Goal: Communication & Community: Answer question/provide support

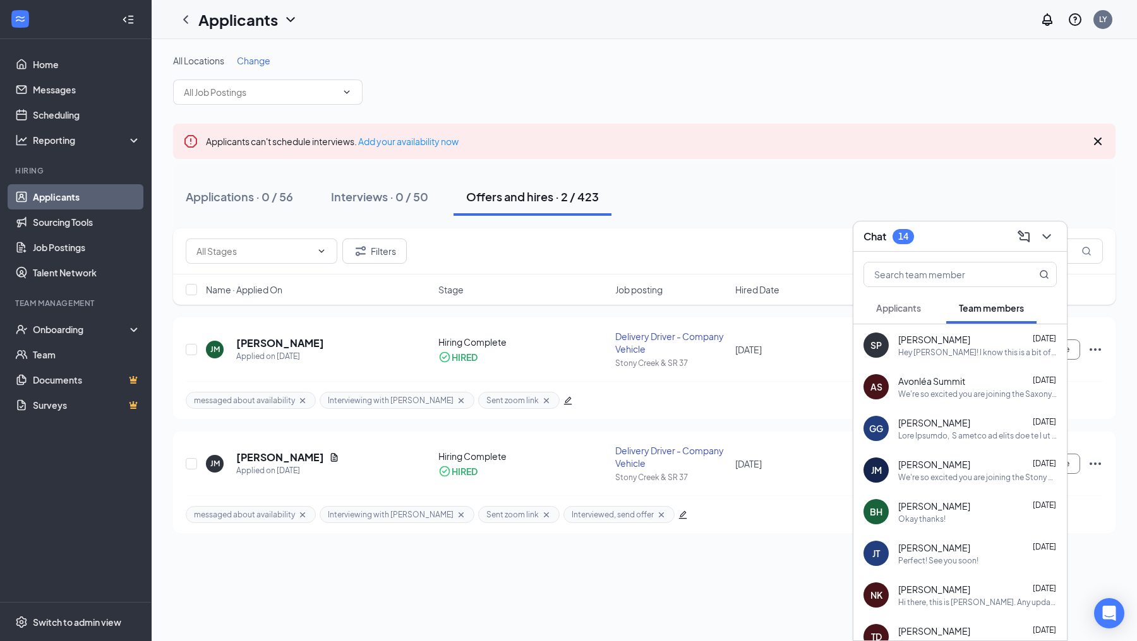
click at [926, 362] on div "SP [PERSON_NAME] [DATE] Hey [PERSON_NAME]! I know this is a bit of late notice …" at bounding box center [959, 346] width 213 height 42
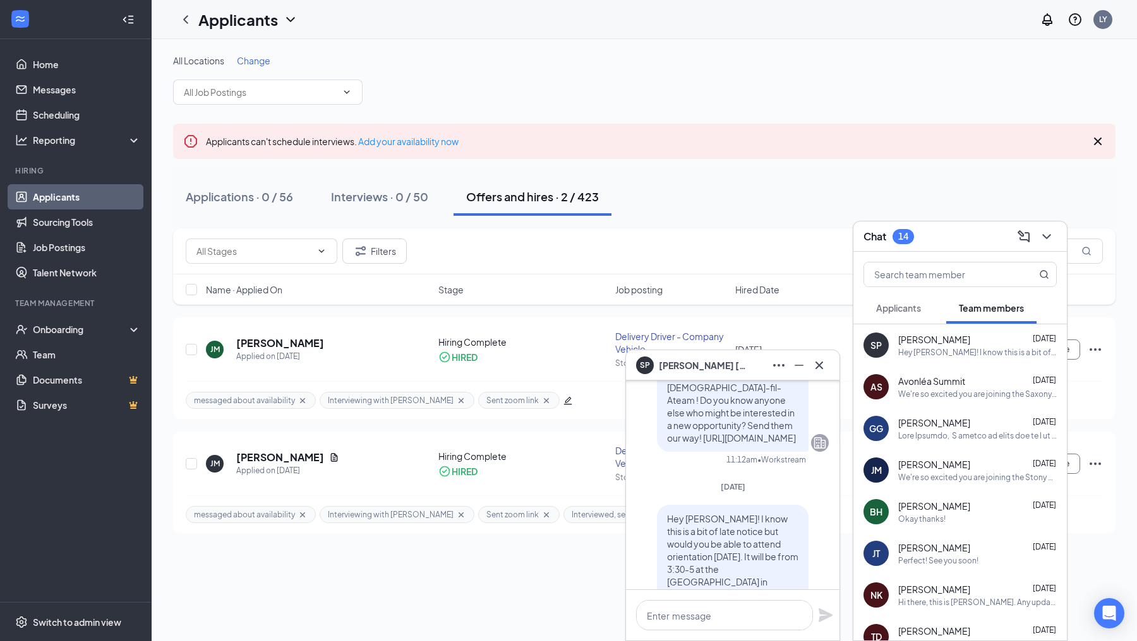
scroll to position [-95, 0]
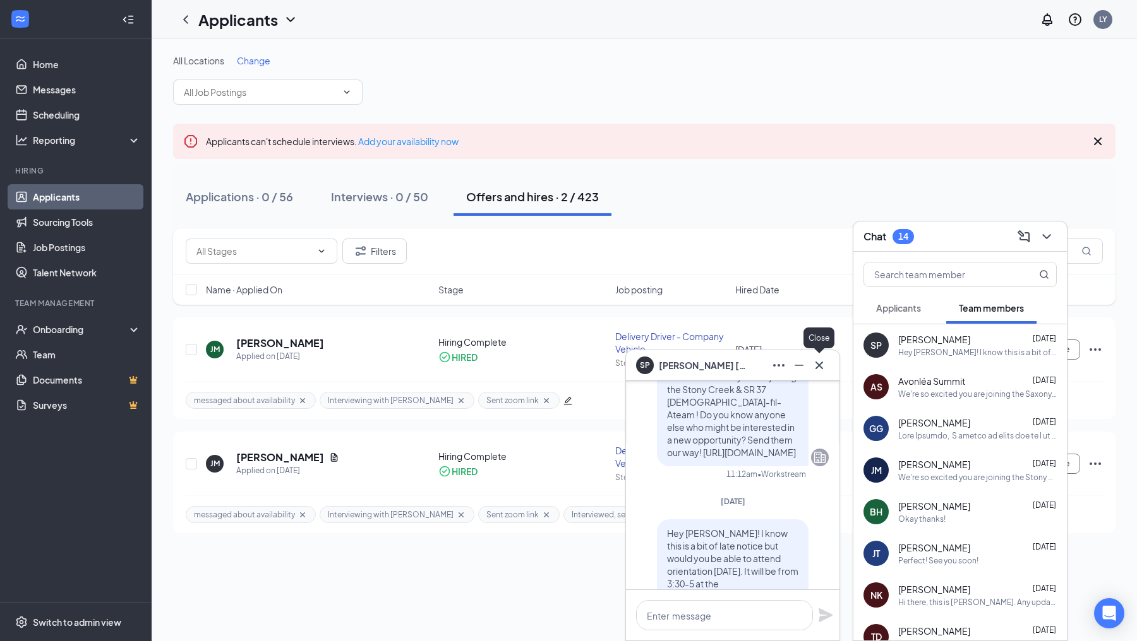
click at [822, 357] on button at bounding box center [819, 365] width 20 height 20
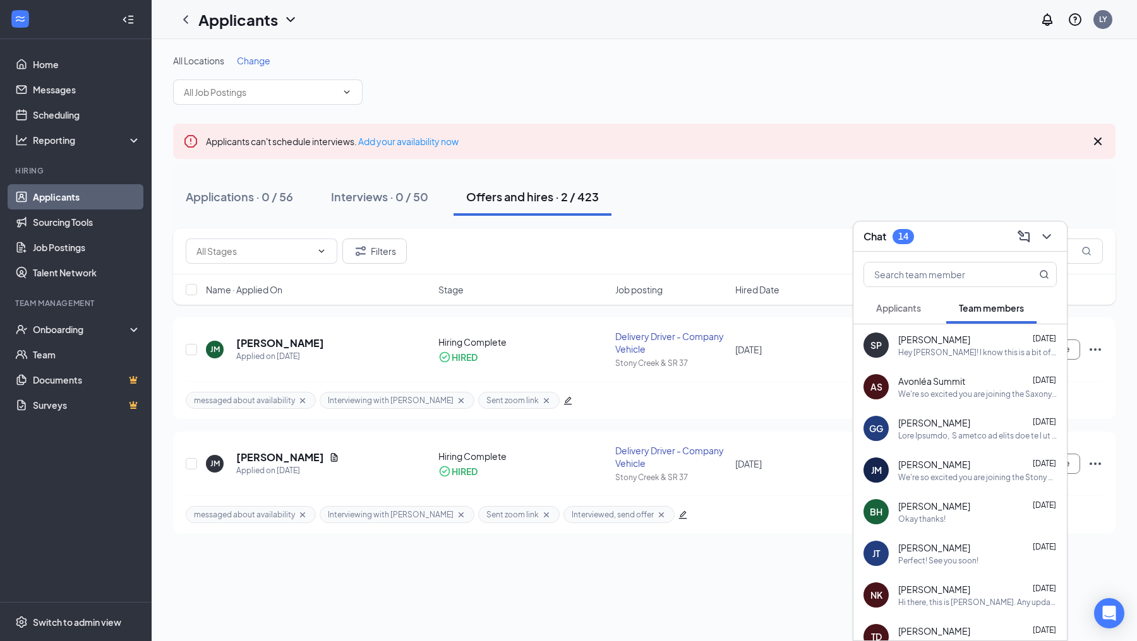
click at [920, 374] on div "AS Avonléa Summit [DATE] We're so excited you are joining the Saxony & I-69 [DE…" at bounding box center [959, 387] width 213 height 42
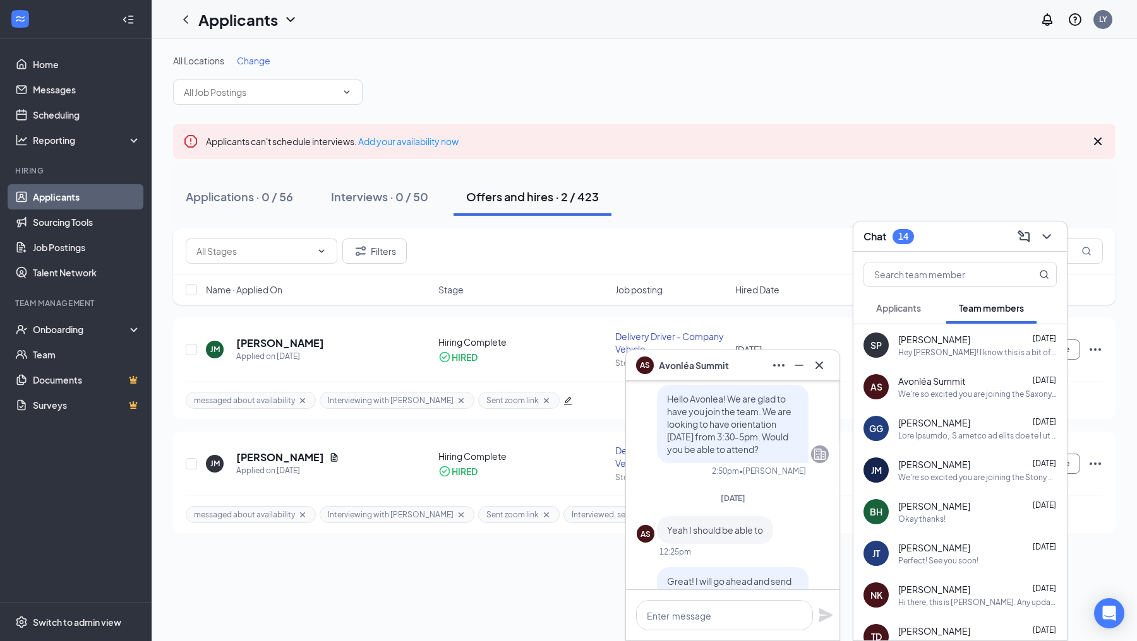
scroll to position [-278, 0]
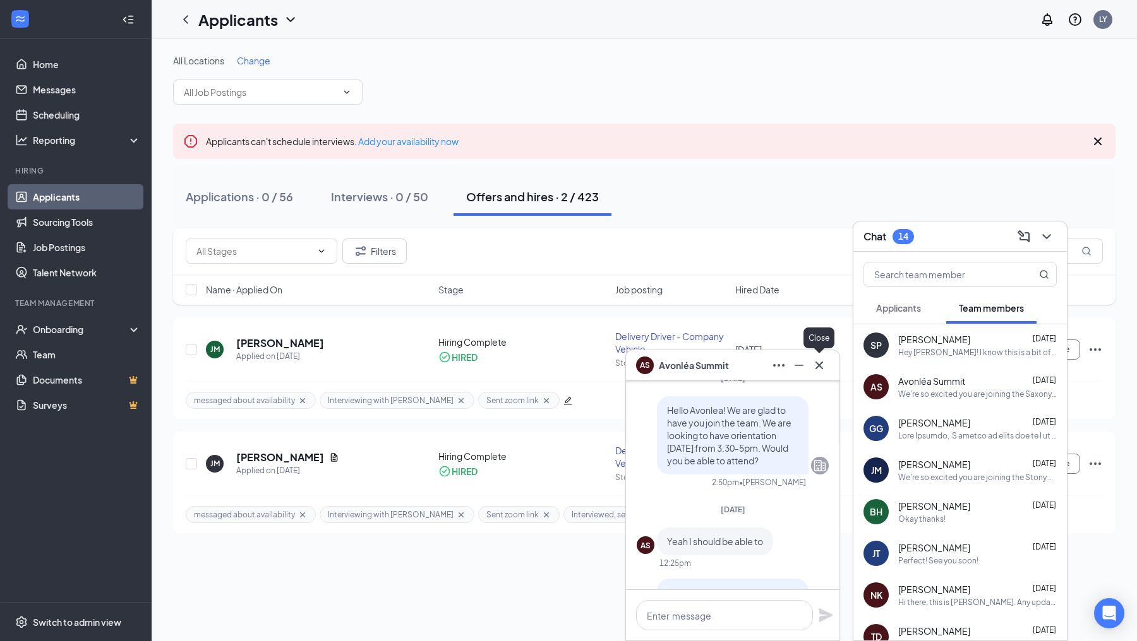
click at [815, 361] on icon "Cross" at bounding box center [818, 365] width 15 height 15
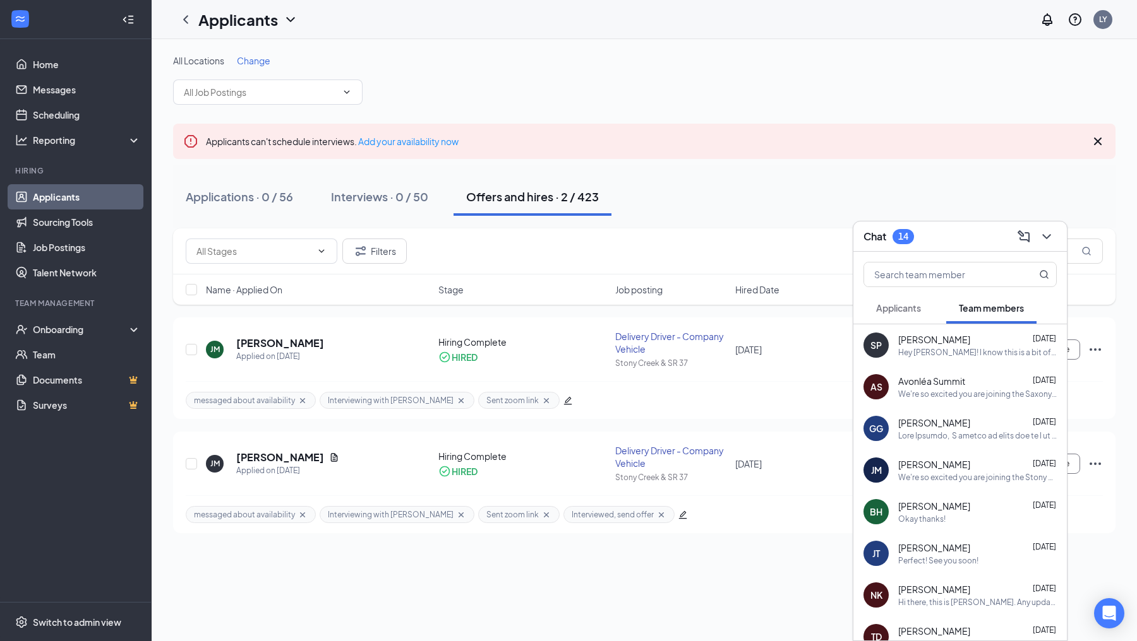
click at [940, 431] on div at bounding box center [977, 436] width 158 height 11
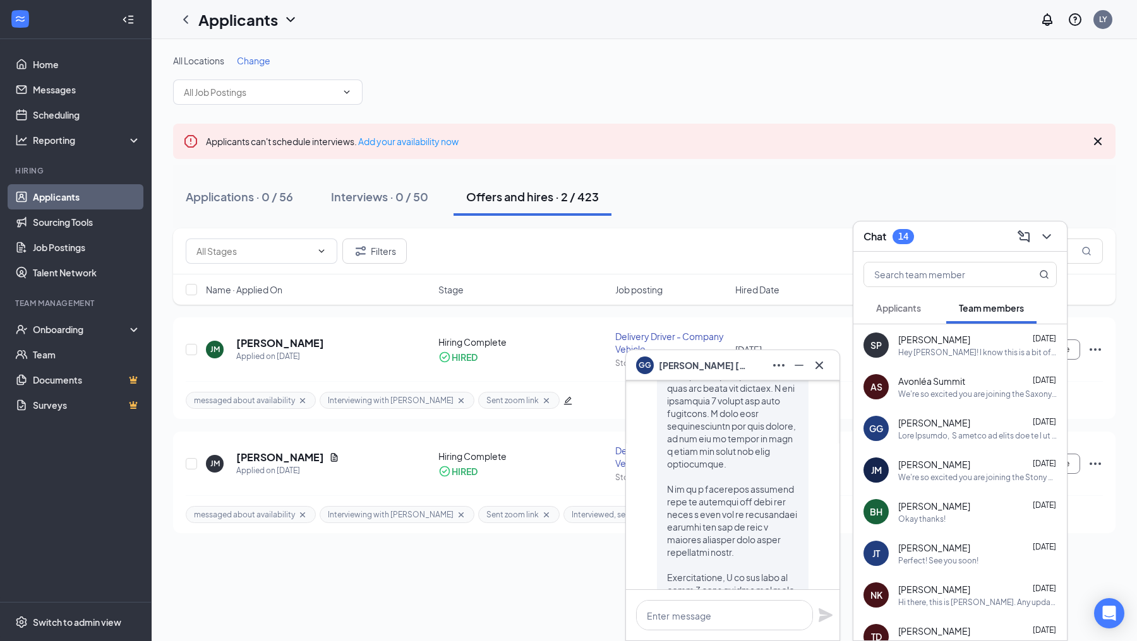
scroll to position [0, 0]
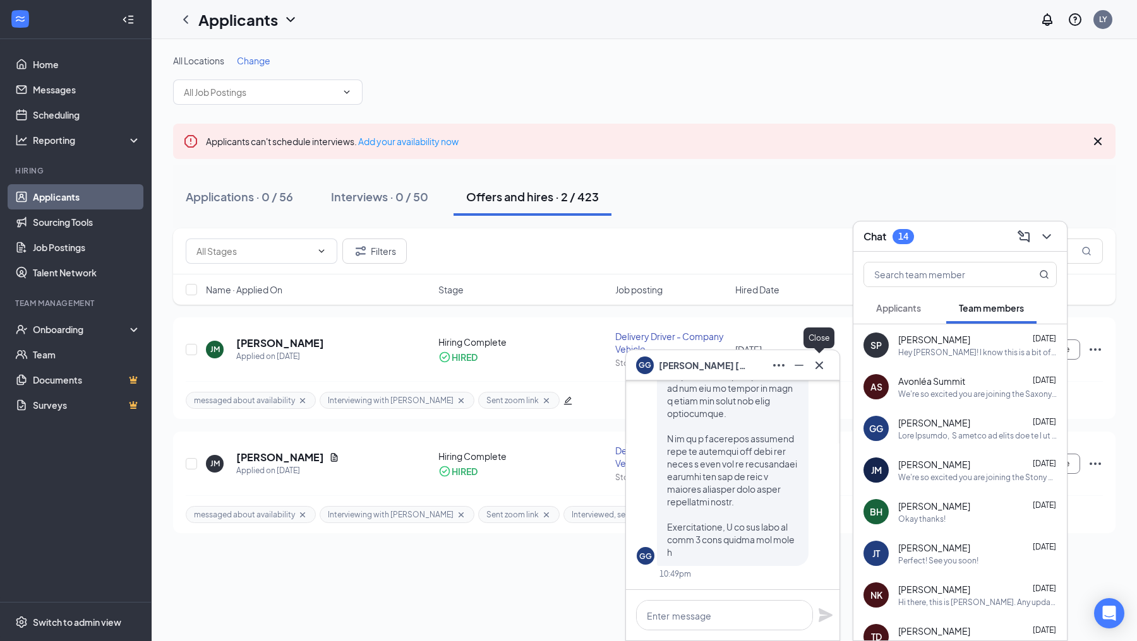
click at [818, 372] on icon "Cross" at bounding box center [818, 365] width 15 height 15
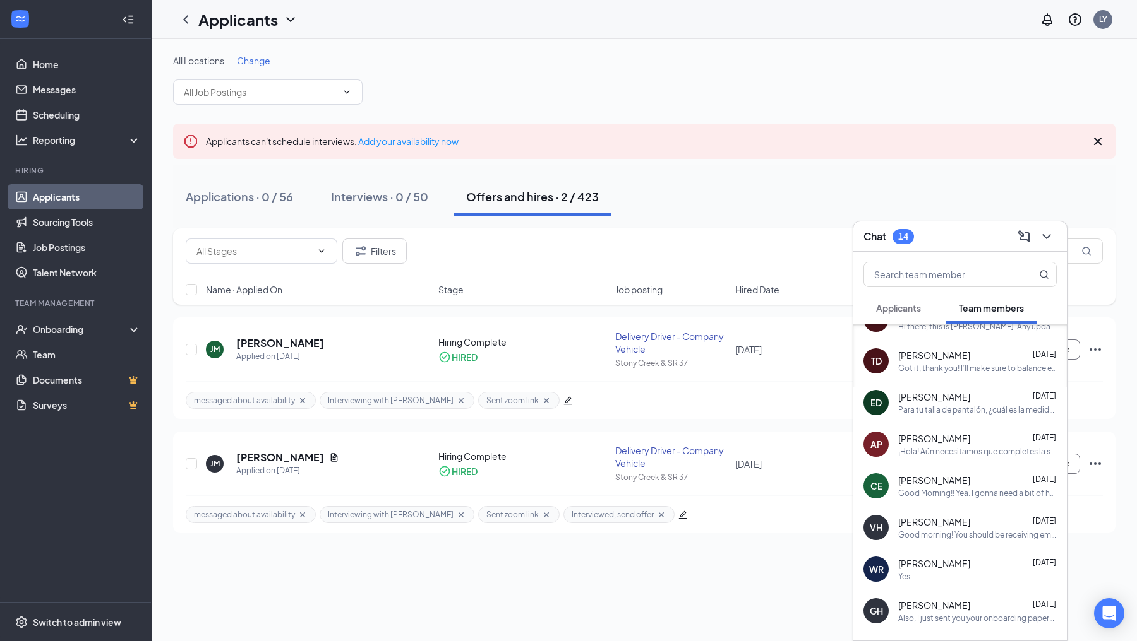
scroll to position [277, 0]
click at [915, 313] on span "Applicants" at bounding box center [898, 307] width 45 height 11
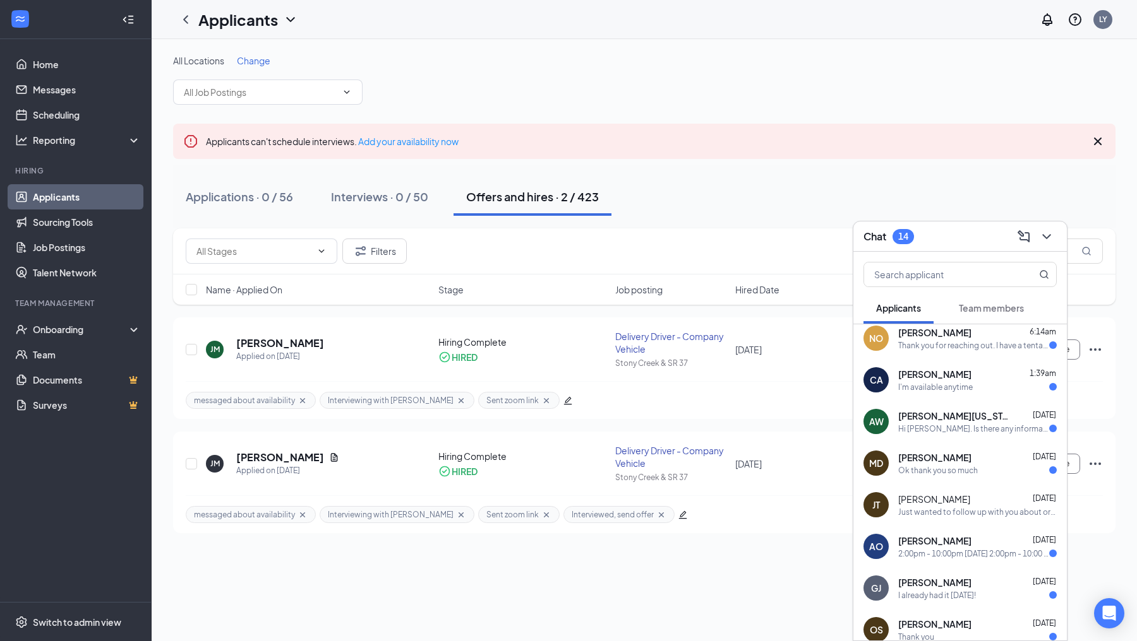
scroll to position [0, 0]
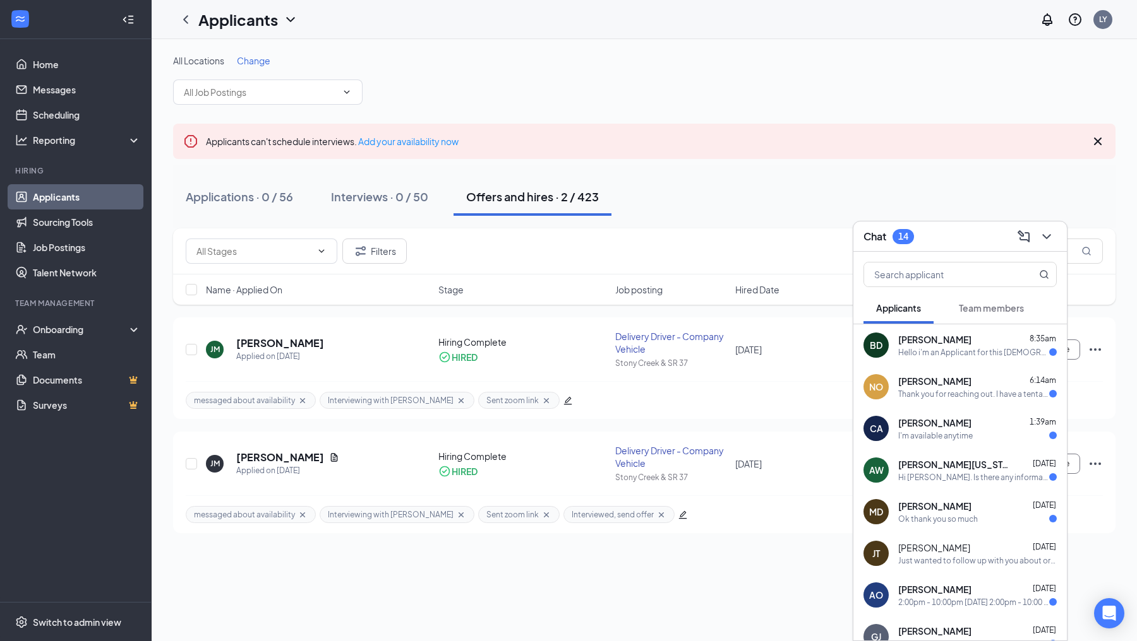
click at [929, 345] on span "[PERSON_NAME]" at bounding box center [934, 339] width 73 height 13
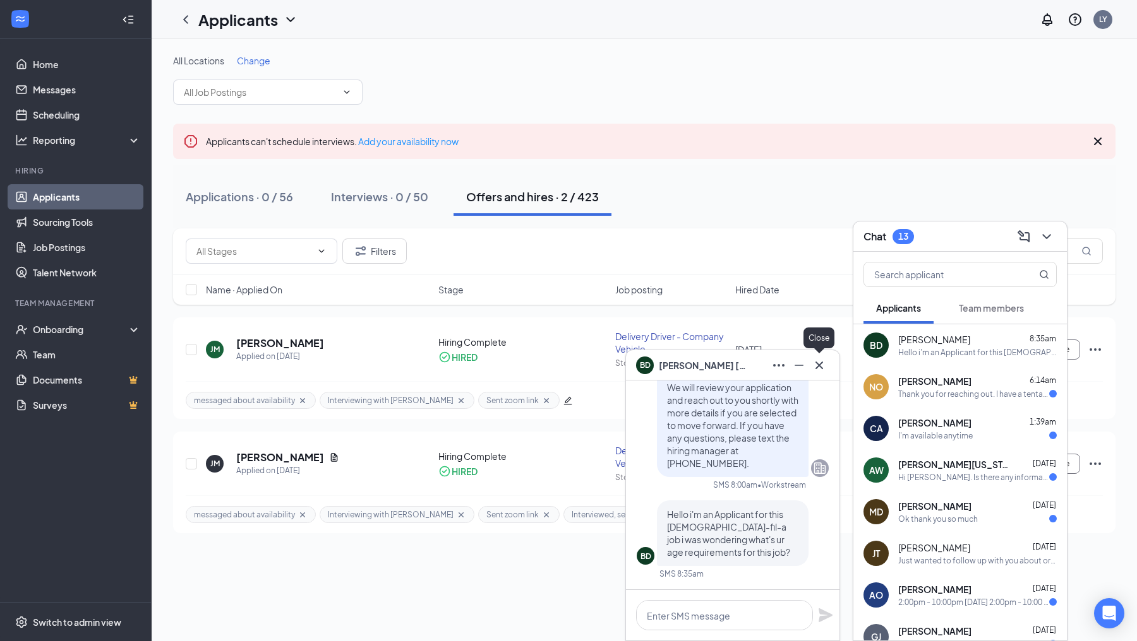
click at [816, 365] on icon "Cross" at bounding box center [818, 365] width 15 height 15
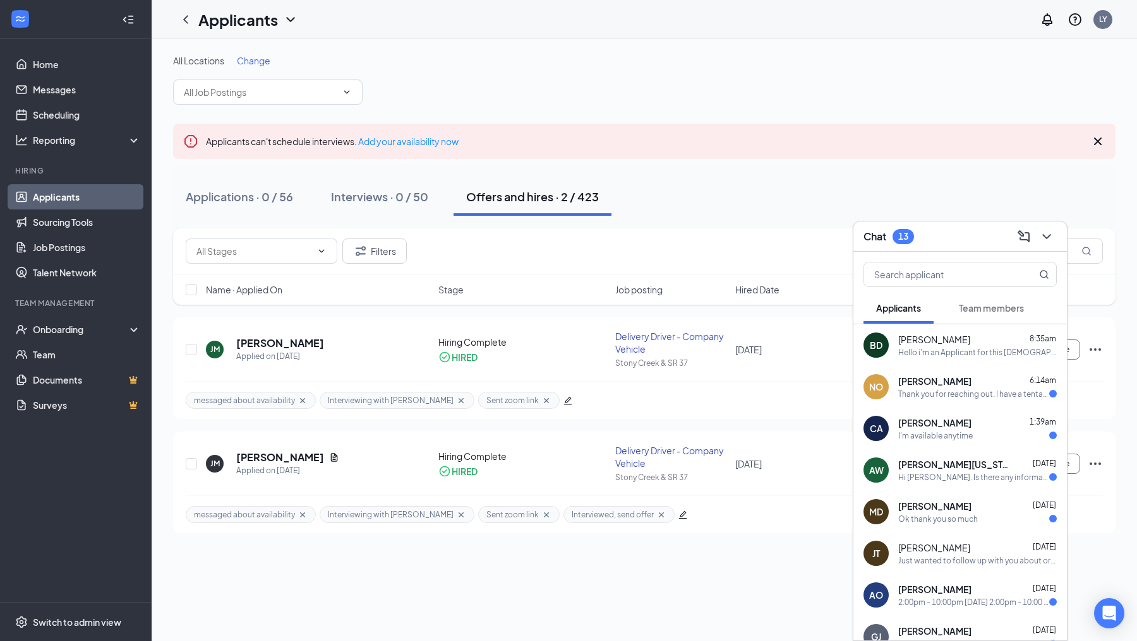
click at [914, 386] on span "[PERSON_NAME]" at bounding box center [934, 381] width 73 height 13
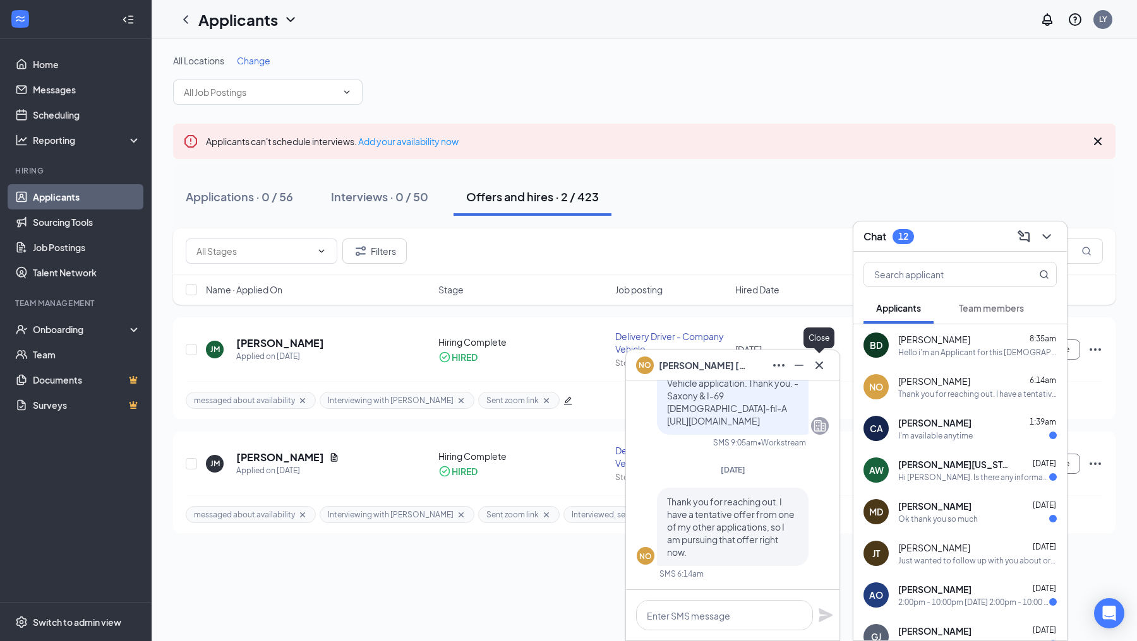
click at [822, 367] on icon "Cross" at bounding box center [818, 365] width 15 height 15
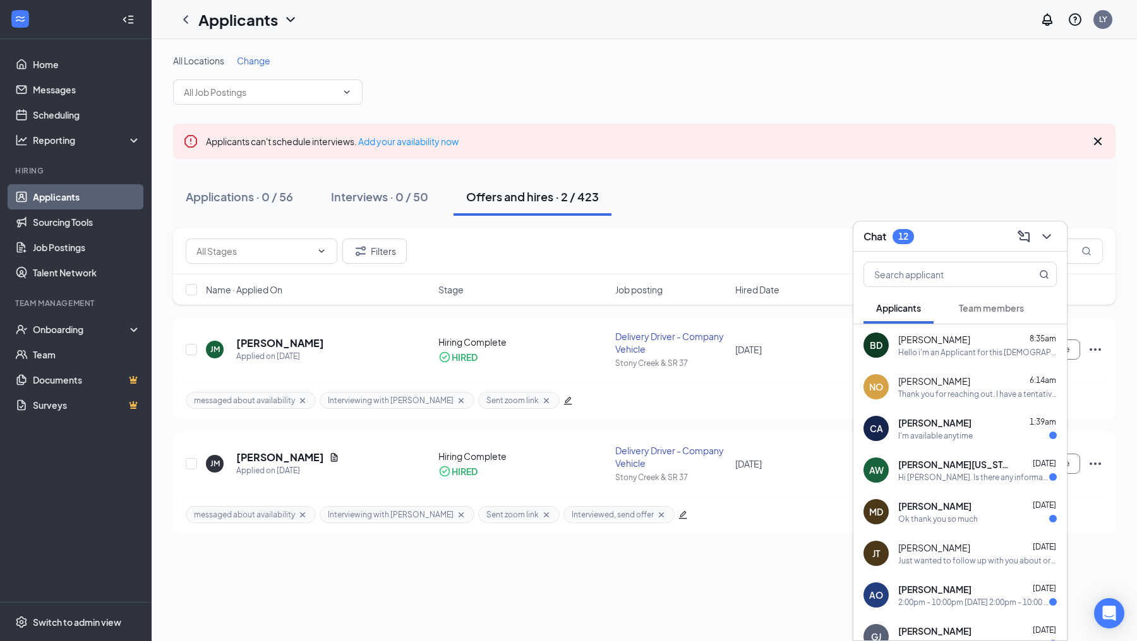
click at [911, 417] on span "[PERSON_NAME]" at bounding box center [934, 423] width 73 height 13
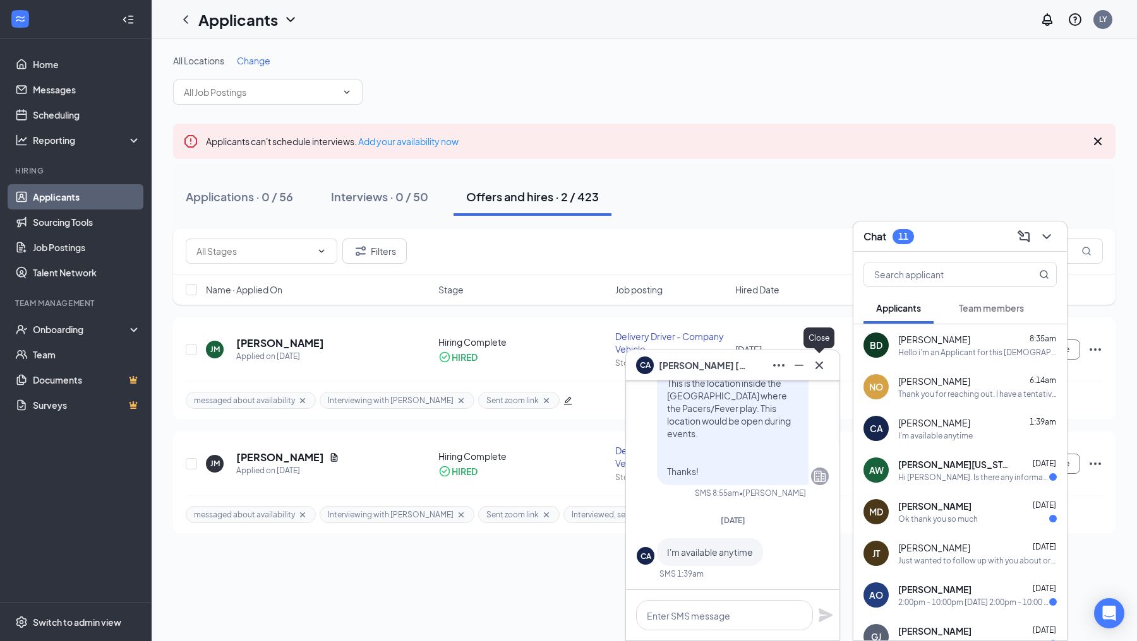
click at [820, 362] on icon "Cross" at bounding box center [818, 365] width 15 height 15
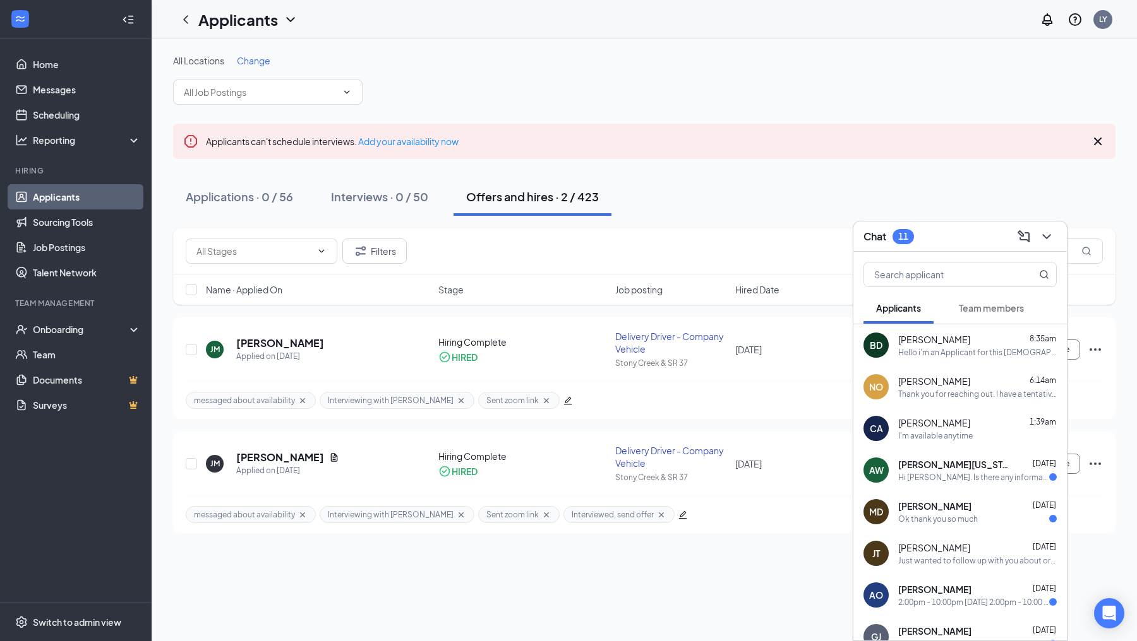
click at [933, 465] on span "[PERSON_NAME][US_STATE]" at bounding box center [955, 464] width 114 height 13
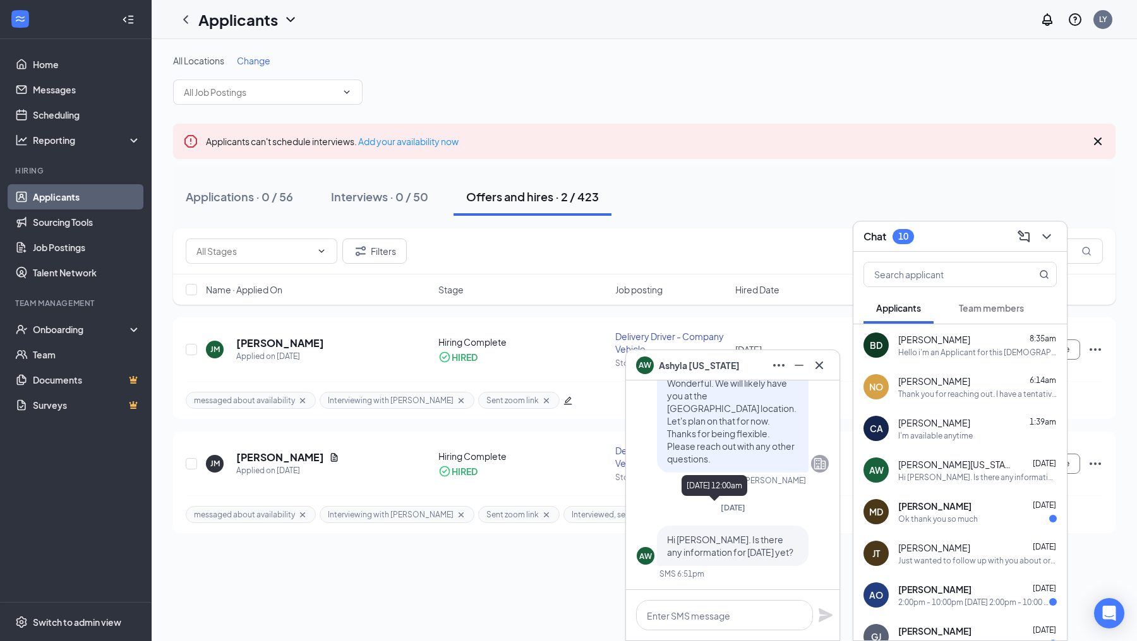
click at [810, 512] on div "[DATE]" at bounding box center [732, 508] width 192 height 11
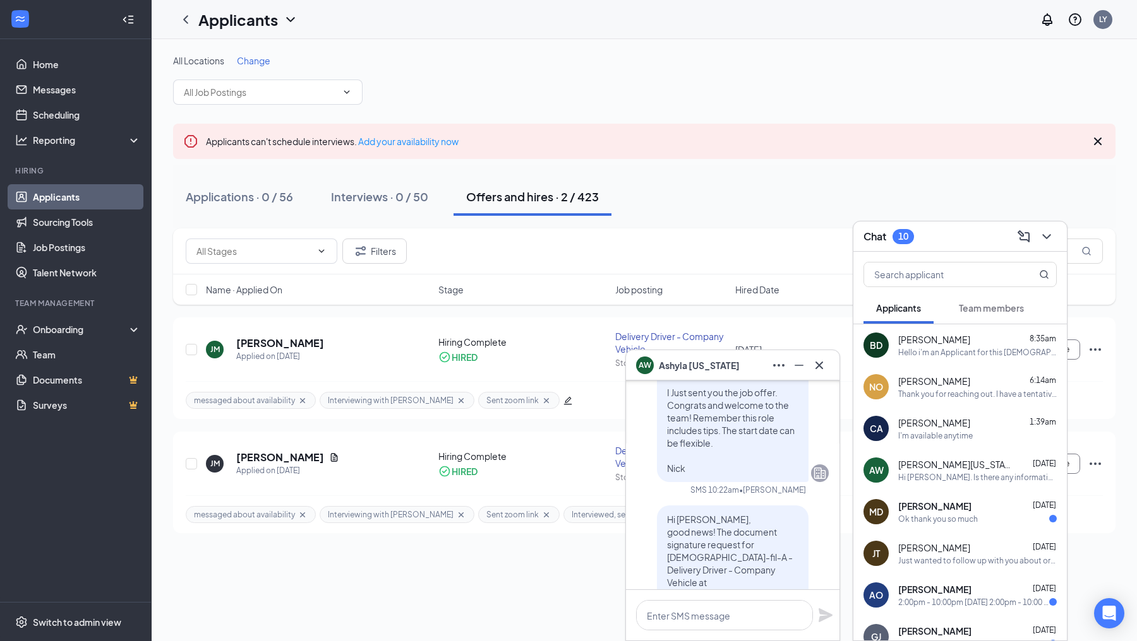
scroll to position [-450, 0]
click at [816, 367] on icon "Cross" at bounding box center [818, 365] width 15 height 15
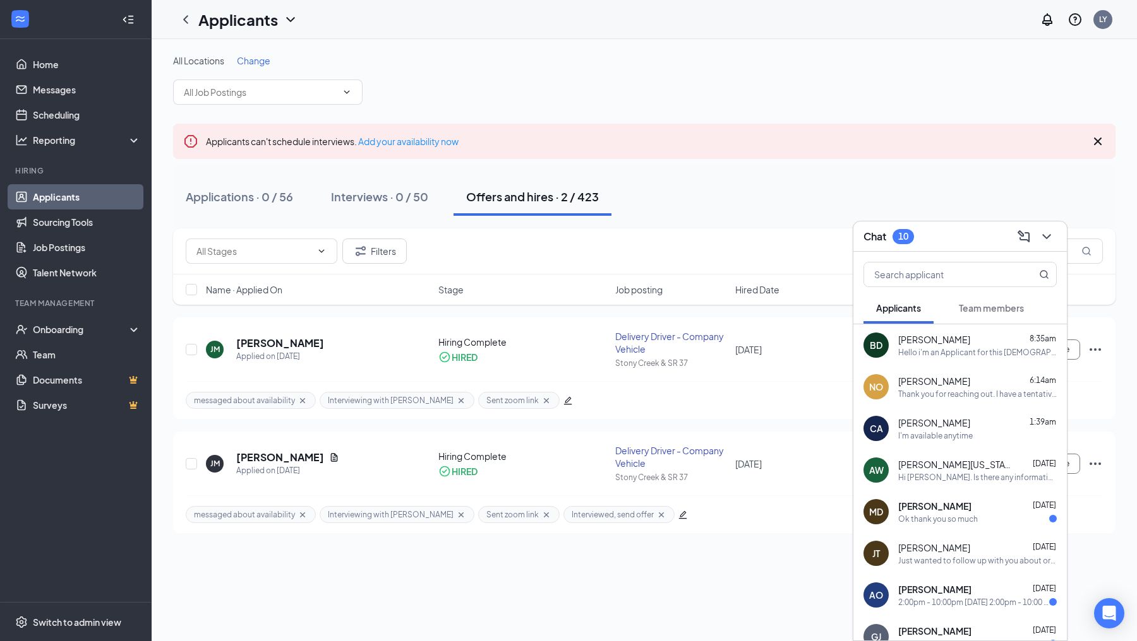
click at [941, 509] on div "[PERSON_NAME] [DATE]" at bounding box center [977, 506] width 158 height 13
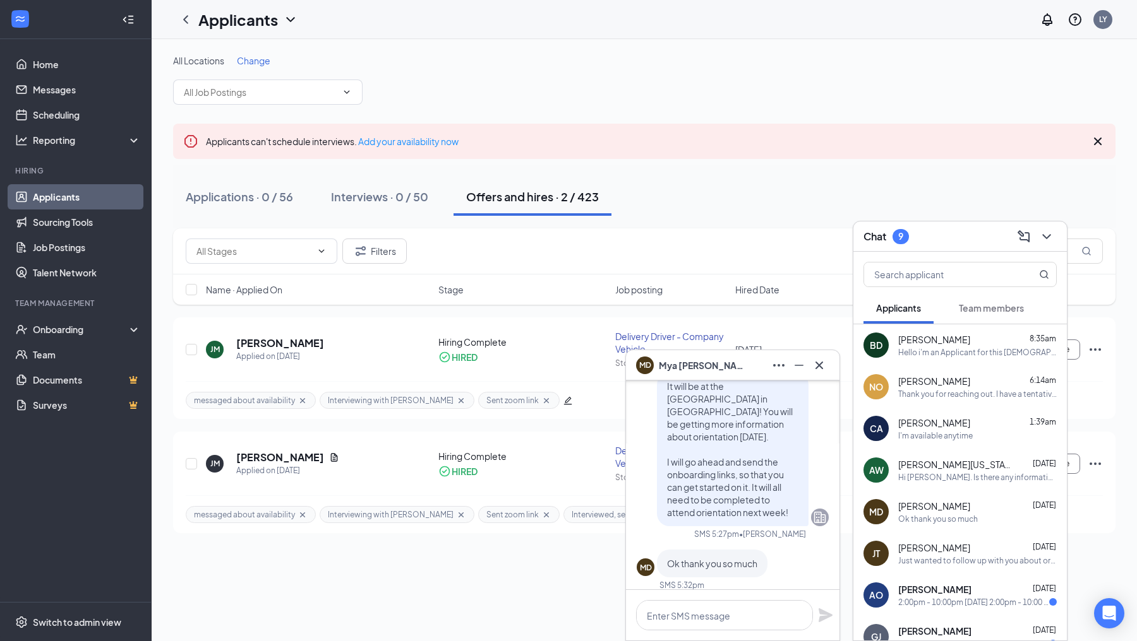
scroll to position [0, 0]
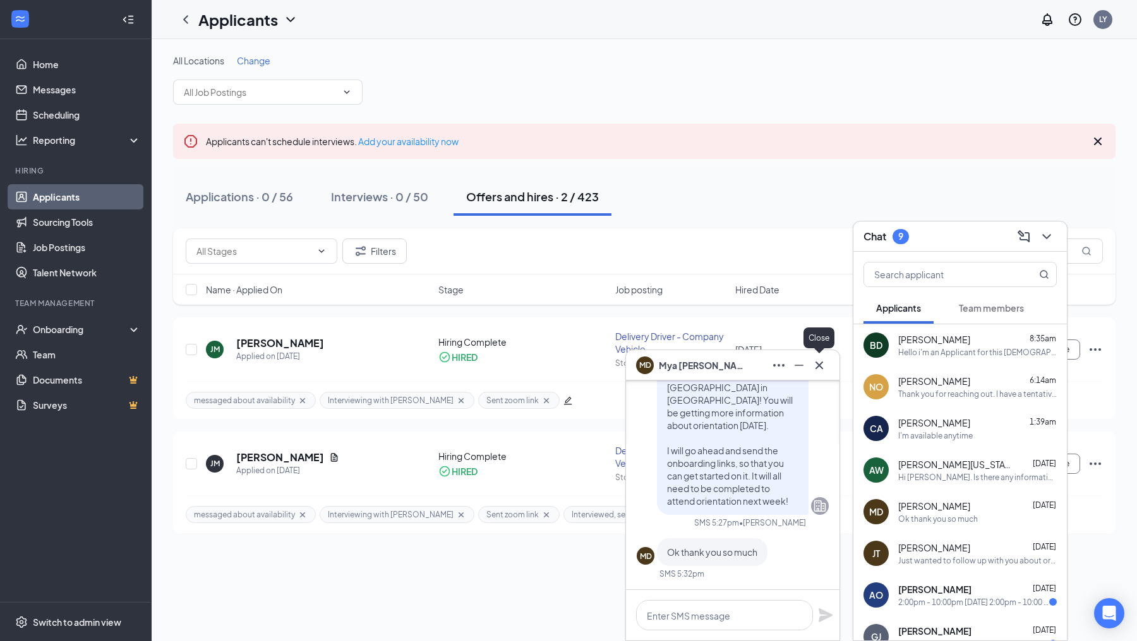
click at [823, 369] on icon "Cross" at bounding box center [818, 365] width 15 height 15
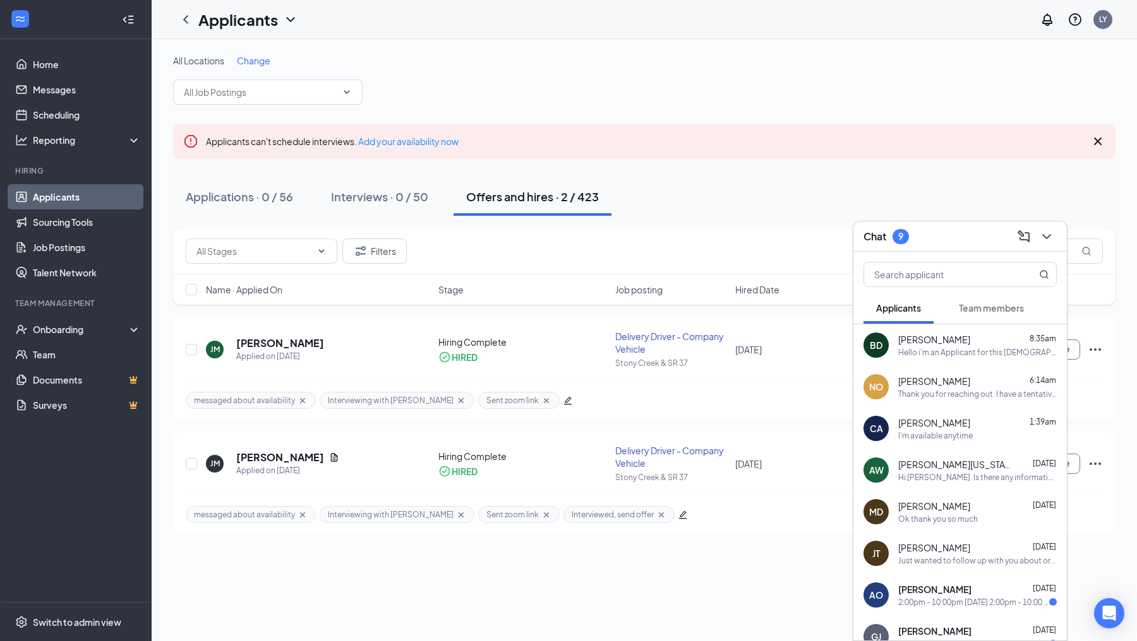
click at [932, 596] on div "[PERSON_NAME] [DATE] 2:00pm - 10:00pm [DATE] 2:00pm - 10:00 pm [DATE] 2:00pm - …" at bounding box center [977, 595] width 158 height 25
click at [941, 556] on div "Just wanted to follow up with you about orientation." at bounding box center [977, 561] width 158 height 11
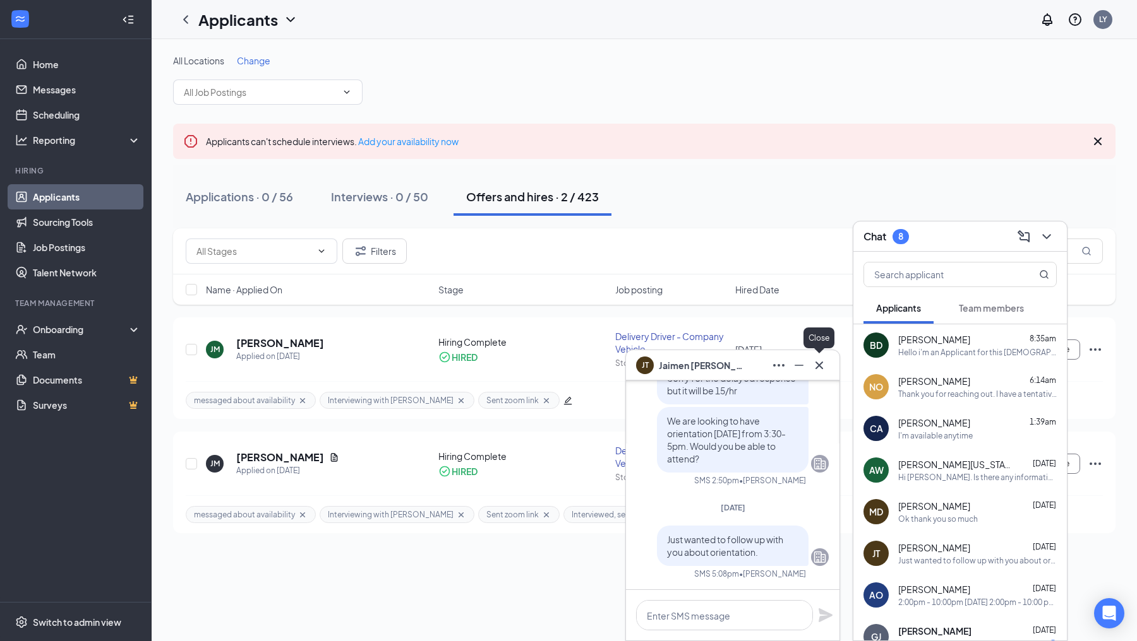
click at [820, 367] on icon "Cross" at bounding box center [818, 365] width 15 height 15
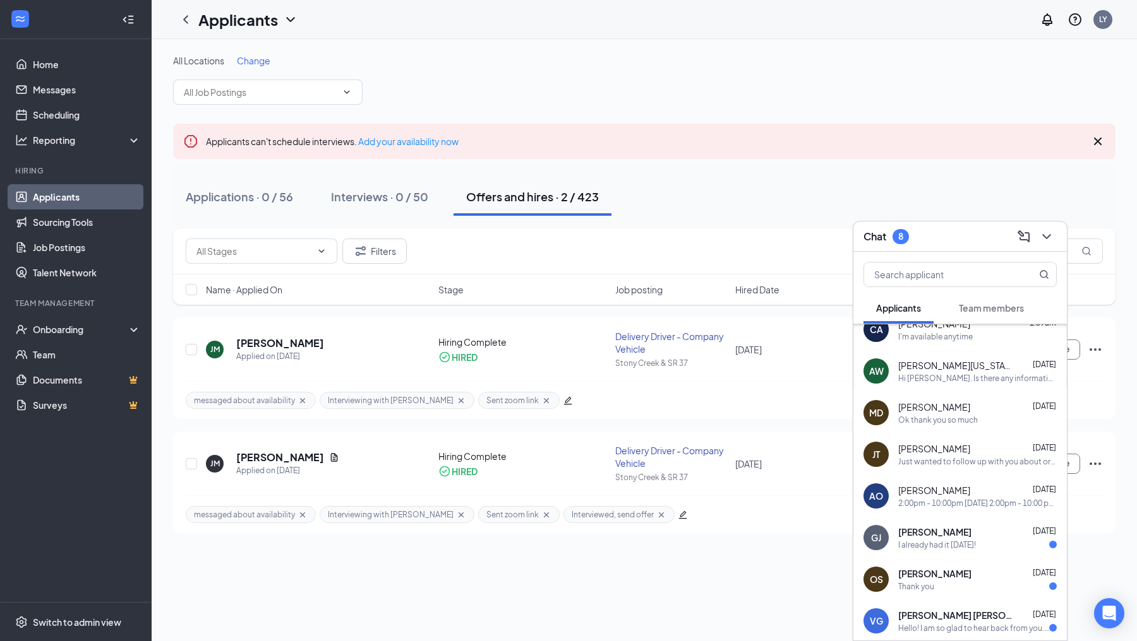
scroll to position [101, 0]
click at [915, 505] on div "2:00pm - 10:00pm [DATE] 2:00pm - 10:00 pm [DATE] 2:00pm - 10:00pm [DATE] 2:00pm…" at bounding box center [977, 501] width 158 height 11
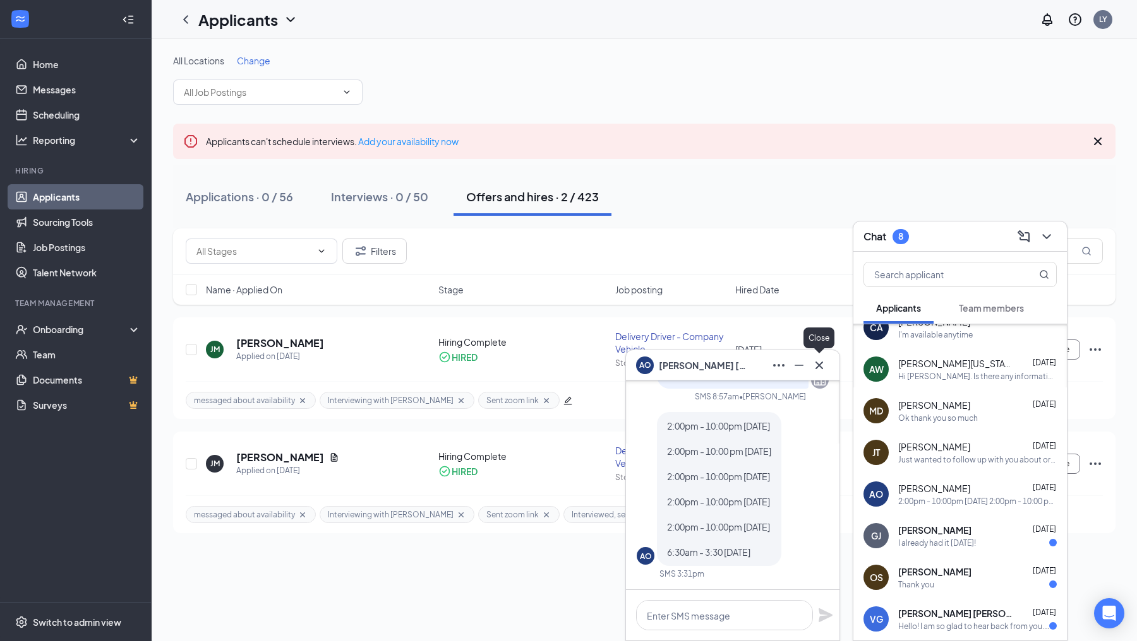
click at [819, 371] on icon "Cross" at bounding box center [818, 365] width 15 height 15
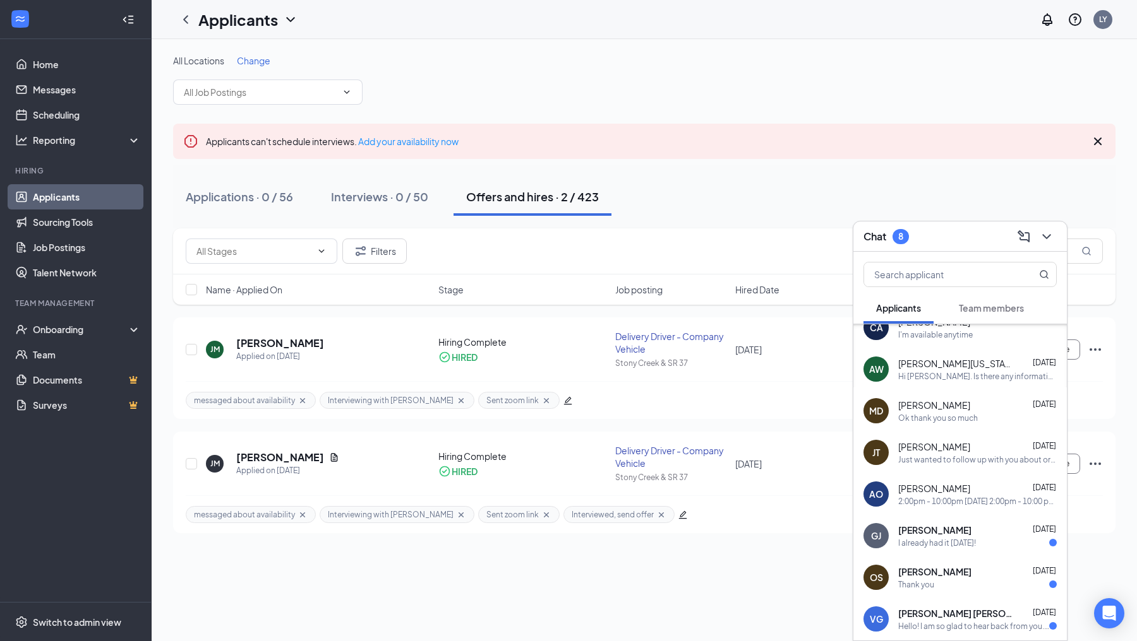
click at [915, 529] on span "[PERSON_NAME]" at bounding box center [934, 530] width 73 height 13
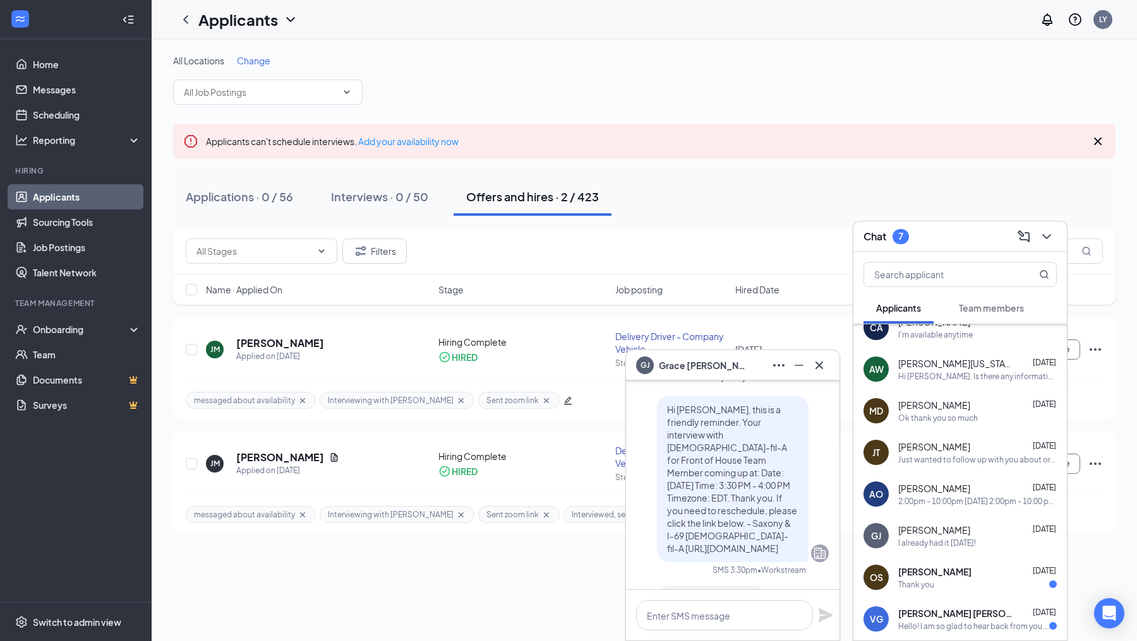
scroll to position [0, 0]
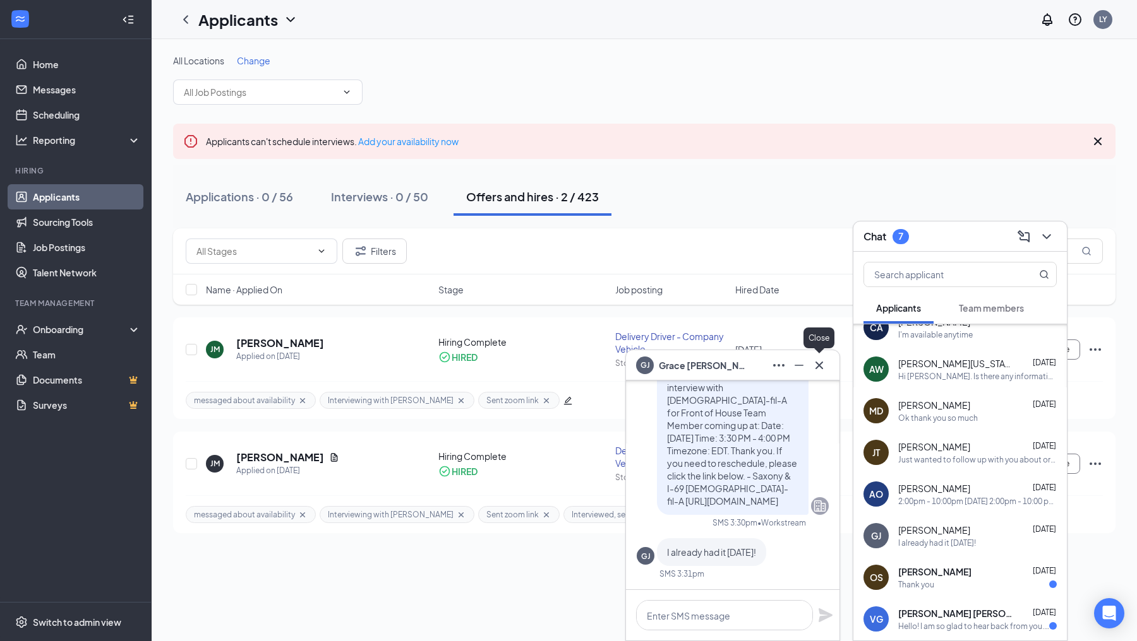
click at [823, 360] on icon "Cross" at bounding box center [818, 365] width 15 height 15
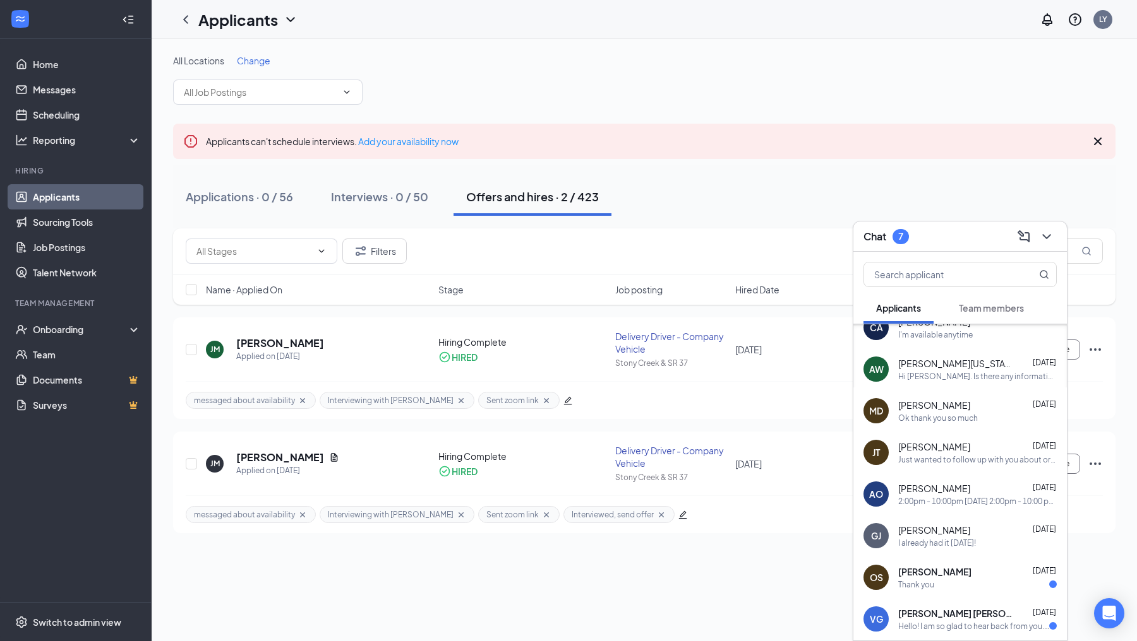
click at [980, 580] on div "Thank you" at bounding box center [977, 585] width 158 height 11
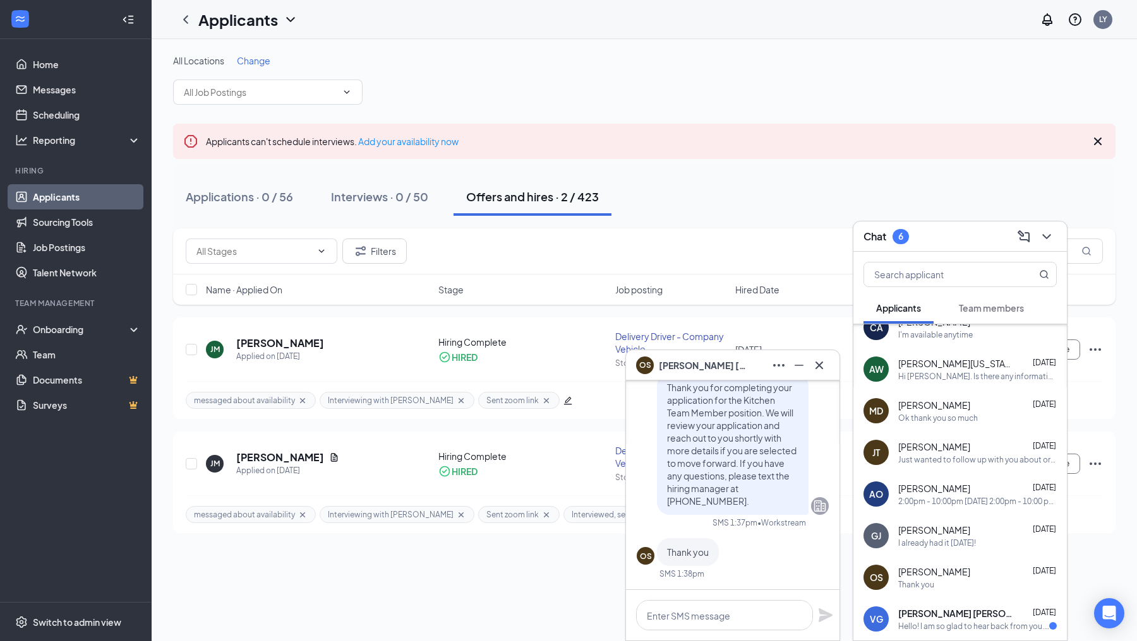
click at [924, 612] on span "[PERSON_NAME] [PERSON_NAME]" at bounding box center [955, 613] width 114 height 13
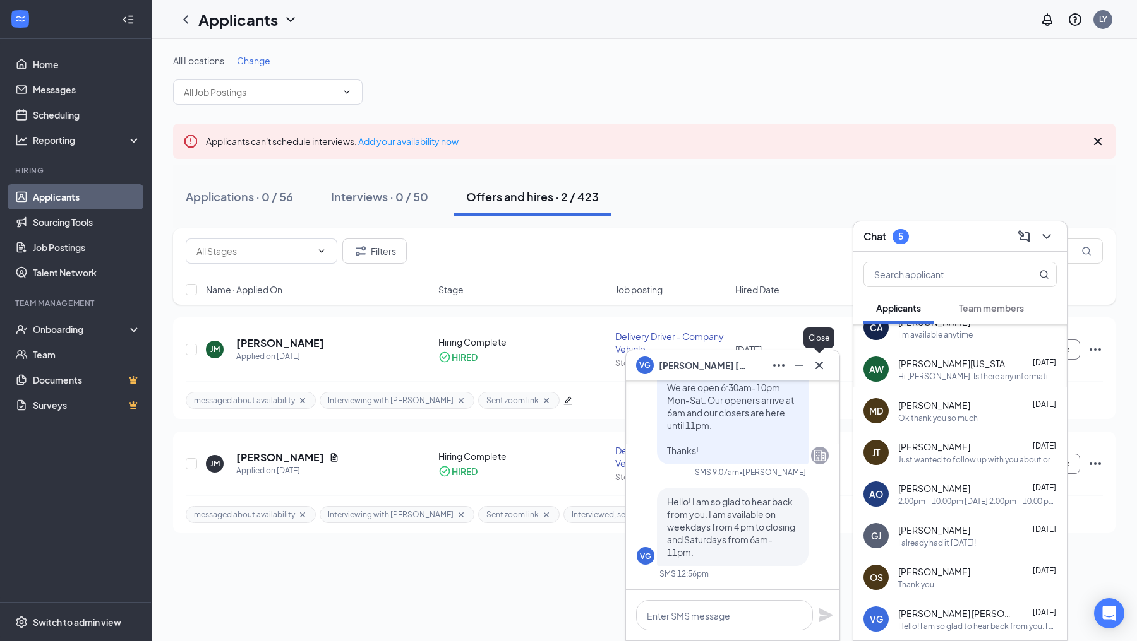
click at [818, 366] on icon "Cross" at bounding box center [819, 365] width 8 height 8
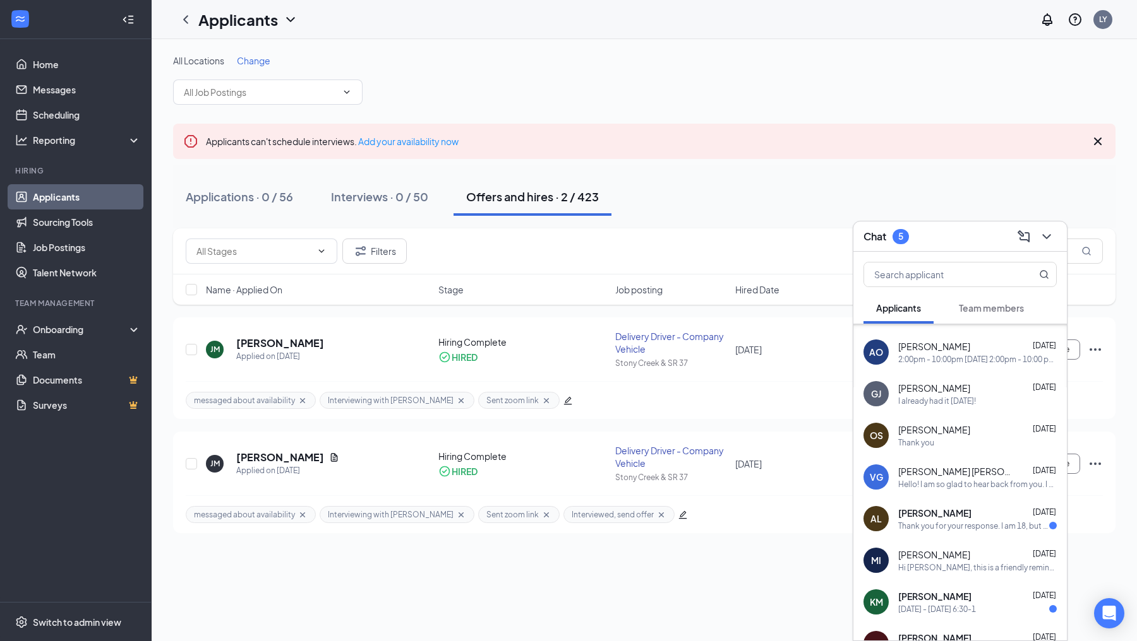
scroll to position [263, 0]
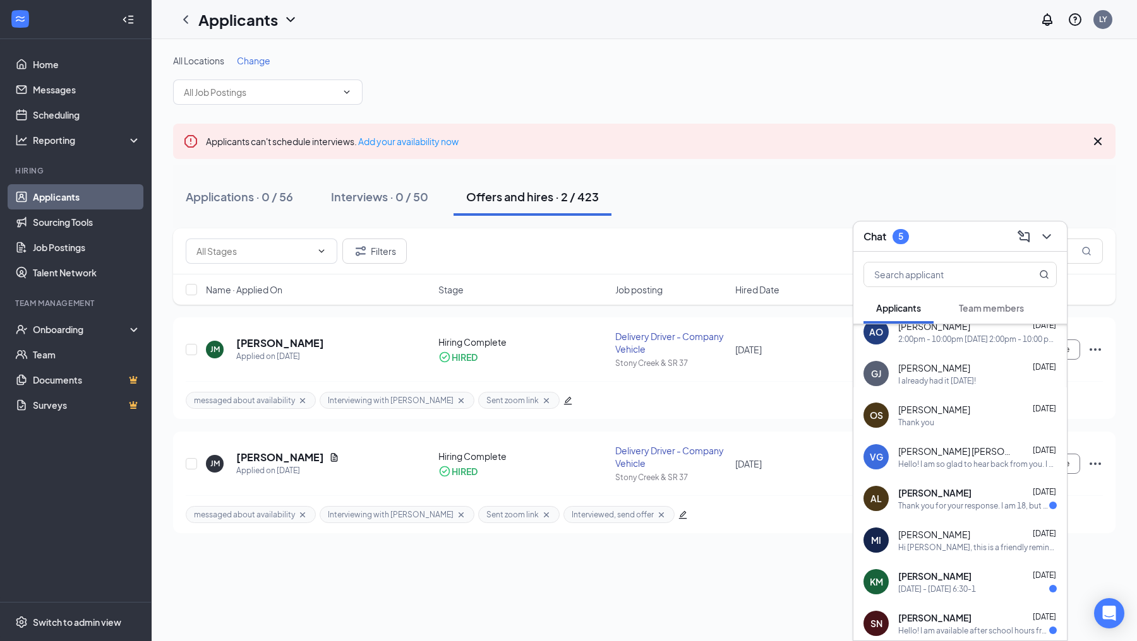
click at [923, 492] on span "[PERSON_NAME]" at bounding box center [934, 493] width 73 height 13
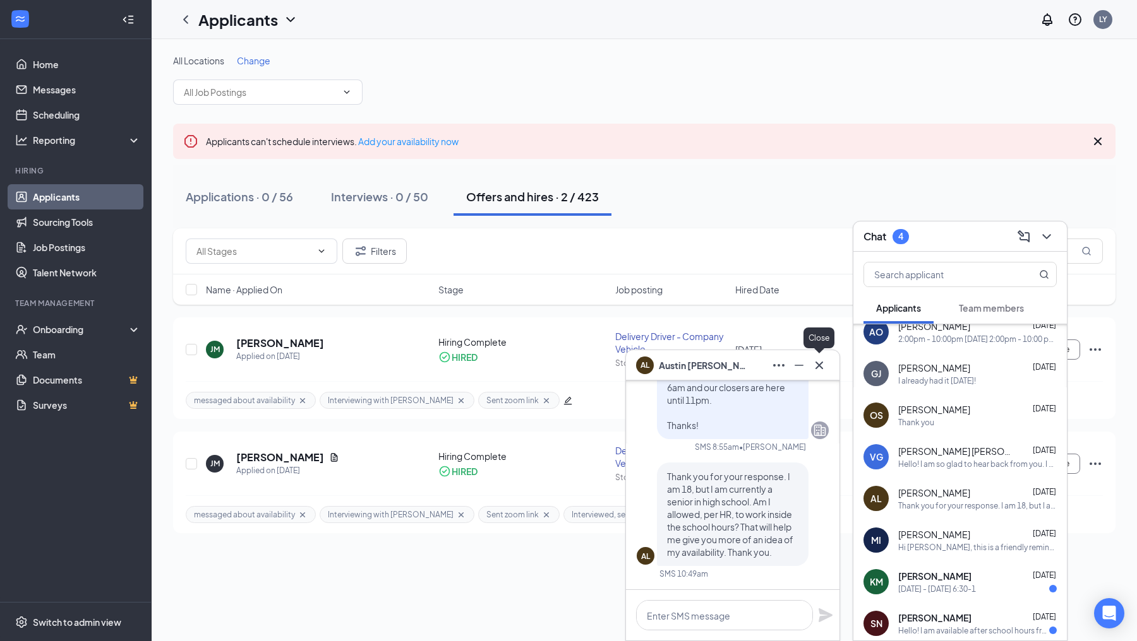
click at [819, 366] on icon "Cross" at bounding box center [819, 365] width 8 height 8
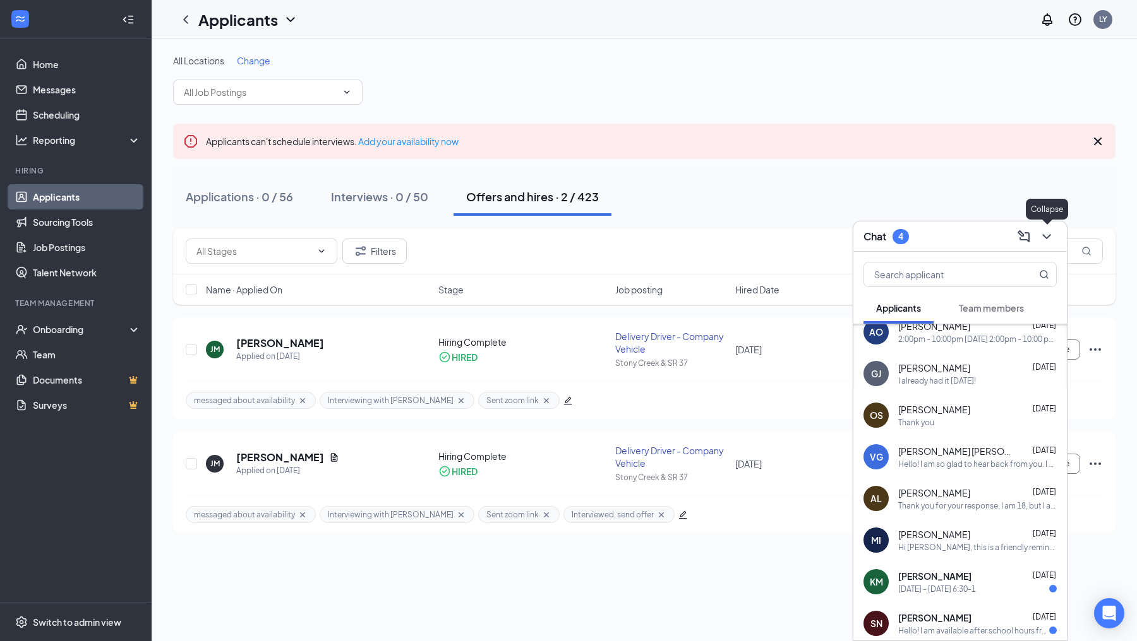
click at [1039, 235] on icon "ChevronDown" at bounding box center [1046, 236] width 15 height 15
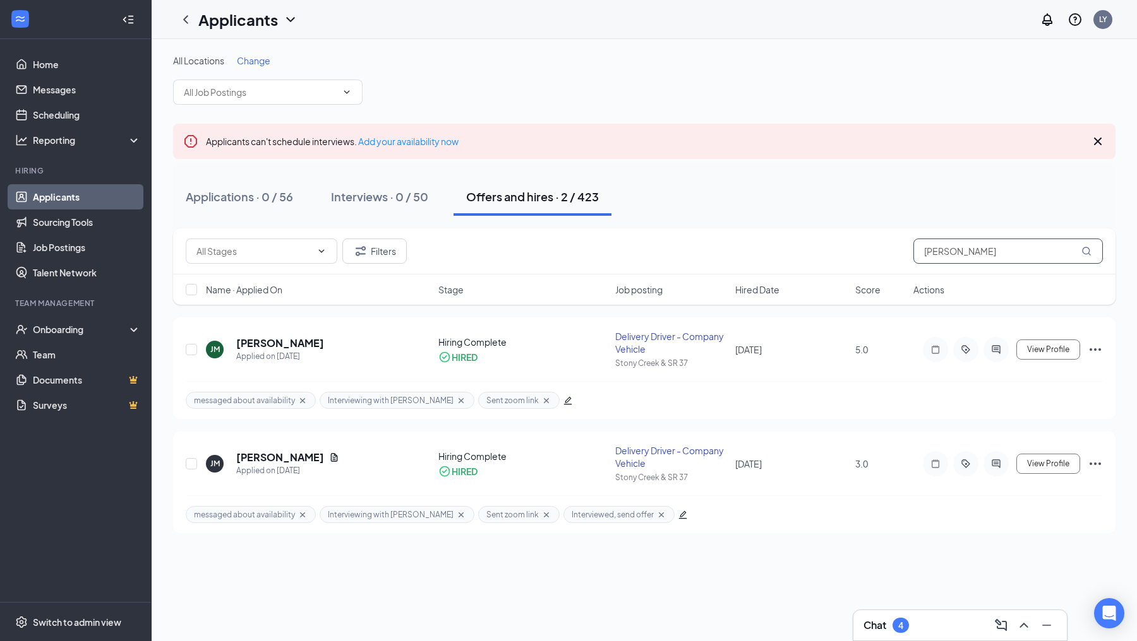
drag, startPoint x: 956, startPoint y: 248, endPoint x: 854, endPoint y: 248, distance: 102.3
click at [854, 248] on div "Filters [PERSON_NAME]" at bounding box center [644, 251] width 917 height 25
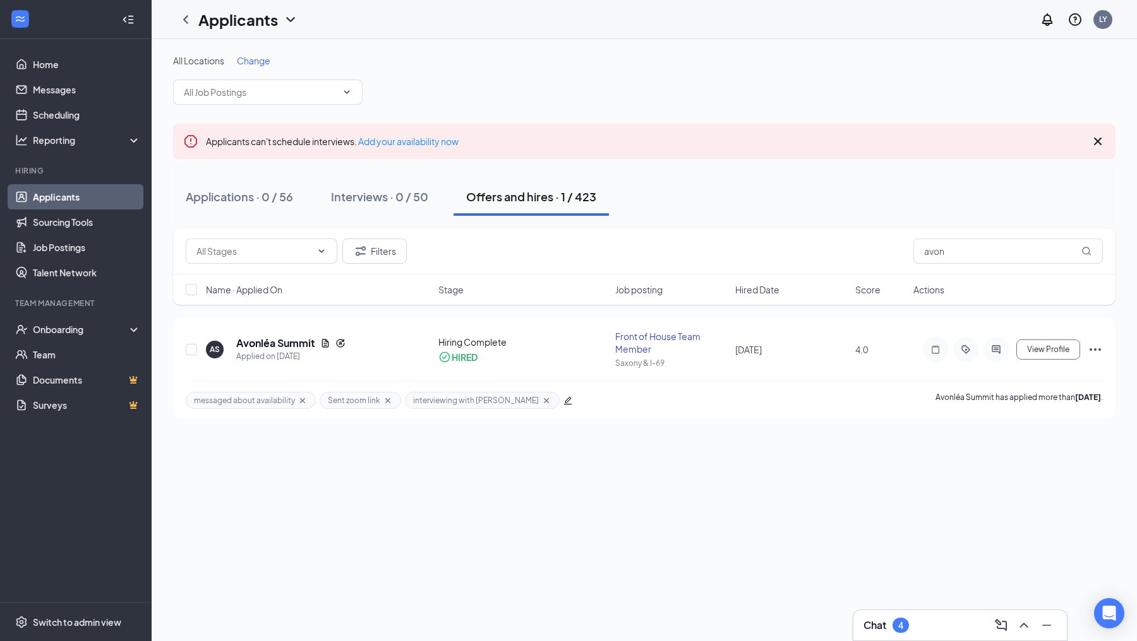
click at [924, 627] on div "Chat 4" at bounding box center [959, 626] width 193 height 20
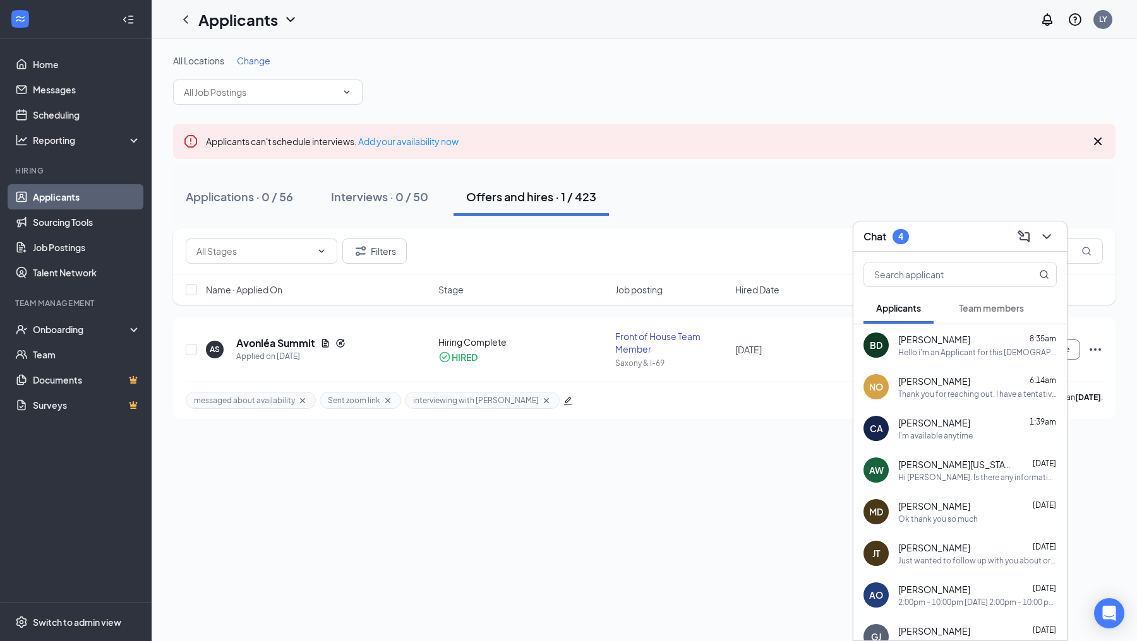
click at [990, 311] on span "Team members" at bounding box center [990, 307] width 65 height 11
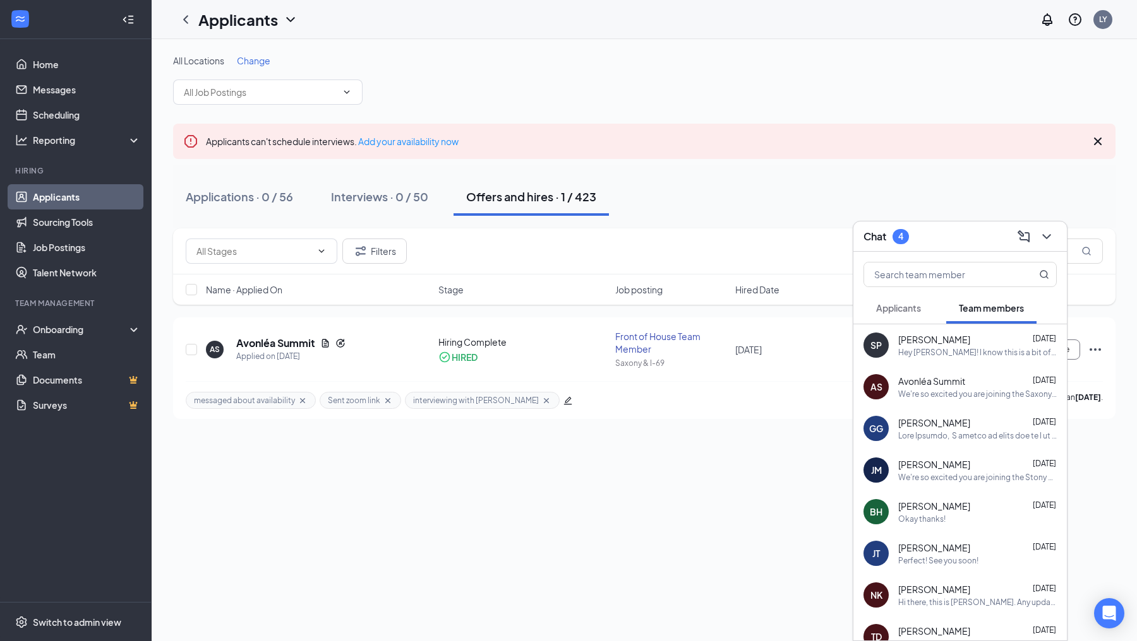
click at [955, 343] on div "[PERSON_NAME] [DATE]" at bounding box center [977, 339] width 158 height 13
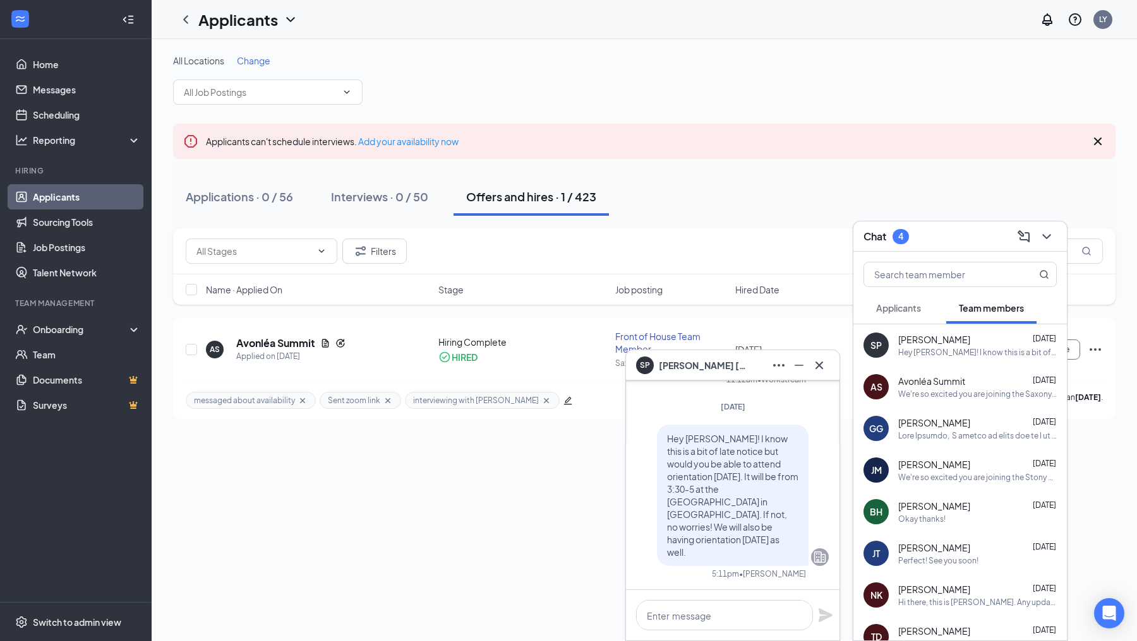
click at [453, 480] on div "All Locations Change Applicants can't schedule interviews. Add your availabilit…" at bounding box center [644, 340] width 985 height 602
click at [967, 244] on div "Chat 4" at bounding box center [959, 237] width 193 height 20
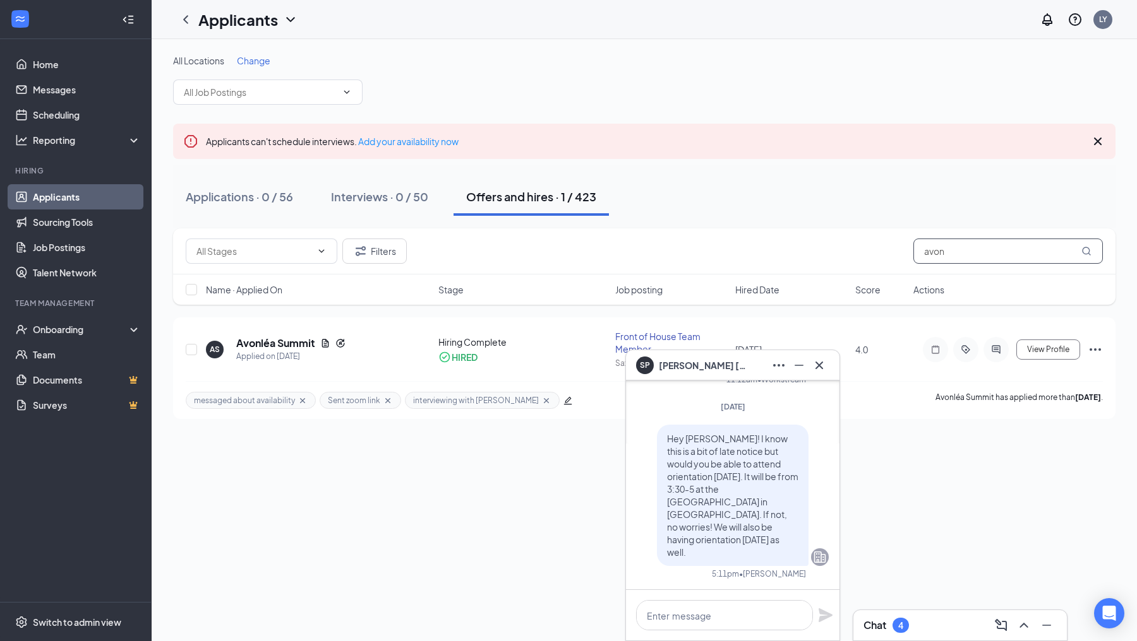
drag, startPoint x: 953, startPoint y: 249, endPoint x: 876, endPoint y: 247, distance: 77.7
click at [876, 248] on div "Filters avon" at bounding box center [644, 251] width 917 height 25
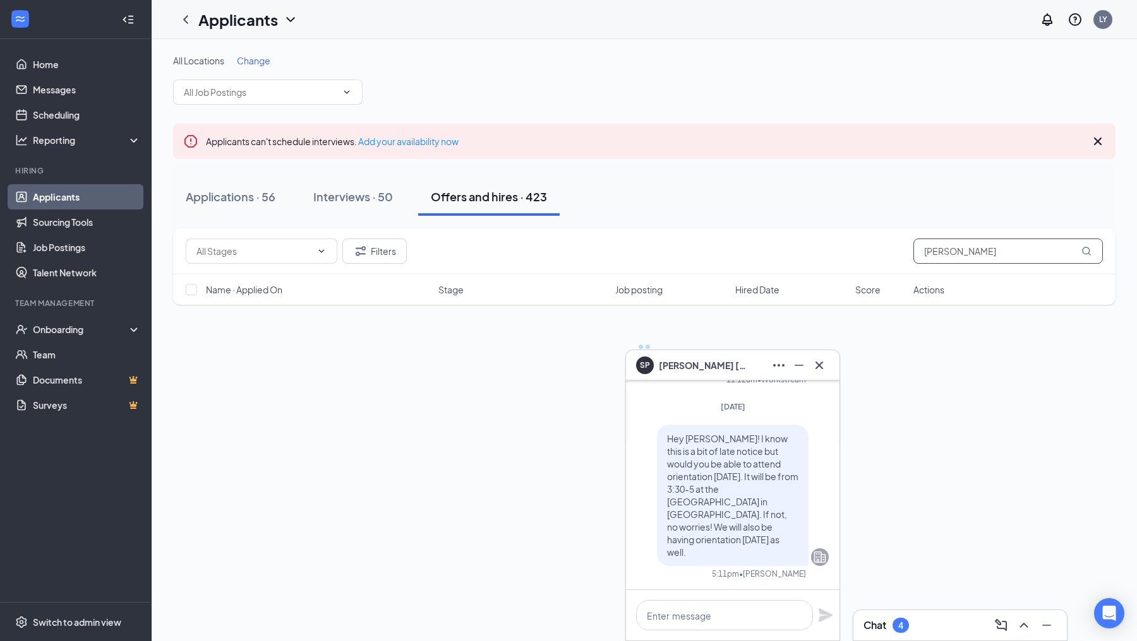
type input "[PERSON_NAME]"
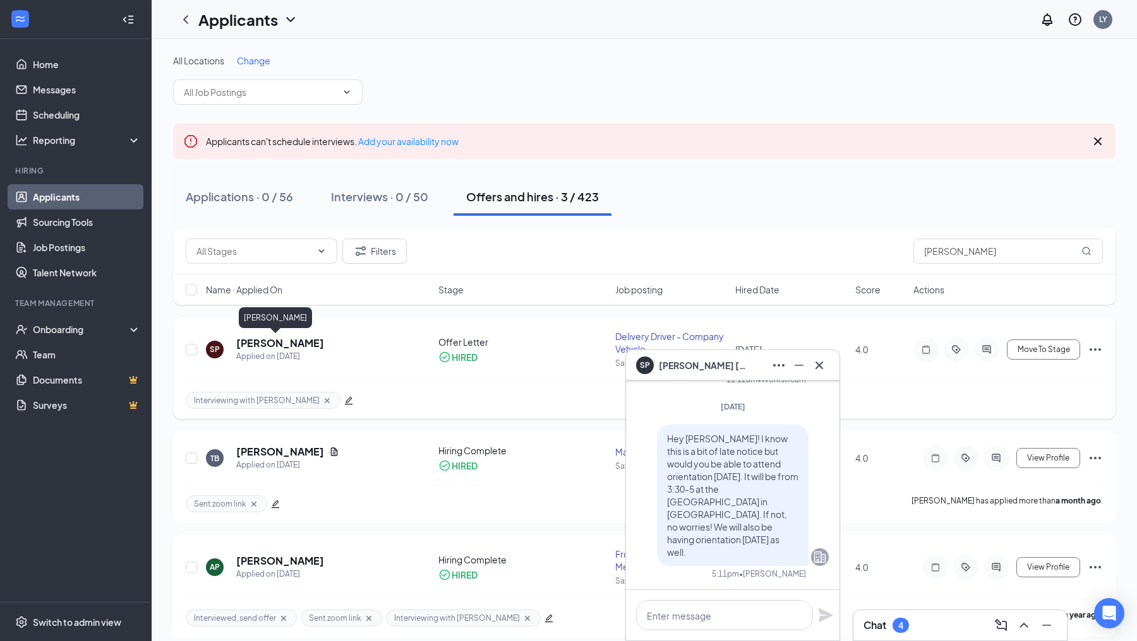
click at [276, 337] on h5 "[PERSON_NAME]" at bounding box center [280, 344] width 88 height 14
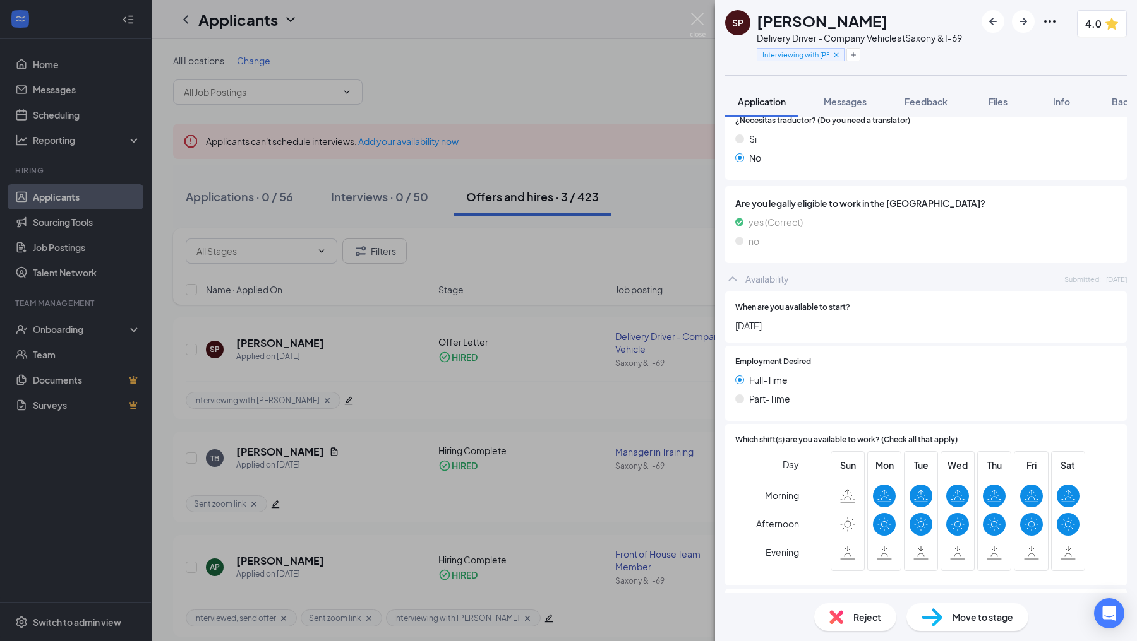
scroll to position [601, 0]
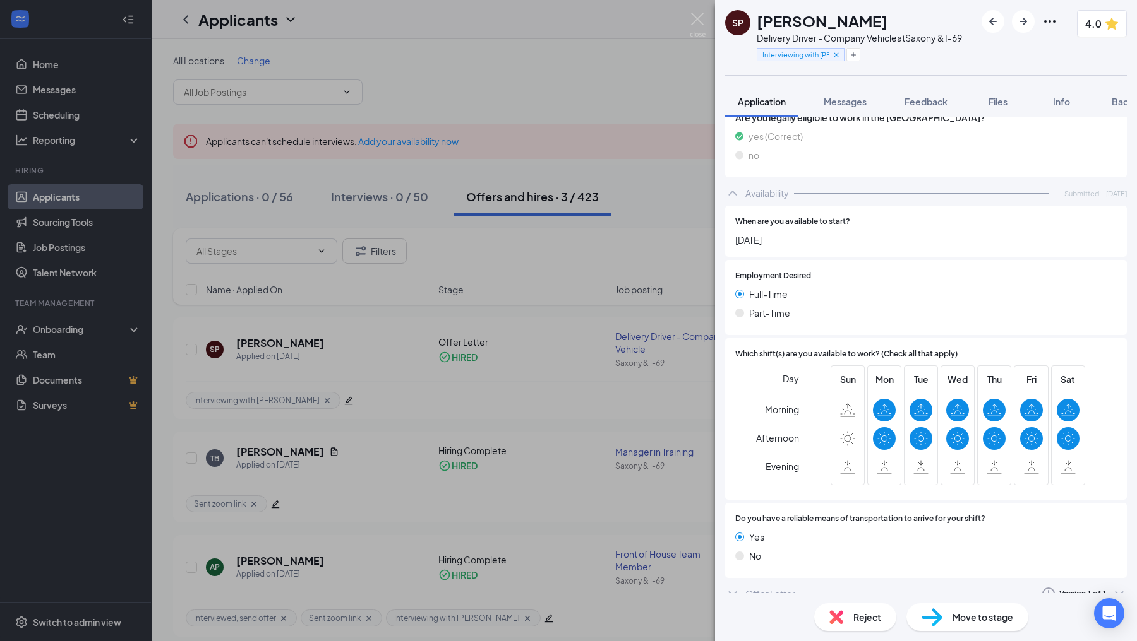
click at [737, 587] on icon "ChevronDown" at bounding box center [732, 594] width 15 height 15
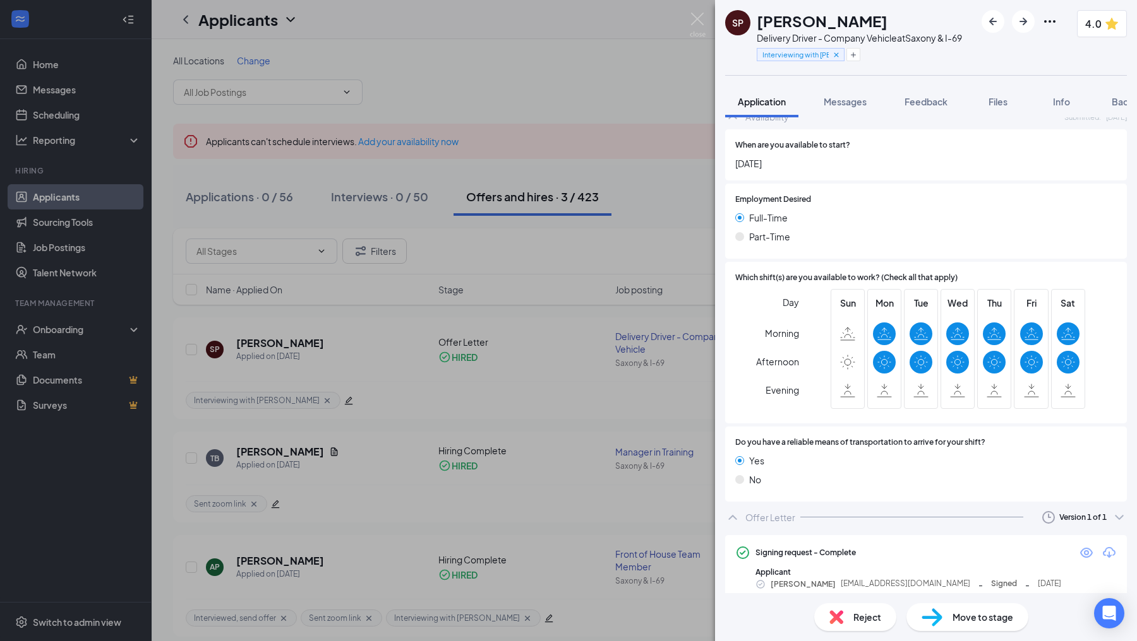
scroll to position [677, 0]
click at [1083, 548] on icon "Eye" at bounding box center [1086, 553] width 13 height 10
click at [933, 98] on span "Feedback" at bounding box center [925, 101] width 43 height 11
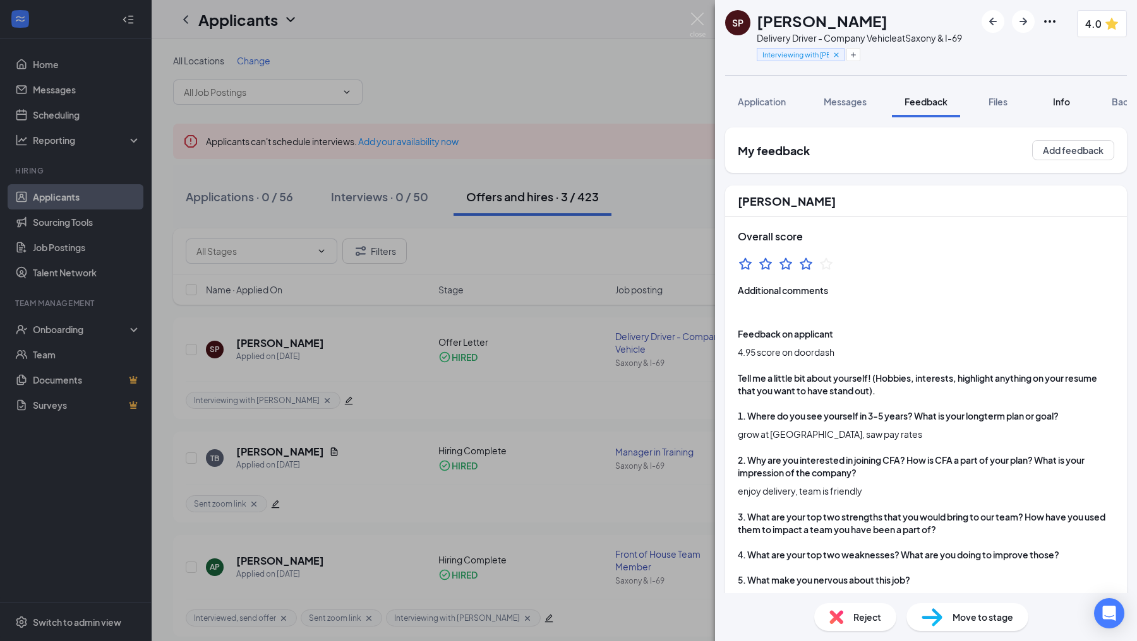
click at [1060, 103] on span "Info" at bounding box center [1061, 101] width 17 height 11
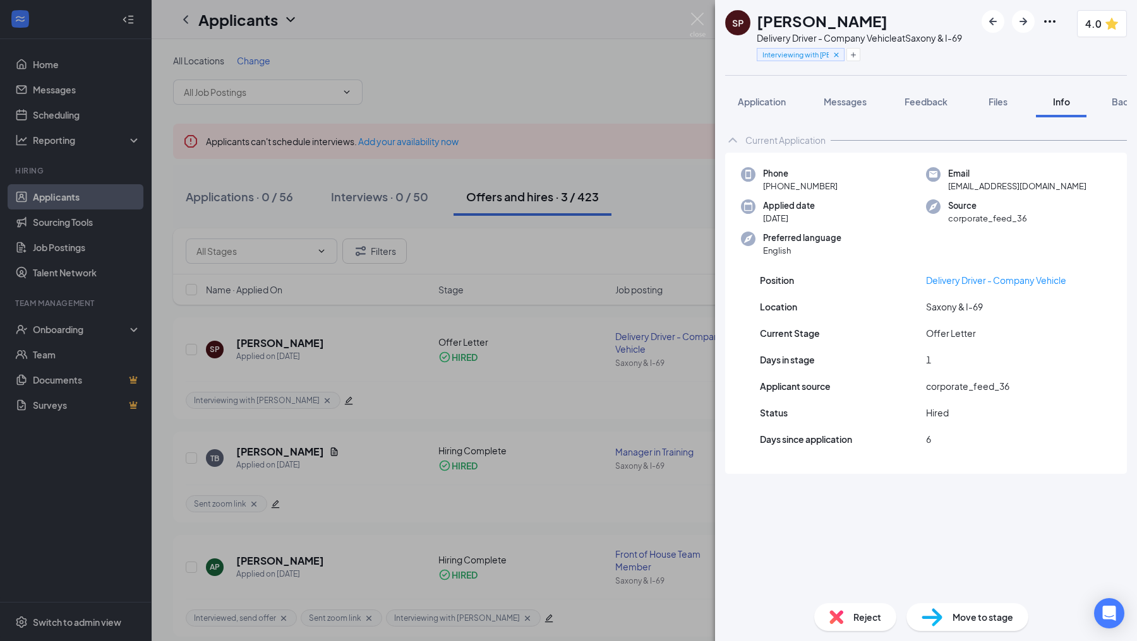
click at [741, 55] on div "SP [PERSON_NAME] Delivery Driver - Company Vehicle at [GEOGRAPHIC_DATA] & I-69 …" at bounding box center [843, 37] width 237 height 55
click at [689, 25] on img at bounding box center [697, 25] width 16 height 25
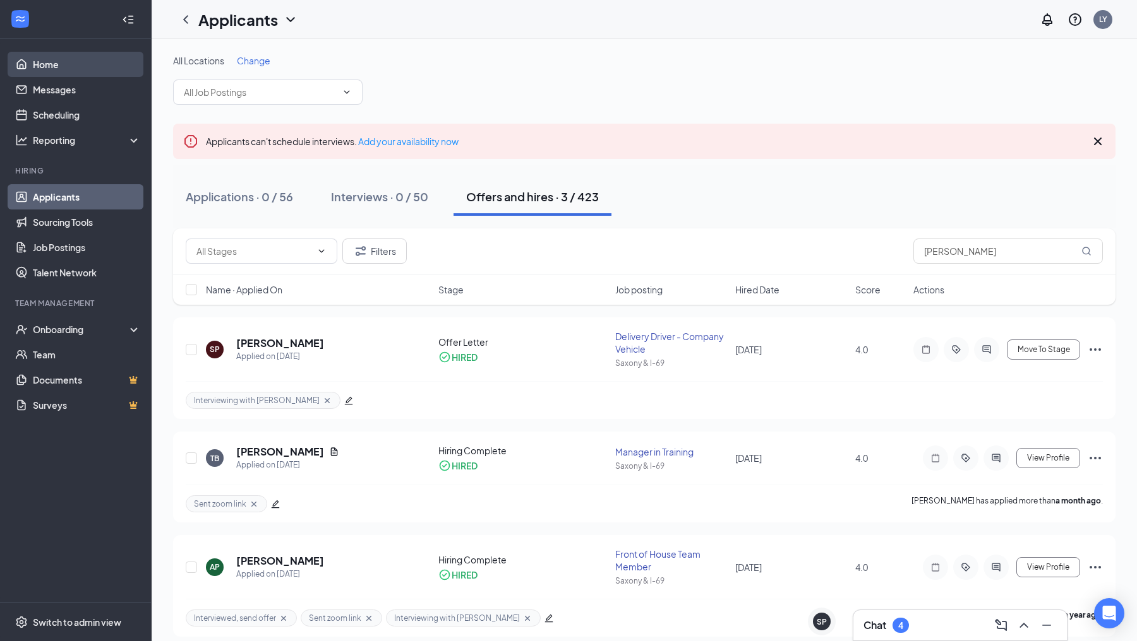
click at [43, 61] on link "Home" at bounding box center [87, 64] width 108 height 25
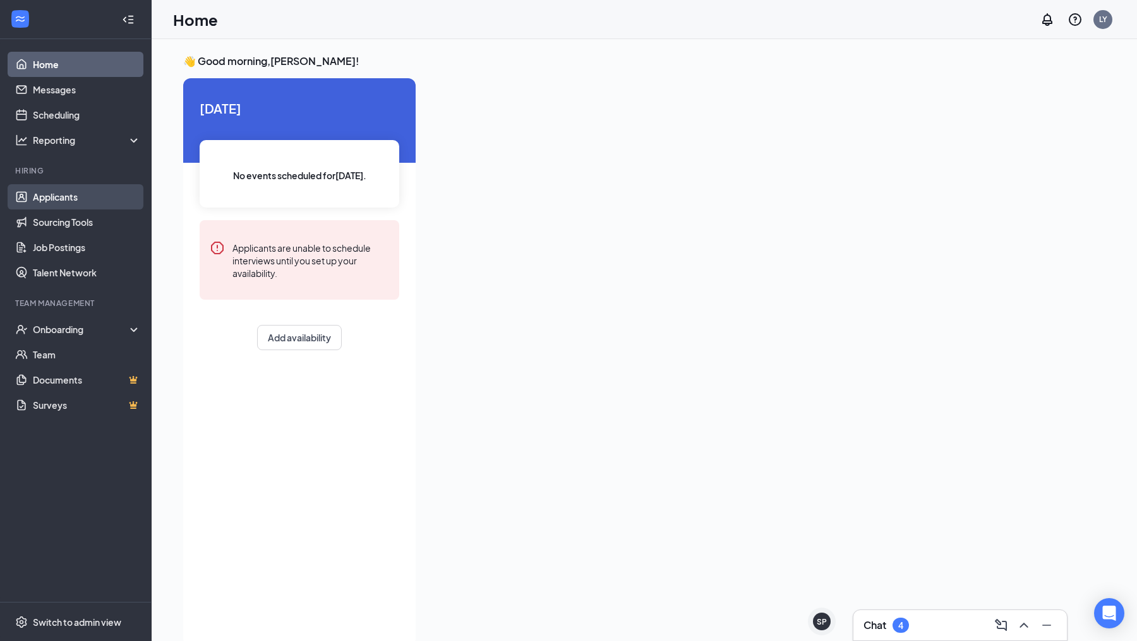
click at [73, 196] on link "Applicants" at bounding box center [87, 196] width 108 height 25
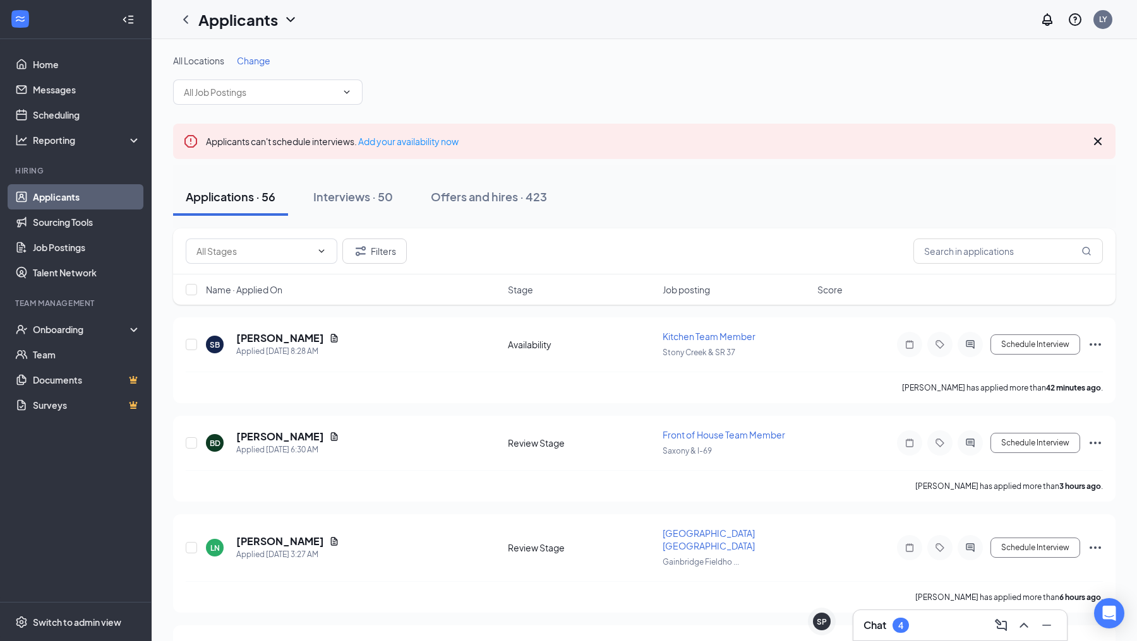
click at [270, 281] on div "Name · Applied On Stage Job posting Score" at bounding box center [644, 290] width 942 height 30
click at [269, 289] on span "Name · Applied On" at bounding box center [244, 289] width 76 height 13
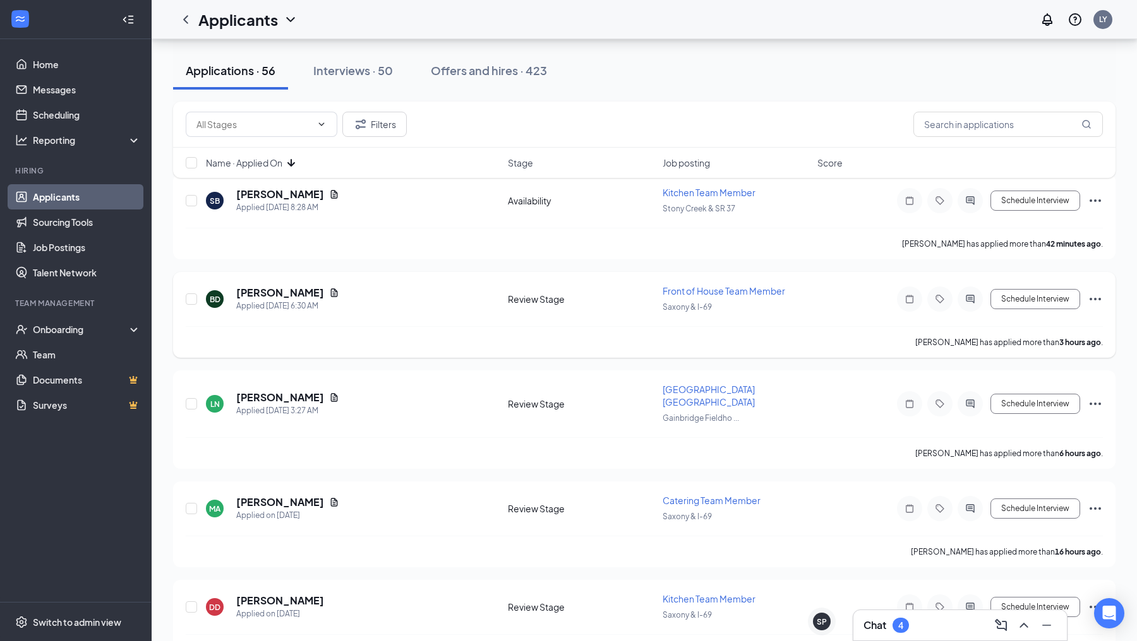
scroll to position [145, 0]
click at [971, 294] on icon "ActiveChat" at bounding box center [969, 298] width 8 height 8
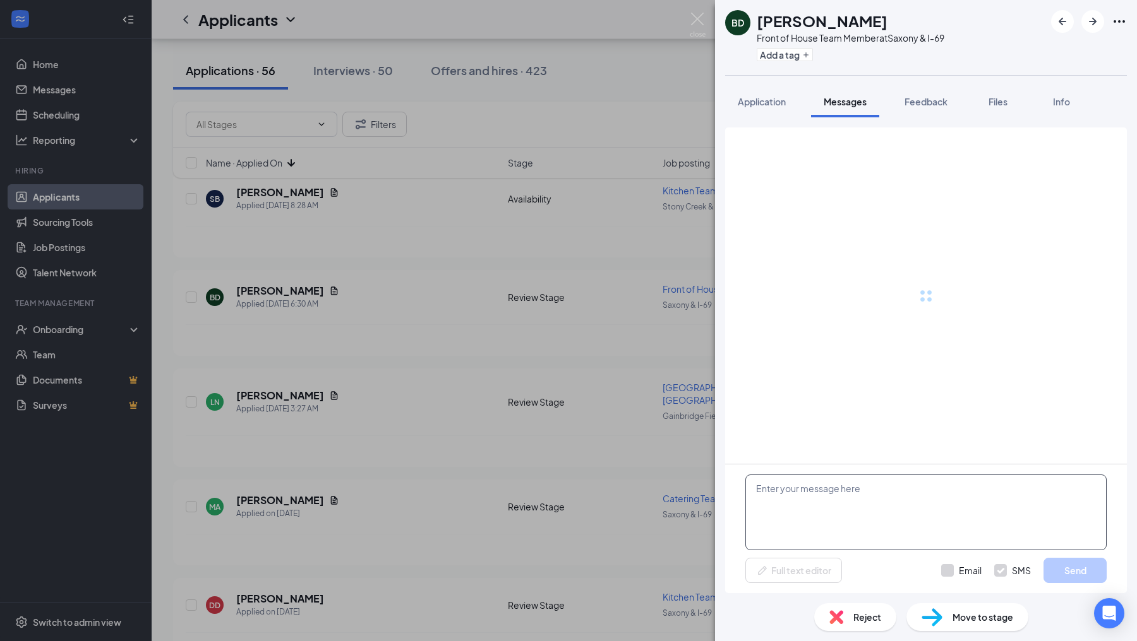
click at [831, 532] on textarea at bounding box center [925, 513] width 361 height 76
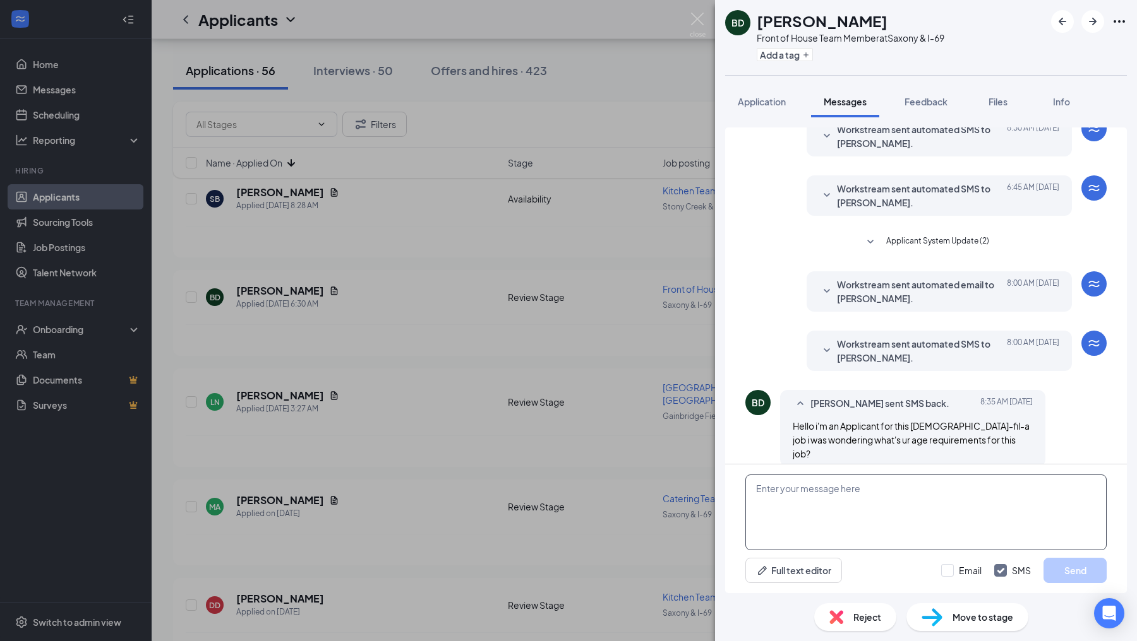
scroll to position [214, 0]
paste textarea "Hello! I wanted to reach out and see what your availability would be. Will you …"
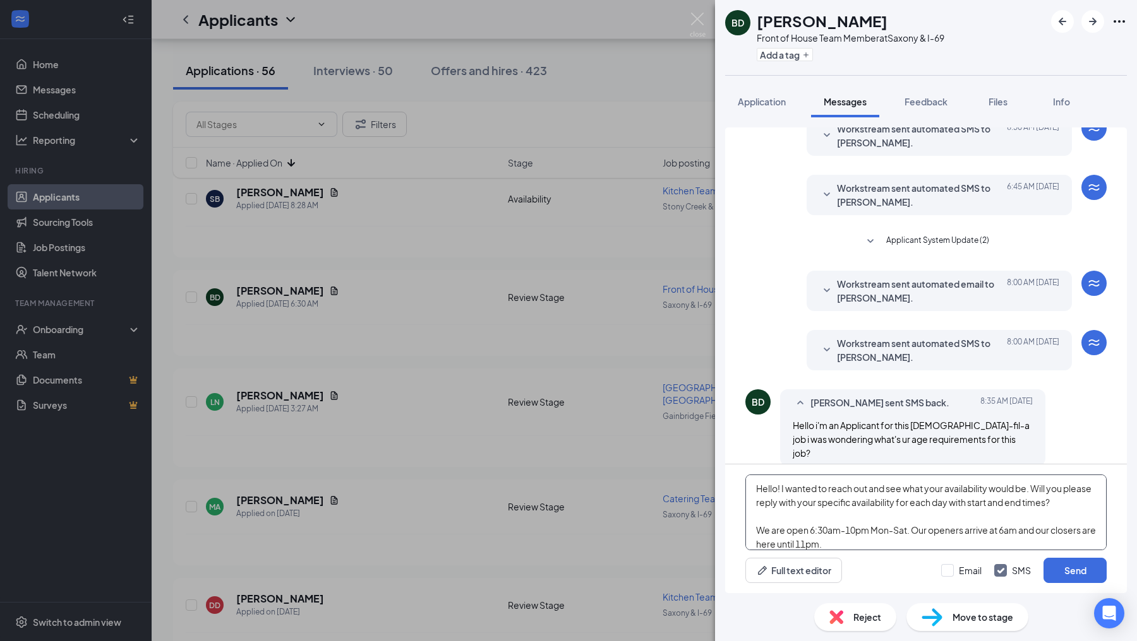
click at [781, 489] on textarea "Hello! I wanted to reach out and see what your availability would be. Will you …" at bounding box center [925, 513] width 361 height 76
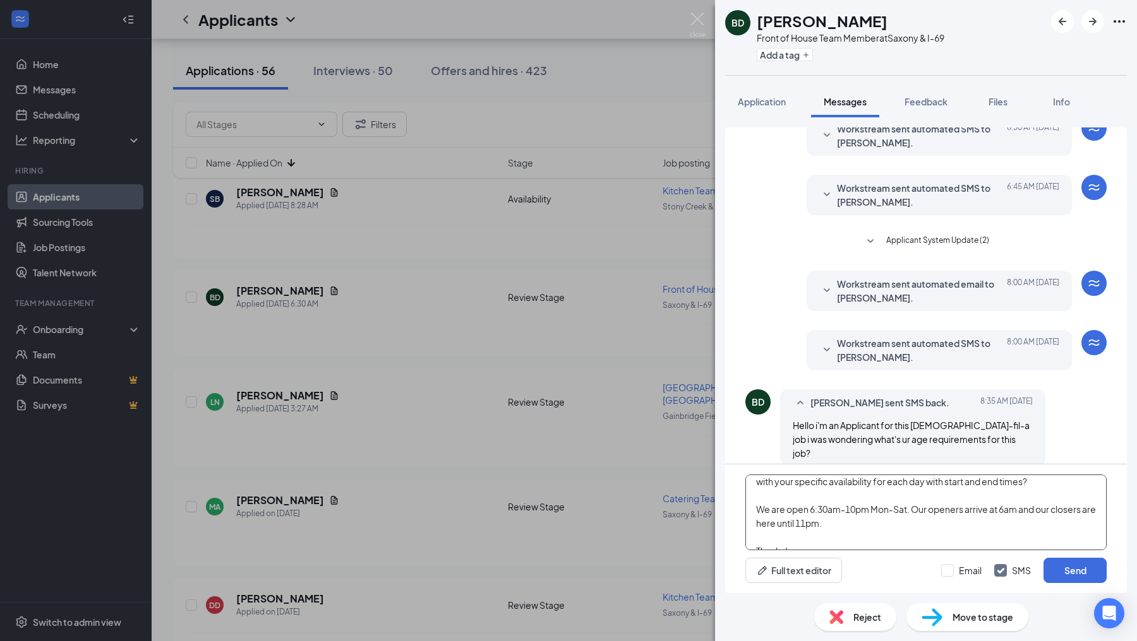
scroll to position [76, 0]
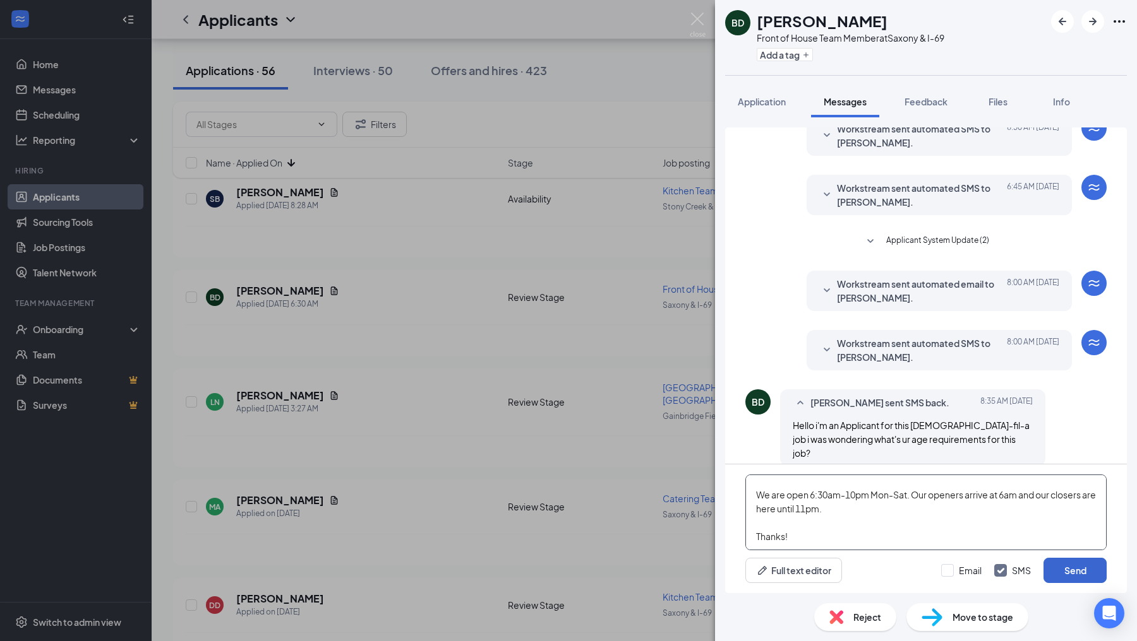
type textarea "The minimum age for hiring is [DEMOGRAPHIC_DATA]! I wanted to reach out and see…"
click at [1065, 568] on button "Send" at bounding box center [1074, 570] width 63 height 25
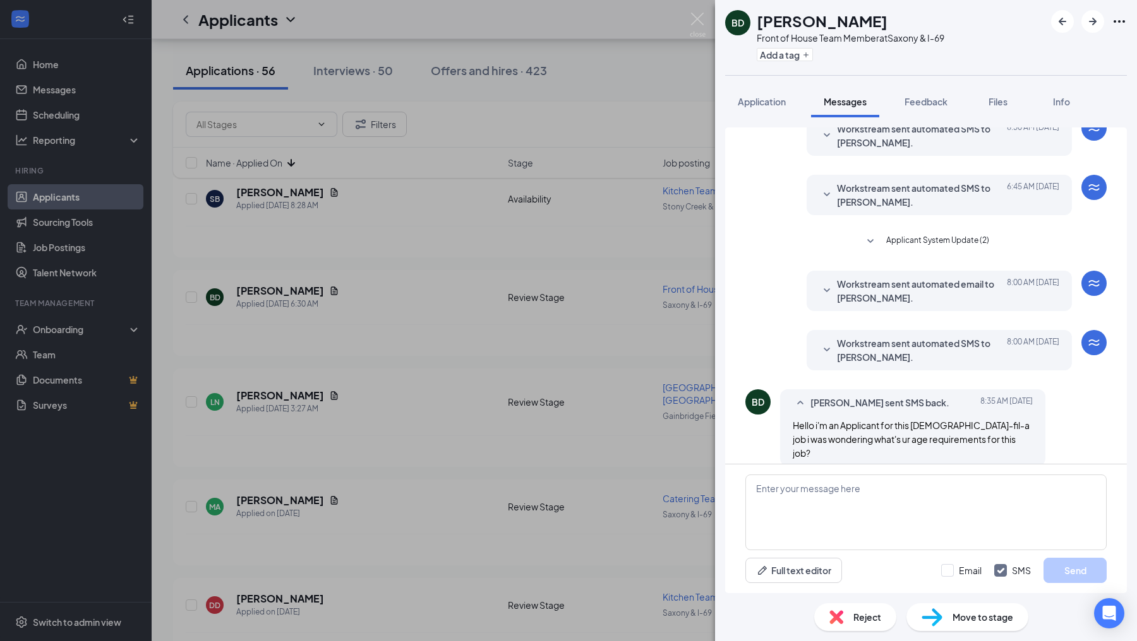
scroll to position [0, 0]
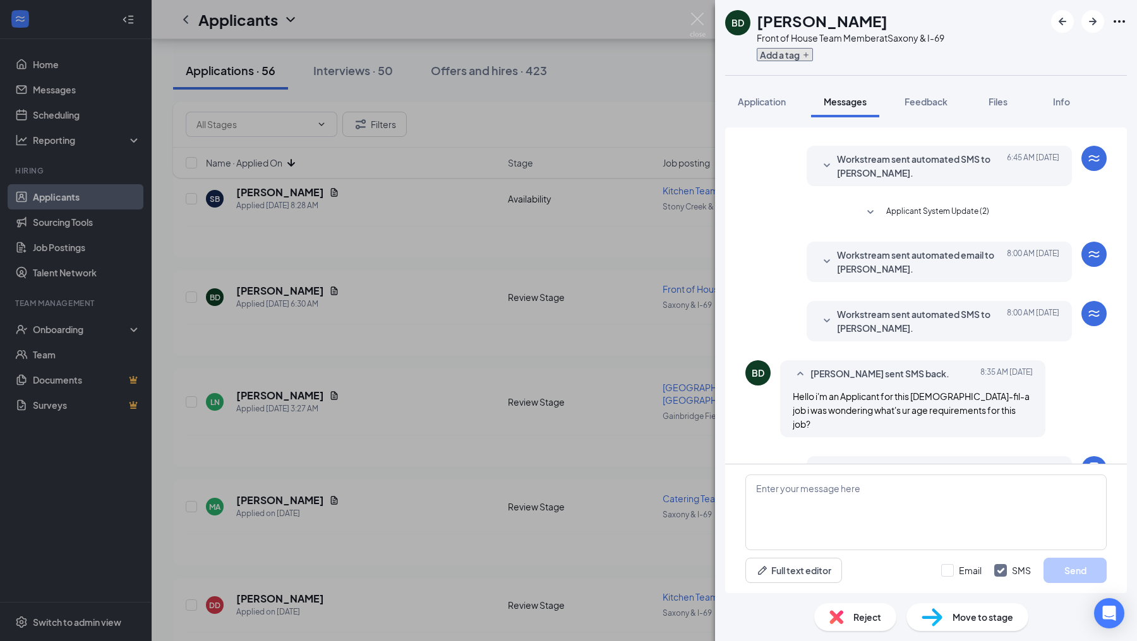
click at [774, 53] on button "Add a tag" at bounding box center [784, 54] width 56 height 13
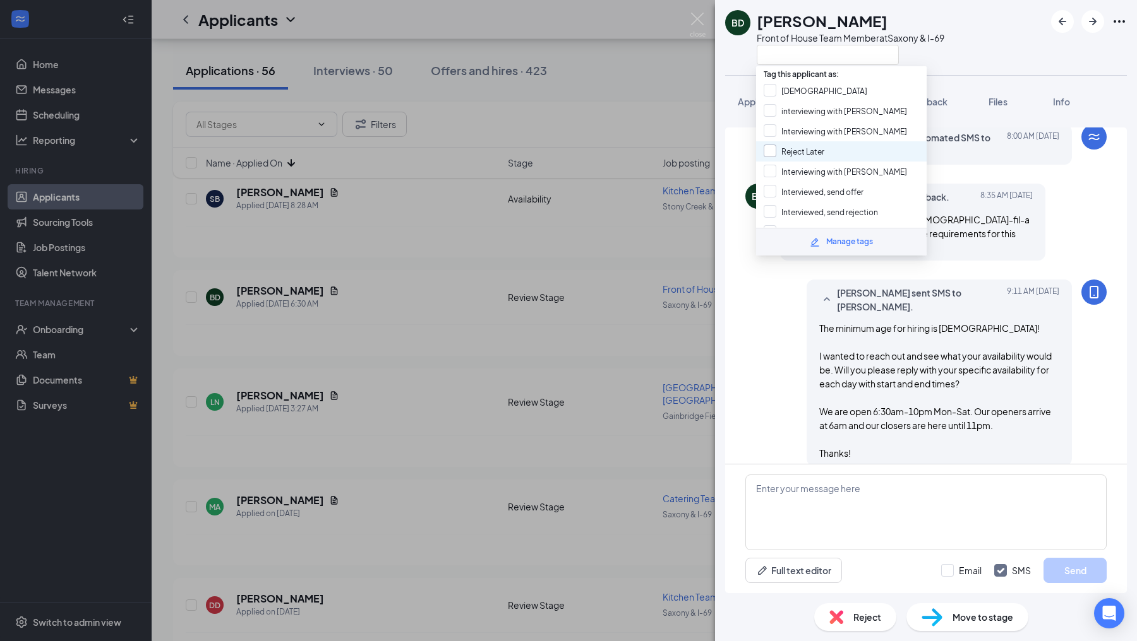
scroll to position [161, 0]
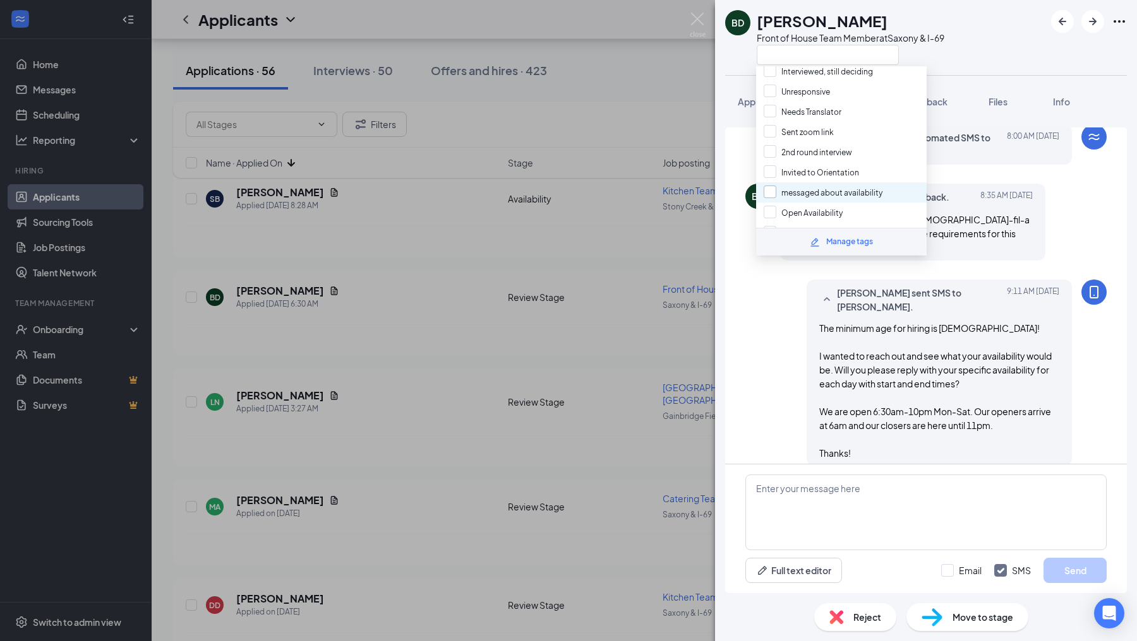
click at [770, 186] on input "messaged about availability" at bounding box center [822, 193] width 119 height 14
checkbox input "true"
click at [628, 235] on div "BD [PERSON_NAME] Front of House Team Member at [GEOGRAPHIC_DATA] & I-69 Applica…" at bounding box center [568, 320] width 1137 height 641
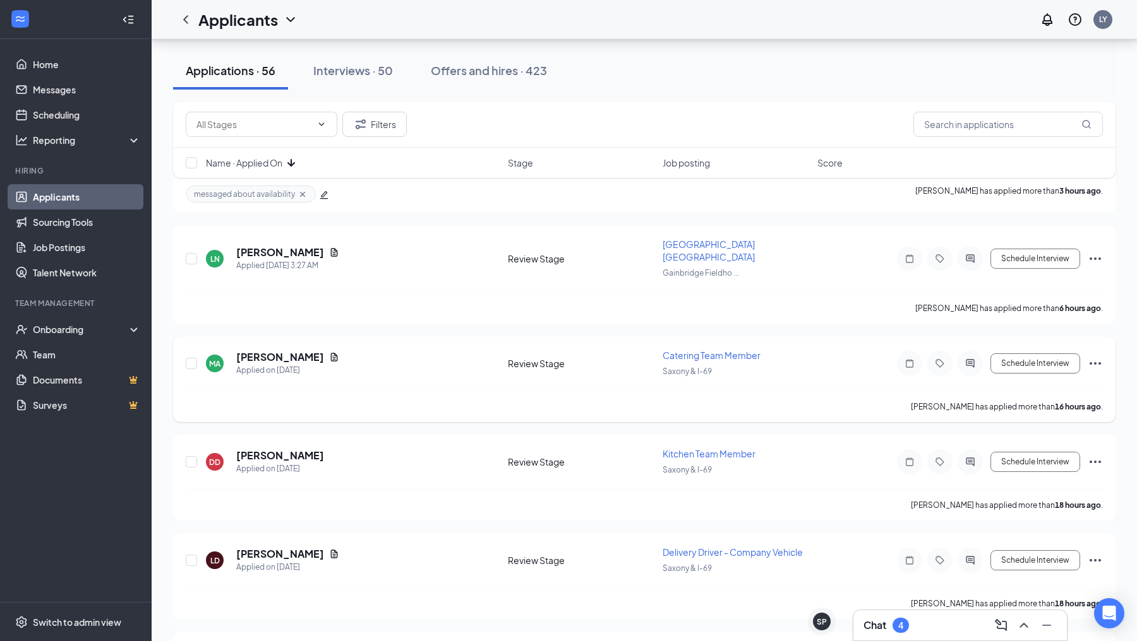
scroll to position [341, 0]
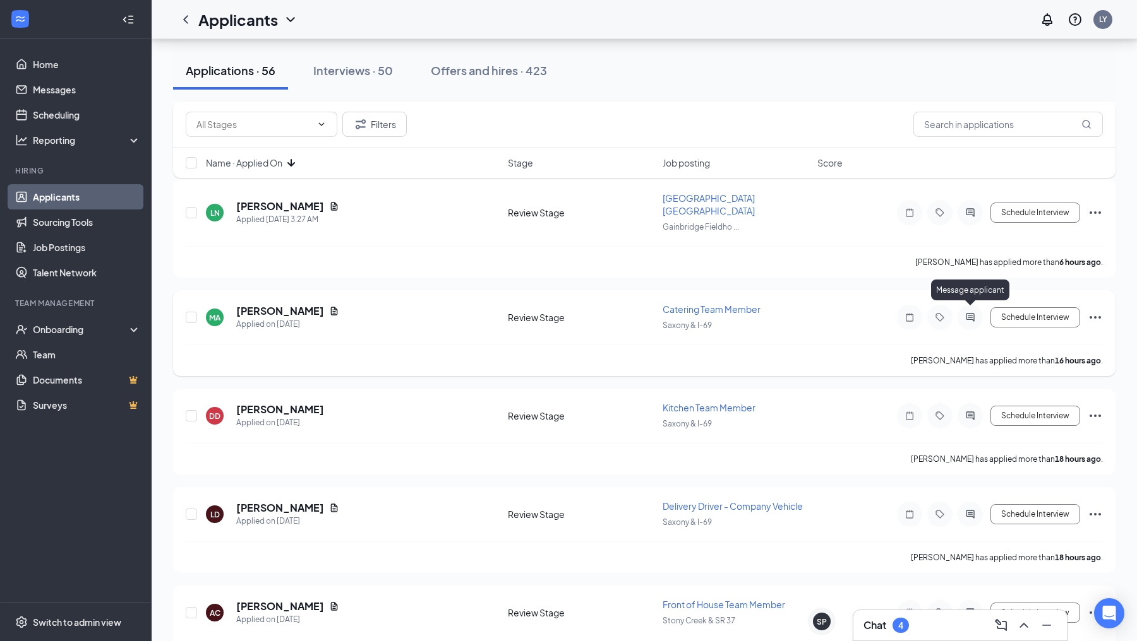
click at [969, 313] on icon "ActiveChat" at bounding box center [969, 318] width 15 height 10
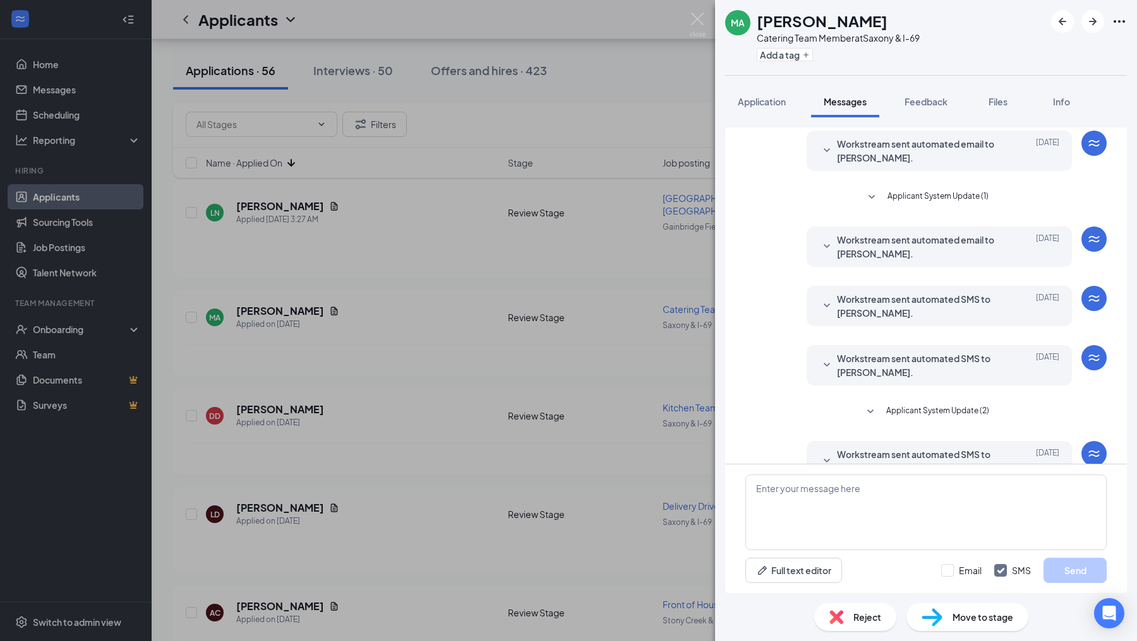
scroll to position [128, 0]
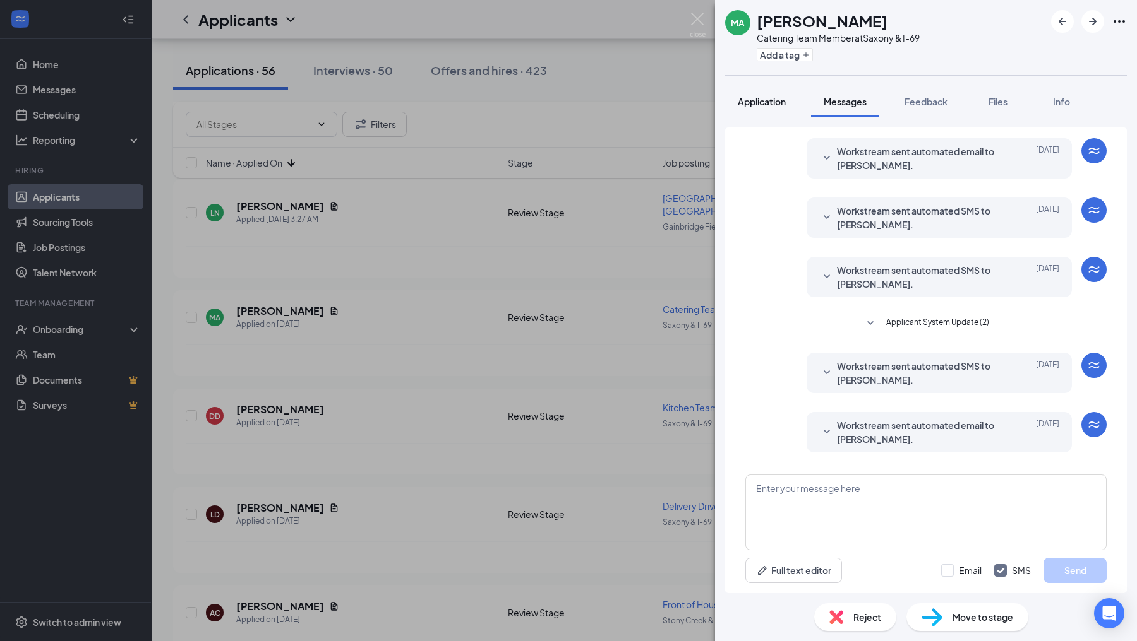
click at [749, 107] on button "Application" at bounding box center [761, 102] width 73 height 32
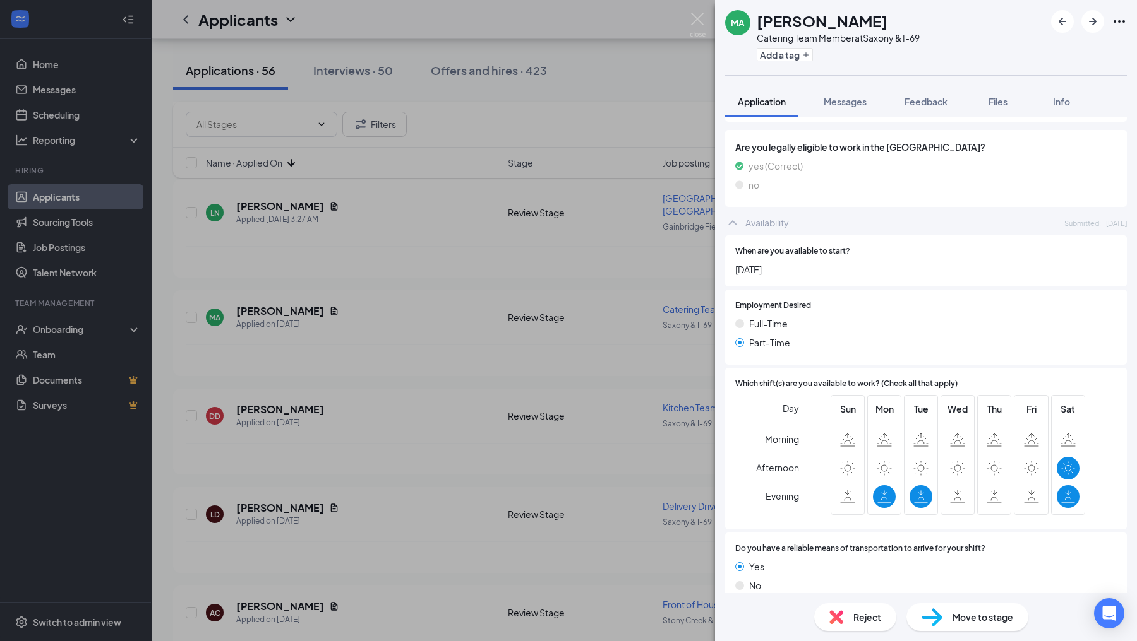
scroll to position [667, 0]
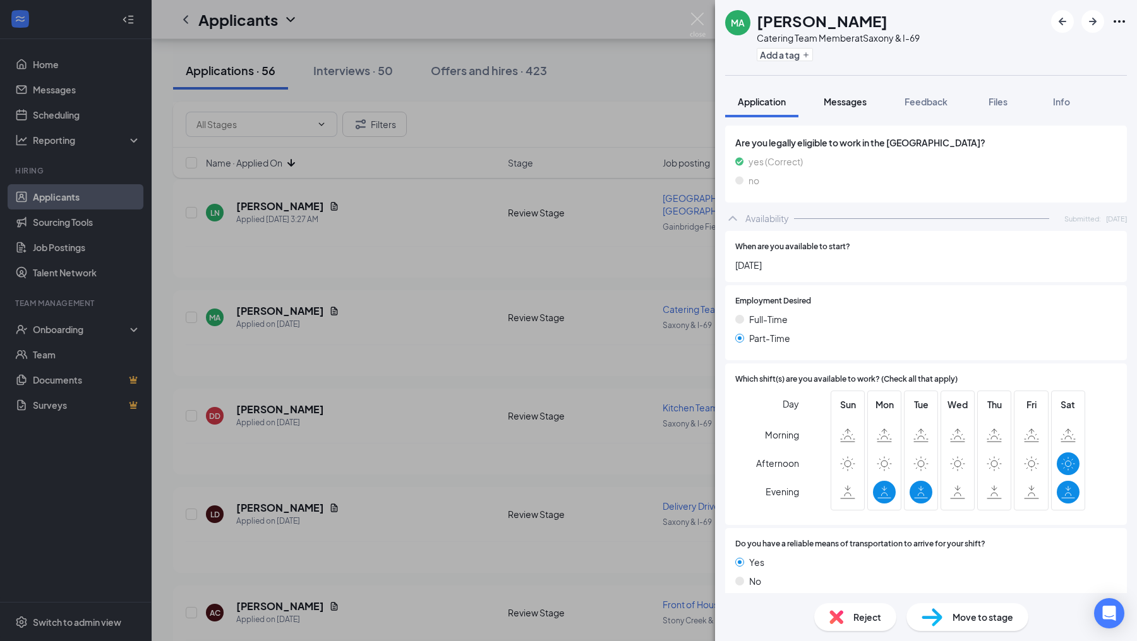
click at [837, 112] on button "Messages" at bounding box center [845, 102] width 68 height 32
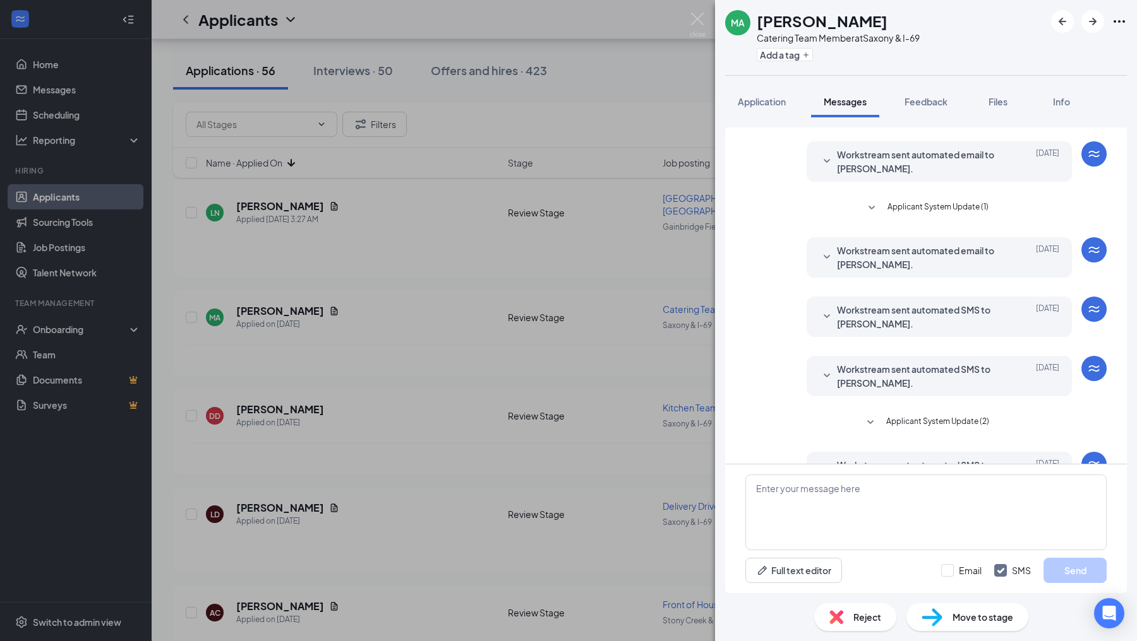
scroll to position [128, 0]
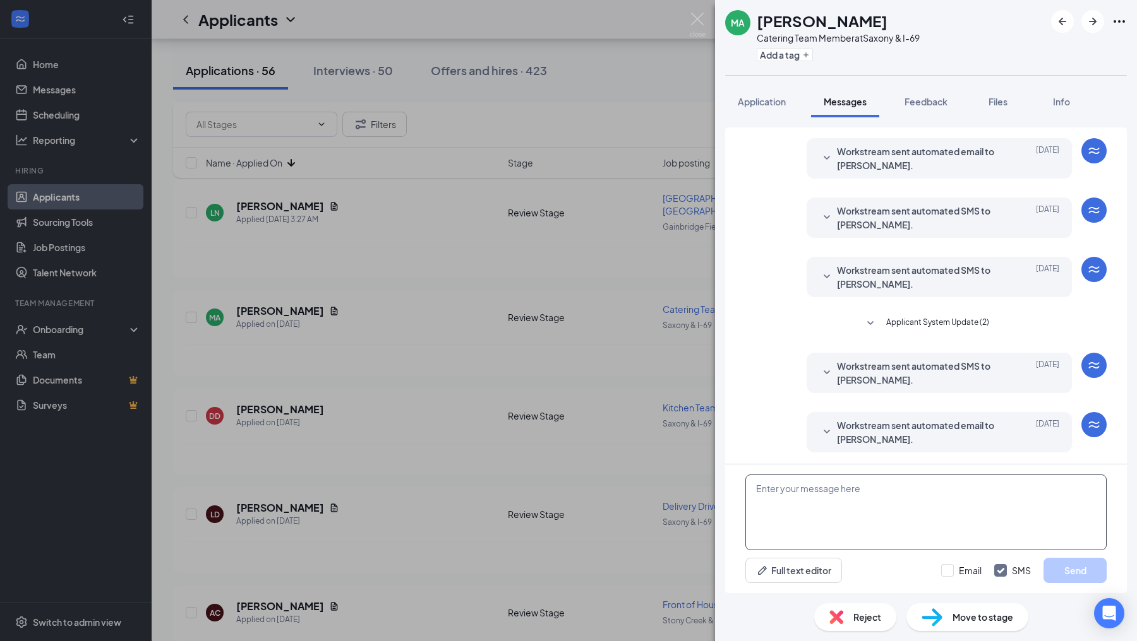
click at [833, 501] on textarea at bounding box center [925, 513] width 361 height 76
paste textarea "Hello! I wanted to reach out and see what your availability would be. Will you …"
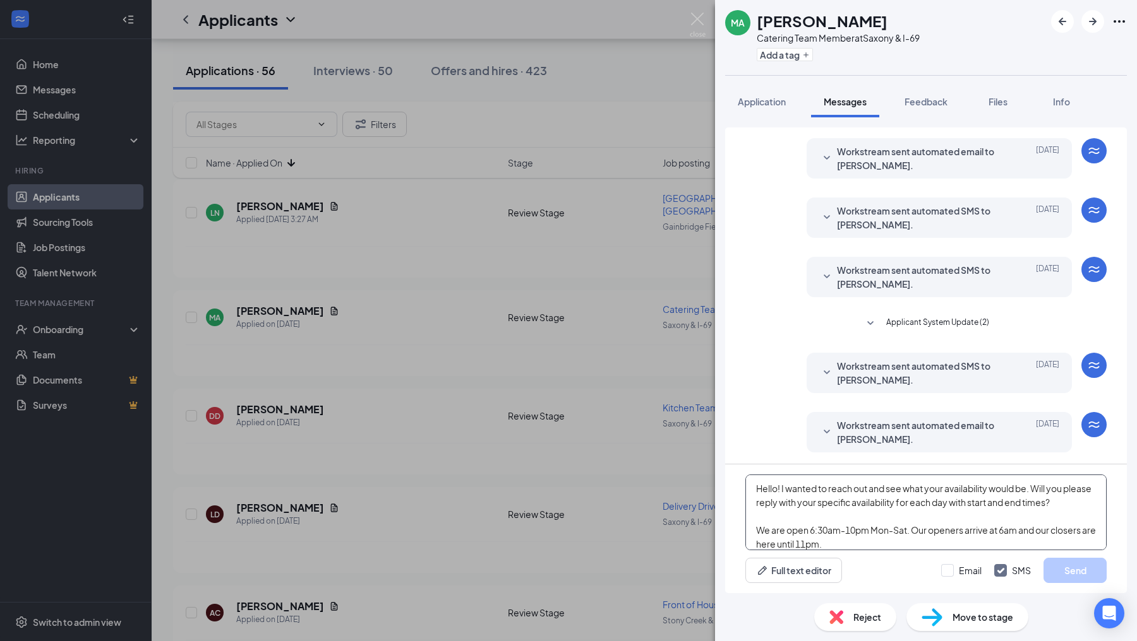
scroll to position [41, 0]
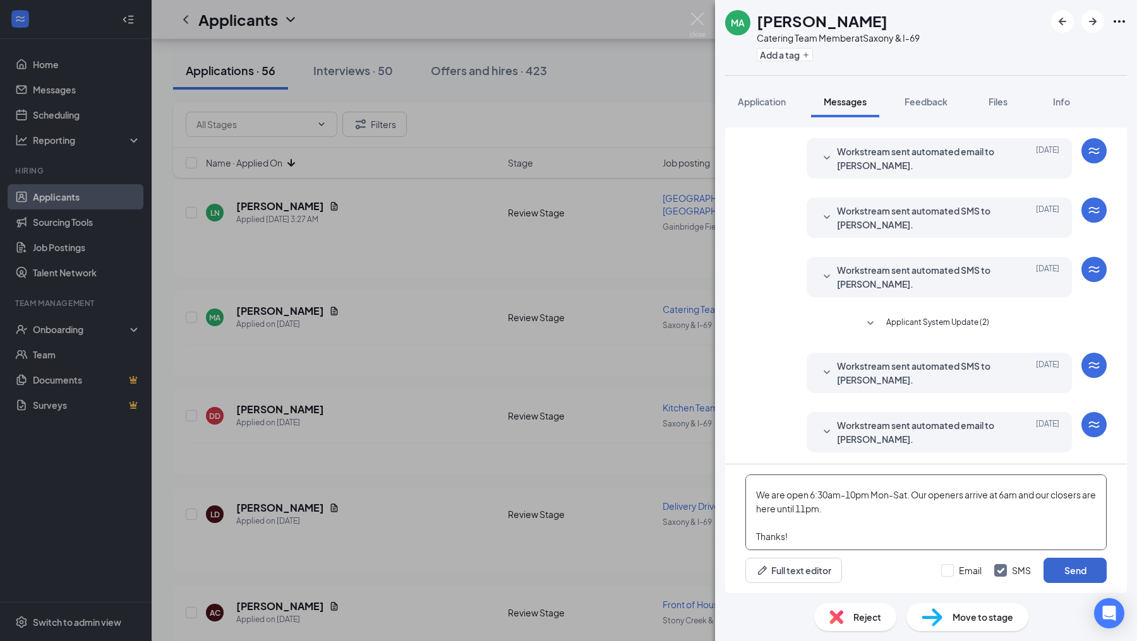
type textarea "Hello! I wanted to reach out and see what your availability would be. Will you …"
click at [1052, 576] on button "Send" at bounding box center [1074, 570] width 63 height 25
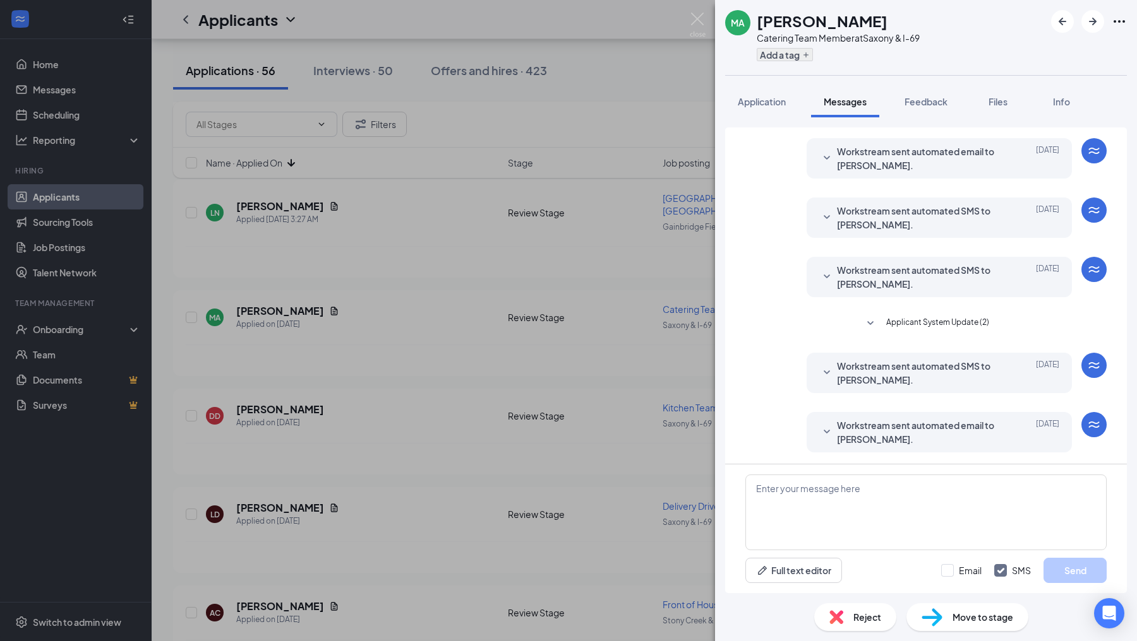
scroll to position [0, 0]
click at [796, 51] on button "Add a tag" at bounding box center [784, 54] width 56 height 13
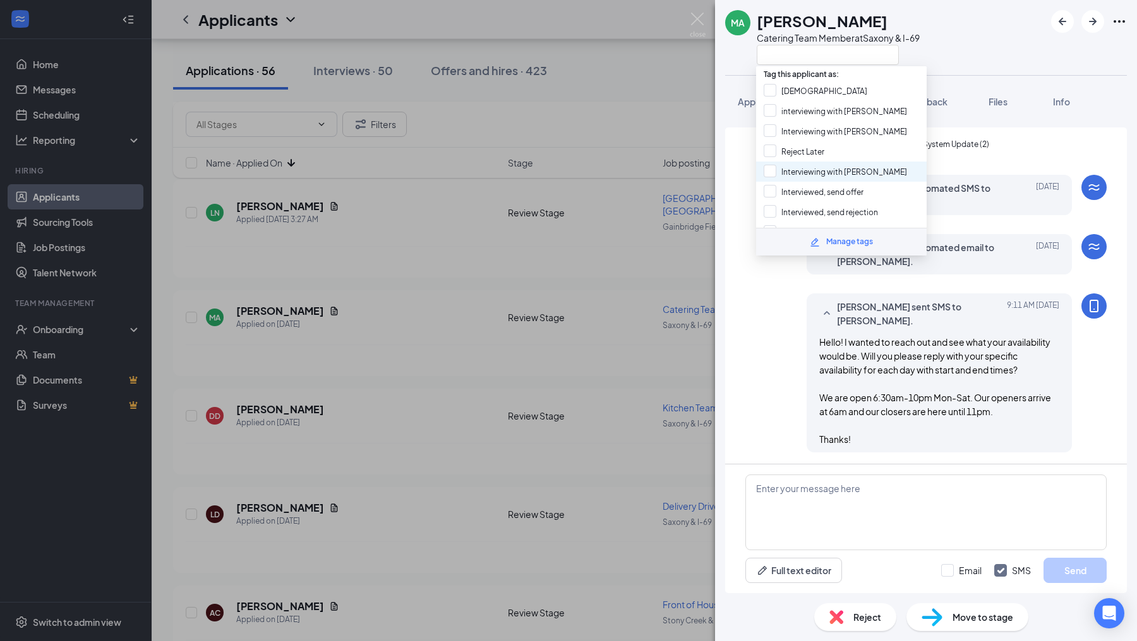
scroll to position [161, 0]
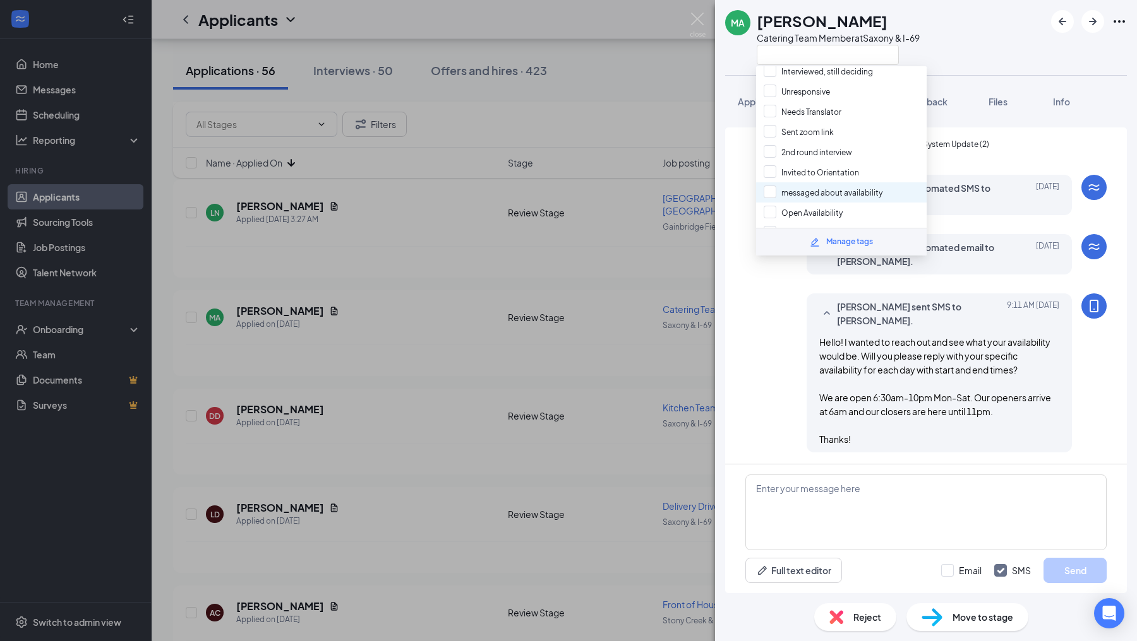
click at [762, 182] on div "messaged about availability" at bounding box center [841, 192] width 170 height 20
checkbox input "true"
click at [762, 331] on div "[PERSON_NAME] sent SMS to [PERSON_NAME]. [DATE] 9:11 AM Hello! I wanted to reac…" at bounding box center [925, 376] width 361 height 165
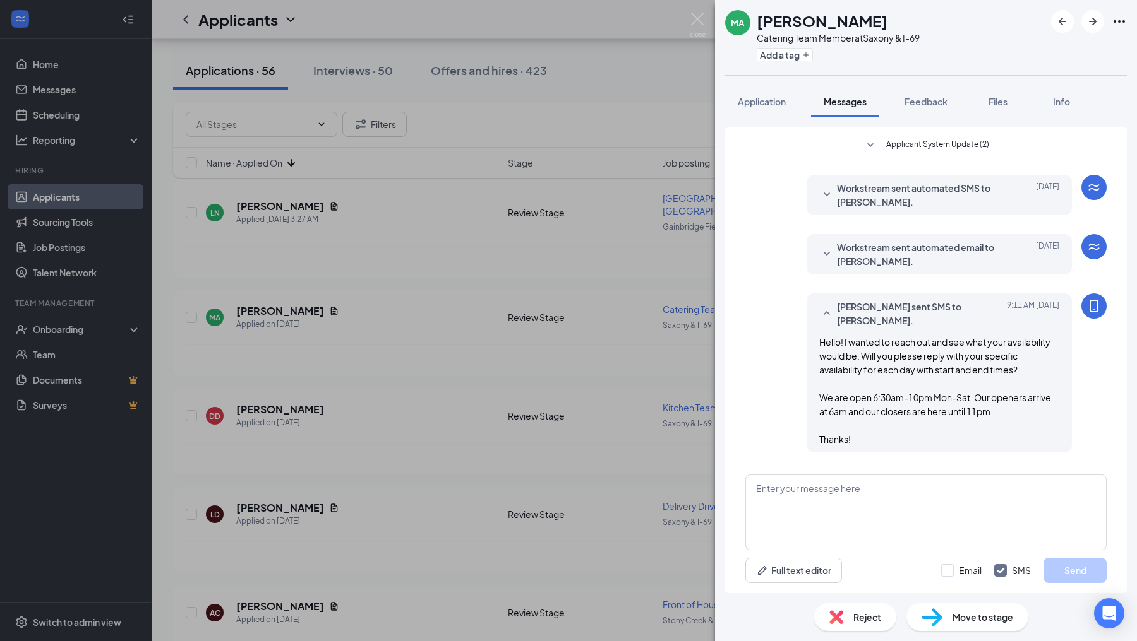
click at [676, 368] on div "MA [PERSON_NAME] Catering Team Member at [GEOGRAPHIC_DATA] & I-69 Add a tag App…" at bounding box center [568, 320] width 1137 height 641
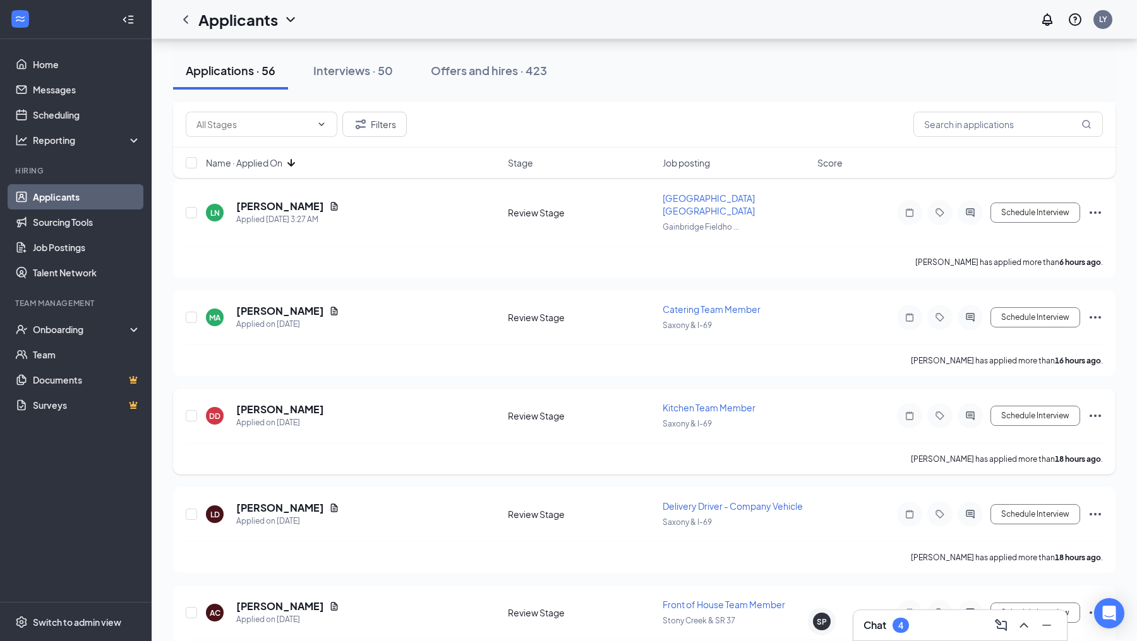
click at [970, 405] on div at bounding box center [969, 415] width 25 height 25
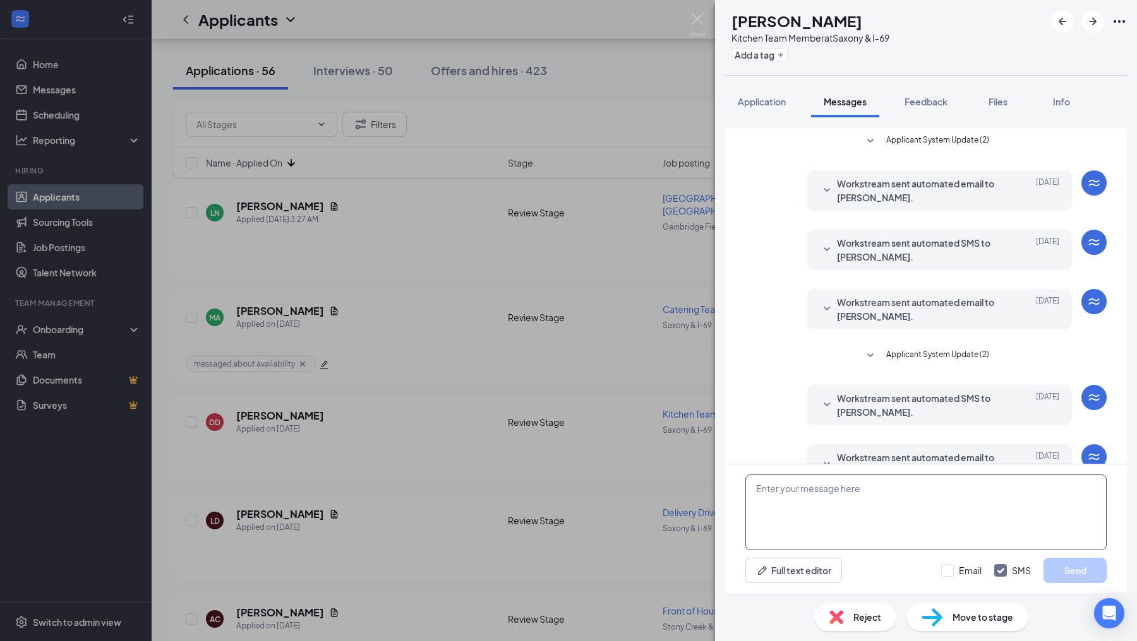
scroll to position [32, 0]
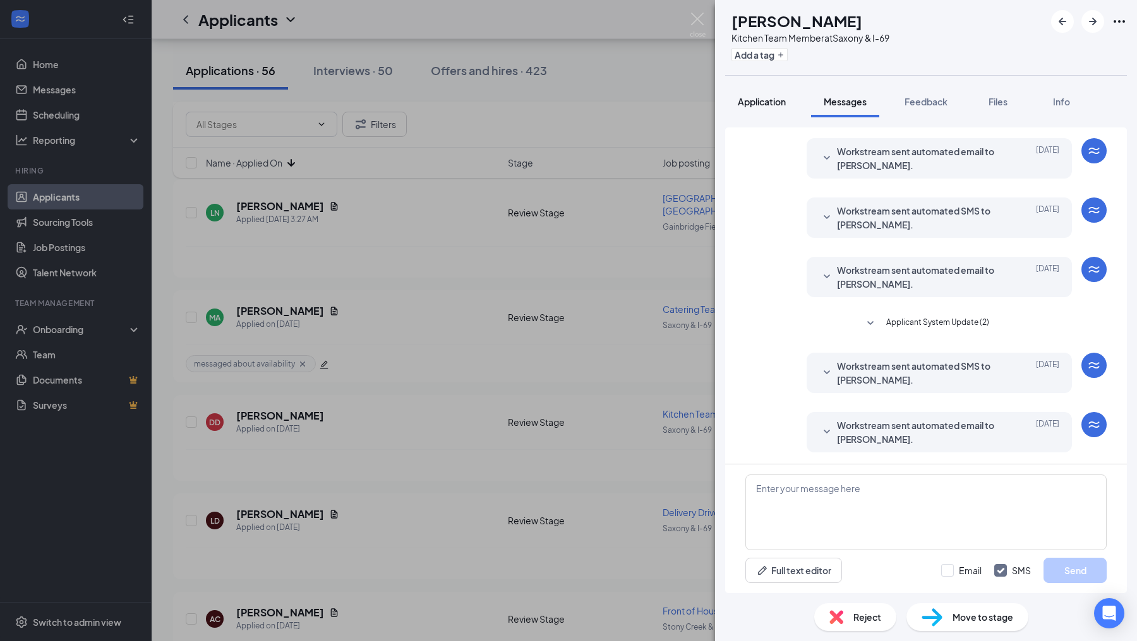
click at [739, 113] on button "Application" at bounding box center [761, 102] width 73 height 32
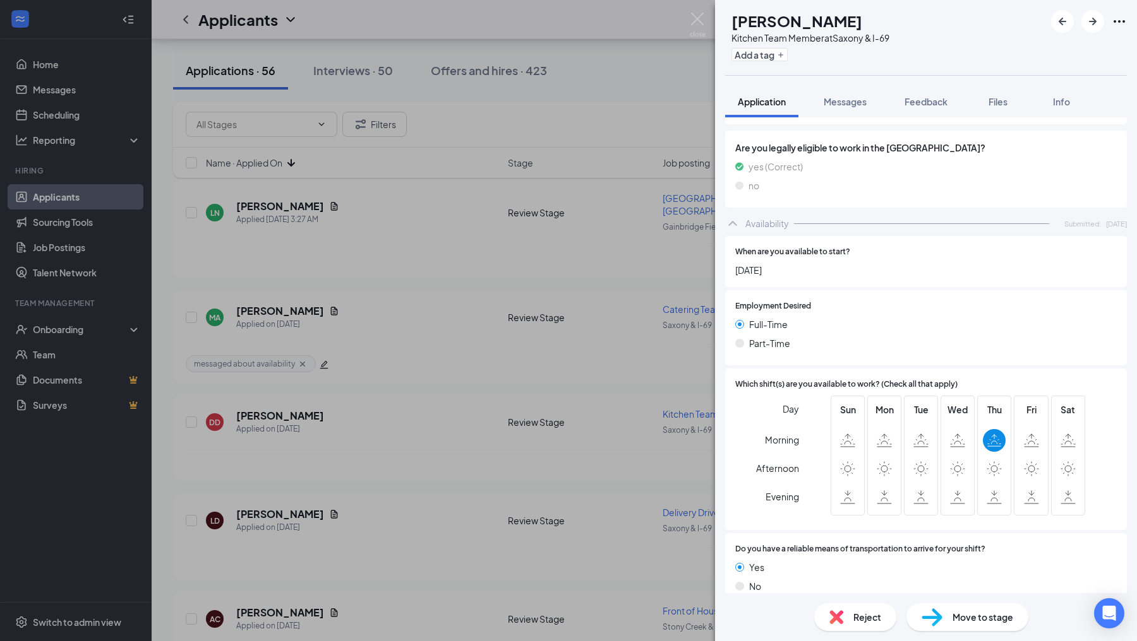
scroll to position [590, 0]
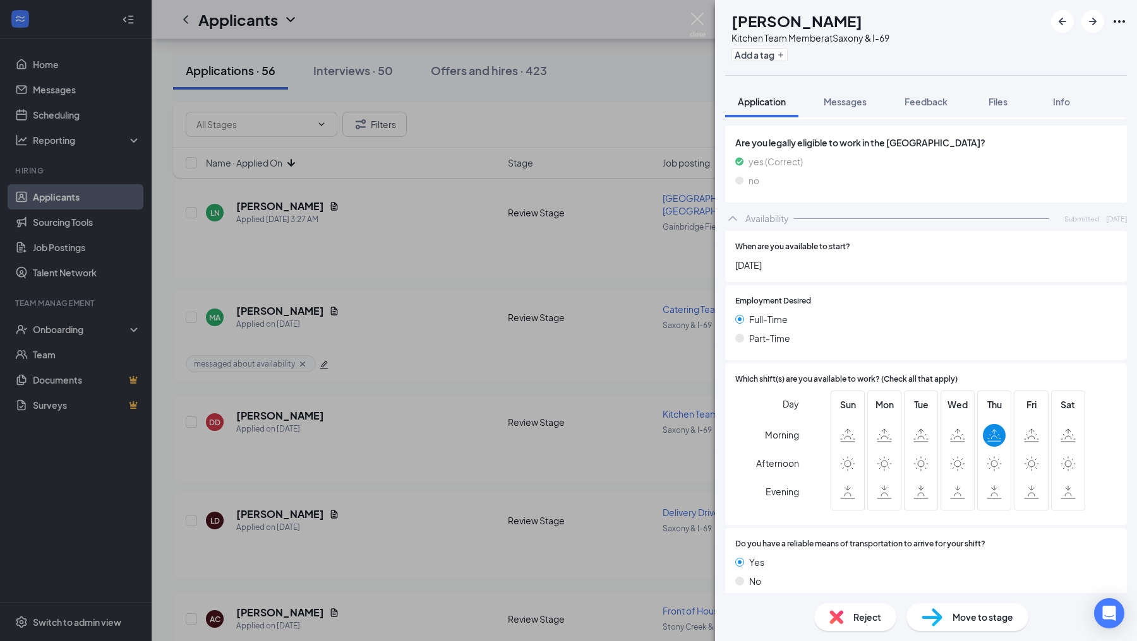
click at [832, 608] on div "Reject" at bounding box center [855, 618] width 82 height 28
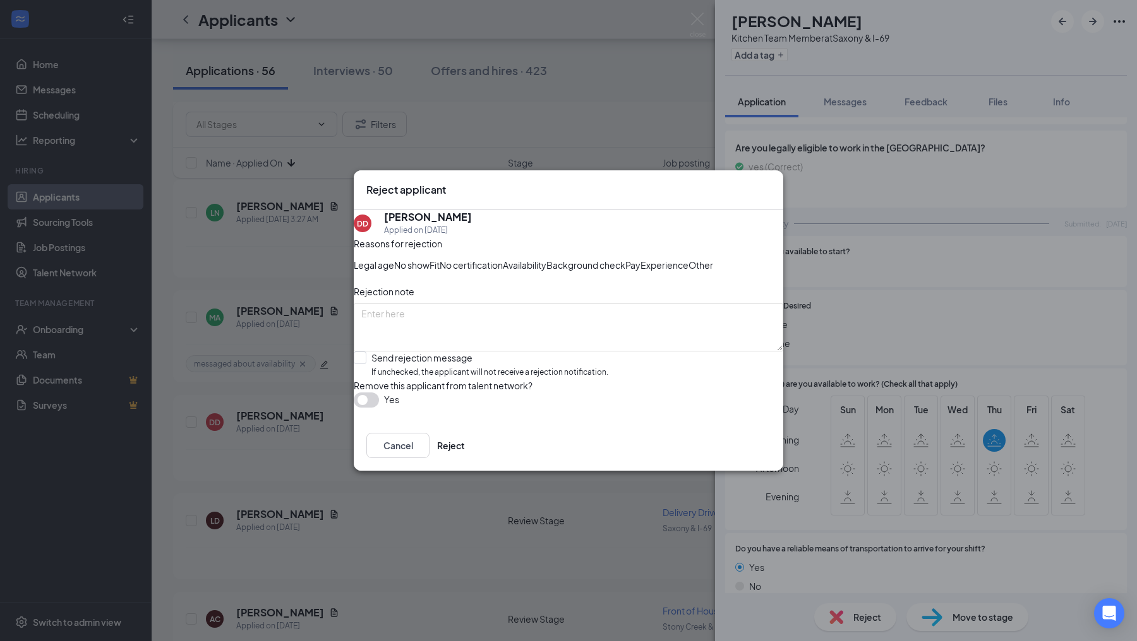
click at [546, 258] on span "Availability" at bounding box center [525, 265] width 44 height 14
click at [465, 458] on button "Reject" at bounding box center [451, 445] width 28 height 25
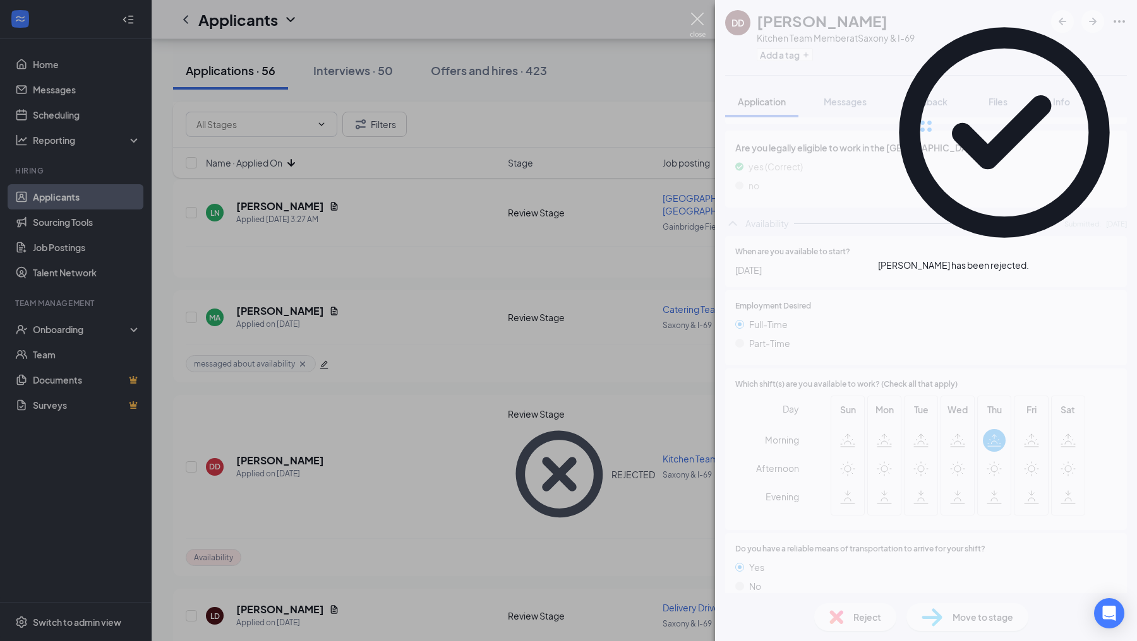
click at [696, 21] on img at bounding box center [697, 25] width 16 height 25
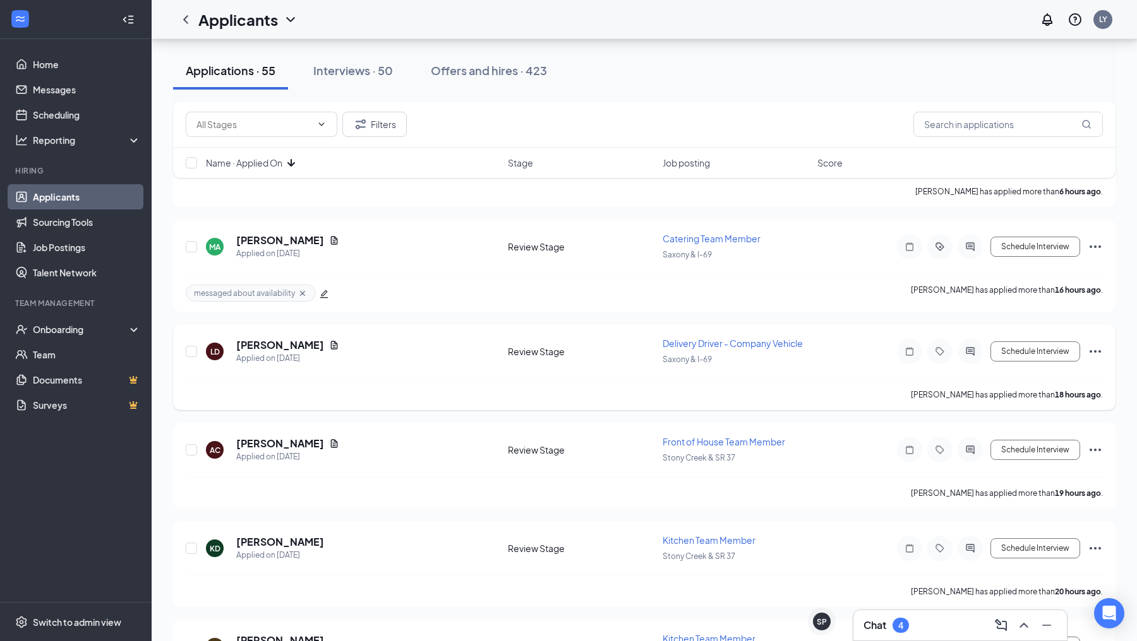
scroll to position [412, 0]
click at [970, 347] on icon "ActiveChat" at bounding box center [969, 351] width 15 height 10
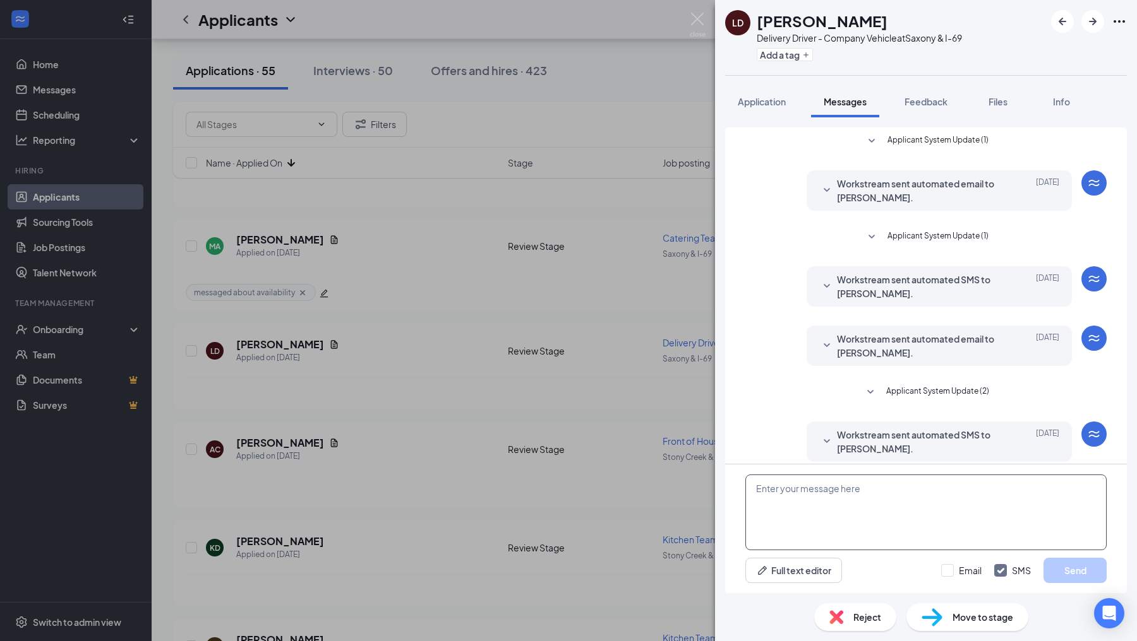
scroll to position [69, 0]
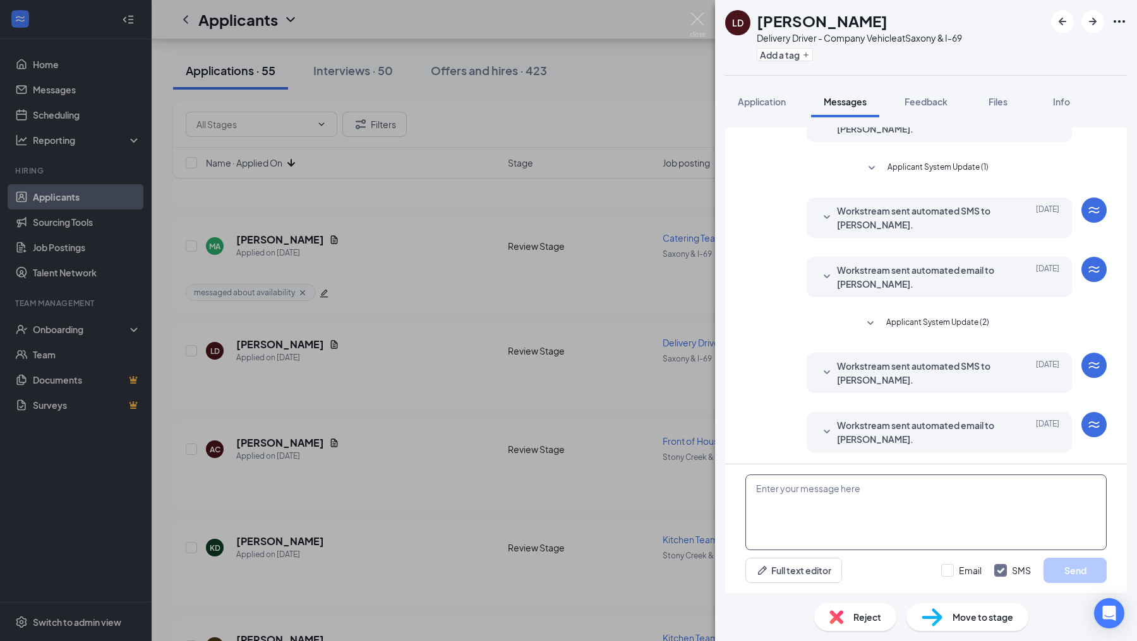
click at [815, 515] on textarea at bounding box center [925, 513] width 361 height 76
paste textarea "Hello! I wanted to reach out and see what your availability would be. Could you…"
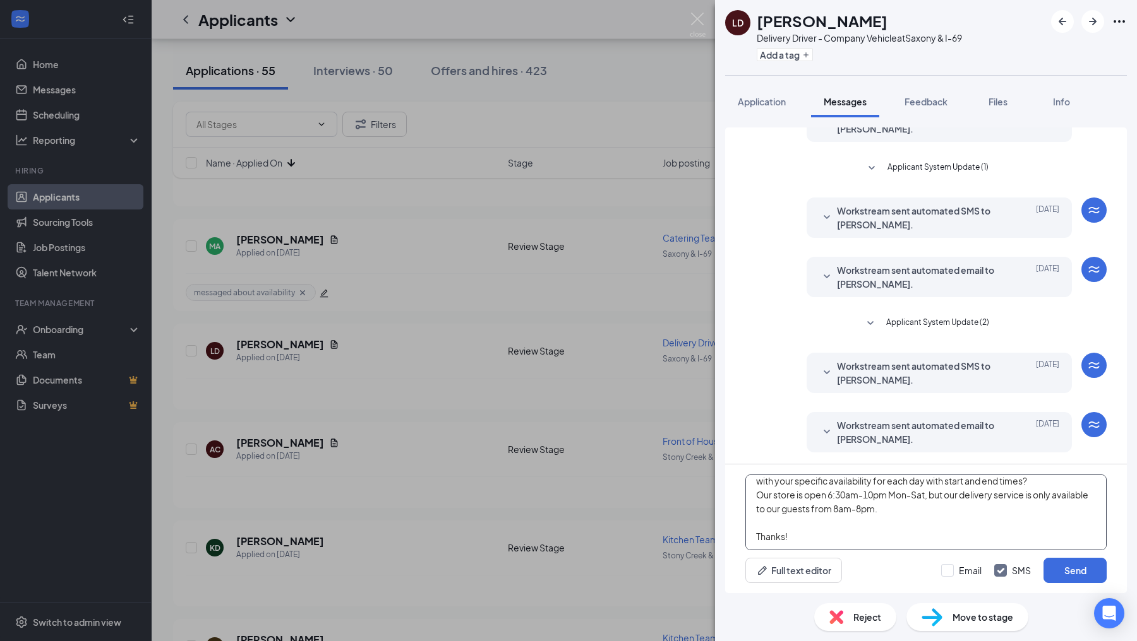
scroll to position [0, 0]
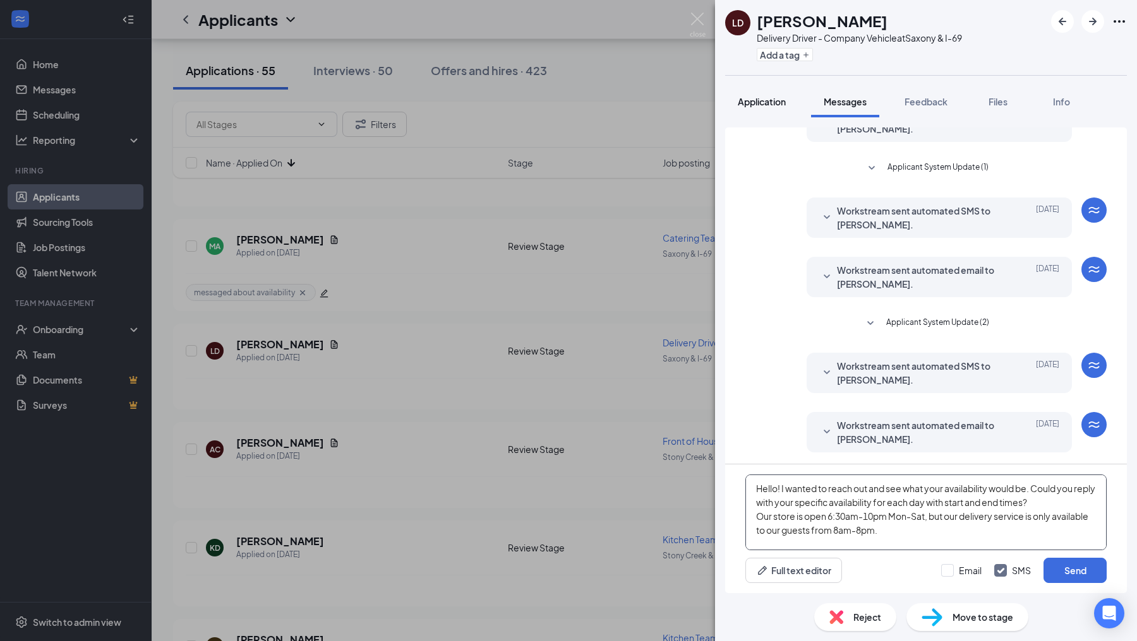
type textarea "Hello! I wanted to reach out and see what your availability would be. Could you…"
click at [769, 102] on span "Application" at bounding box center [761, 101] width 48 height 11
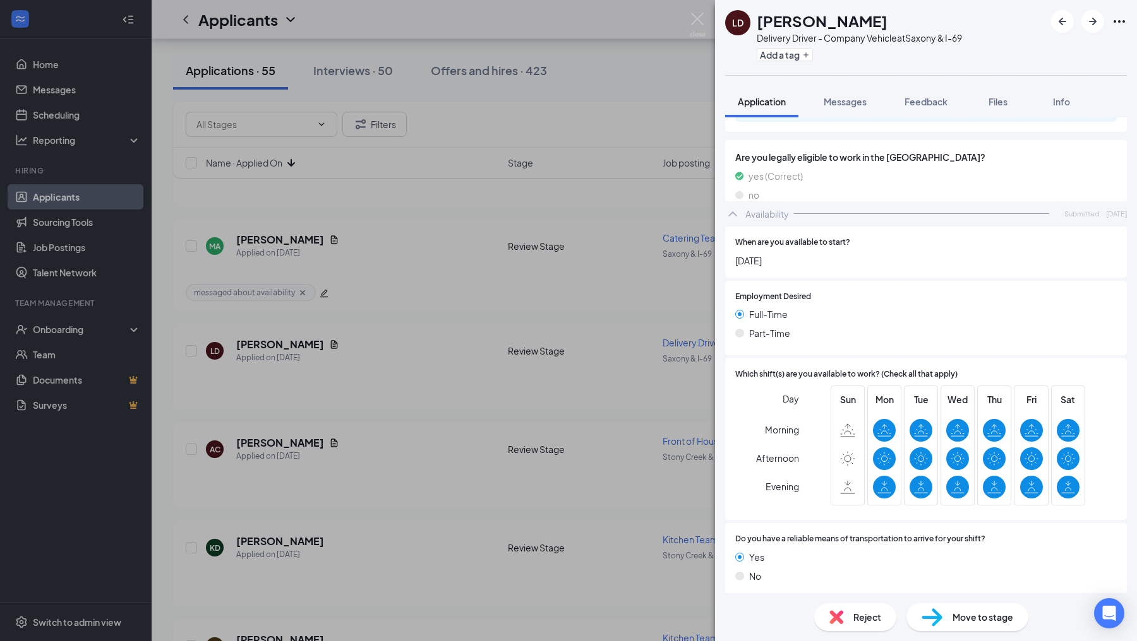
scroll to position [623, 0]
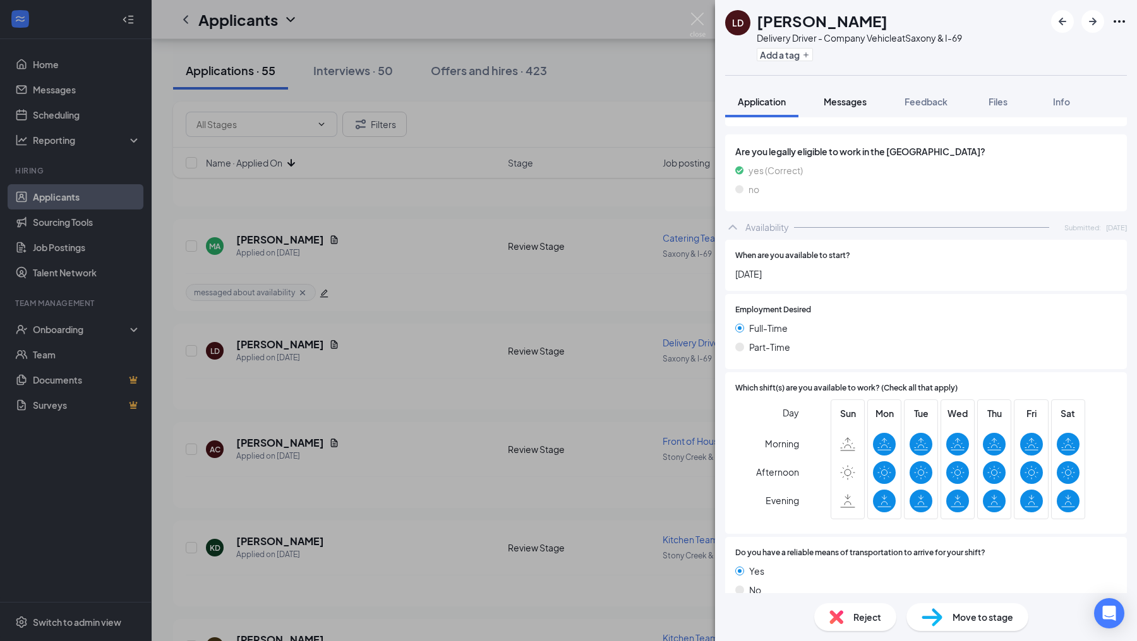
click at [842, 114] on button "Messages" at bounding box center [845, 102] width 68 height 32
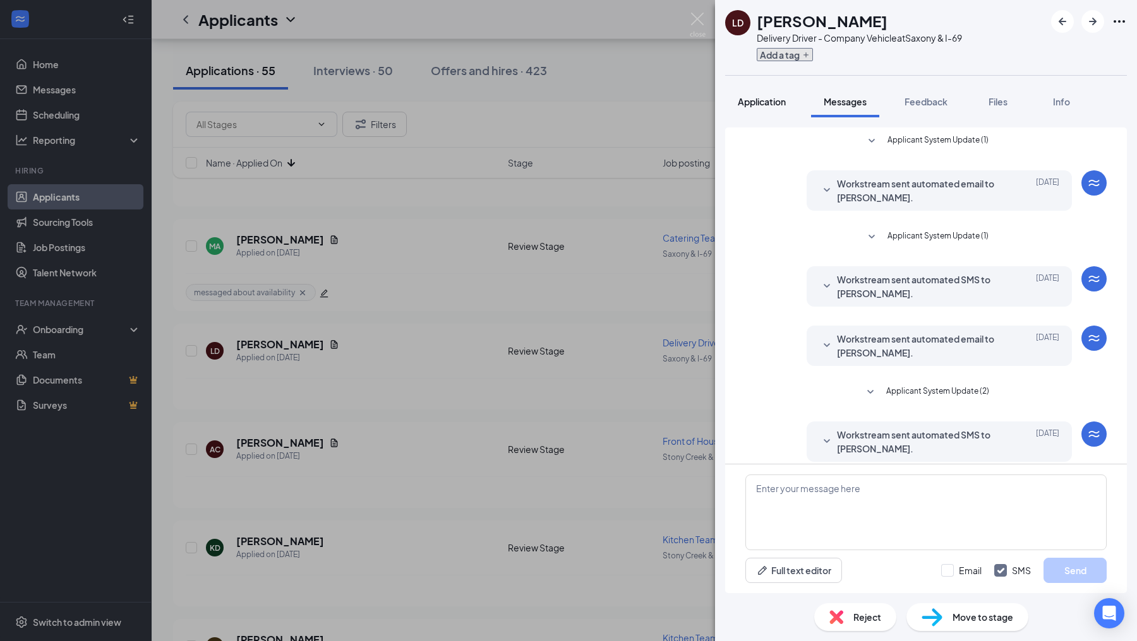
click at [782, 57] on button "Add a tag" at bounding box center [784, 54] width 56 height 13
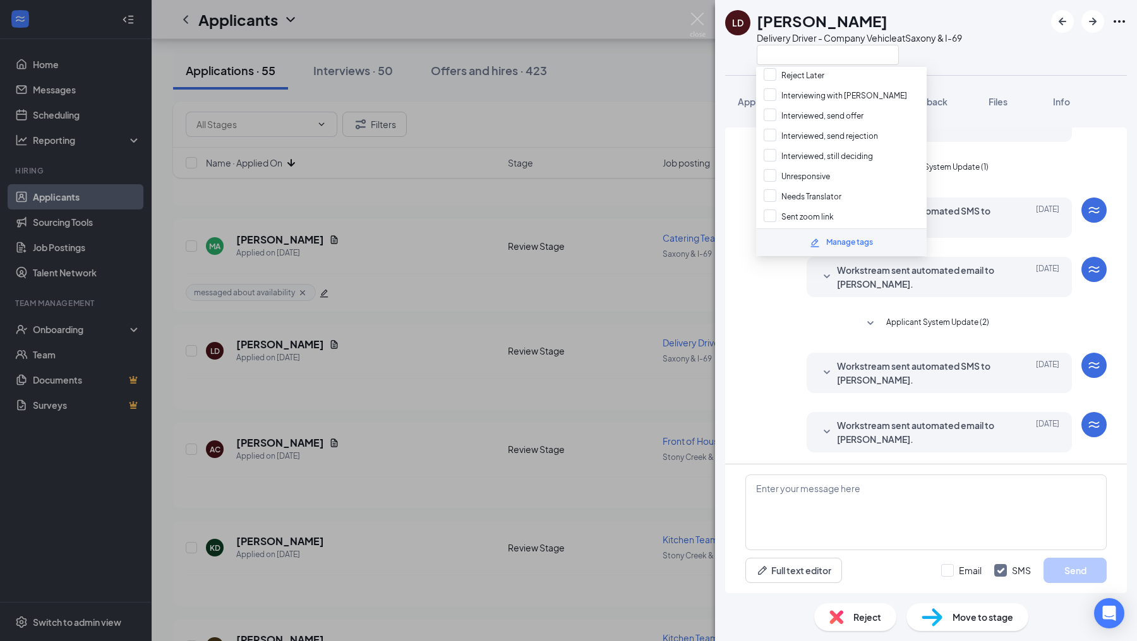
scroll to position [161, 0]
click at [773, 206] on input "Open Availability" at bounding box center [802, 213] width 79 height 14
checkbox input "true"
click at [698, 21] on img at bounding box center [697, 25] width 16 height 25
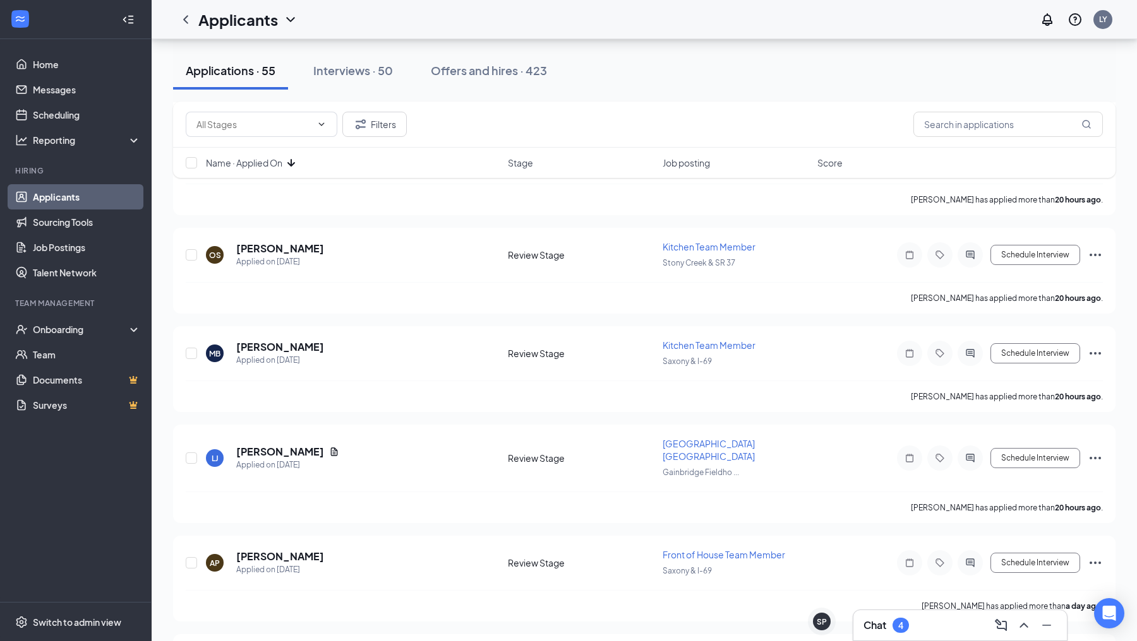
scroll to position [819, 0]
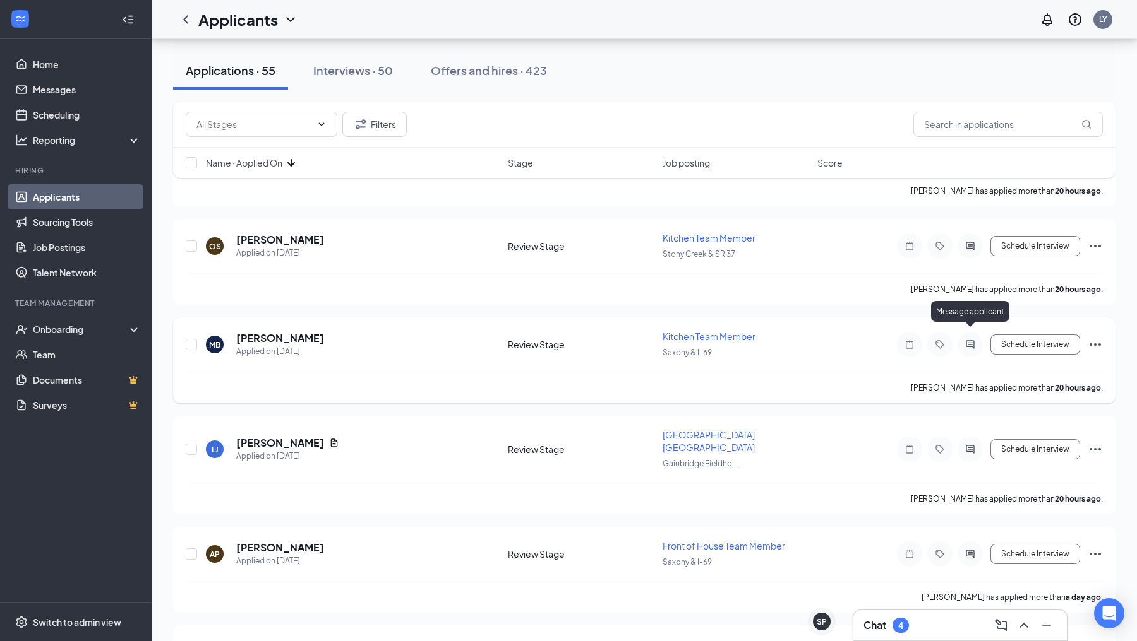
click at [972, 340] on div at bounding box center [969, 344] width 25 height 25
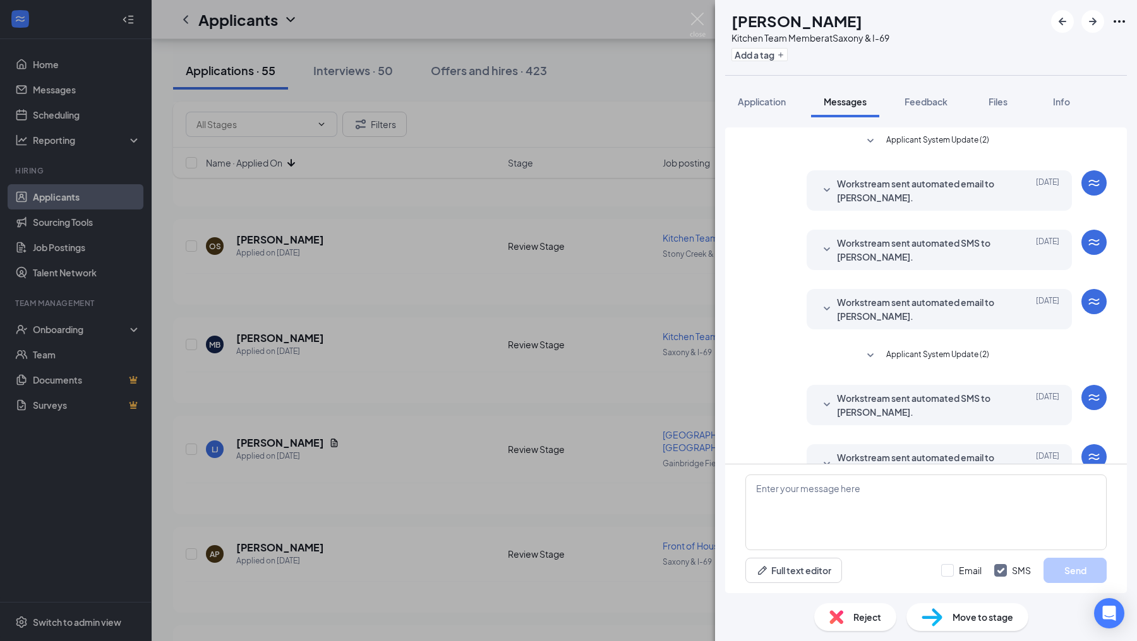
click at [772, 117] on div "Applicant System Update (2) Workstream sent automated email to [PERSON_NAME]. […" at bounding box center [926, 355] width 422 height 476
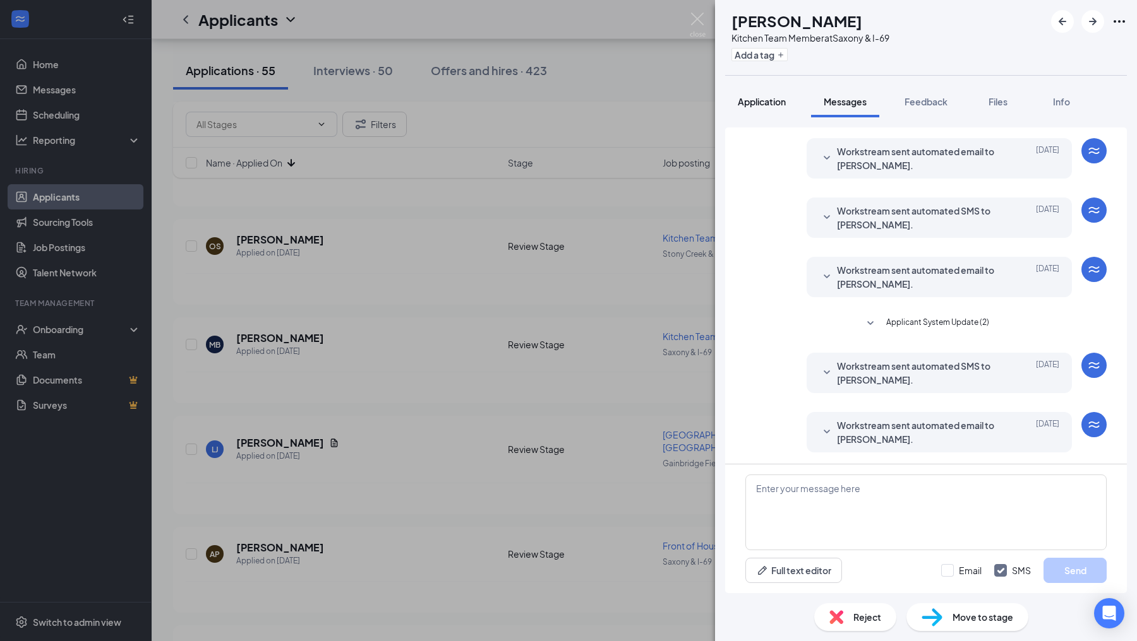
click at [772, 111] on button "Application" at bounding box center [761, 102] width 73 height 32
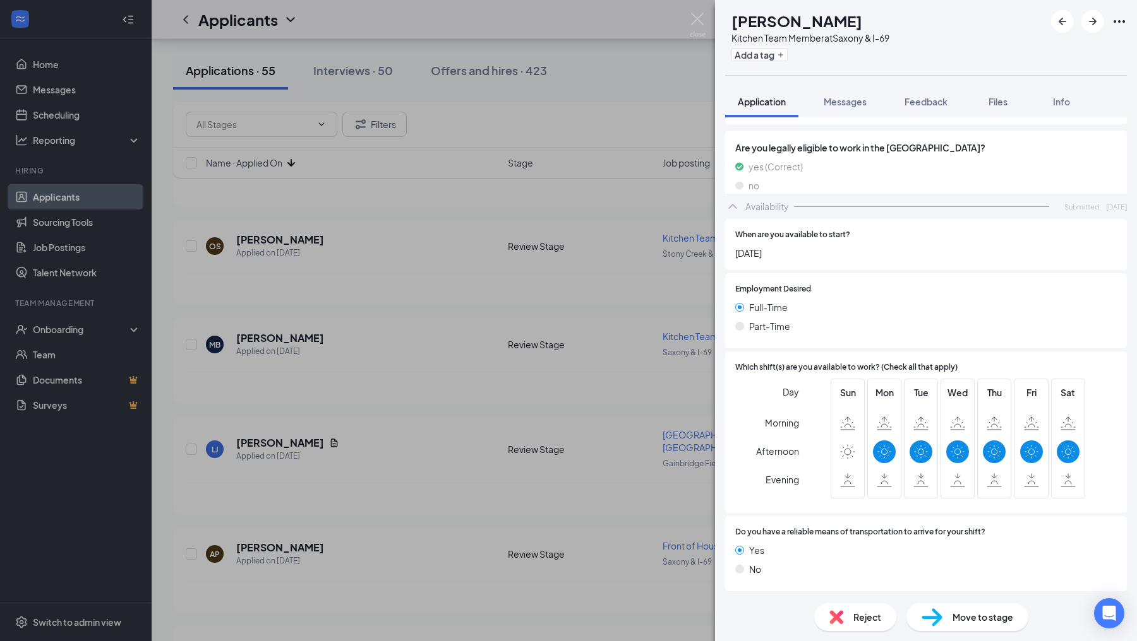
scroll to position [590, 0]
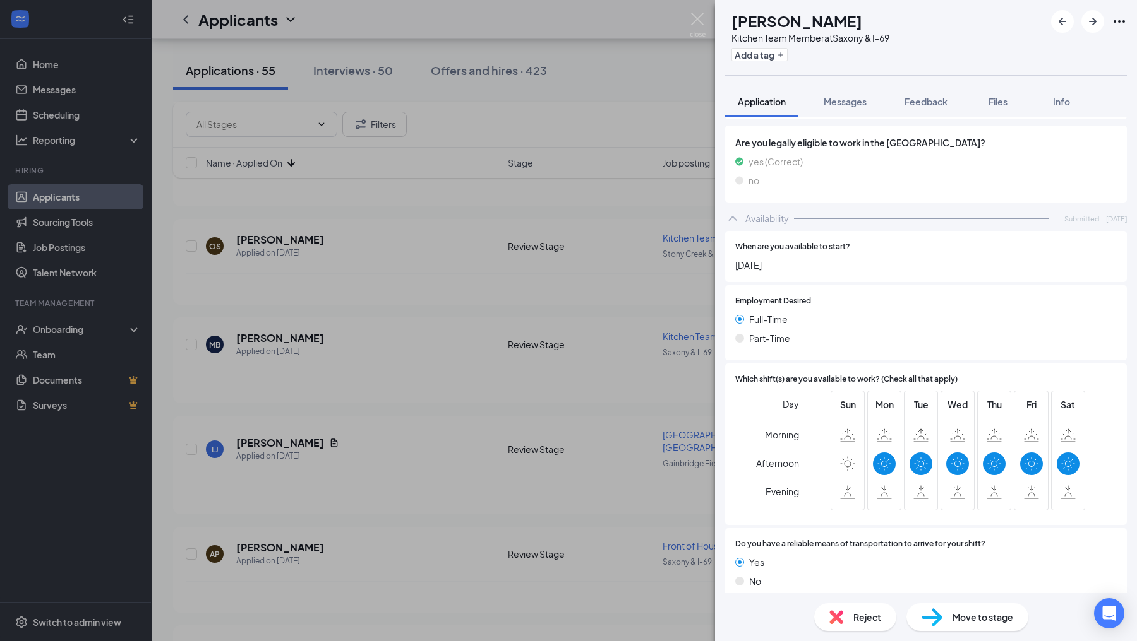
click at [843, 85] on div "MB [PERSON_NAME] Kitchen Team Member at [GEOGRAPHIC_DATA] & I-69 Add a tag Appl…" at bounding box center [926, 320] width 422 height 641
click at [843, 92] on button "Messages" at bounding box center [845, 102] width 68 height 32
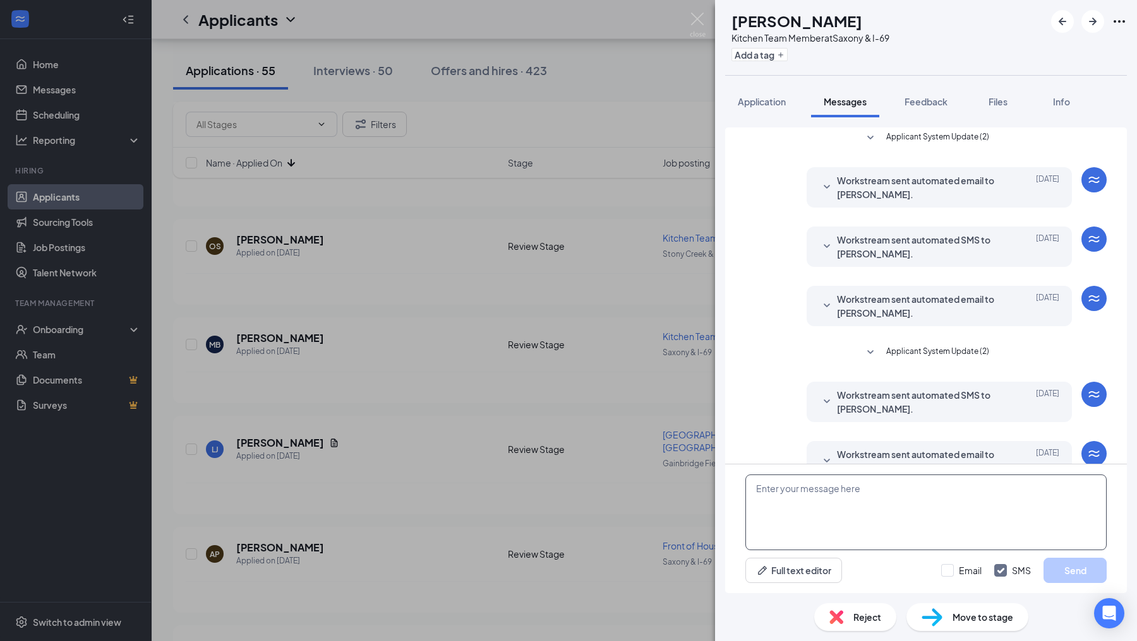
scroll to position [32, 0]
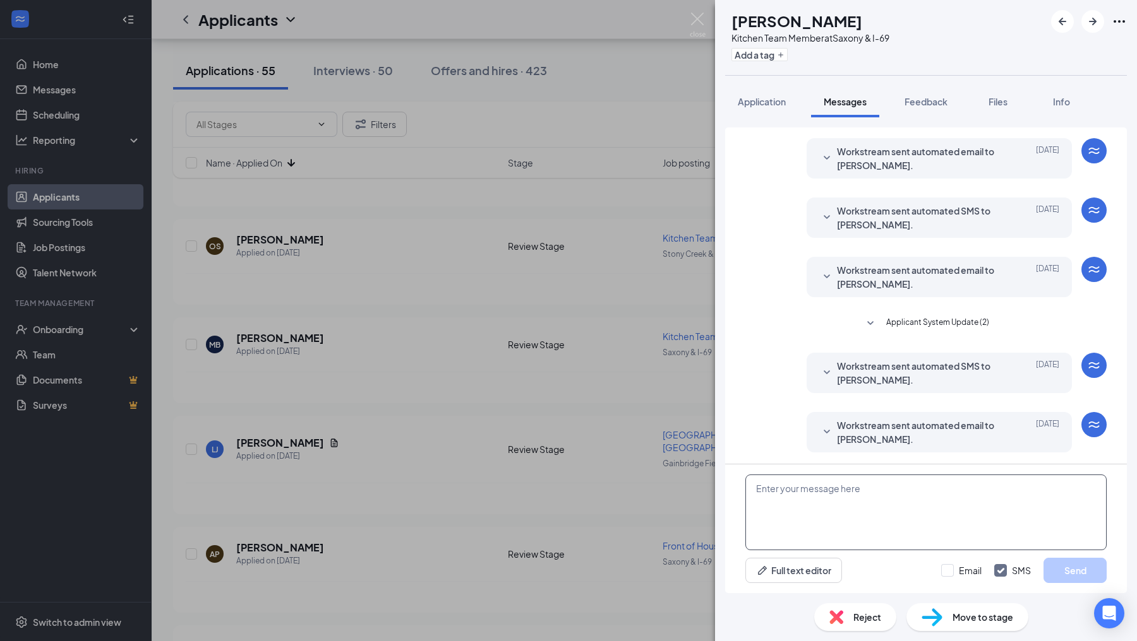
paste textarea "Hello! I wanted to reach out and see what your availability would be. Will you …"
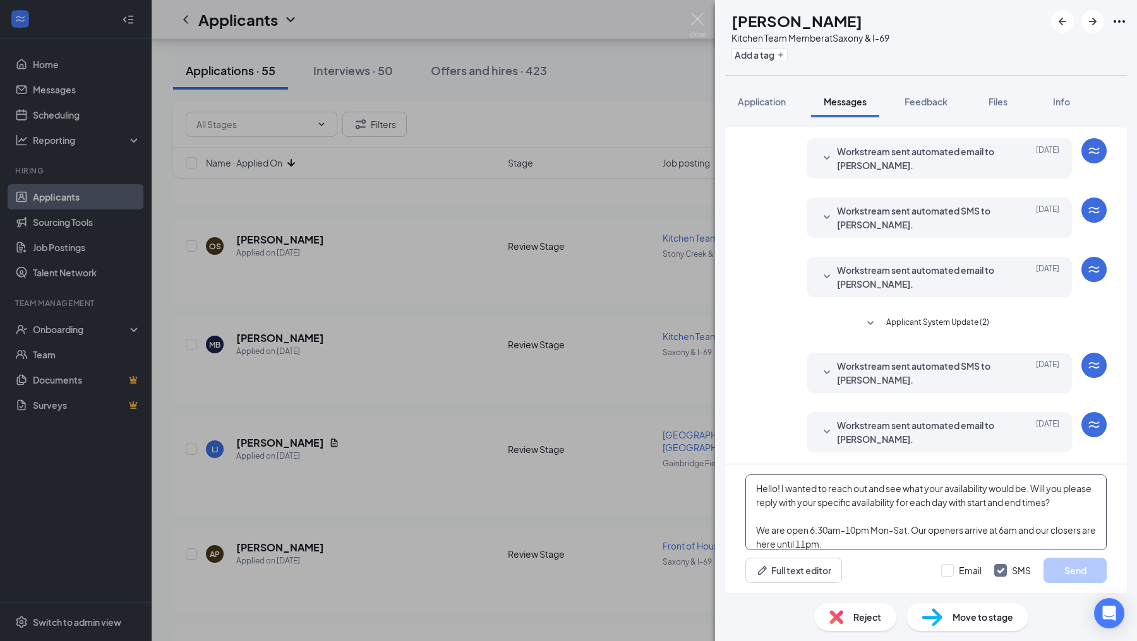
scroll to position [41, 0]
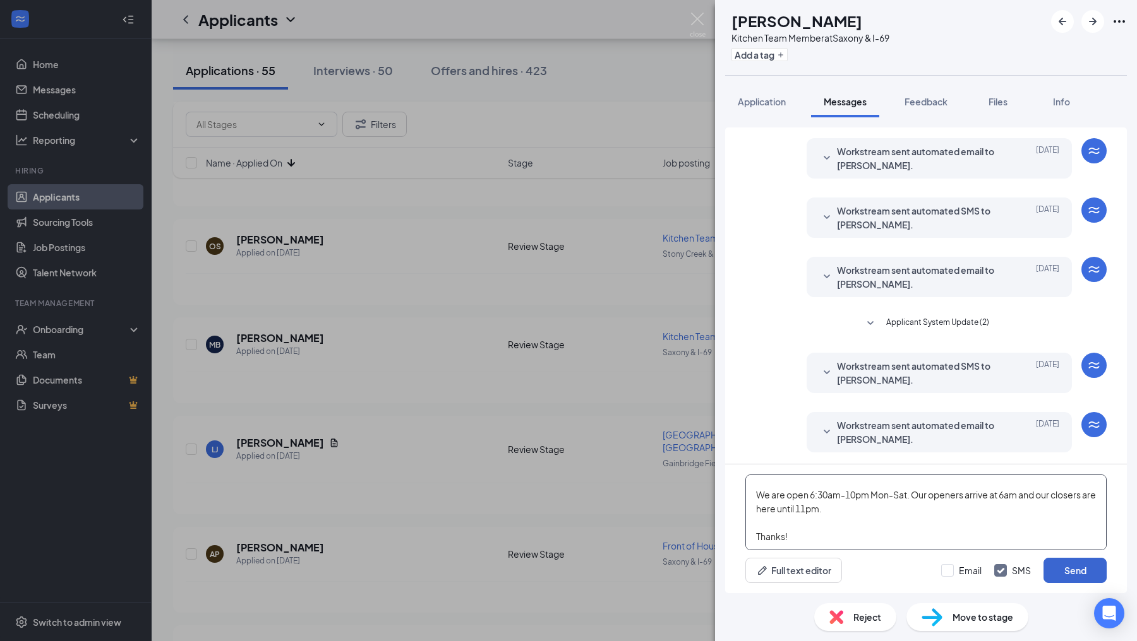
type textarea "Hello! I wanted to reach out and see what your availability would be. Will you …"
click at [1071, 577] on button "Send" at bounding box center [1074, 570] width 63 height 25
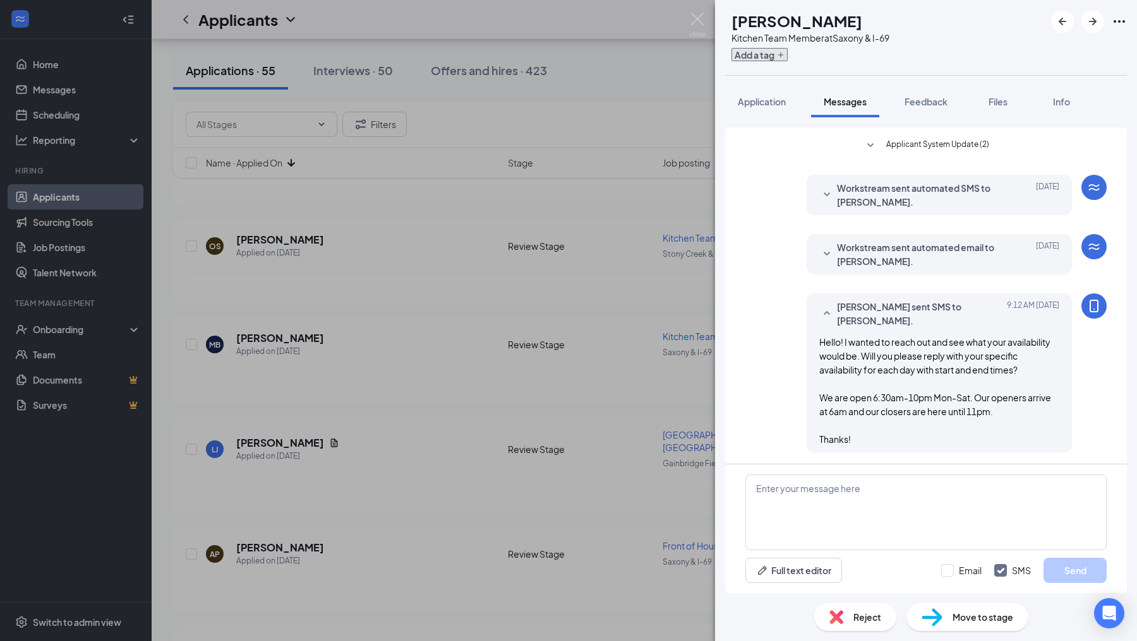
scroll to position [210, 0]
click at [779, 57] on button "Add a tag" at bounding box center [759, 54] width 56 height 13
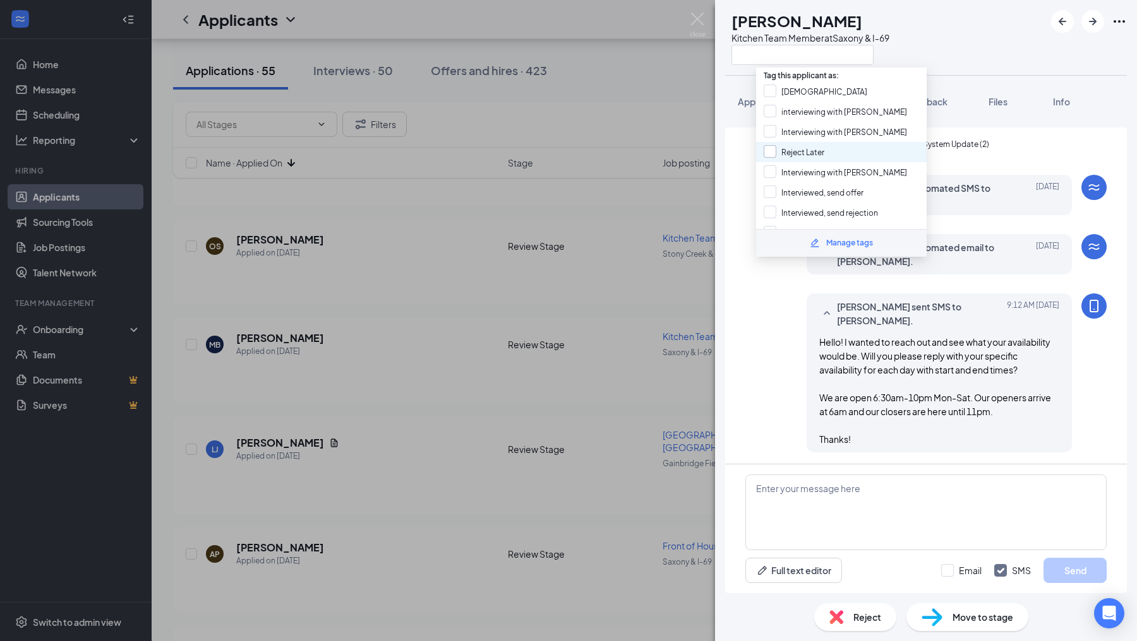
scroll to position [161, 0]
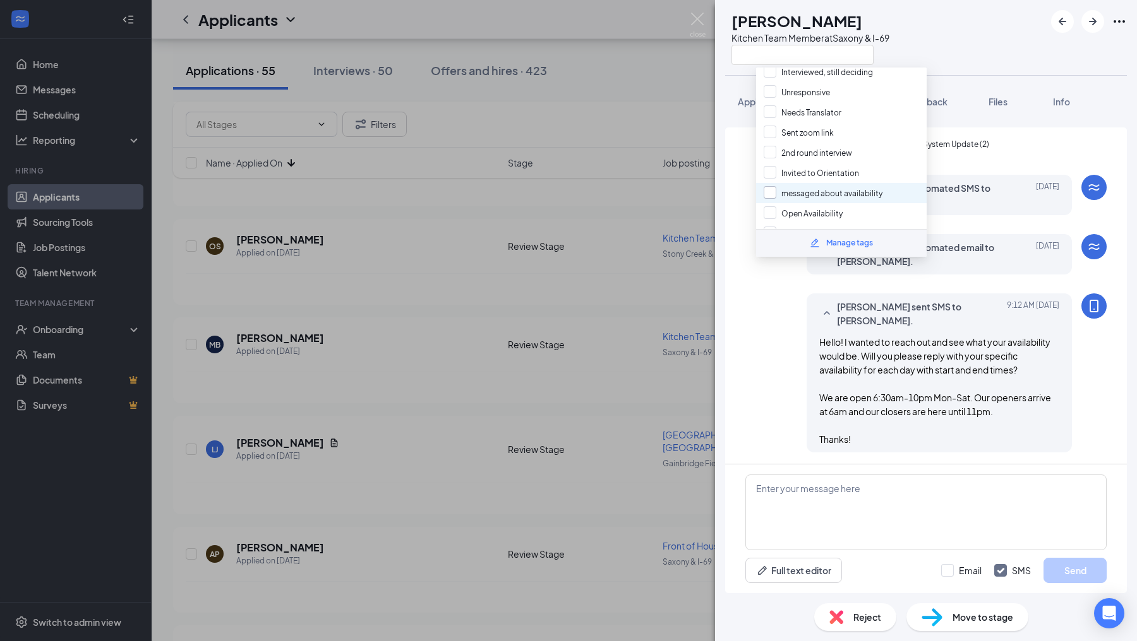
click at [769, 186] on input "messaged about availability" at bounding box center [822, 193] width 119 height 14
checkbox input "true"
click at [765, 312] on div "[PERSON_NAME] sent SMS to [PERSON_NAME]. [DATE] 9:12 AM Hello! I wanted to reac…" at bounding box center [925, 376] width 361 height 165
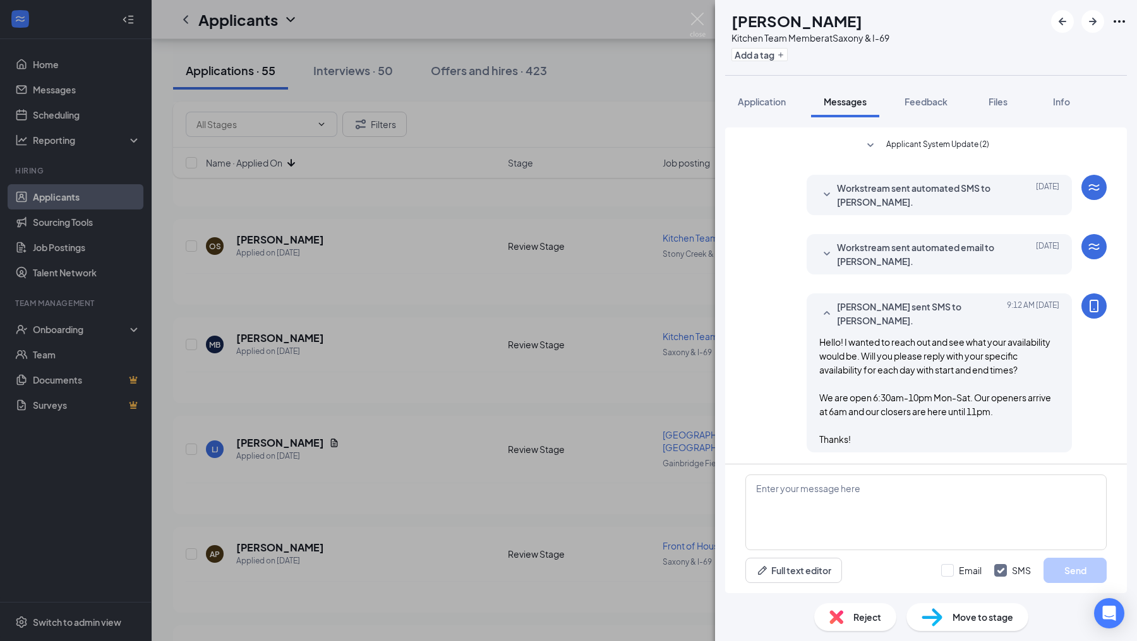
click at [673, 367] on div "MB [PERSON_NAME] Kitchen Team Member at [GEOGRAPHIC_DATA] & I-69 Add a tag Appl…" at bounding box center [568, 320] width 1137 height 641
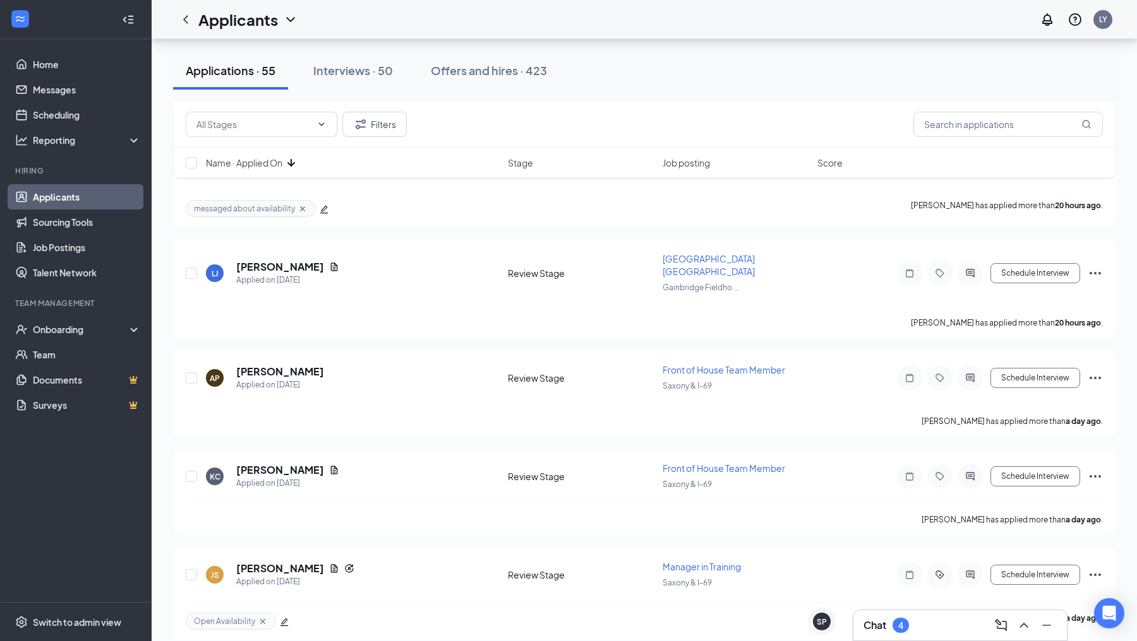
scroll to position [1035, 0]
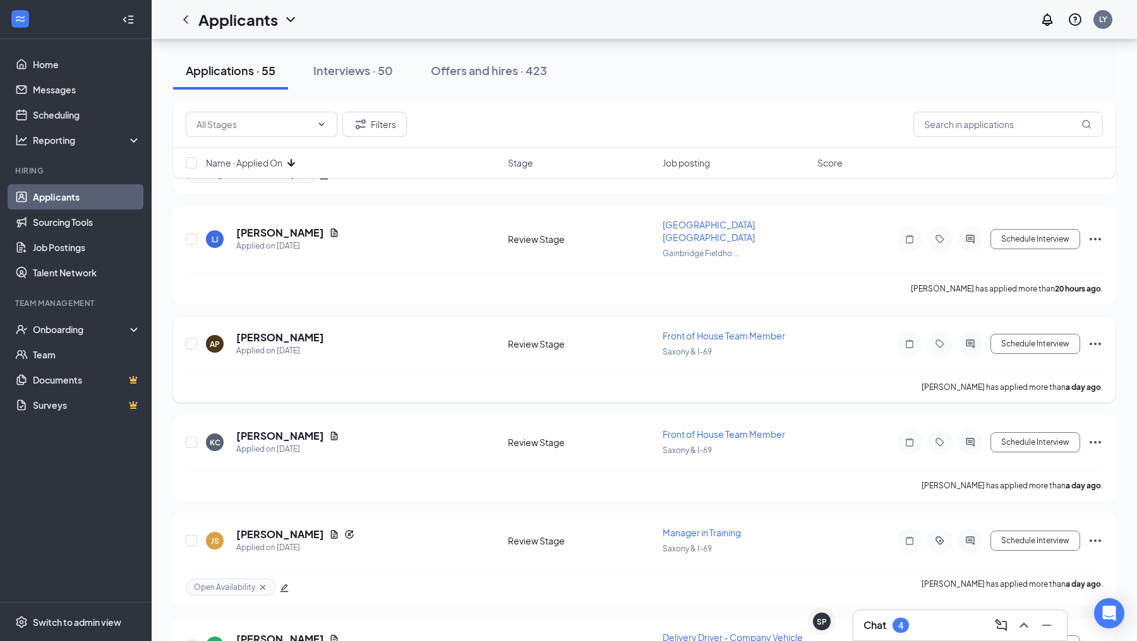
click at [964, 337] on div at bounding box center [969, 343] width 25 height 25
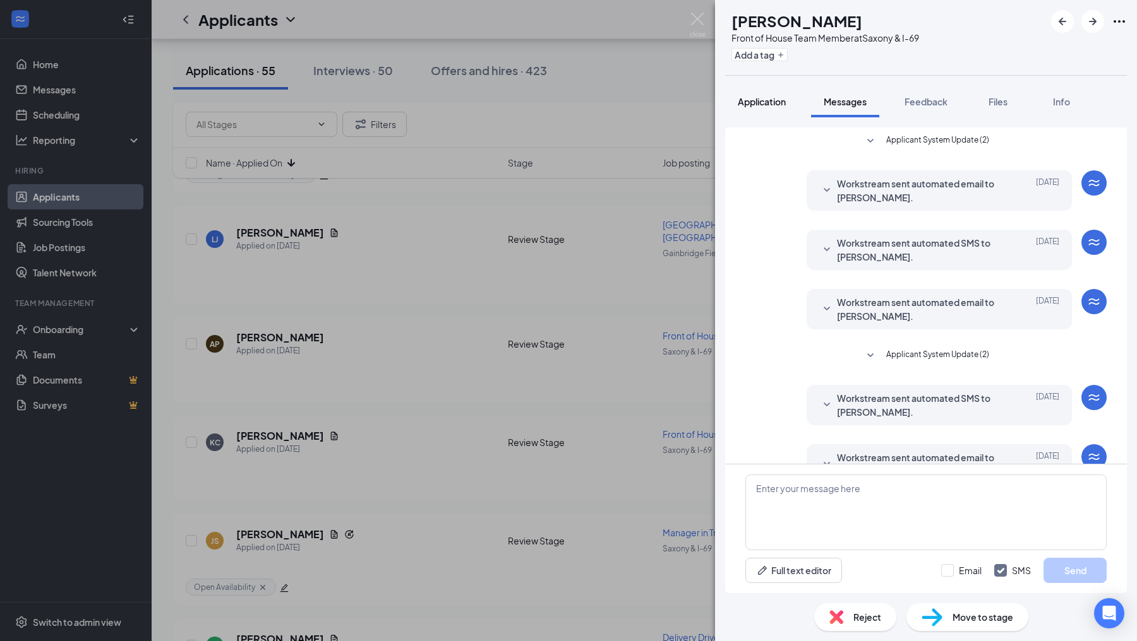
scroll to position [32, 0]
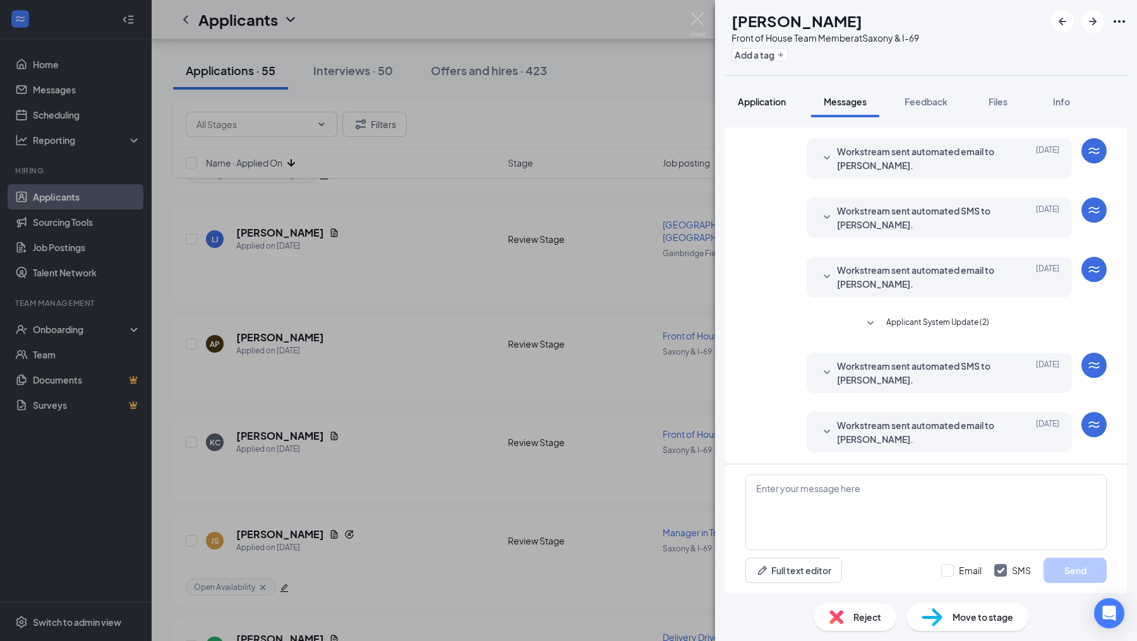
click at [765, 98] on span "Application" at bounding box center [761, 101] width 48 height 11
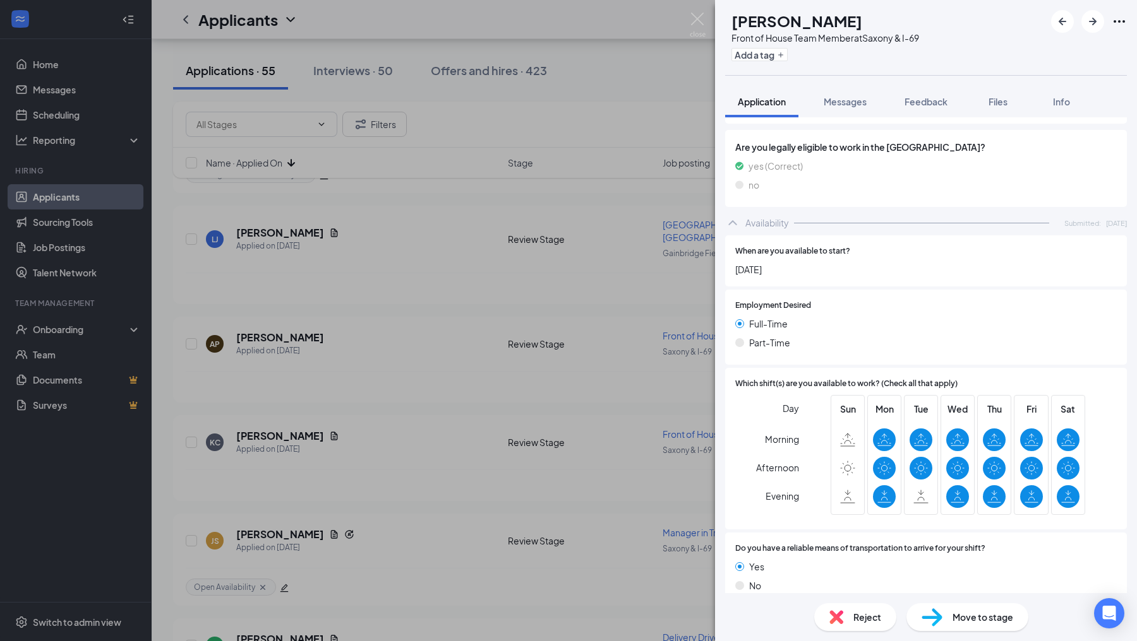
scroll to position [576, 0]
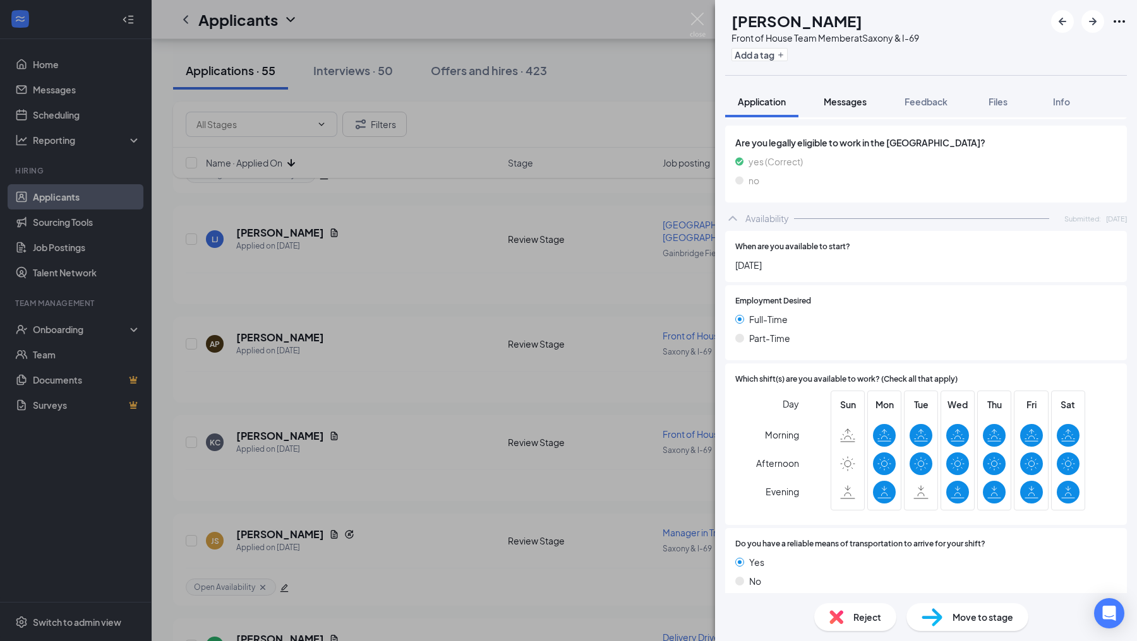
click at [856, 102] on span "Messages" at bounding box center [844, 101] width 43 height 11
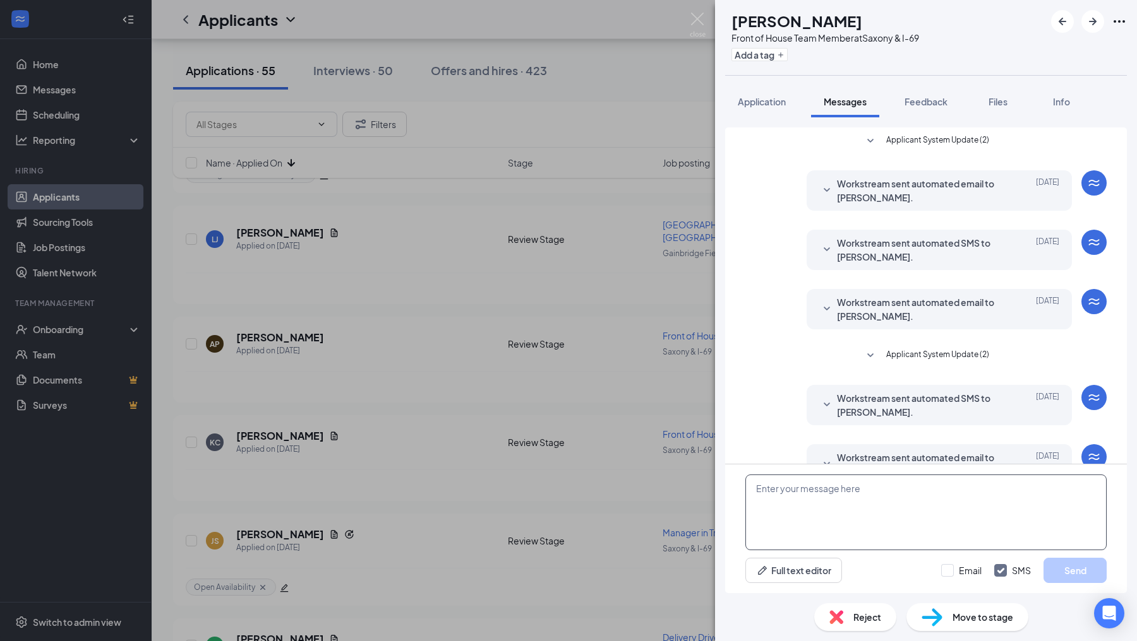
scroll to position [32, 0]
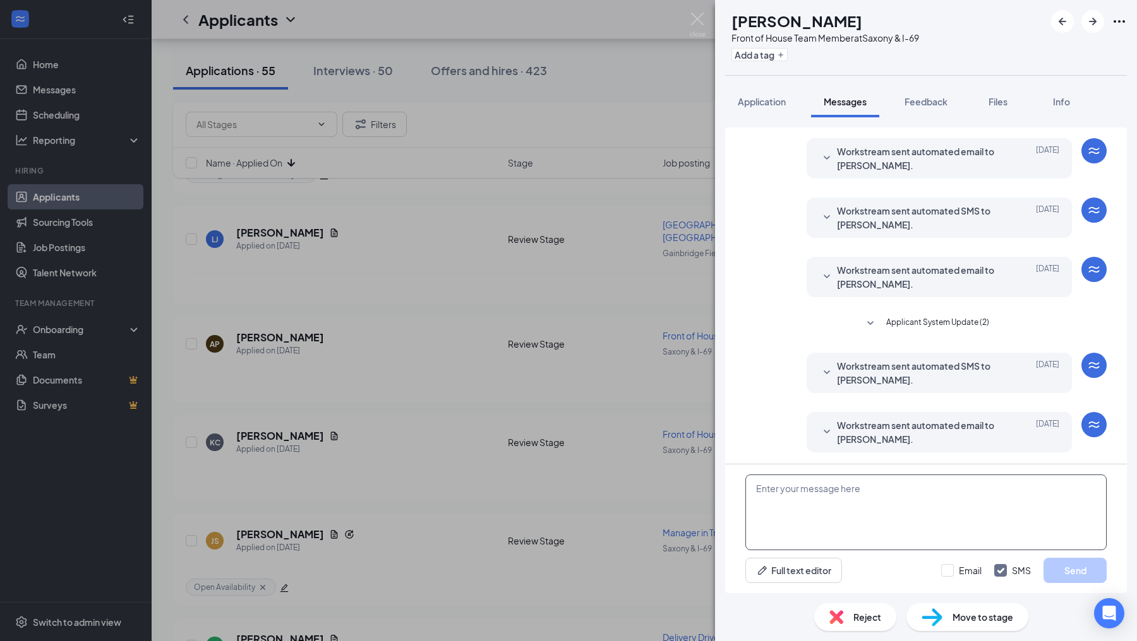
paste textarea "Hello! I wanted to reach out and see what your availability would be. Will you …"
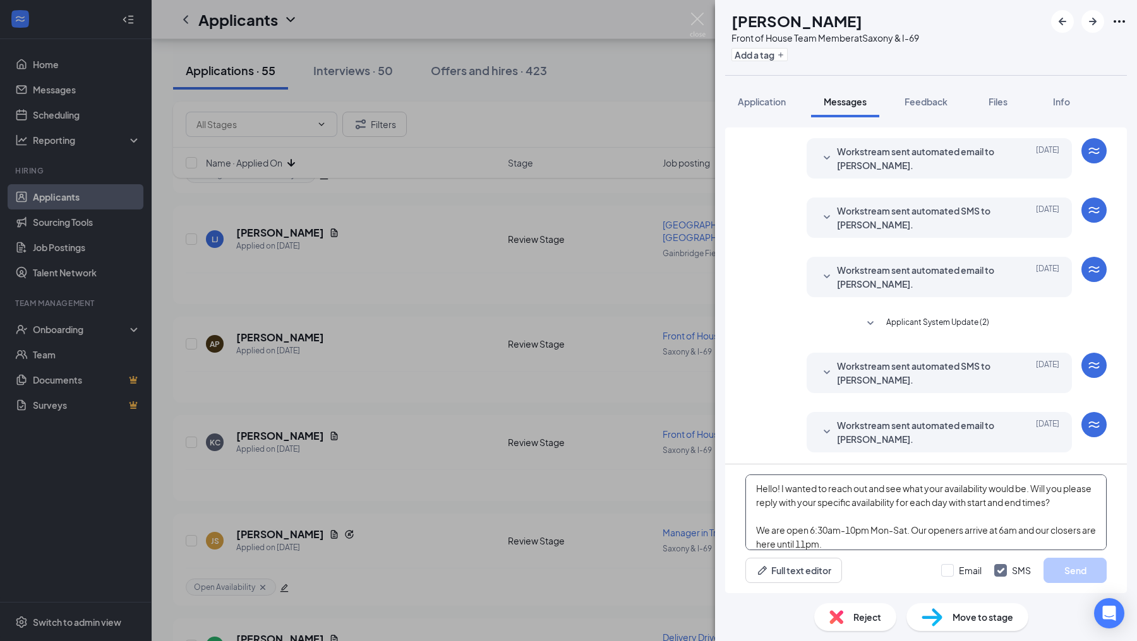
scroll to position [41, 0]
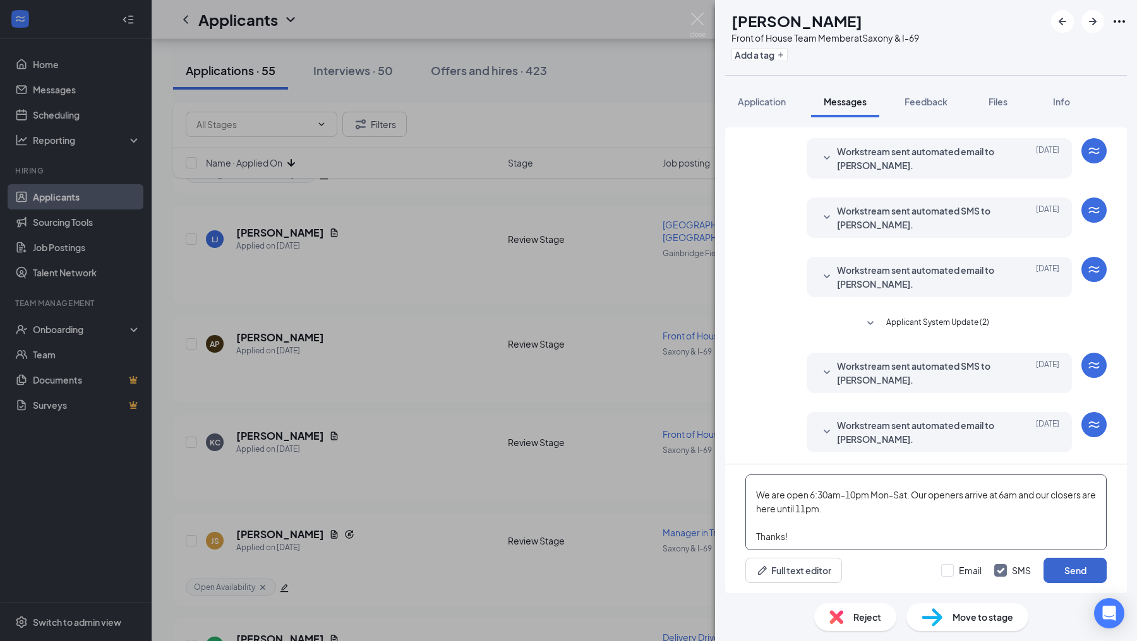
type textarea "Hello! I wanted to reach out and see what your availability would be. Will you …"
click at [1058, 572] on button "Send" at bounding box center [1074, 570] width 63 height 25
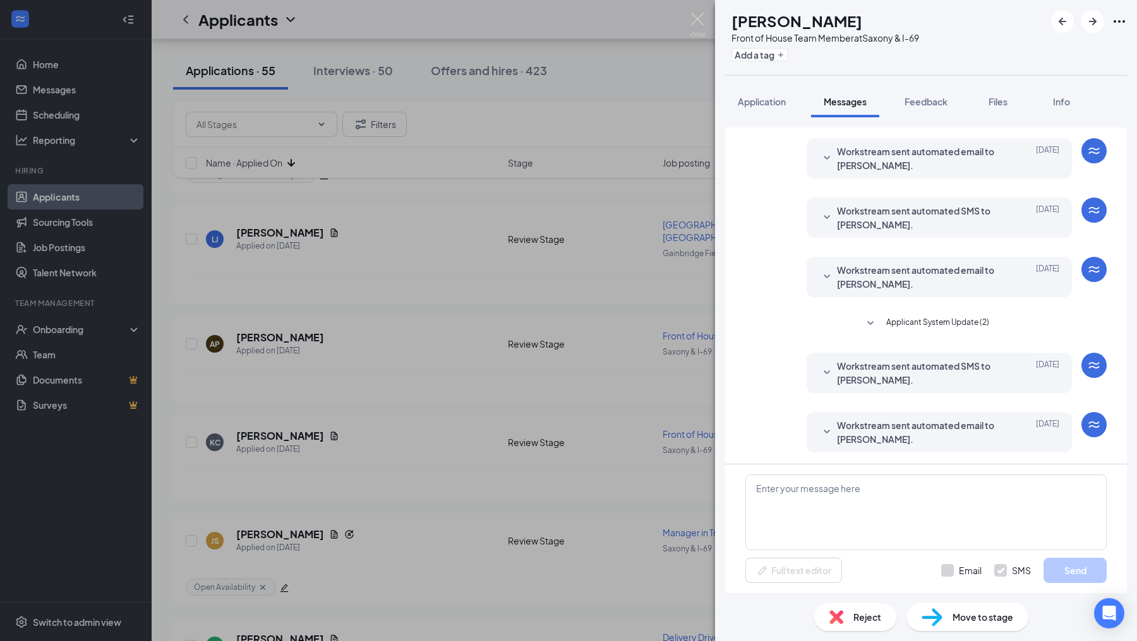
scroll to position [0, 0]
click at [773, 59] on button "Add a tag" at bounding box center [759, 54] width 56 height 13
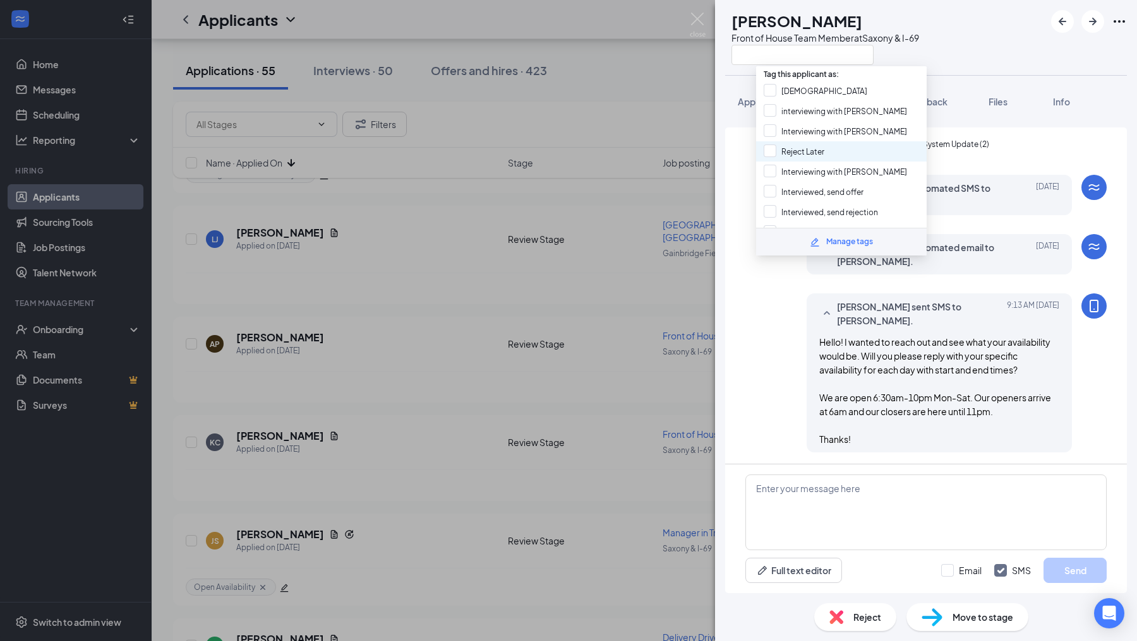
scroll to position [161, 0]
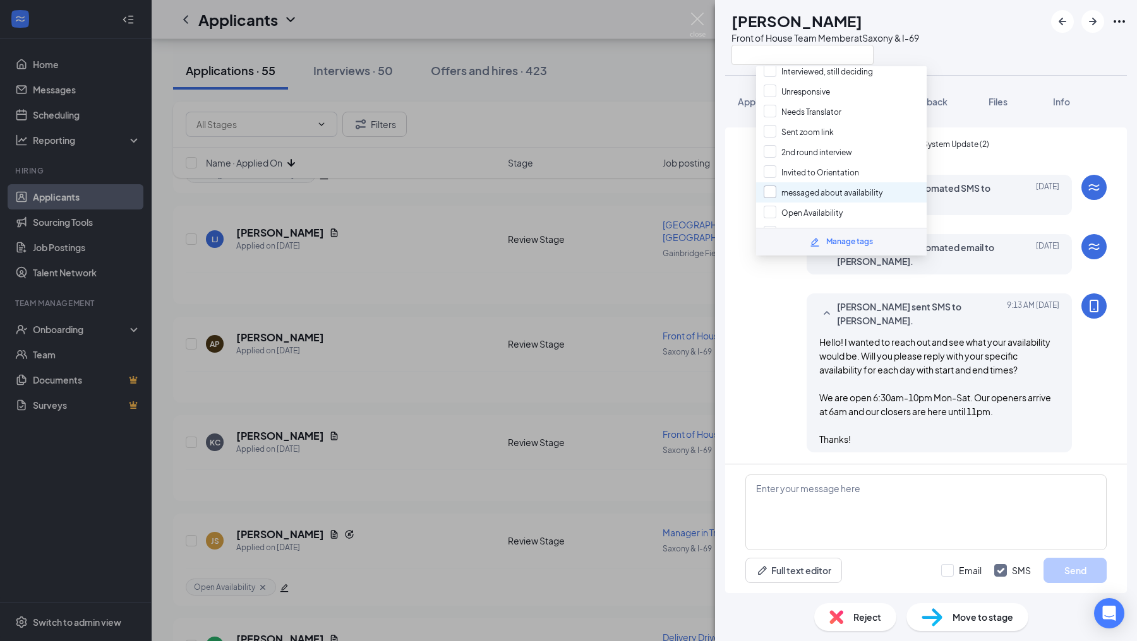
click at [767, 186] on input "messaged about availability" at bounding box center [822, 193] width 119 height 14
checkbox input "true"
click at [750, 359] on div "[PERSON_NAME] sent SMS to [PERSON_NAME]. [DATE] 9:13 AM Hello! I wanted to reac…" at bounding box center [925, 376] width 361 height 165
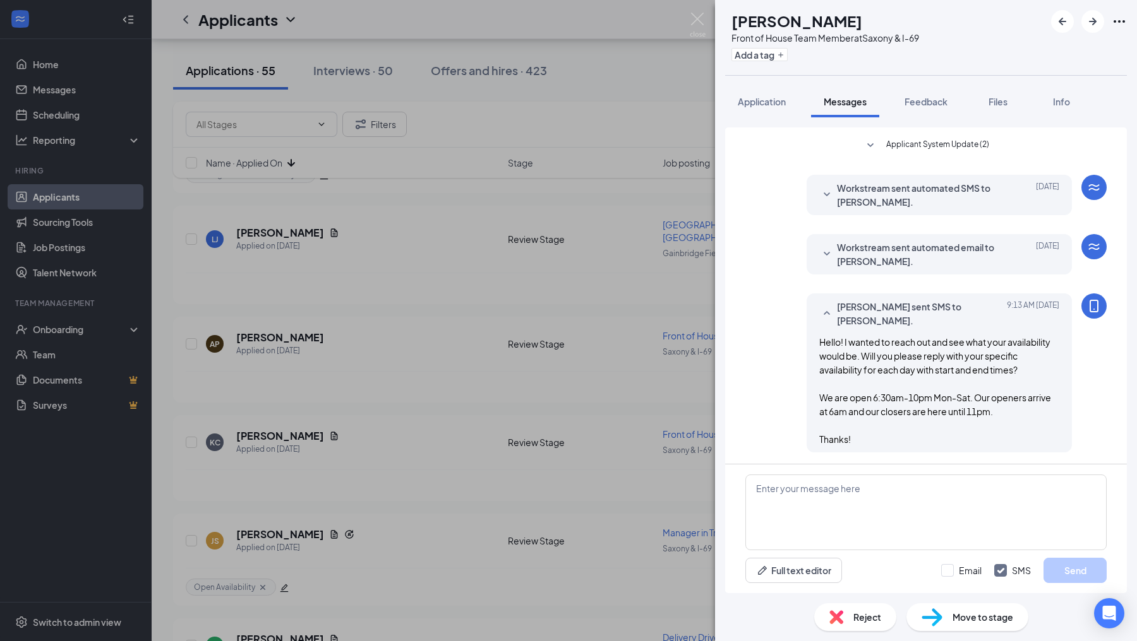
click at [688, 364] on div "AP [PERSON_NAME] Front of House Team Member at Saxony & I-69 Add a tag Applicat…" at bounding box center [568, 320] width 1137 height 641
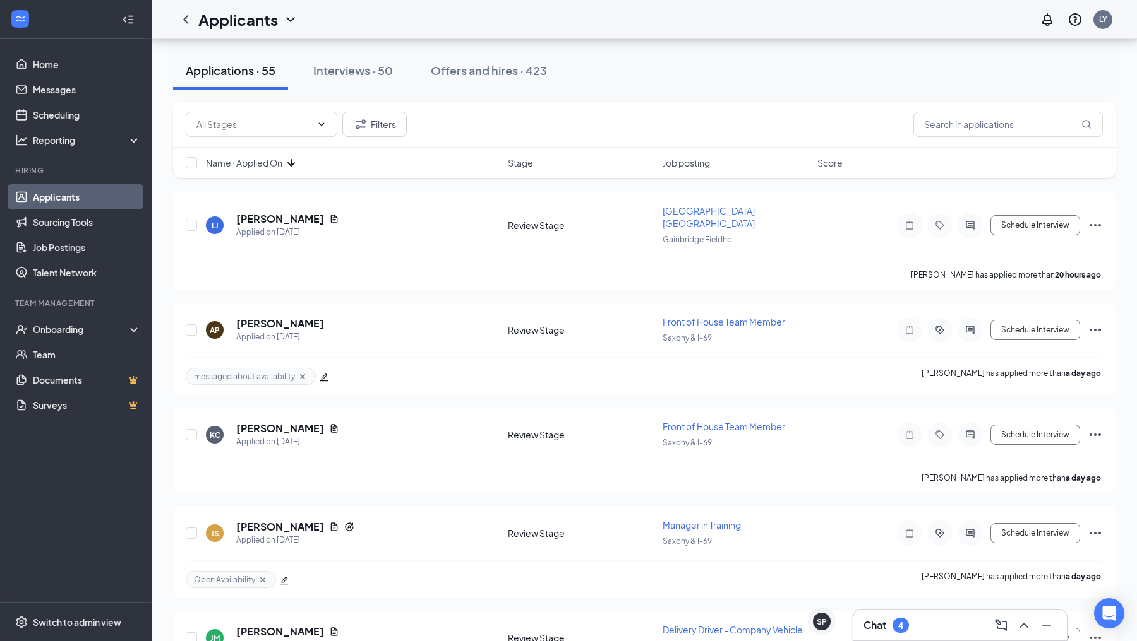
scroll to position [1051, 0]
click at [965, 428] on icon "ActiveChat" at bounding box center [969, 433] width 15 height 10
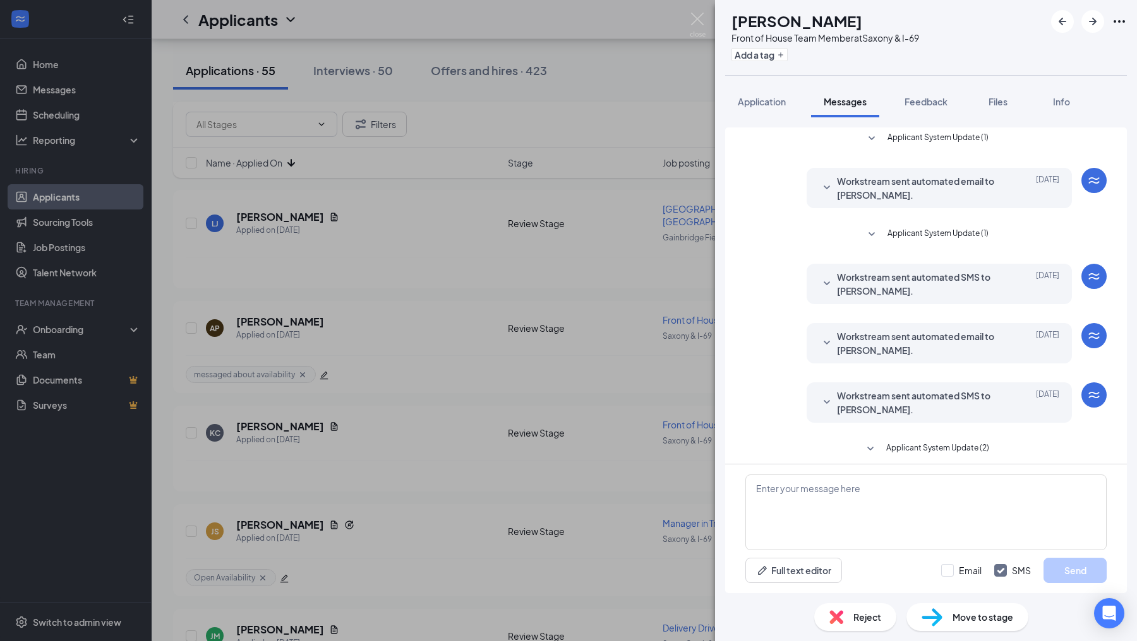
scroll to position [128, 0]
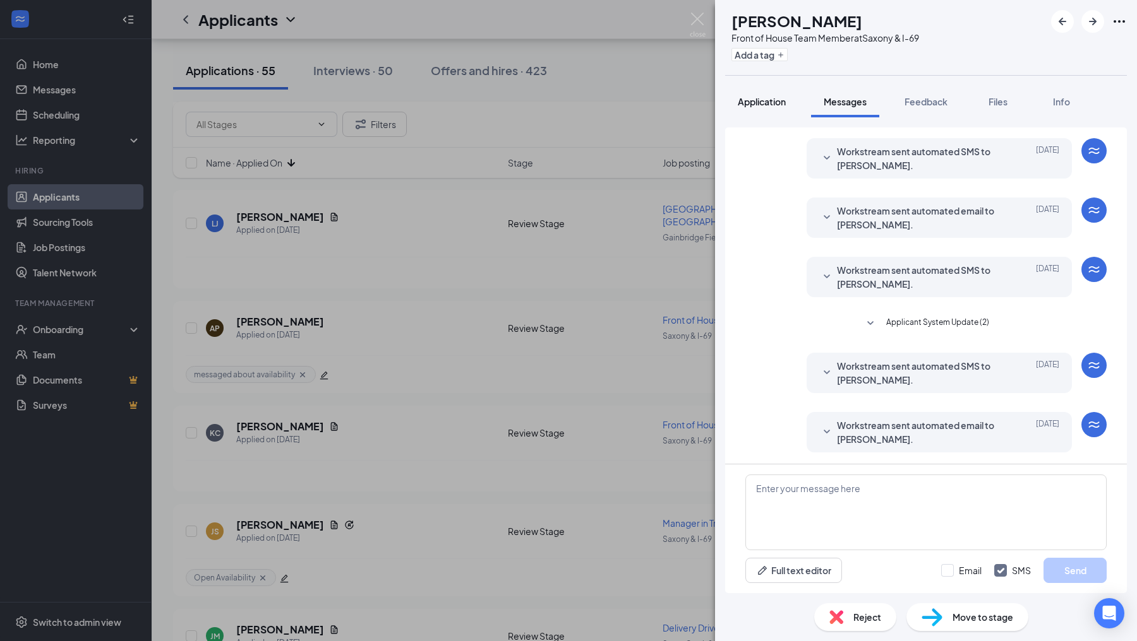
click at [777, 108] on button "Application" at bounding box center [761, 102] width 73 height 32
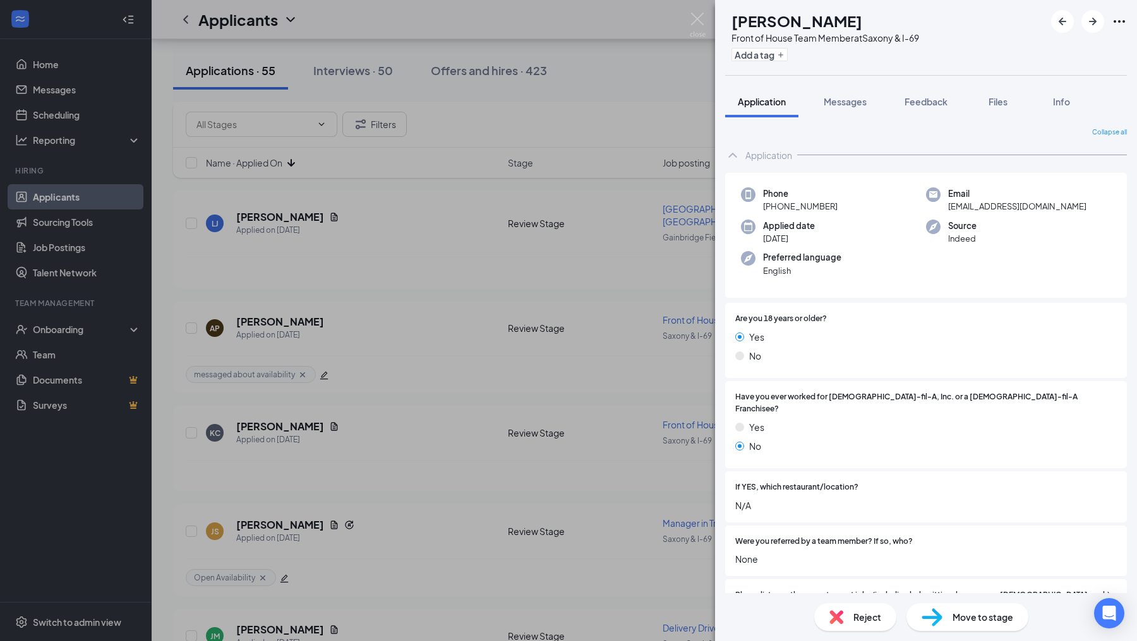
scroll to position [653, 0]
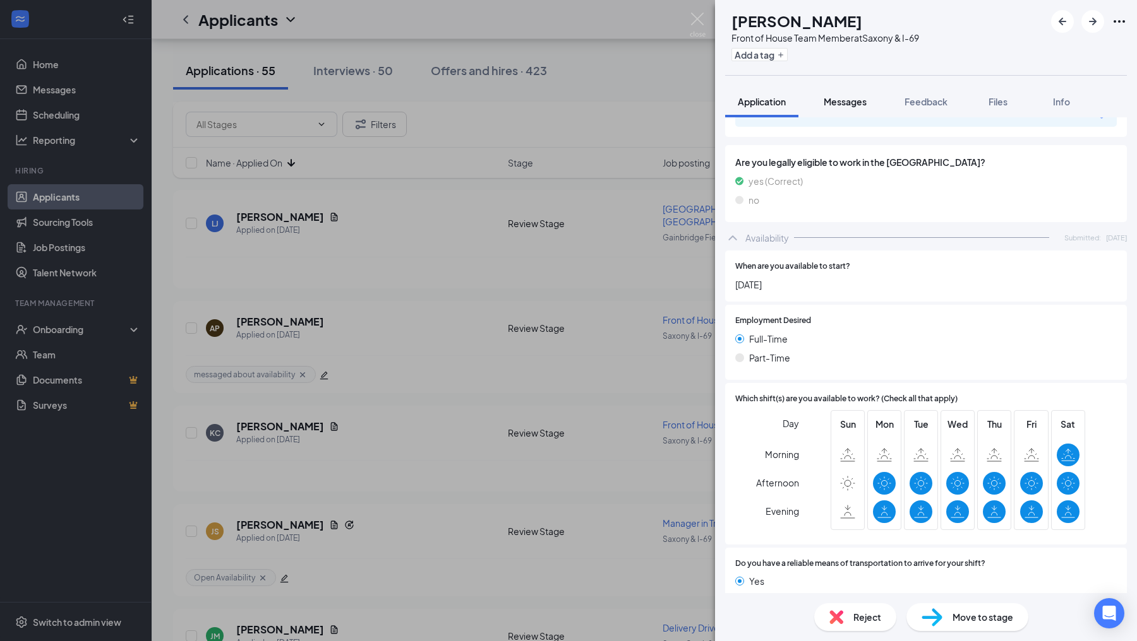
click at [868, 105] on button "Messages" at bounding box center [845, 102] width 68 height 32
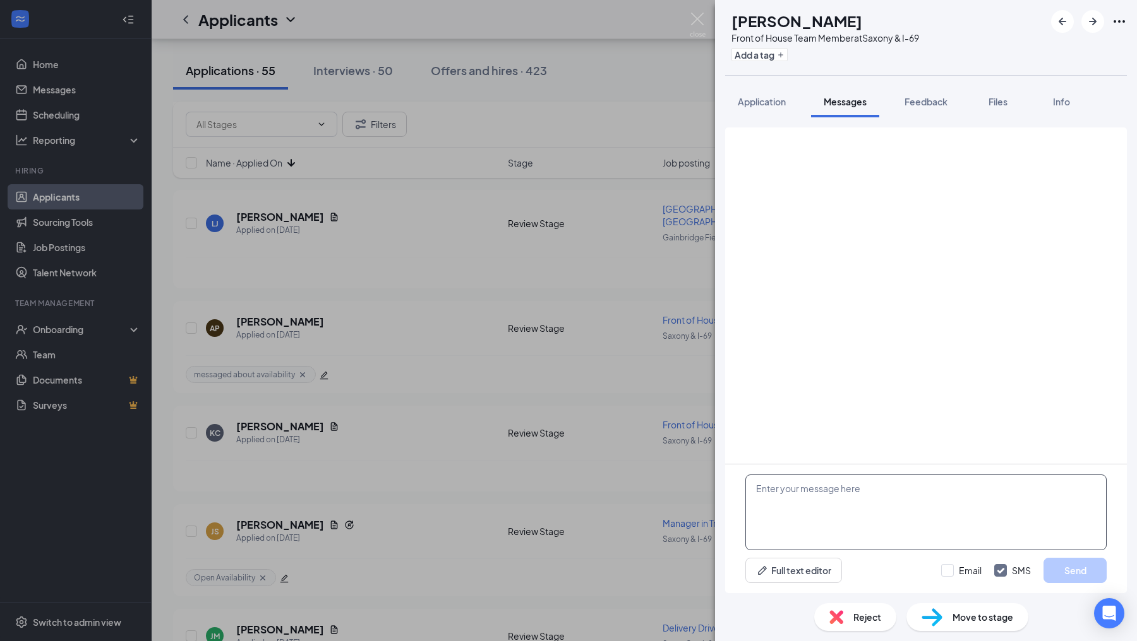
click at [815, 515] on textarea at bounding box center [925, 513] width 361 height 76
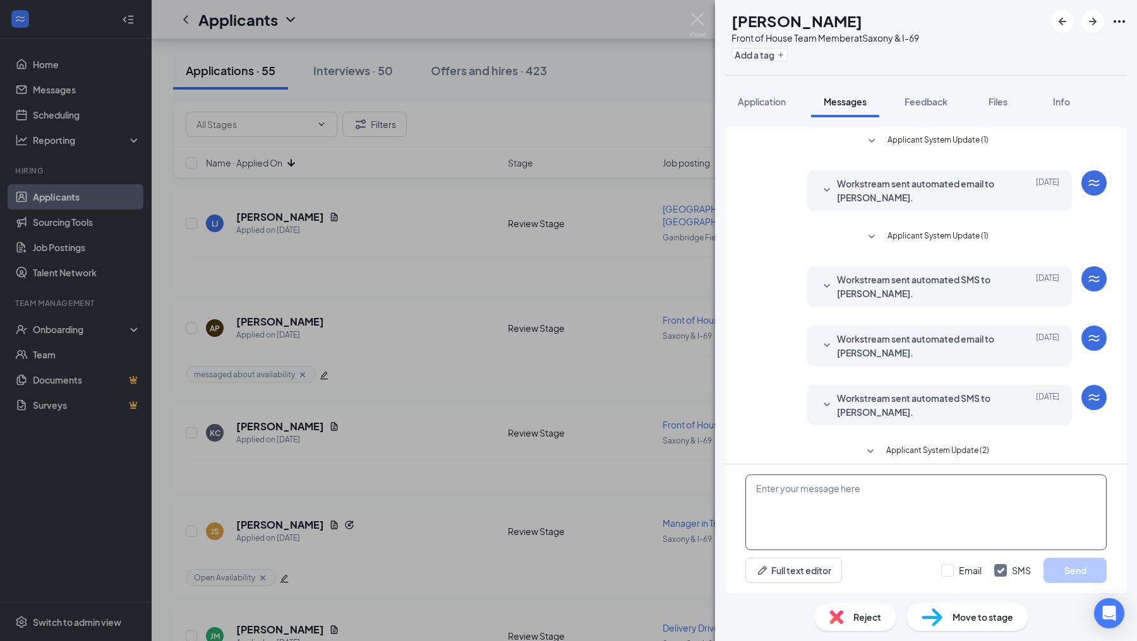
scroll to position [128, 0]
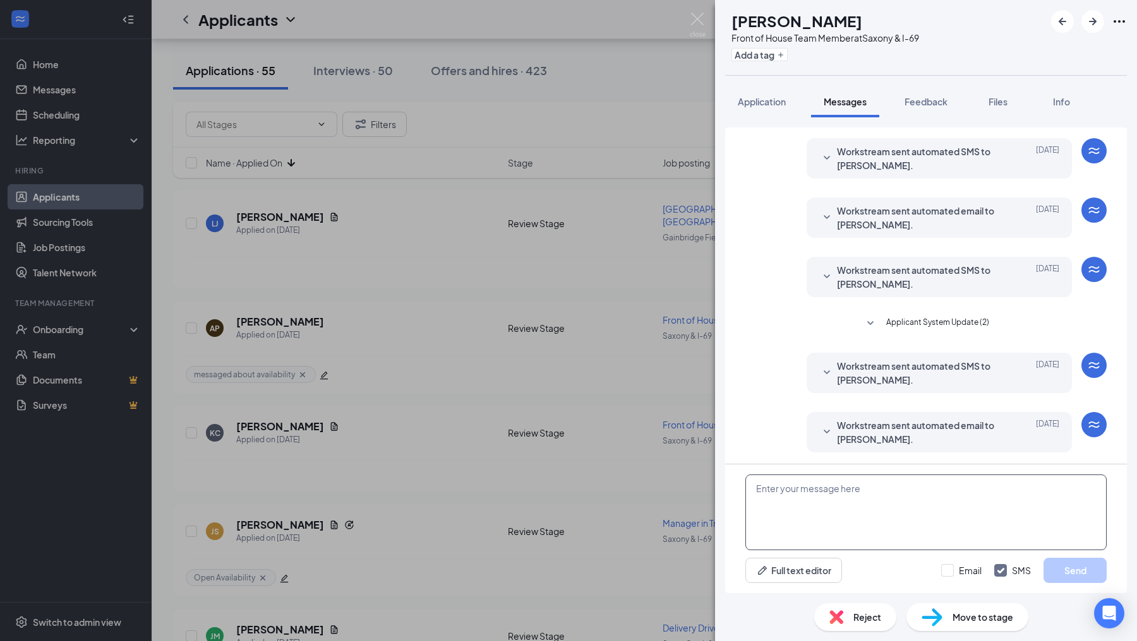
paste textarea "Hello! I wanted to reach out and see what your availability would be. Will you …"
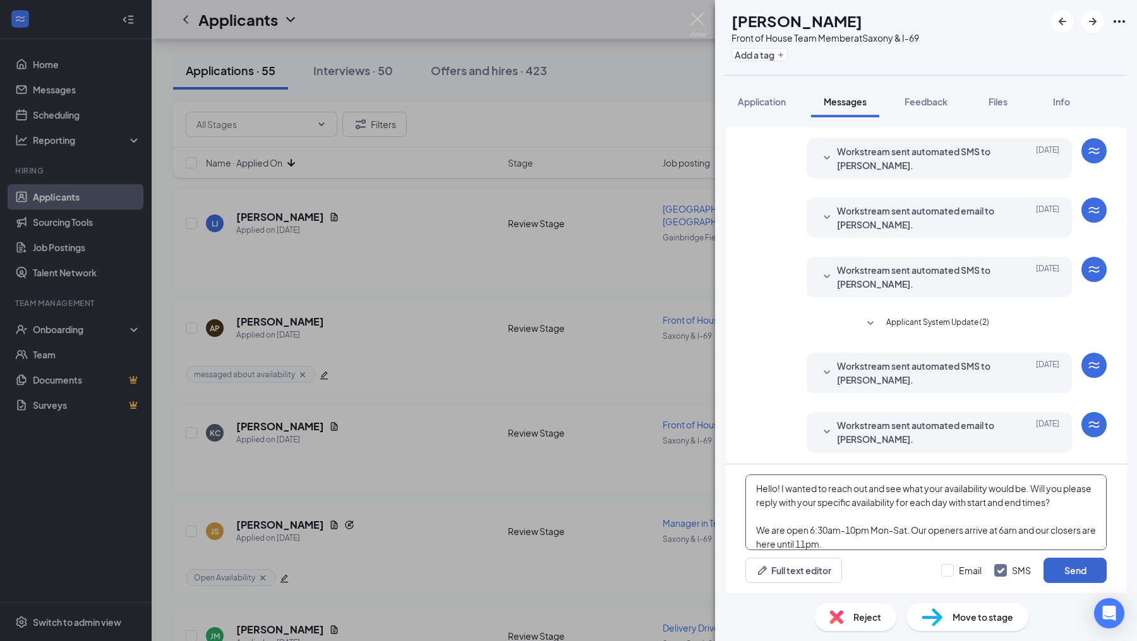
type textarea "Hello! I wanted to reach out and see what your availability would be. Will you …"
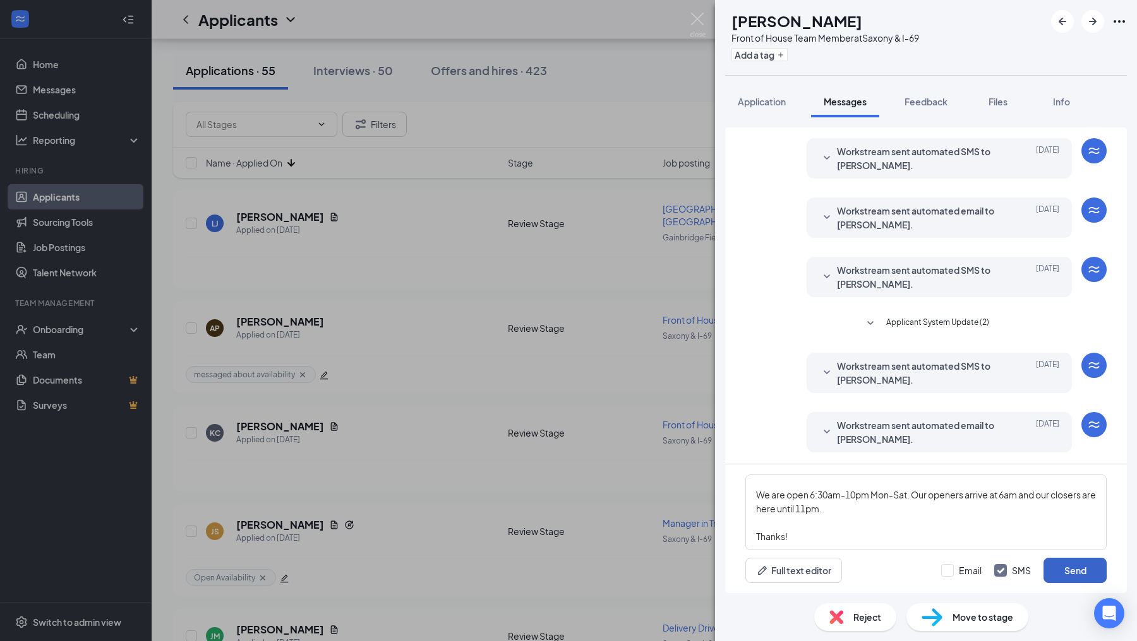
click at [1050, 565] on button "Send" at bounding box center [1074, 570] width 63 height 25
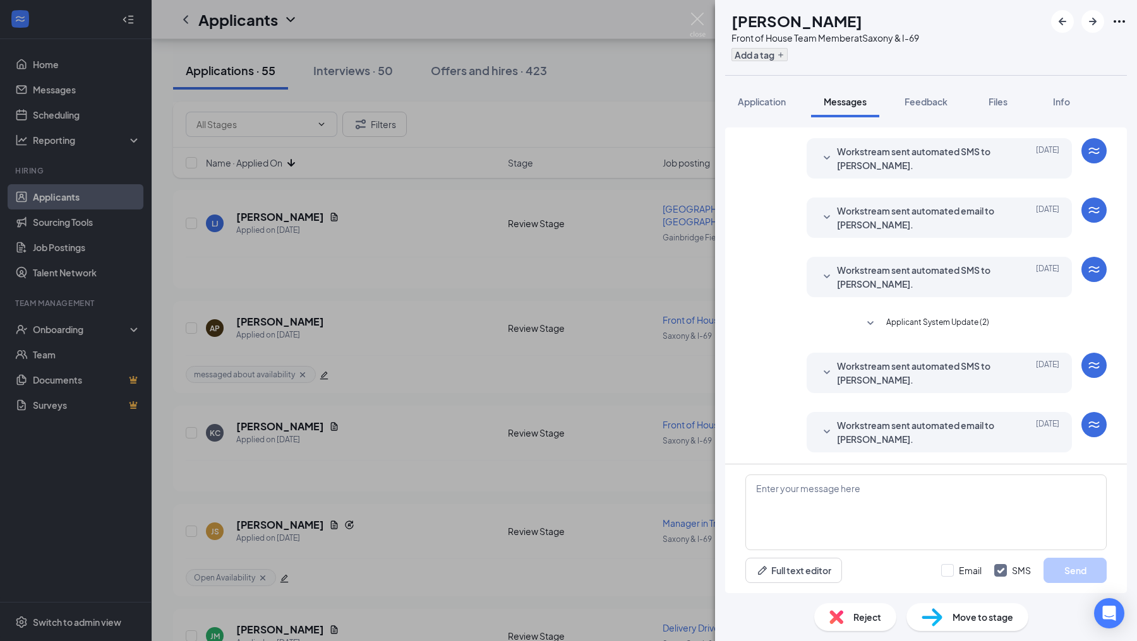
scroll to position [0, 0]
click at [773, 57] on button "Add a tag" at bounding box center [759, 54] width 56 height 13
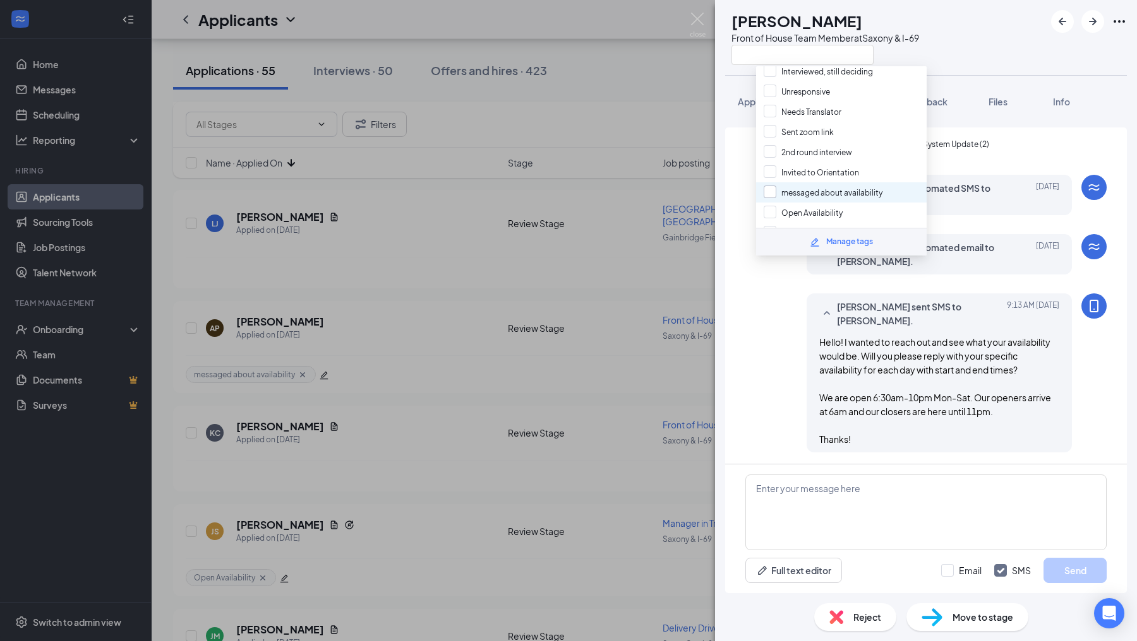
click at [764, 186] on input "messaged about availability" at bounding box center [822, 193] width 119 height 14
checkbox input "true"
click at [753, 333] on div "[PERSON_NAME] sent SMS to [PERSON_NAME]. [DATE] 9:13 AM Hello! I wanted to reac…" at bounding box center [925, 376] width 361 height 165
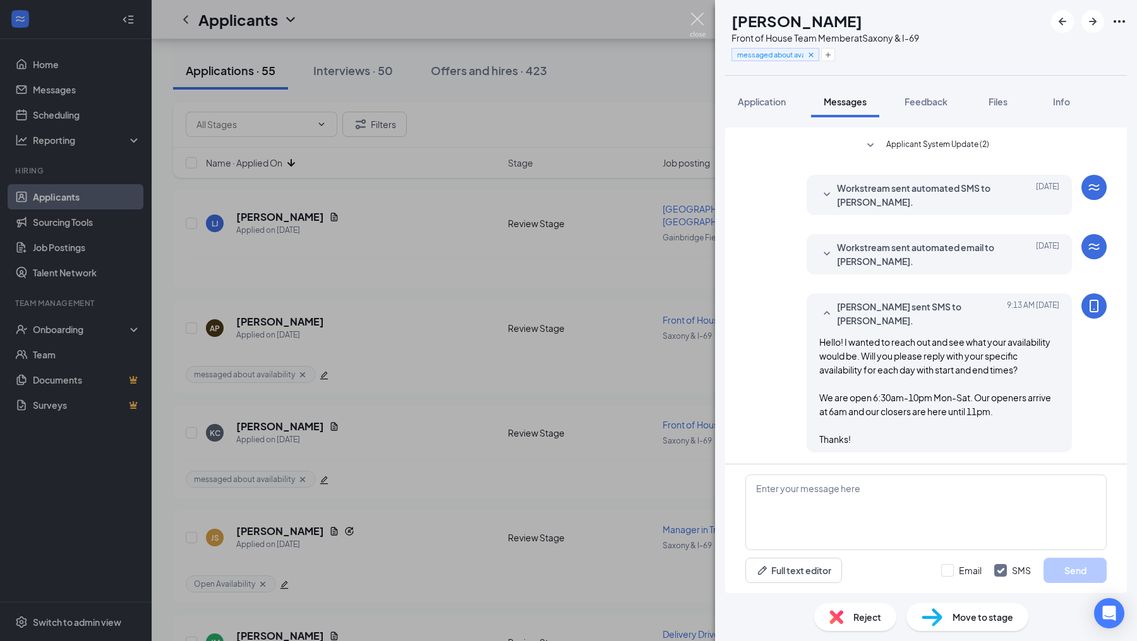
click at [696, 21] on img at bounding box center [697, 25] width 16 height 25
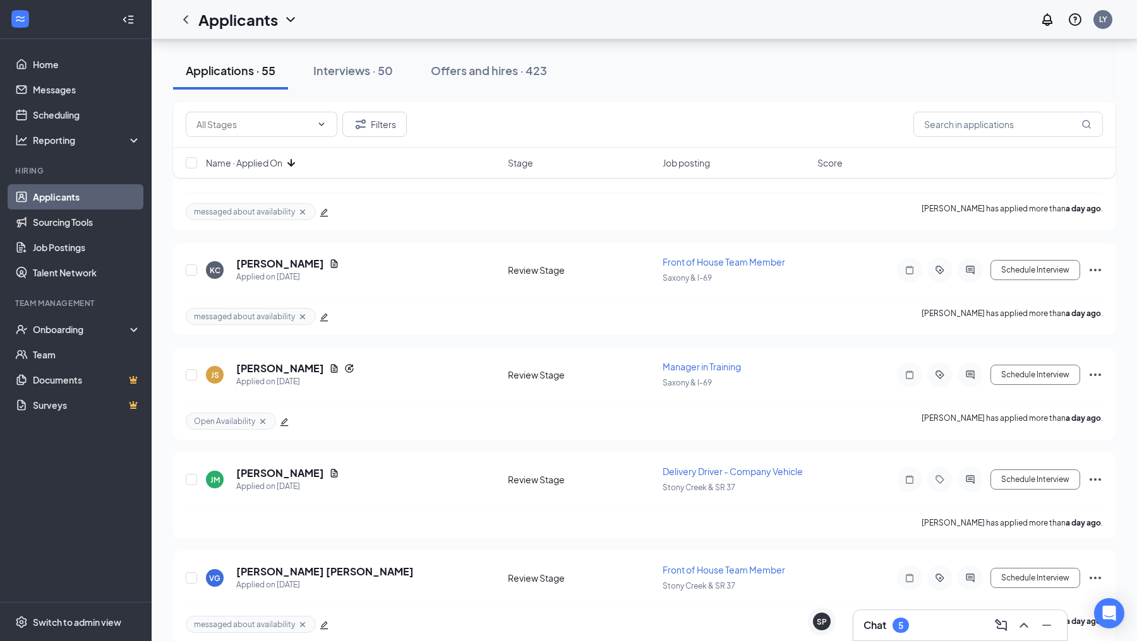
scroll to position [1210, 0]
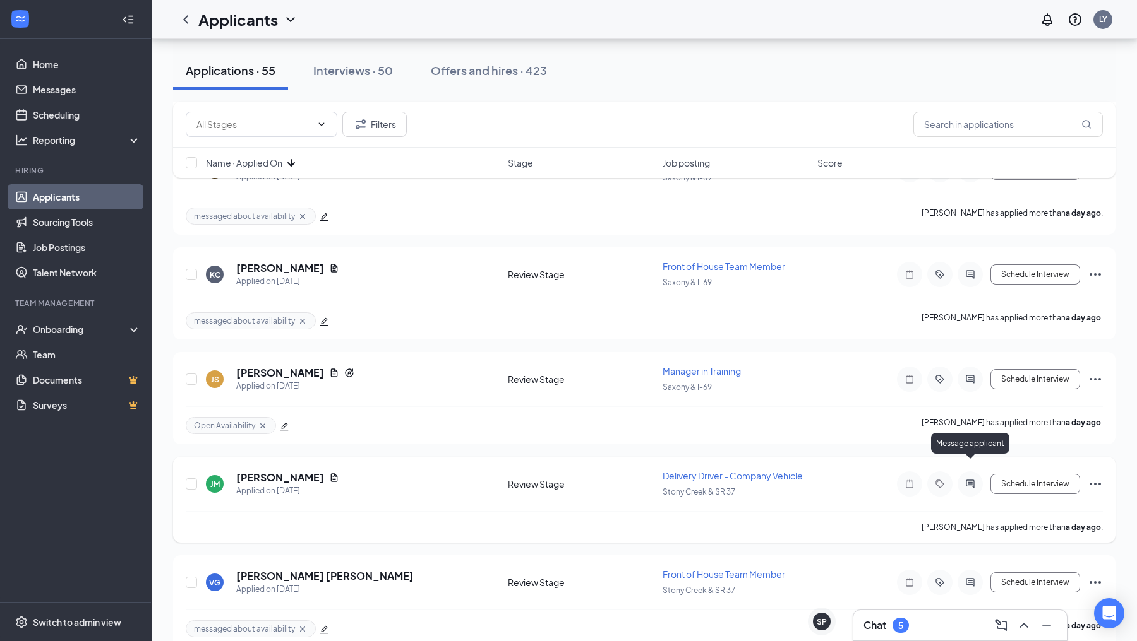
click at [970, 480] on icon "ActiveChat" at bounding box center [969, 484] width 8 height 8
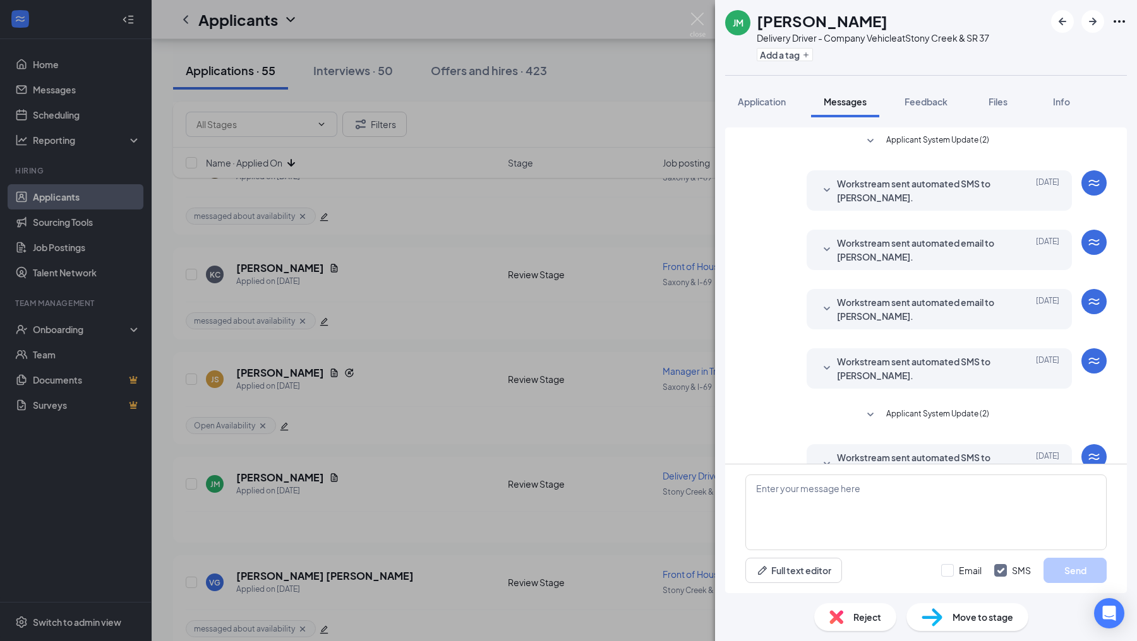
scroll to position [92, 0]
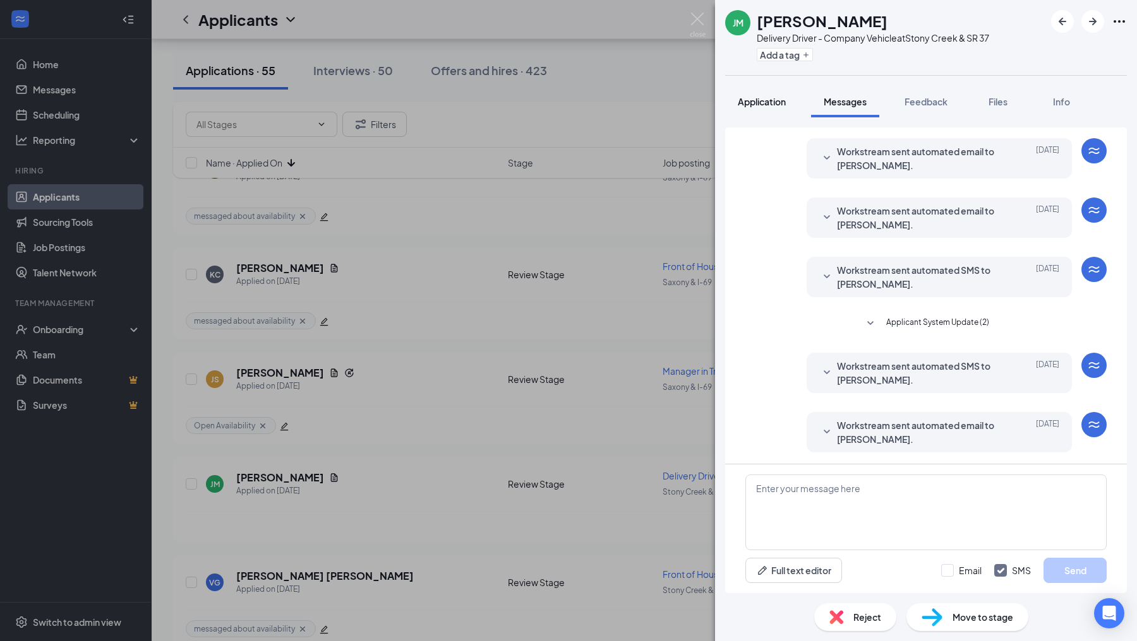
click at [783, 108] on button "Application" at bounding box center [761, 102] width 73 height 32
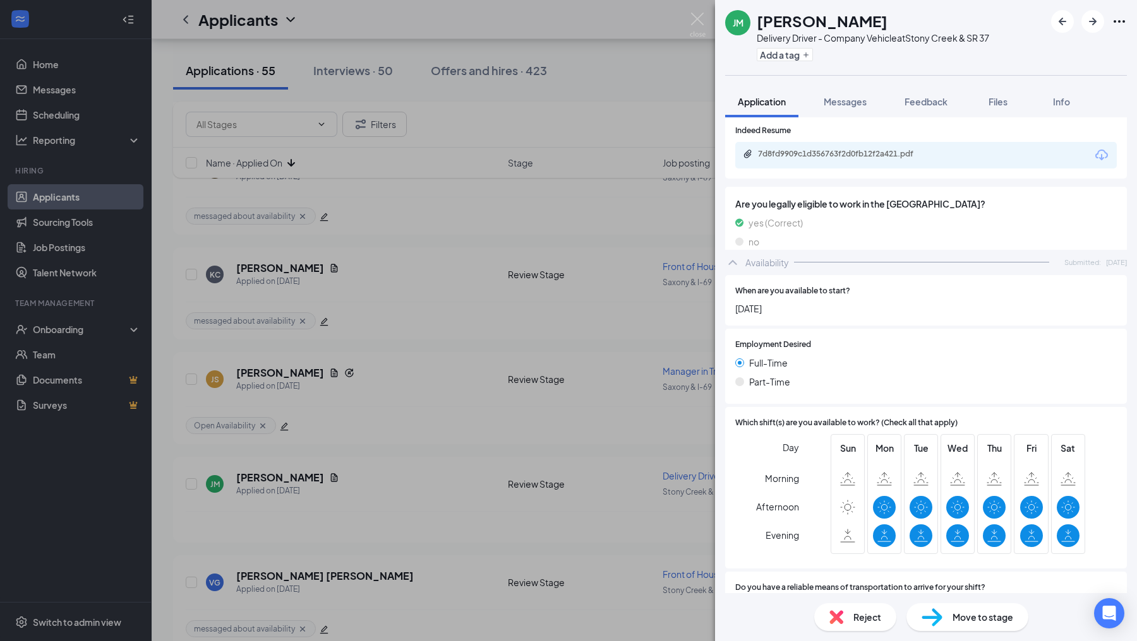
scroll to position [653, 0]
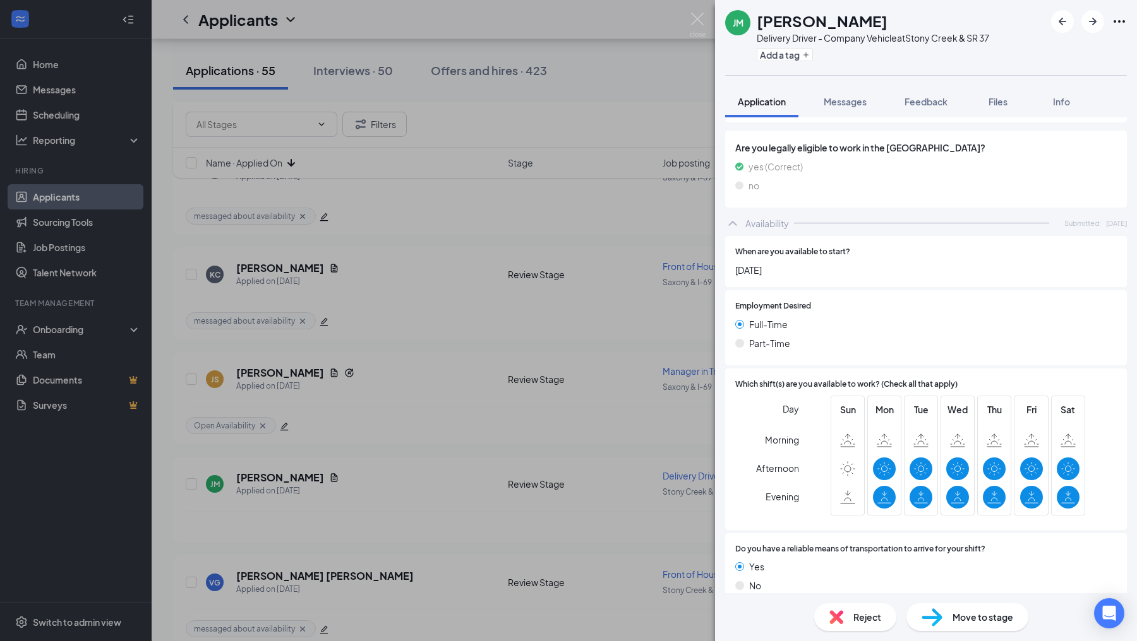
drag, startPoint x: 827, startPoint y: 101, endPoint x: 818, endPoint y: 340, distance: 239.5
click at [827, 101] on span "Messages" at bounding box center [844, 101] width 43 height 11
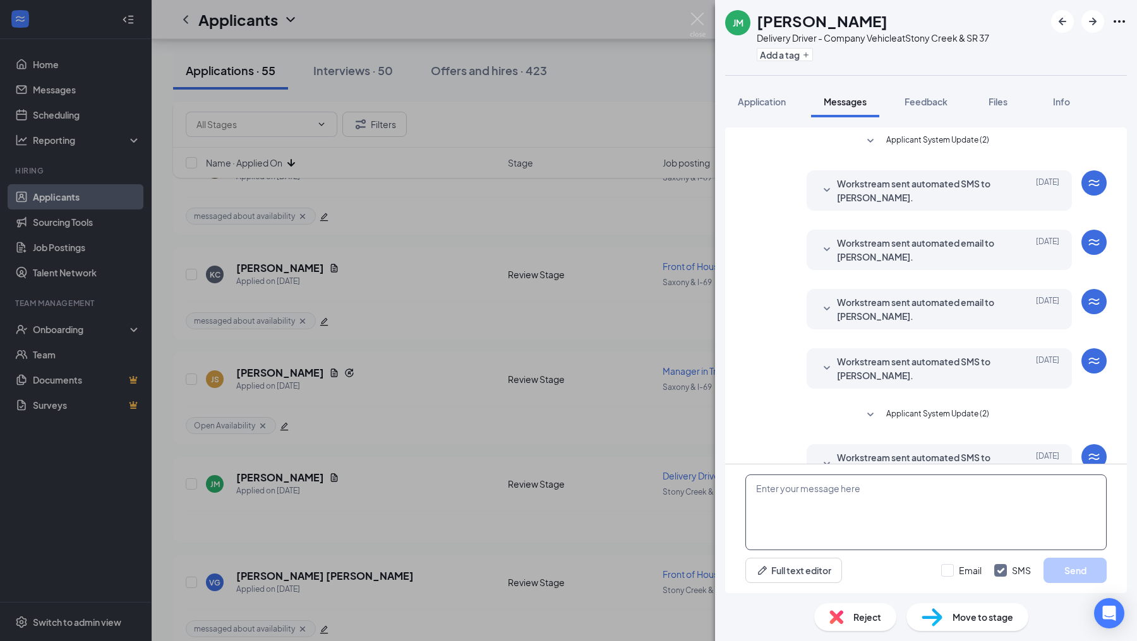
scroll to position [92, 0]
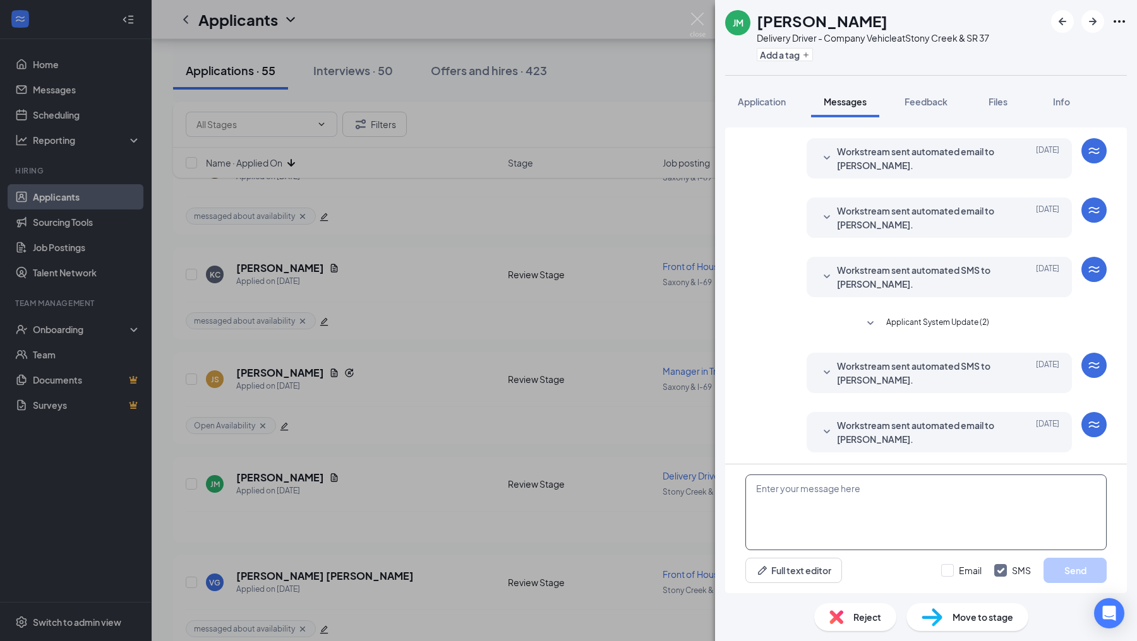
paste textarea "Hello! I wanted to reach out and see what your availability would be. Could you…"
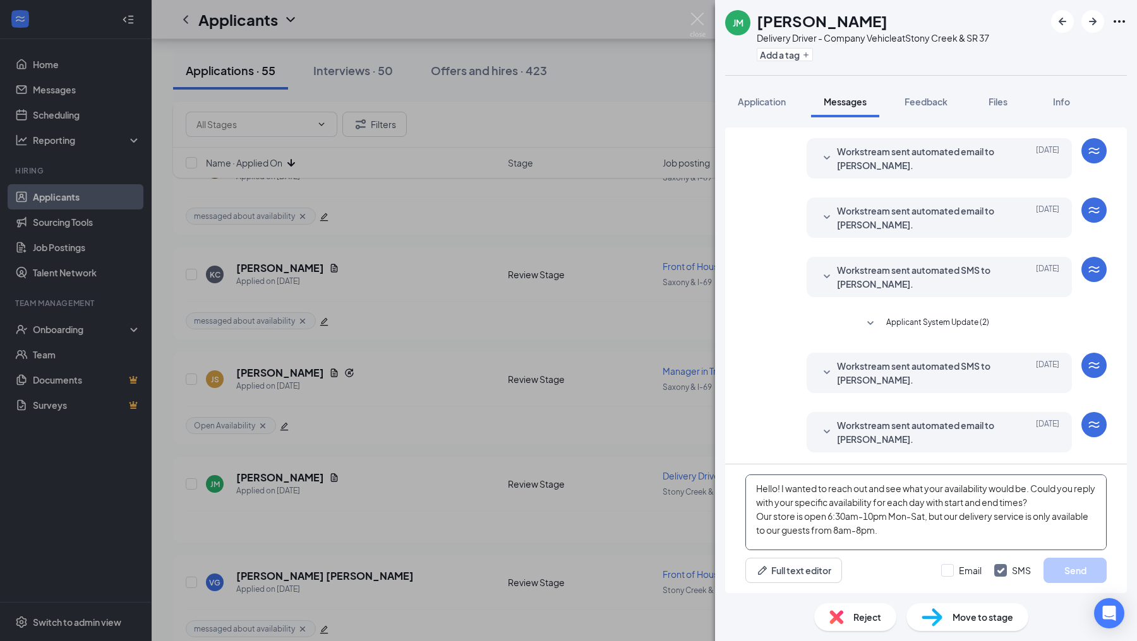
scroll to position [27, 0]
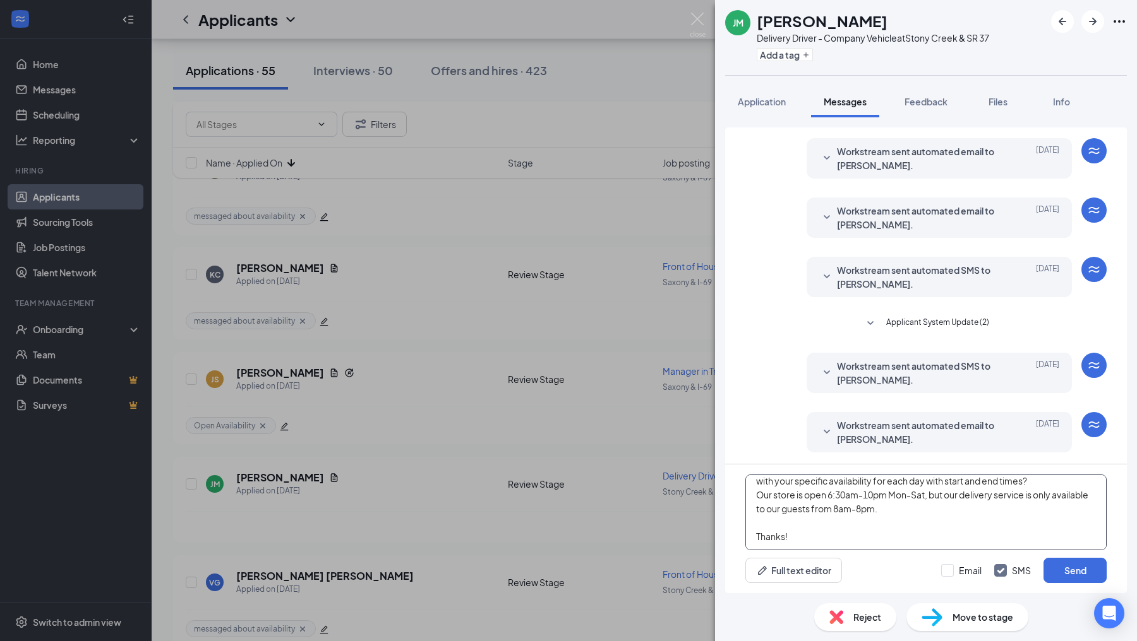
type textarea "Hello! I wanted to reach out and see what your availability would be. Could you…"
click at [1058, 566] on button "Send" at bounding box center [1074, 570] width 63 height 25
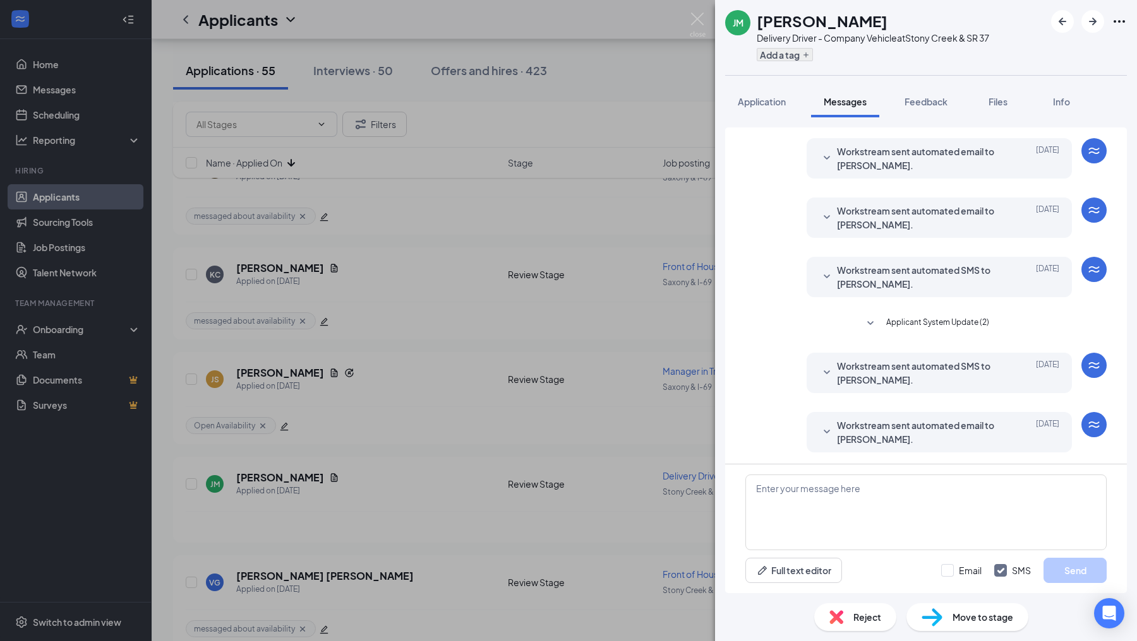
scroll to position [0, 0]
click at [764, 51] on button "Add a tag" at bounding box center [784, 54] width 56 height 13
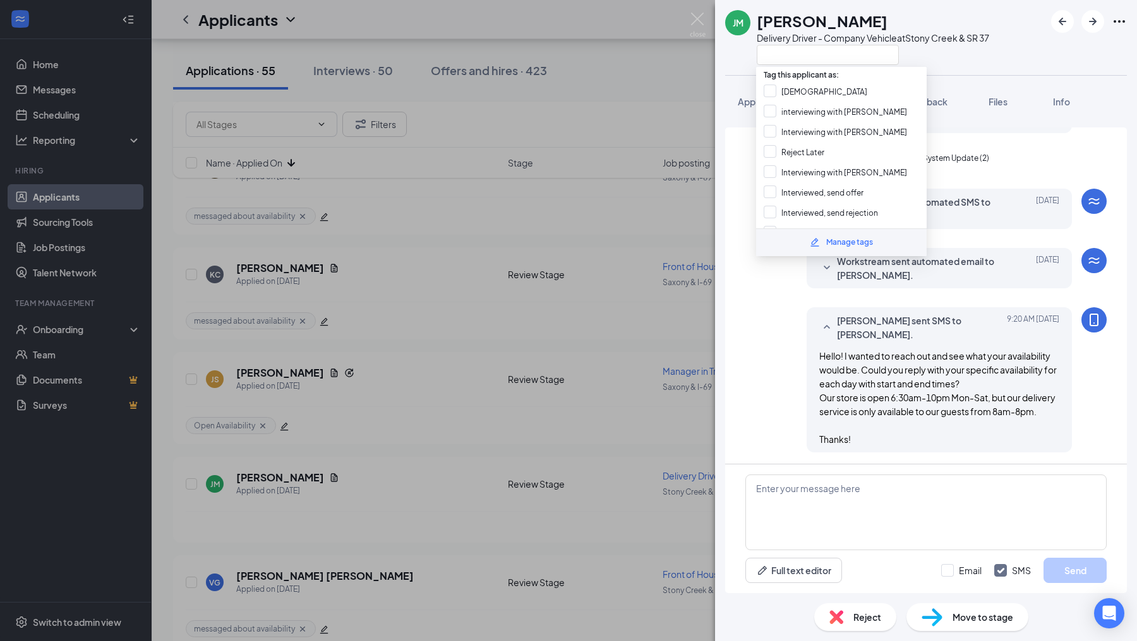
scroll to position [161, 0]
click at [775, 186] on input "messaged about availability" at bounding box center [822, 193] width 119 height 14
checkbox input "true"
click at [775, 345] on div "[PERSON_NAME] sent SMS to [PERSON_NAME]. [DATE] 9:20 AM Hello! I wanted to reac…" at bounding box center [925, 383] width 361 height 152
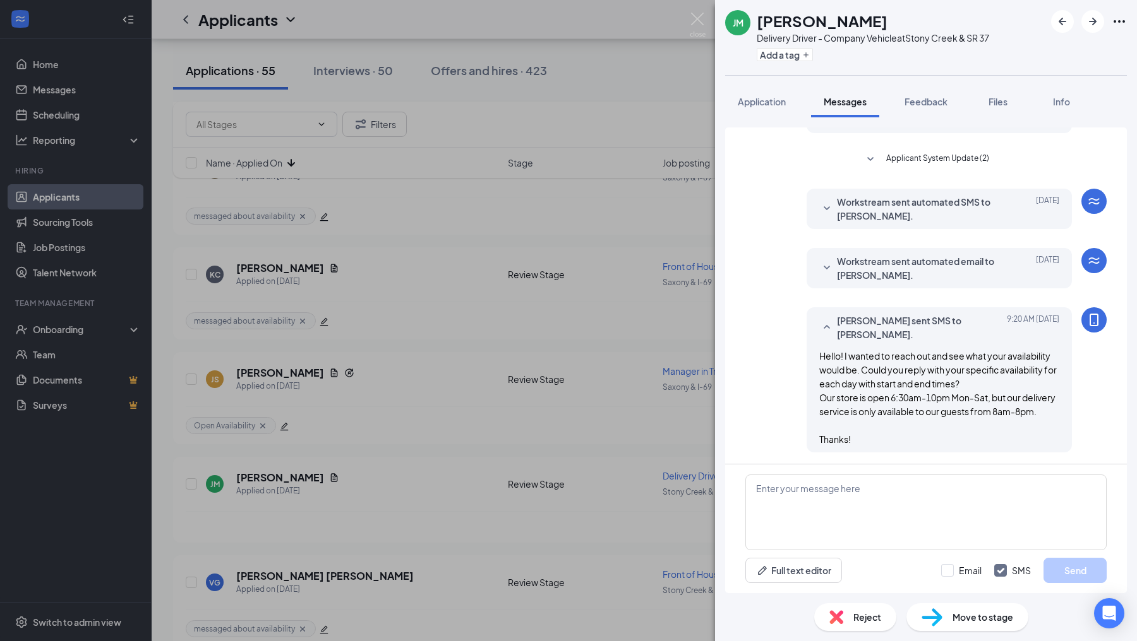
click at [677, 374] on div "JM Joesiah [PERSON_NAME] Delivery Driver - Company Vehicle at [GEOGRAPHIC_DATA]…" at bounding box center [568, 320] width 1137 height 641
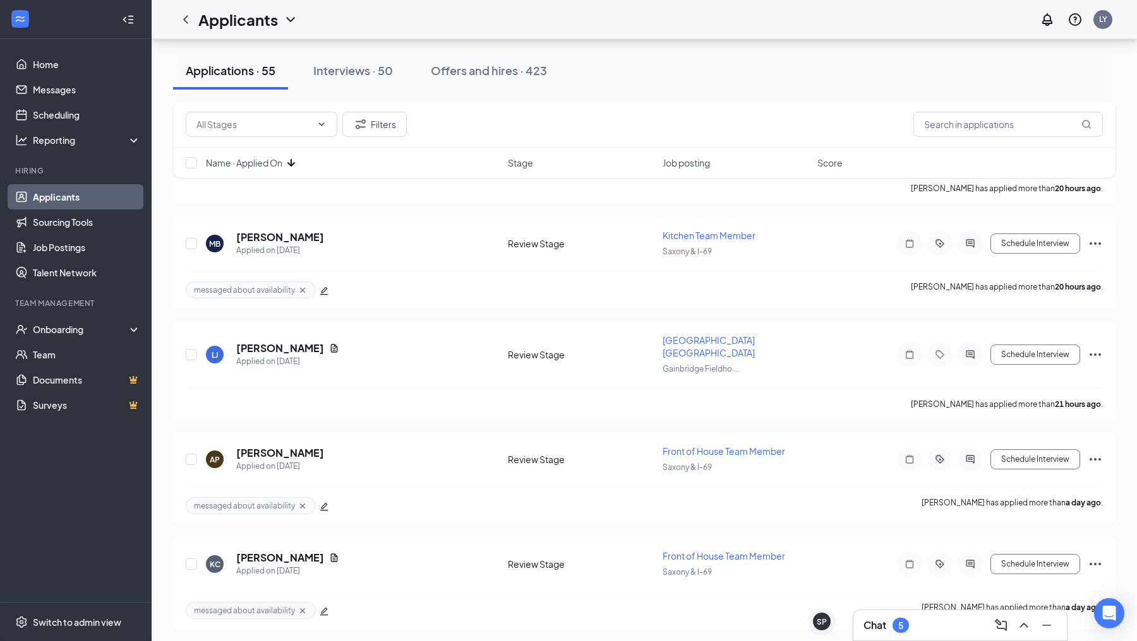
scroll to position [908, 0]
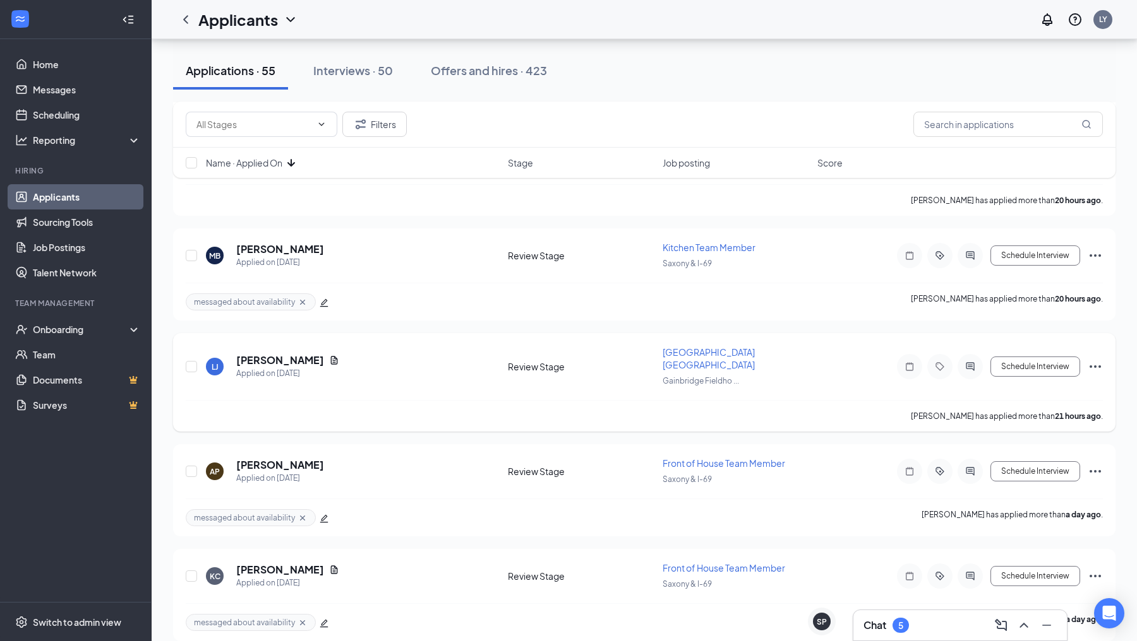
click at [963, 362] on icon "ActiveChat" at bounding box center [969, 367] width 15 height 10
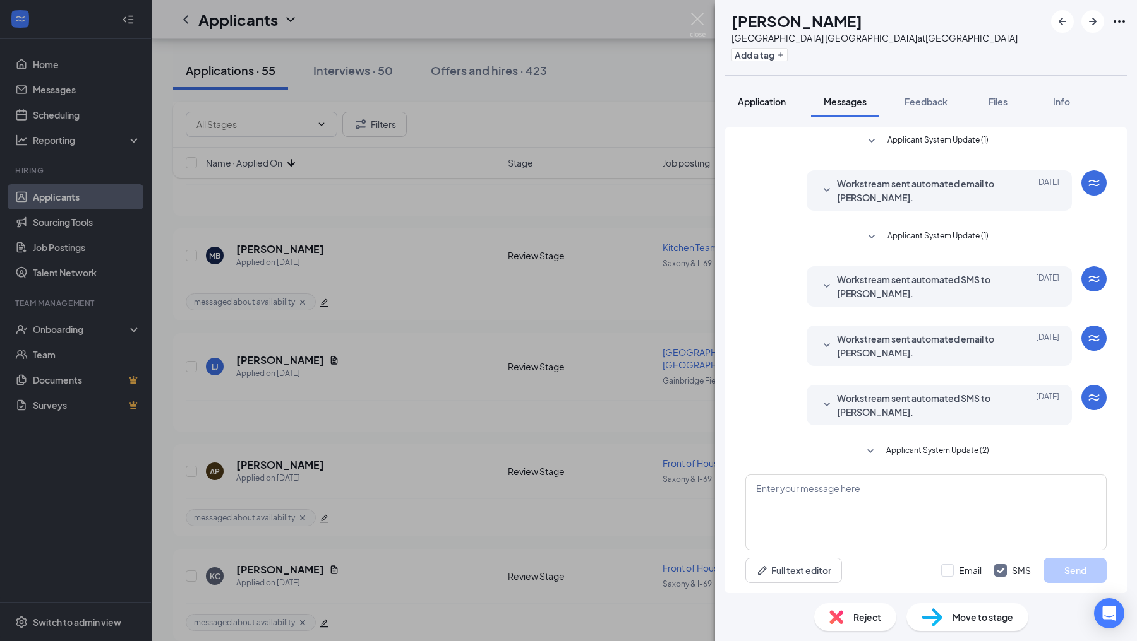
click at [765, 104] on span "Application" at bounding box center [761, 101] width 48 height 11
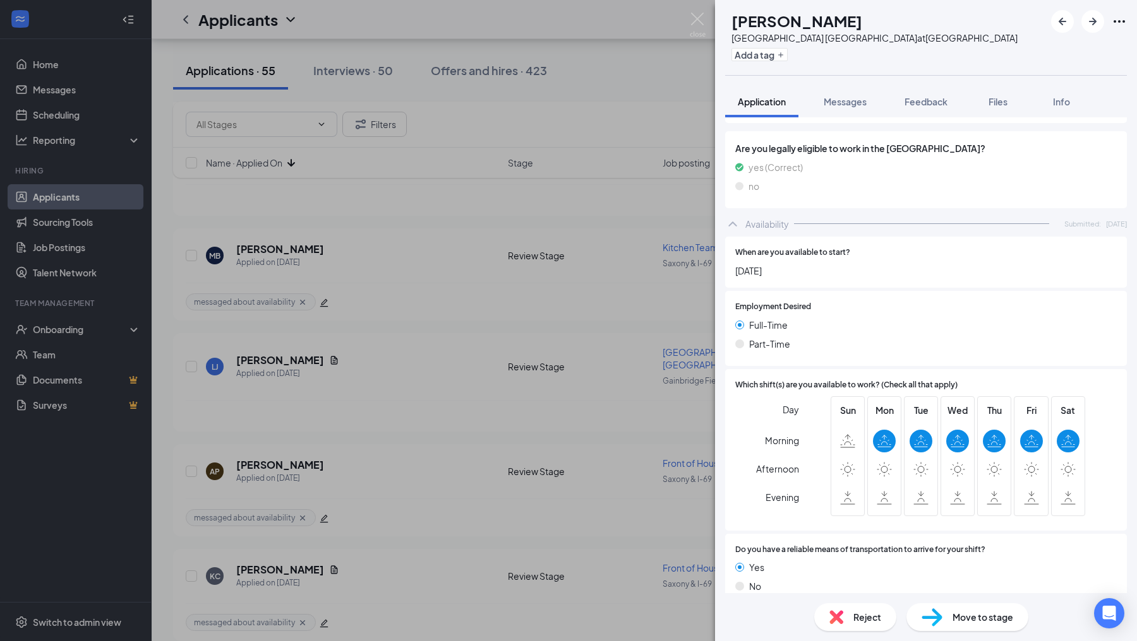
scroll to position [672, 0]
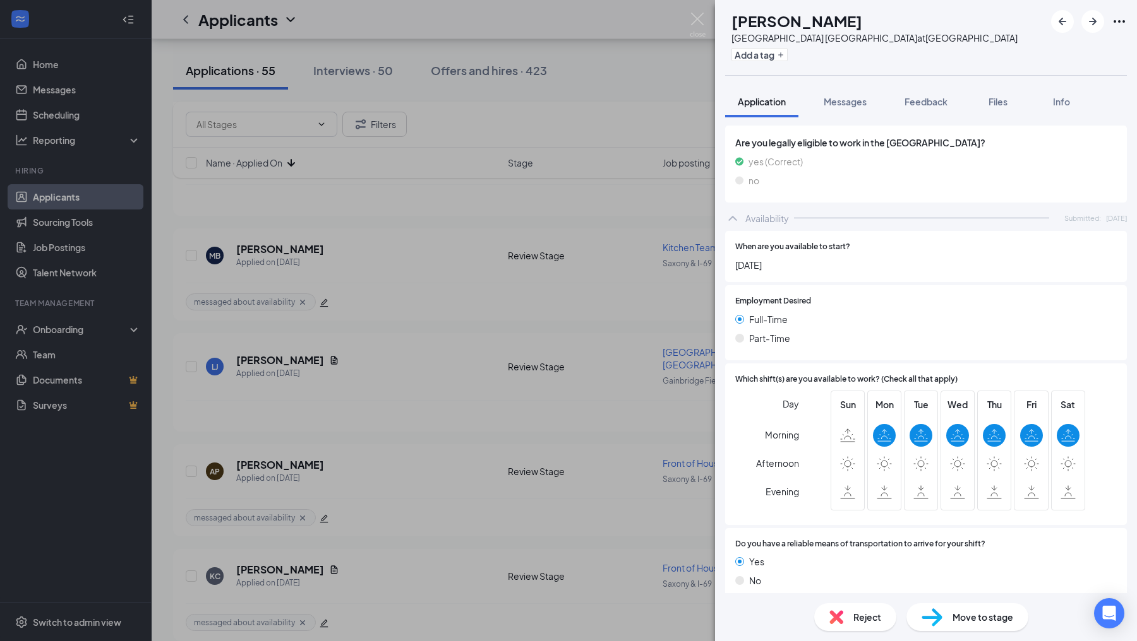
click at [828, 618] on div "Reject" at bounding box center [855, 618] width 82 height 28
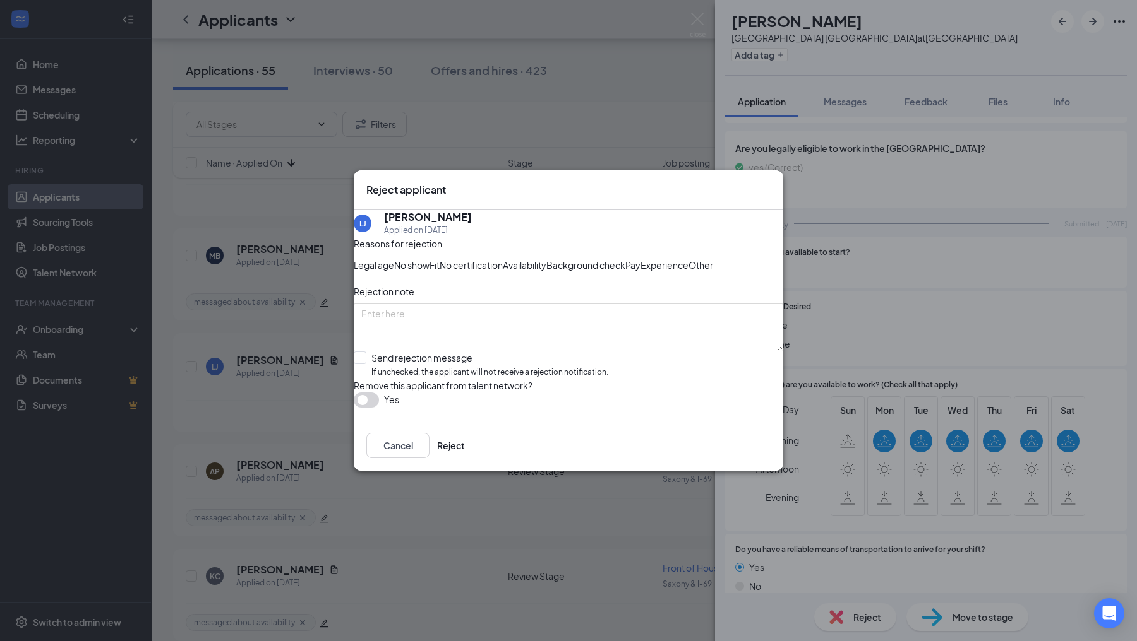
click at [546, 258] on div "Availability" at bounding box center [525, 265] width 44 height 14
click at [465, 458] on button "Reject" at bounding box center [451, 445] width 28 height 25
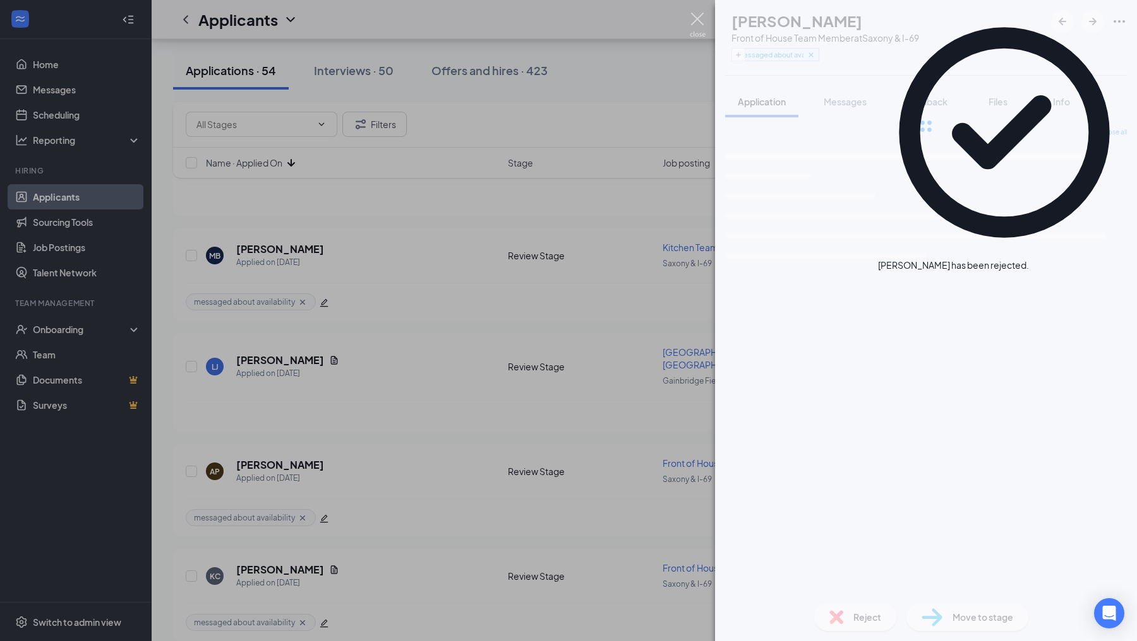
click at [700, 23] on img at bounding box center [697, 25] width 16 height 25
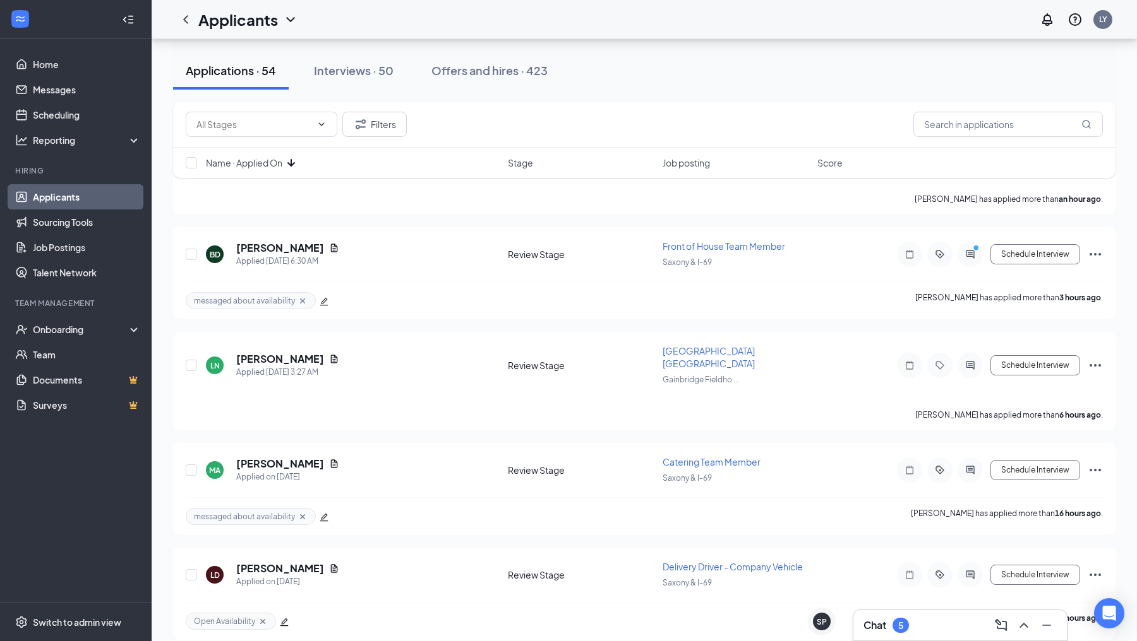
scroll to position [188, 0]
click at [970, 362] on icon "ActiveChat" at bounding box center [969, 366] width 8 height 8
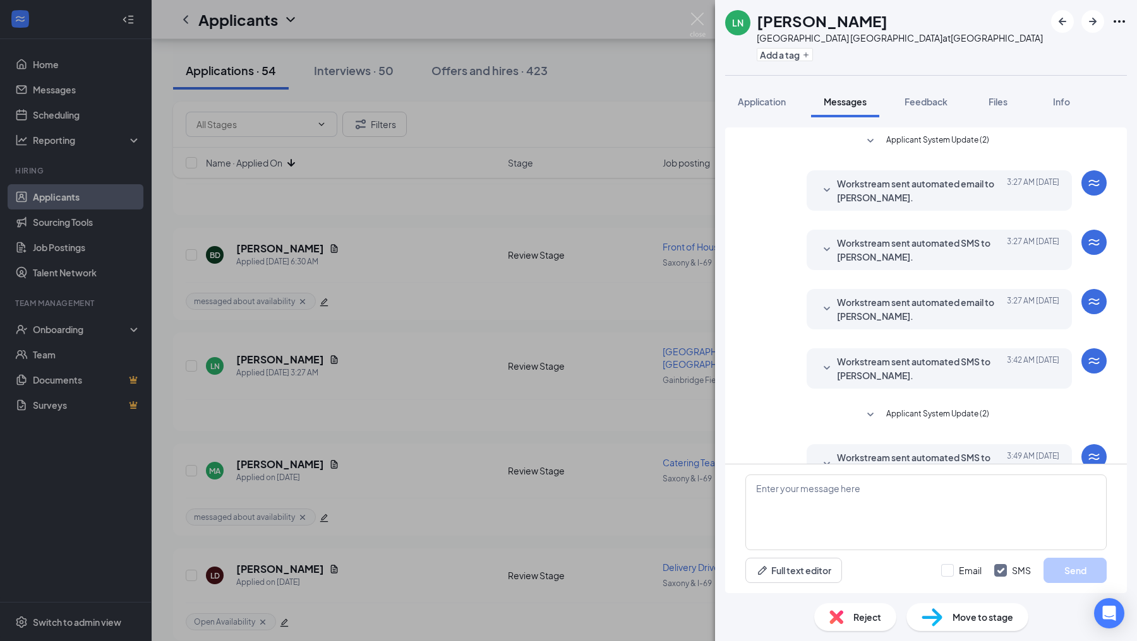
scroll to position [92, 0]
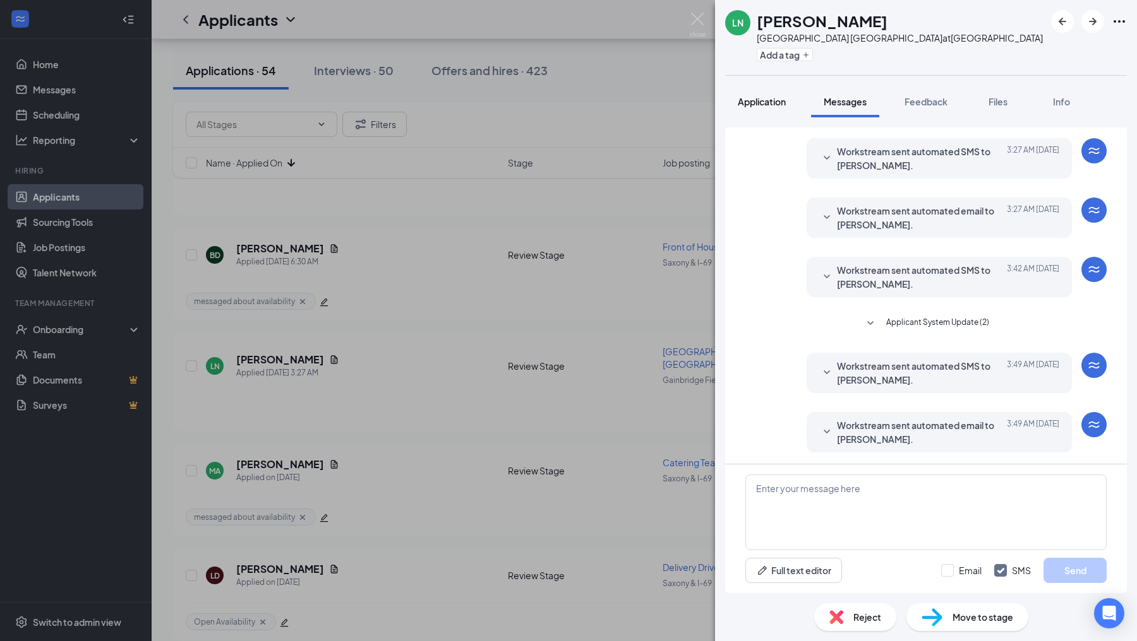
click at [772, 104] on span "Application" at bounding box center [761, 101] width 48 height 11
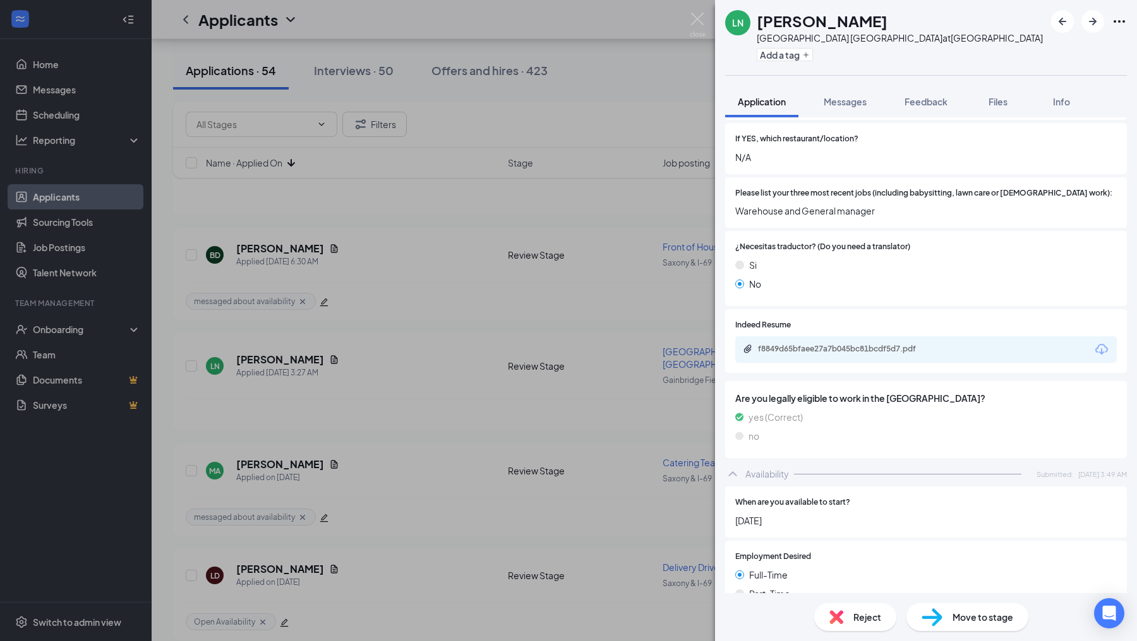
scroll to position [604, 0]
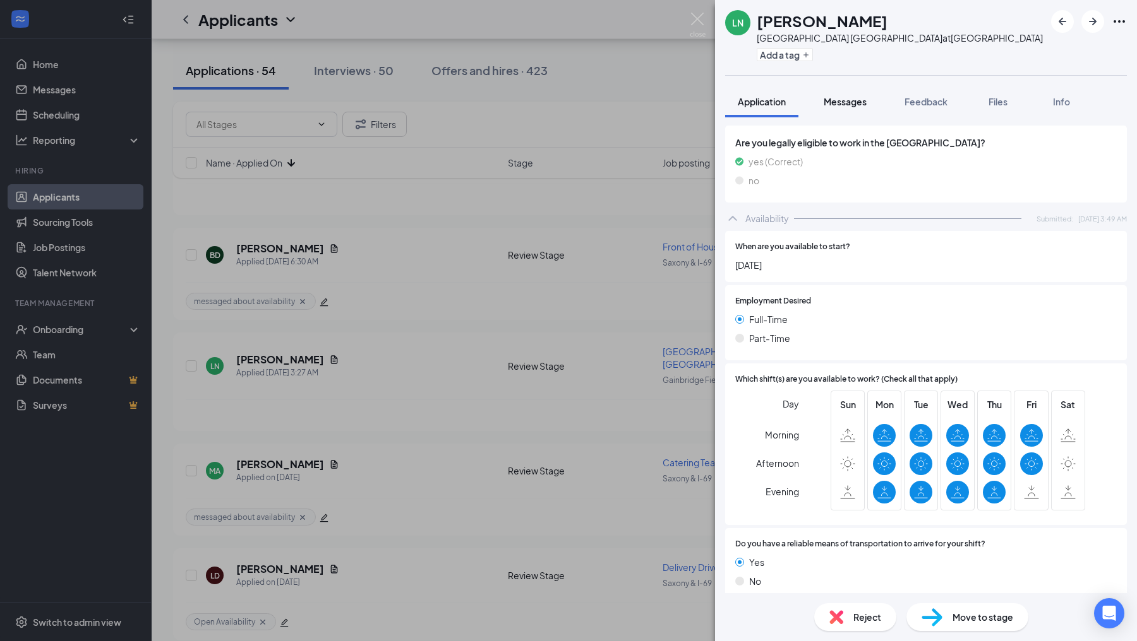
click at [848, 98] on span "Messages" at bounding box center [844, 101] width 43 height 11
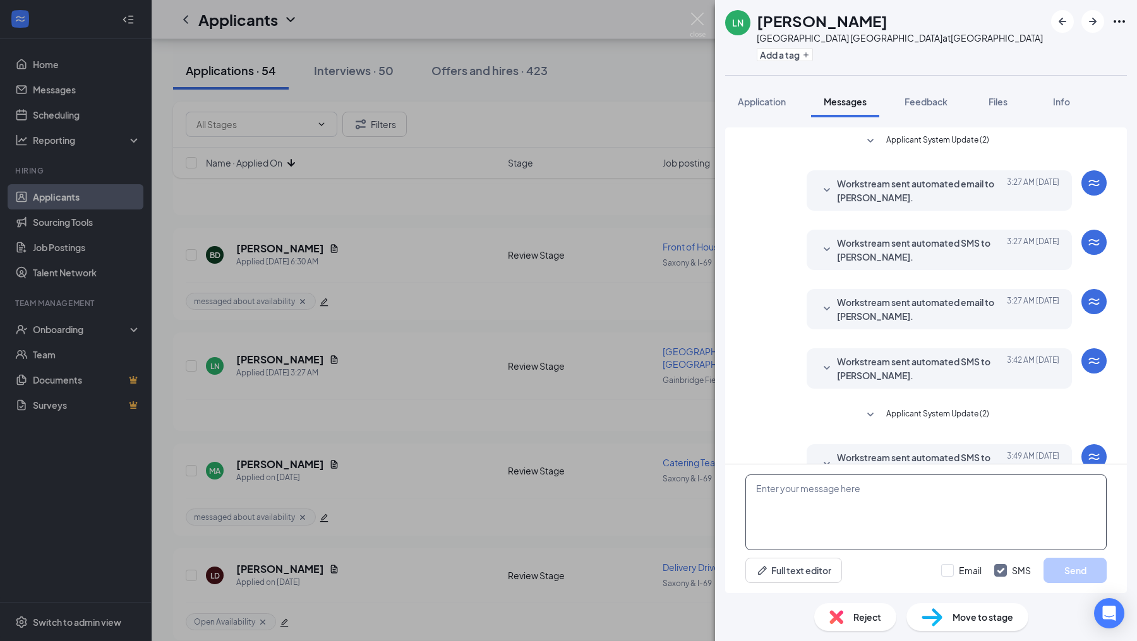
scroll to position [92, 0]
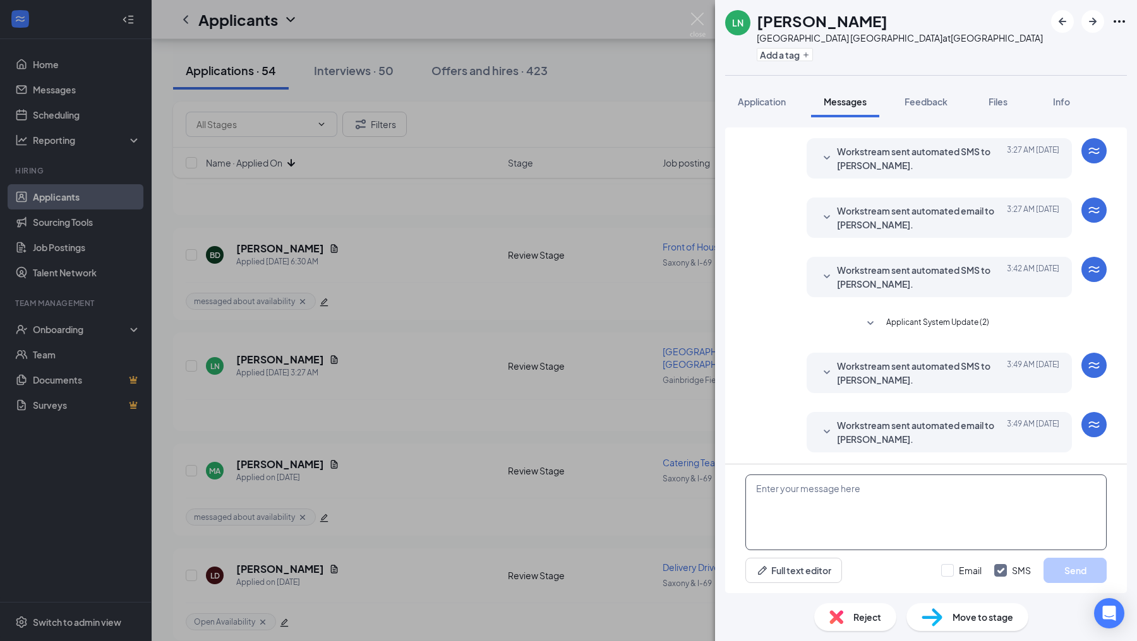
paste textarea "Hello! I wanted to reach out and see what your availability would be. Will you …"
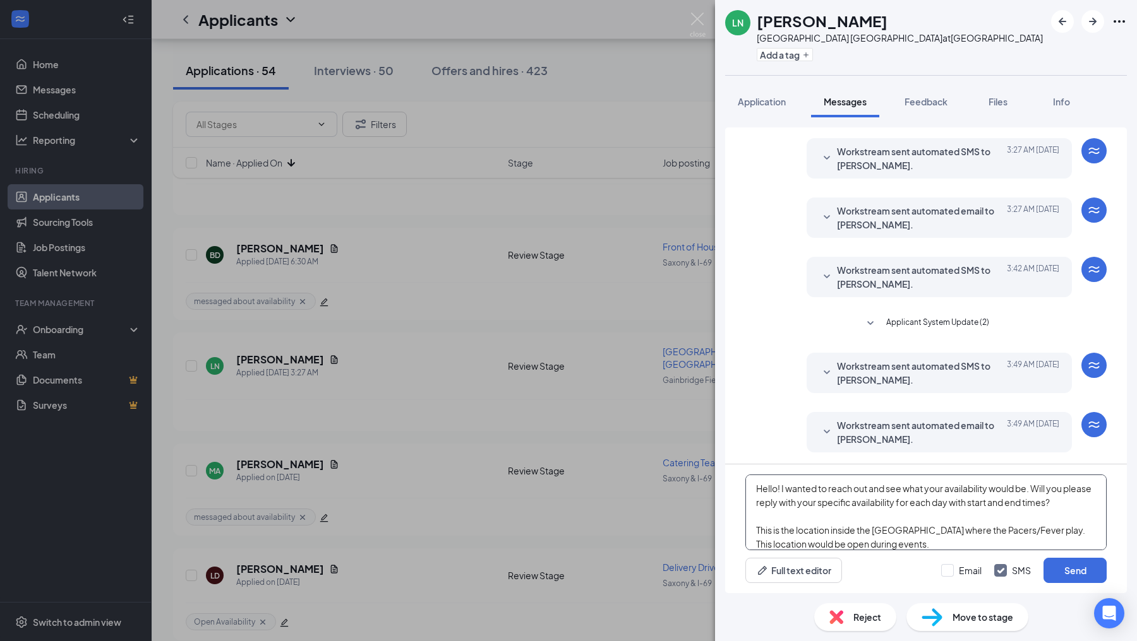
scroll to position [54, 0]
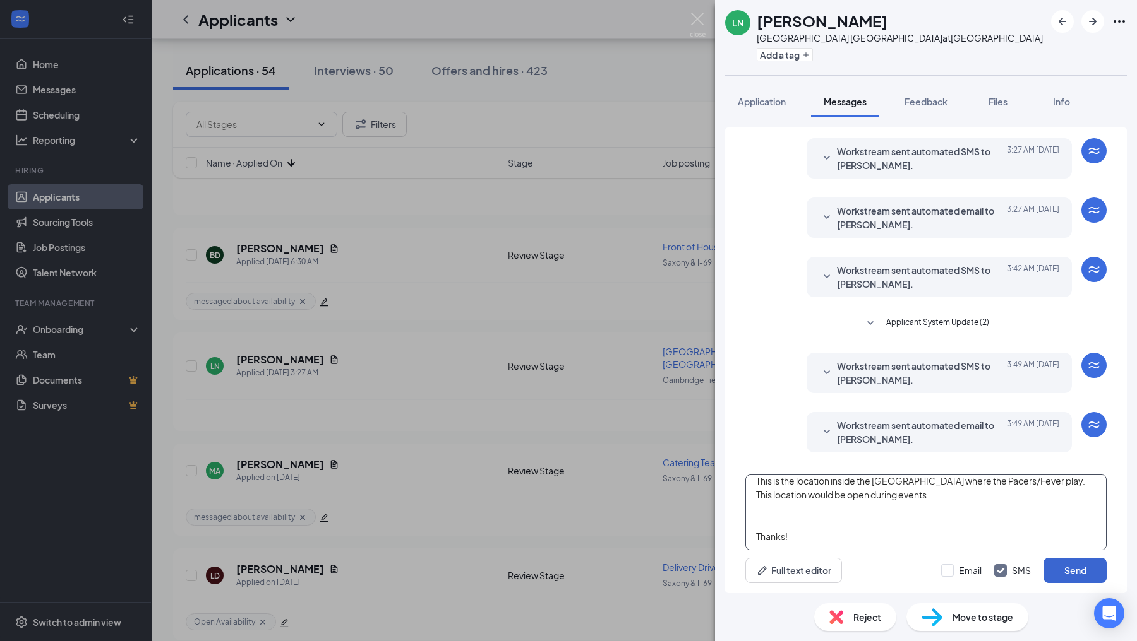
type textarea "Hello! I wanted to reach out and see what your availability would be. Will you …"
click at [1046, 571] on button "Send" at bounding box center [1074, 570] width 63 height 25
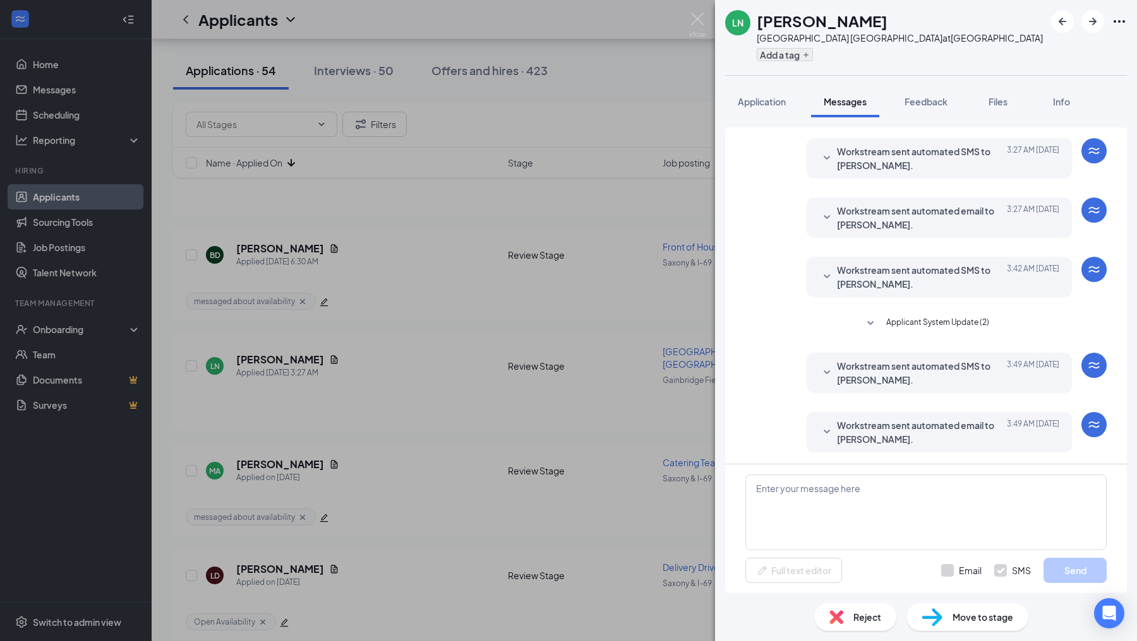
scroll to position [0, 0]
click at [791, 49] on button "Add a tag" at bounding box center [784, 54] width 56 height 13
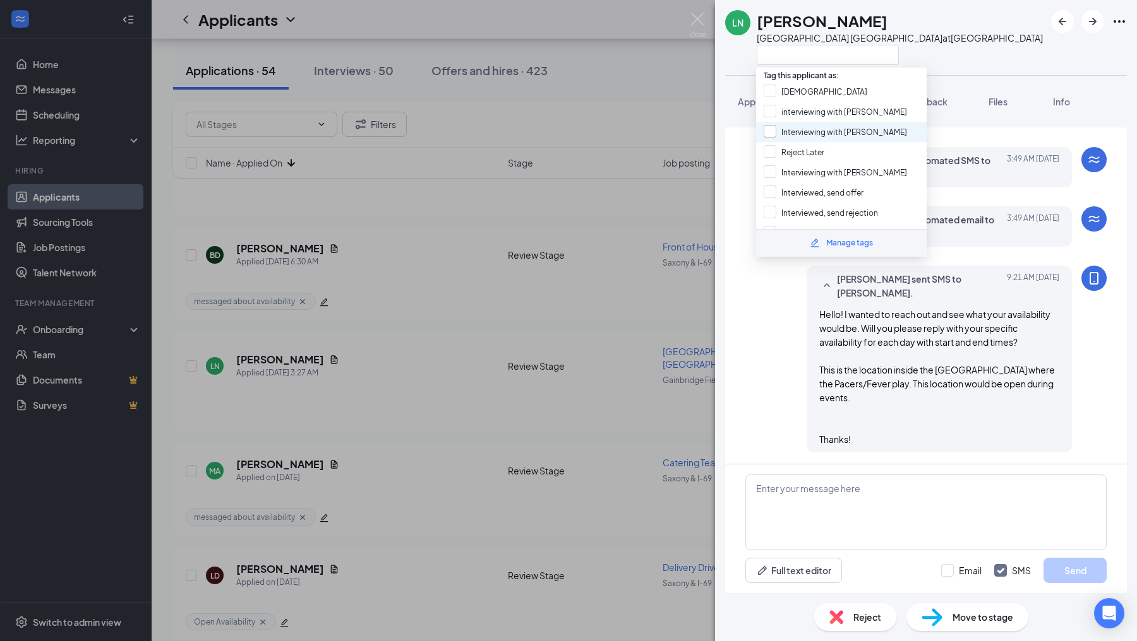
scroll to position [161, 0]
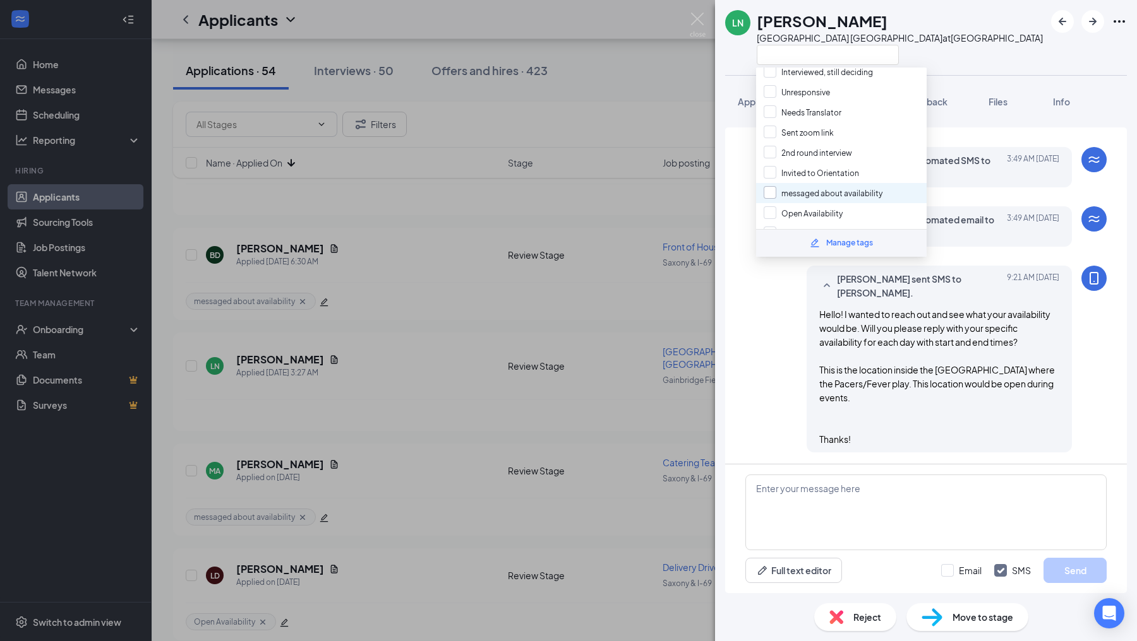
click at [772, 186] on input "messaged about availability" at bounding box center [822, 193] width 119 height 14
checkbox input "true"
click at [772, 308] on div "[PERSON_NAME] sent SMS to [PERSON_NAME]. [DATE] 9:21 AM Hello! I wanted to reac…" at bounding box center [925, 362] width 361 height 193
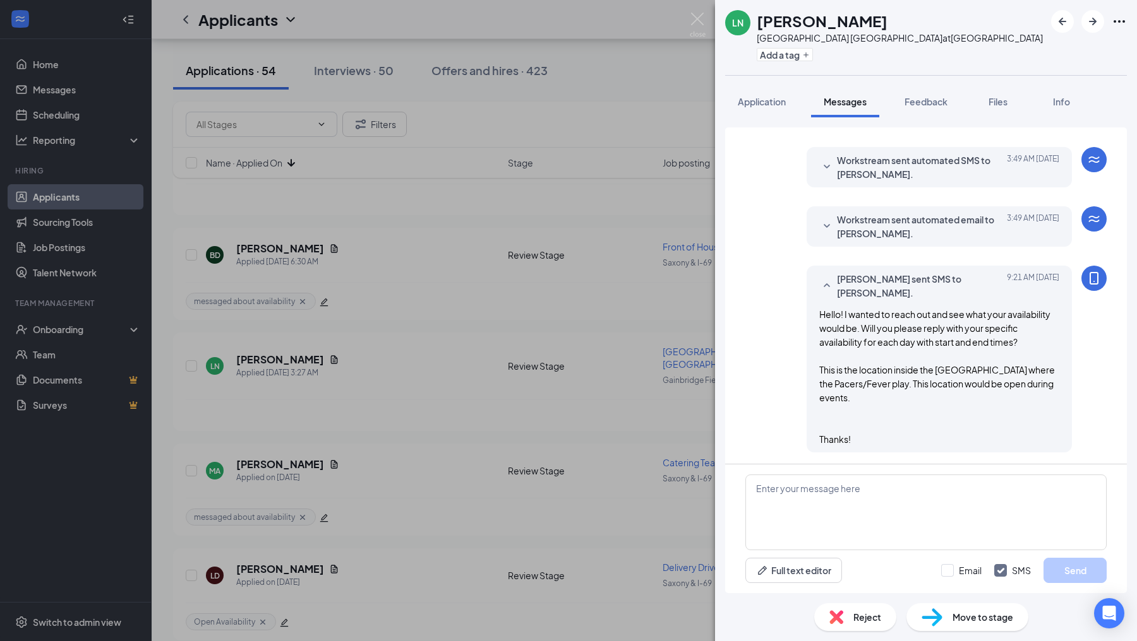
click at [678, 341] on div "LN [PERSON_NAME][GEOGRAPHIC_DATA] Pacers Downtown at [GEOGRAPHIC_DATA] Add a ta…" at bounding box center [568, 320] width 1137 height 641
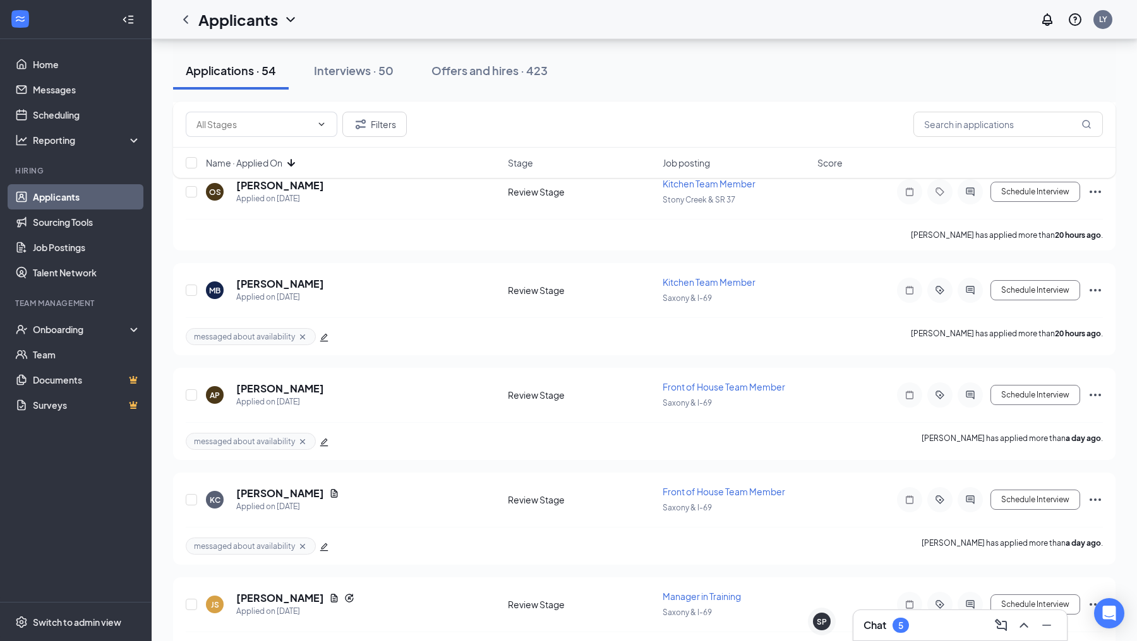
scroll to position [730, 0]
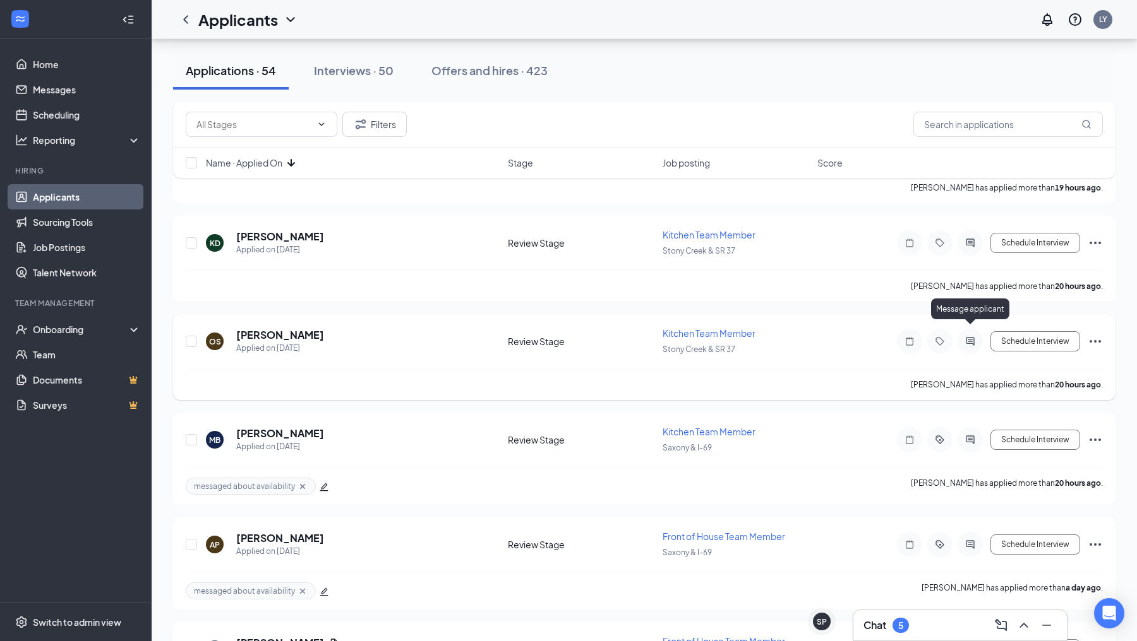
click at [970, 338] on icon "ActiveChat" at bounding box center [969, 342] width 8 height 8
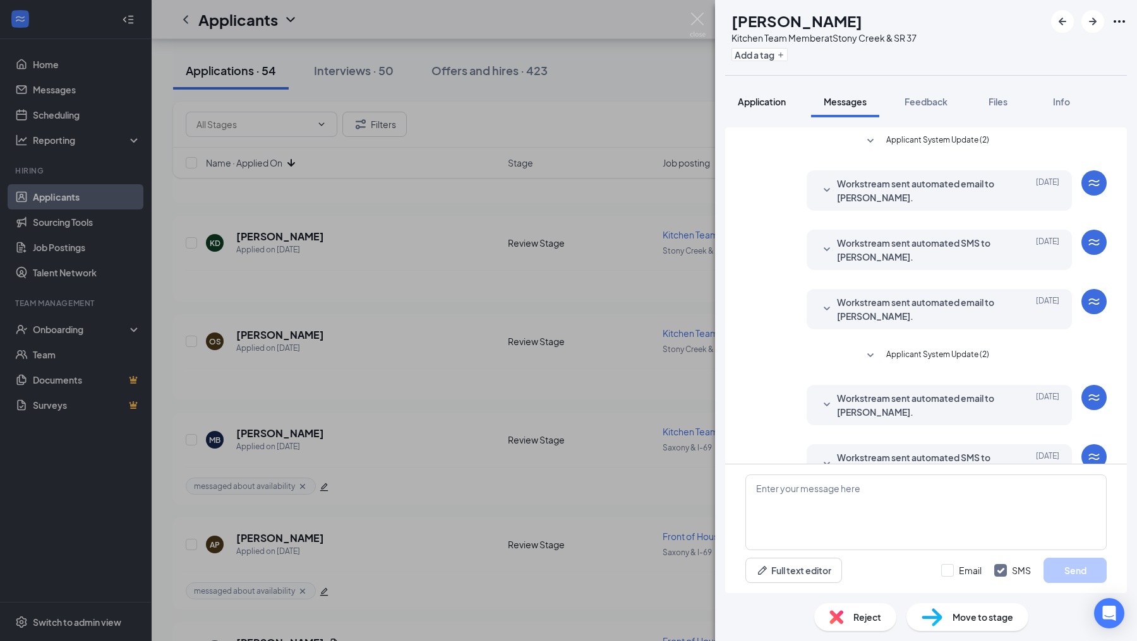
scroll to position [100, 0]
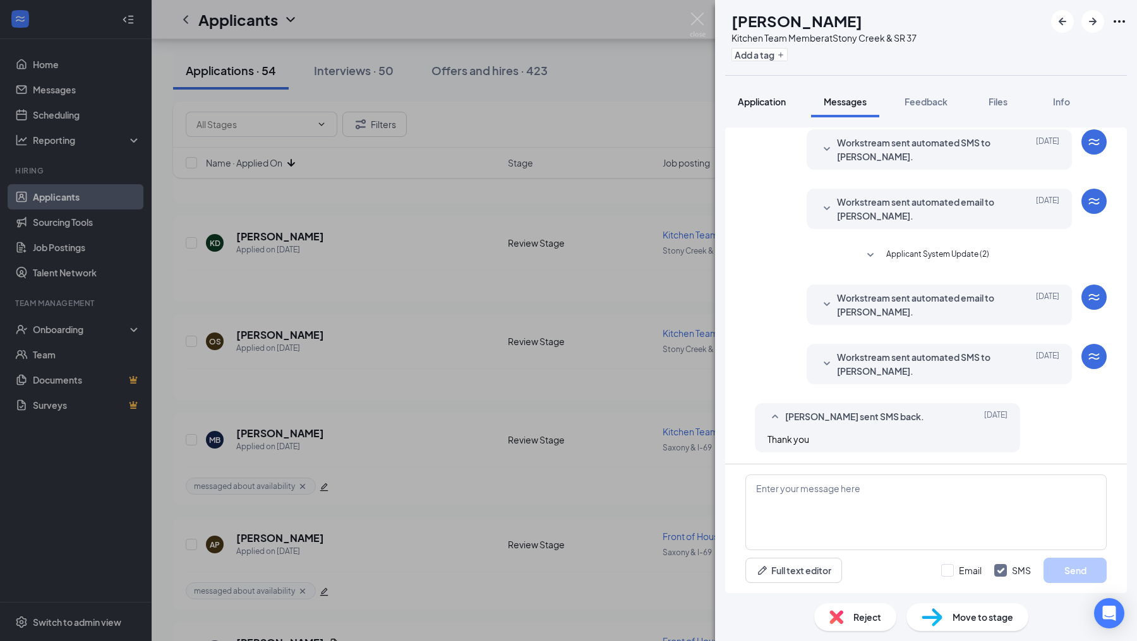
click at [784, 98] on span "Application" at bounding box center [761, 101] width 48 height 11
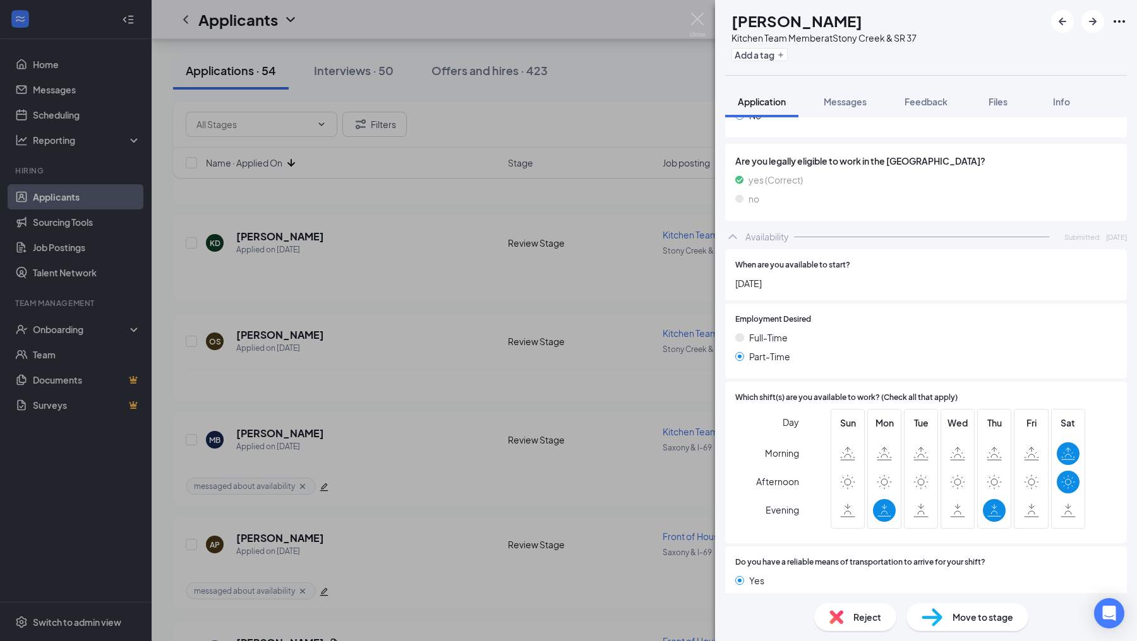
scroll to position [687, 0]
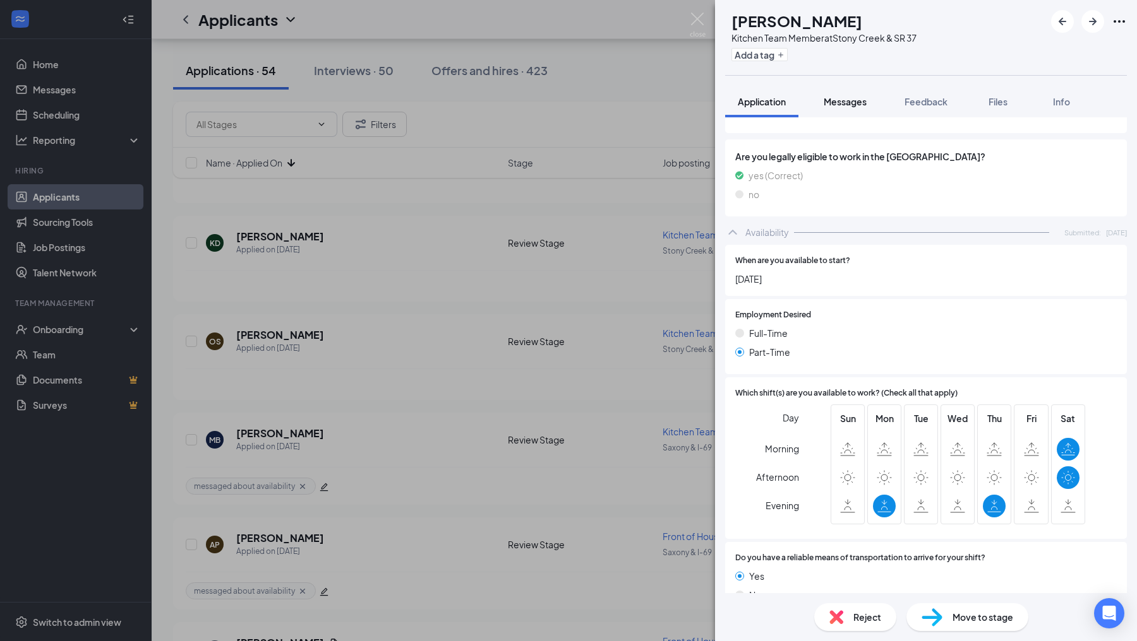
click at [847, 106] on span "Messages" at bounding box center [844, 101] width 43 height 11
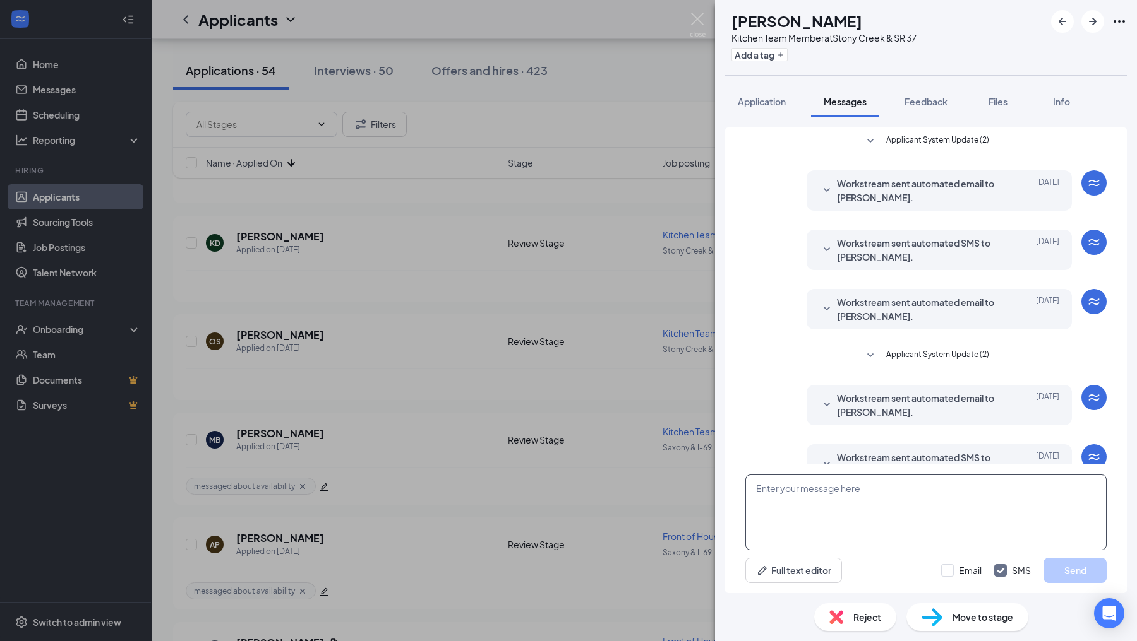
scroll to position [100, 0]
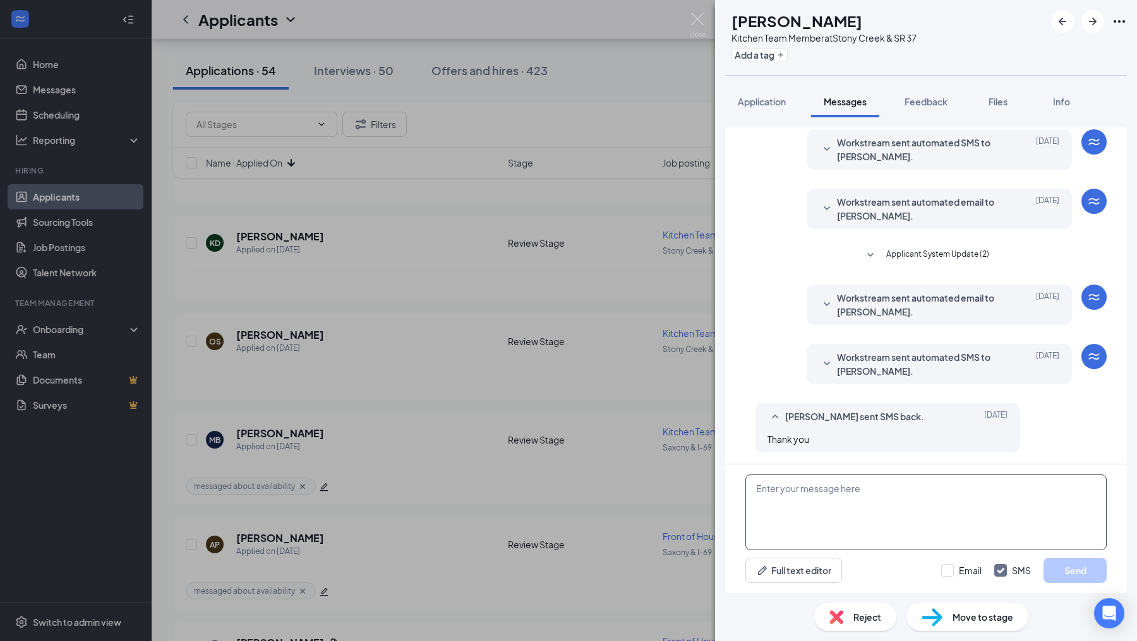
paste textarea "Hello! I wanted to reach out and see what your availability would be. Will you …"
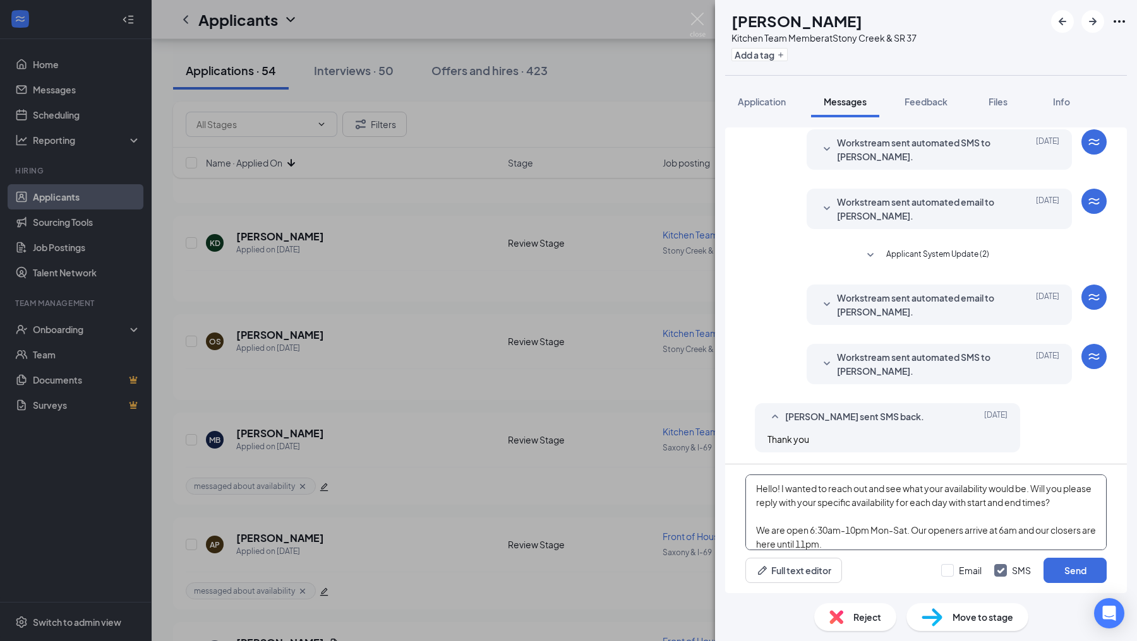
scroll to position [41, 0]
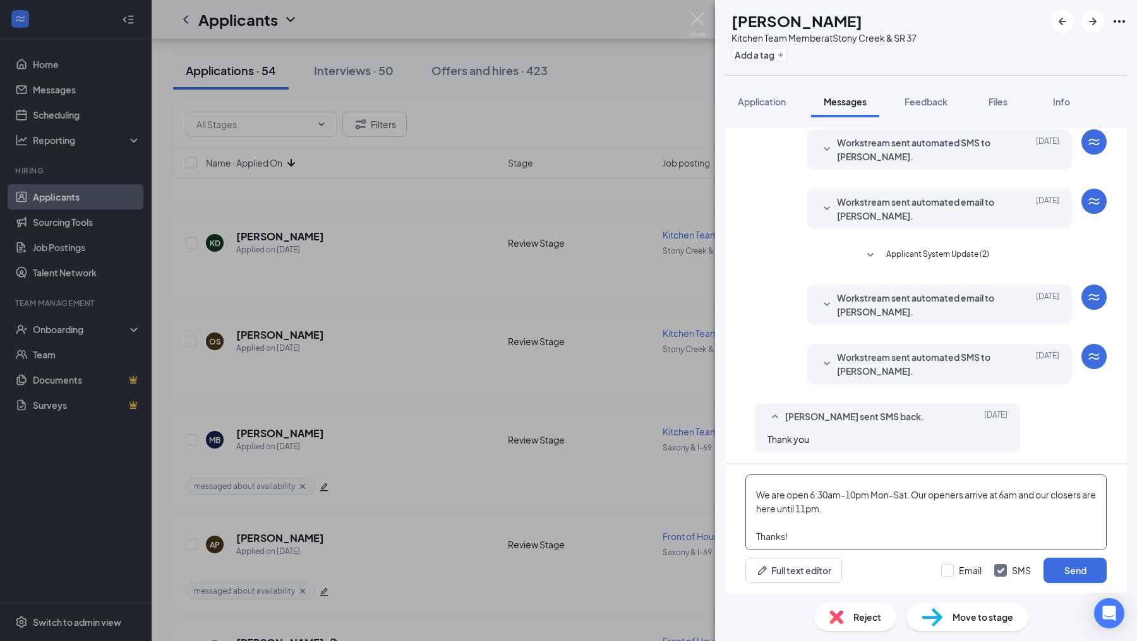
type textarea "Hello! I wanted to reach out and see what your availability would be. Will you …"
click at [1053, 567] on button "Send" at bounding box center [1074, 570] width 63 height 25
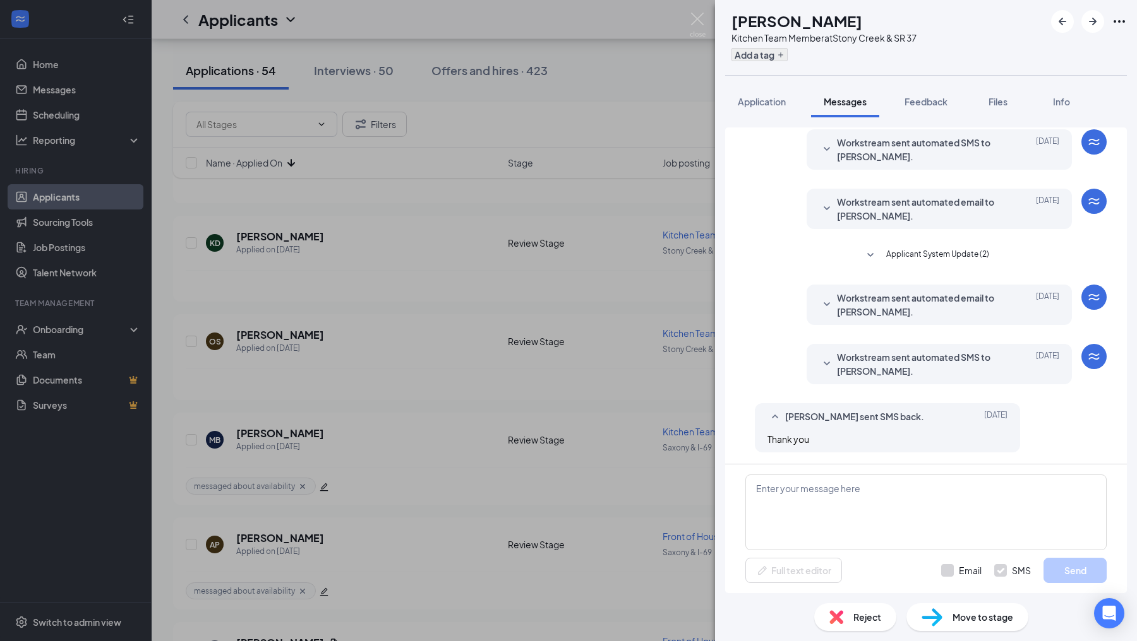
scroll to position [0, 0]
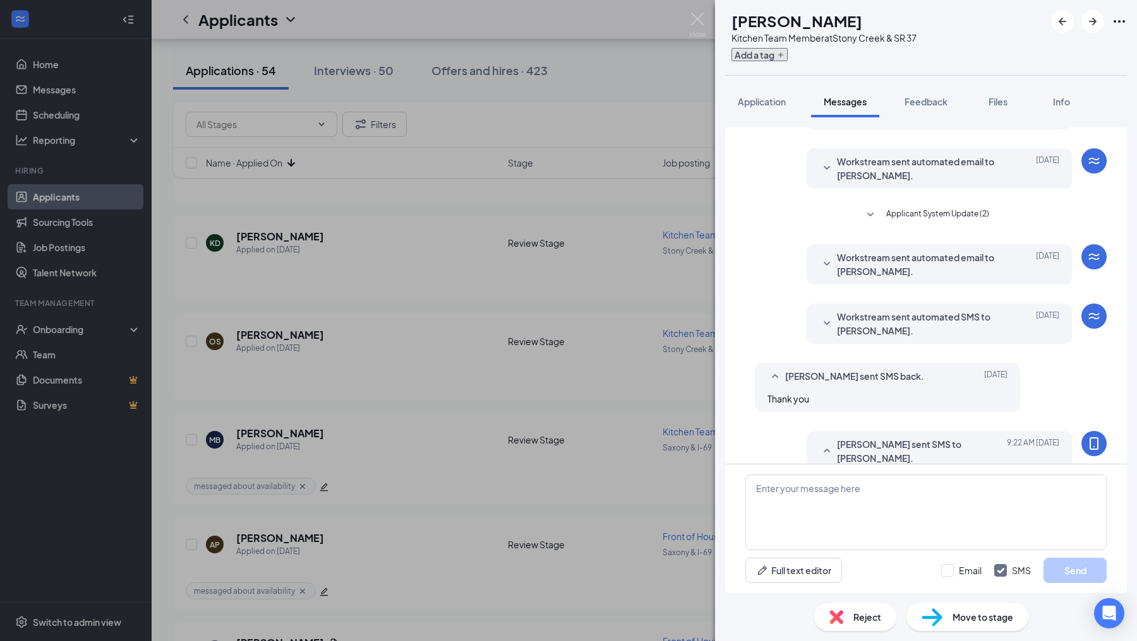
click at [778, 58] on button "Add a tag" at bounding box center [759, 54] width 56 height 13
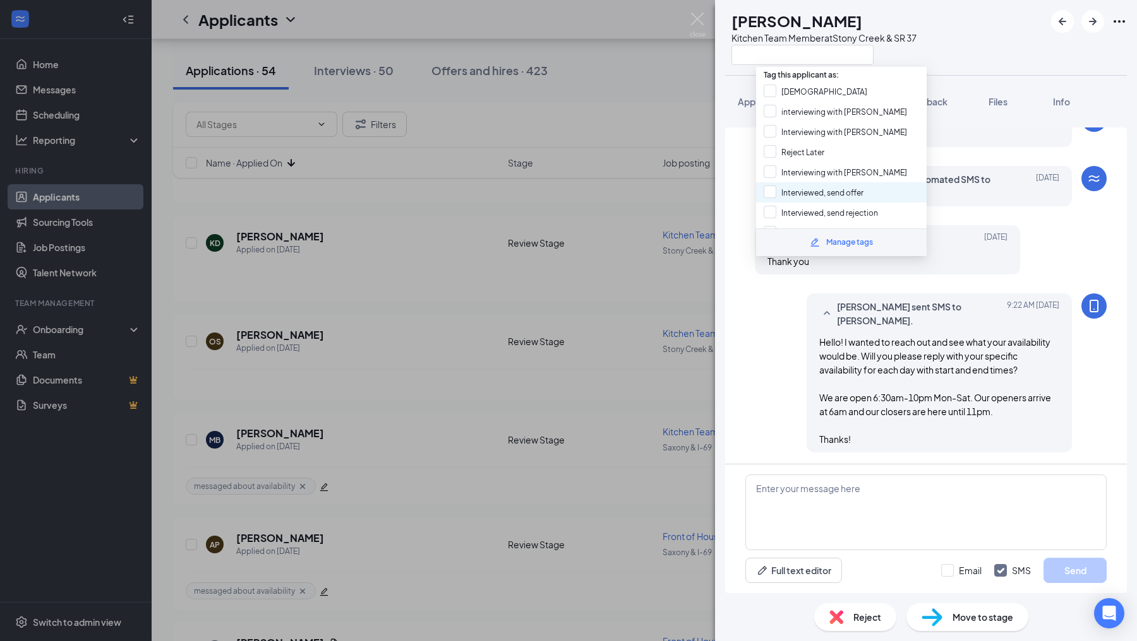
scroll to position [161, 0]
click at [771, 183] on div "messaged about availability" at bounding box center [841, 193] width 170 height 20
checkbox input "true"
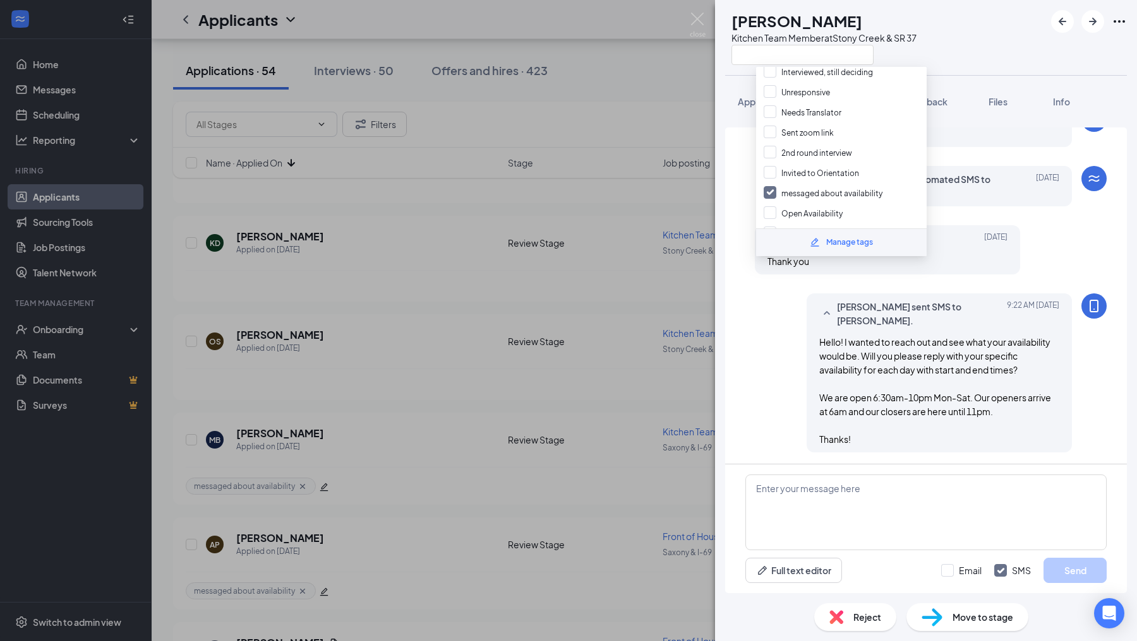
click at [765, 338] on div "[PERSON_NAME] sent SMS to [PERSON_NAME]. [DATE] 9:22 AM Hello! I wanted to reac…" at bounding box center [925, 376] width 361 height 165
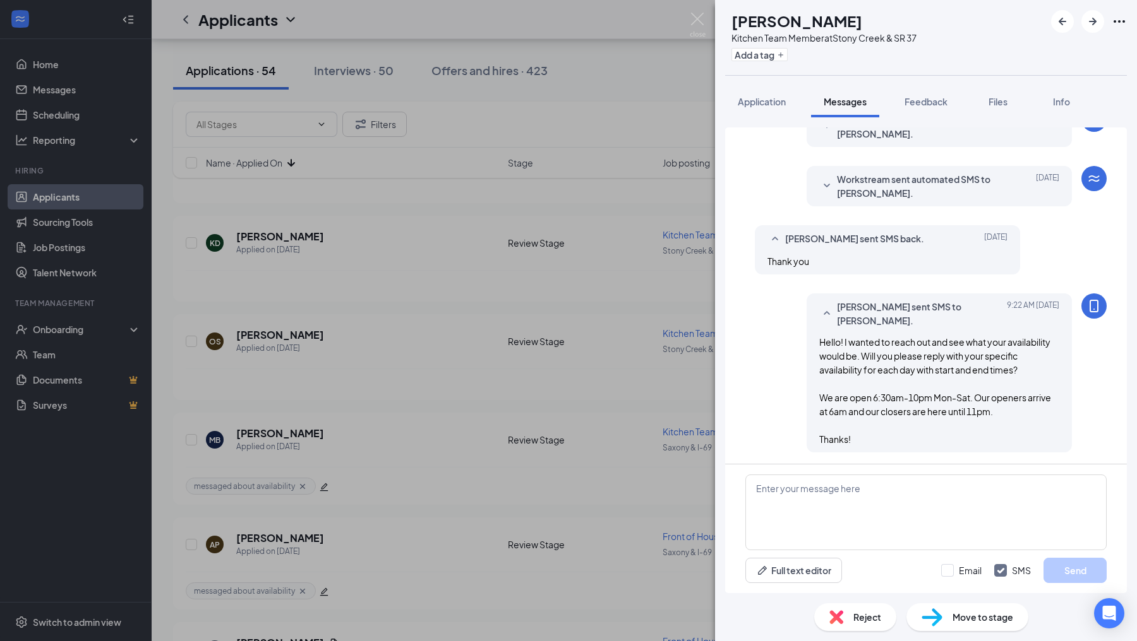
click at [693, 366] on div "OS [PERSON_NAME] Kitchen Team Member at [GEOGRAPHIC_DATA] & SR 37 Add a tag App…" at bounding box center [568, 320] width 1137 height 641
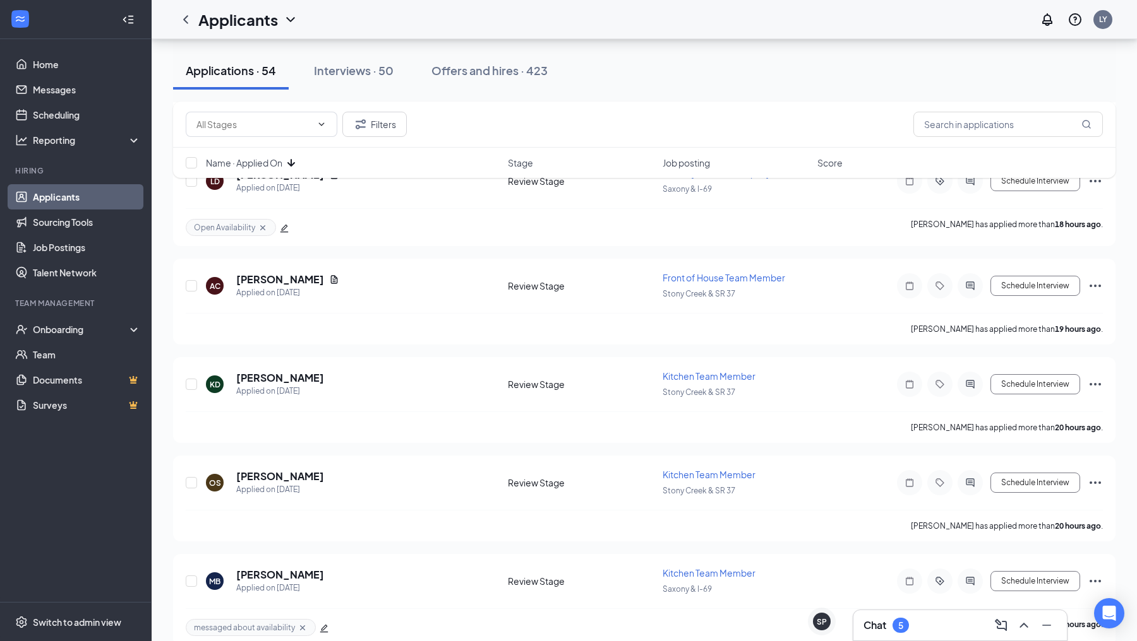
scroll to position [588, 0]
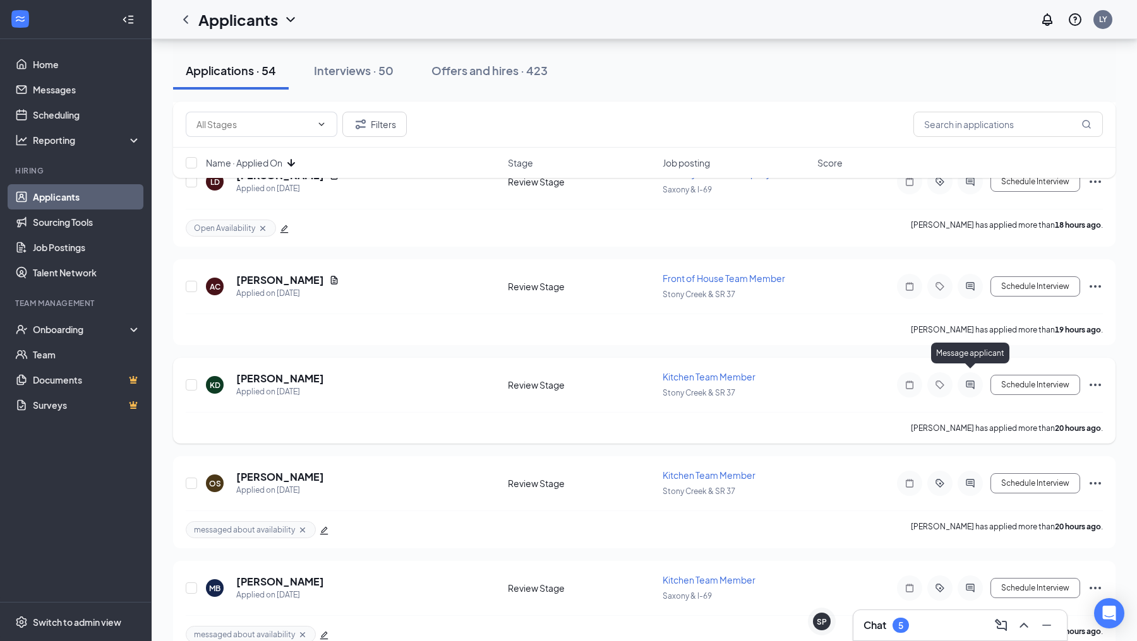
click at [968, 380] on icon "ActiveChat" at bounding box center [969, 385] width 15 height 10
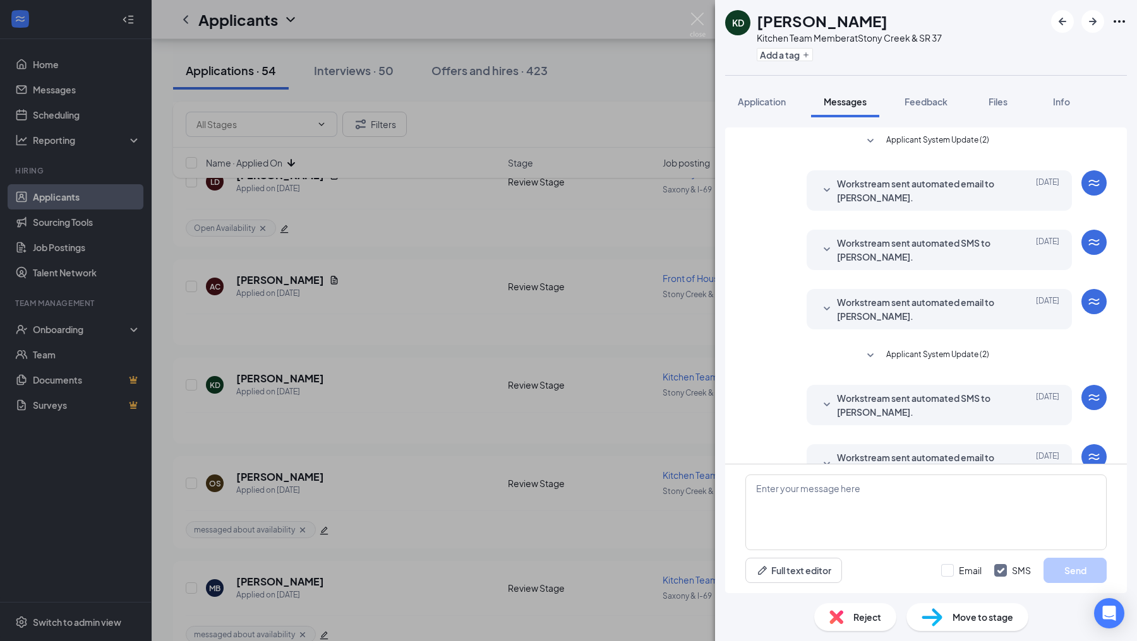
scroll to position [32, 0]
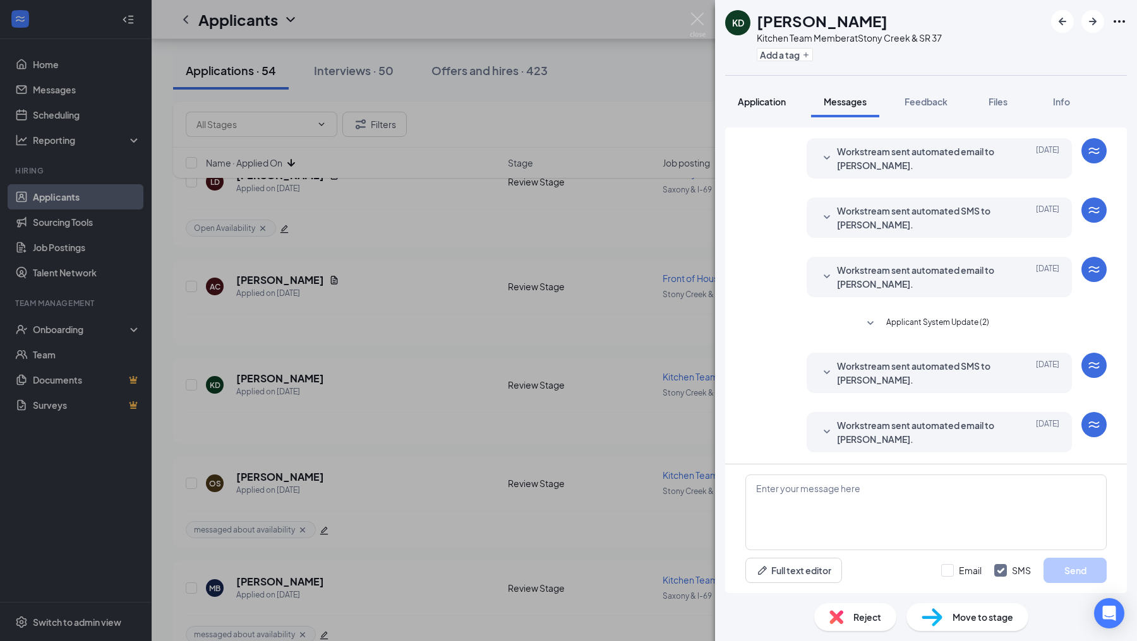
click at [762, 110] on button "Application" at bounding box center [761, 102] width 73 height 32
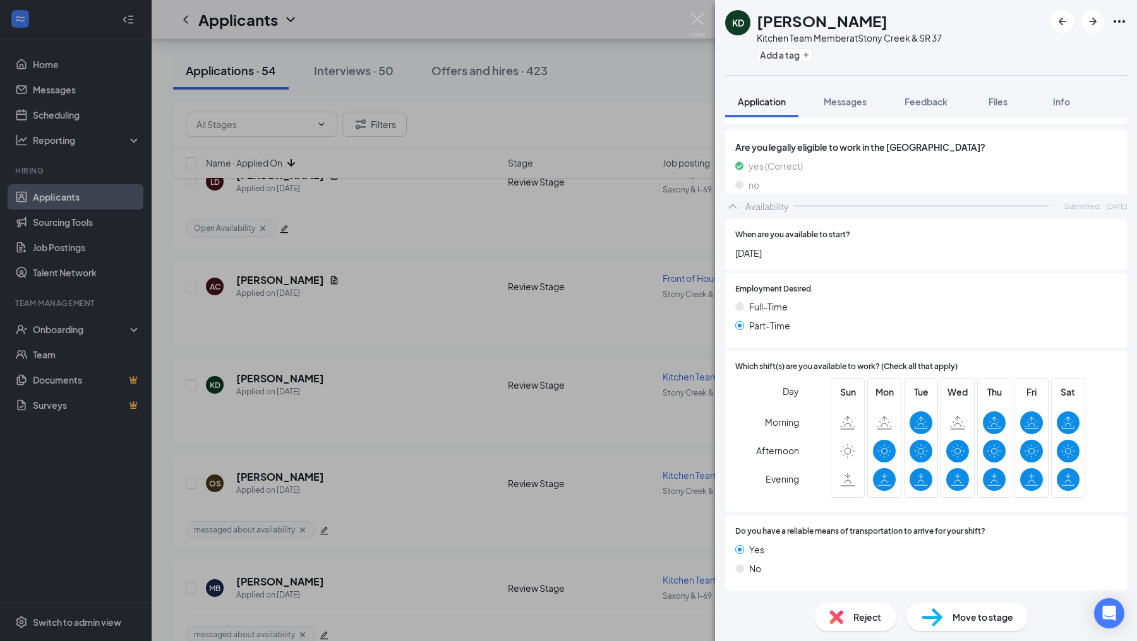
scroll to position [576, 0]
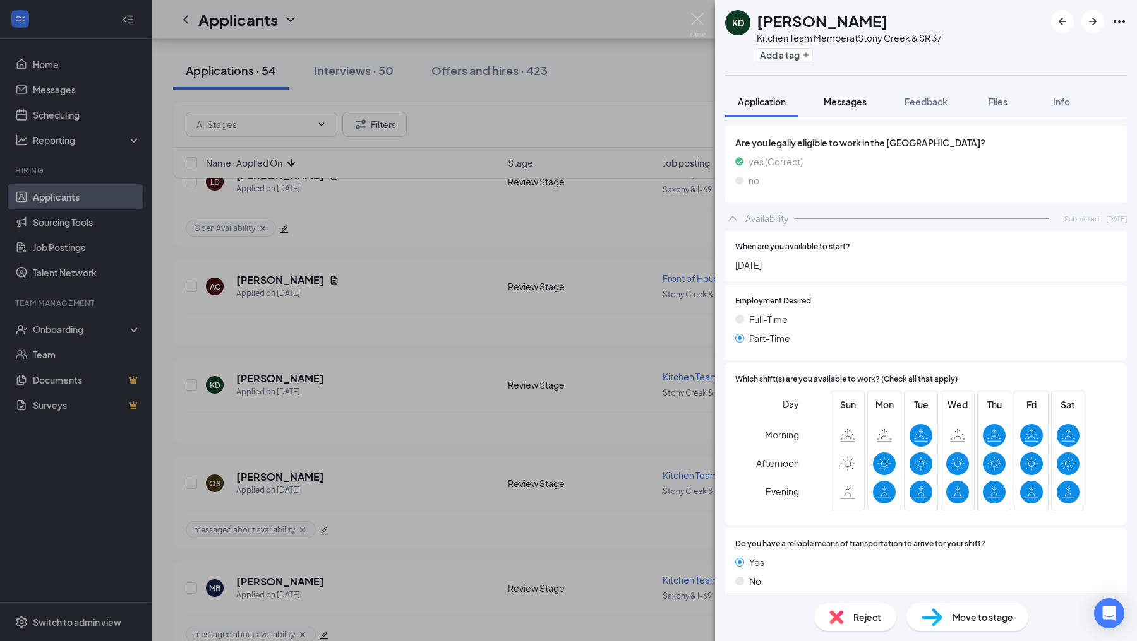
click at [852, 103] on span "Messages" at bounding box center [844, 101] width 43 height 11
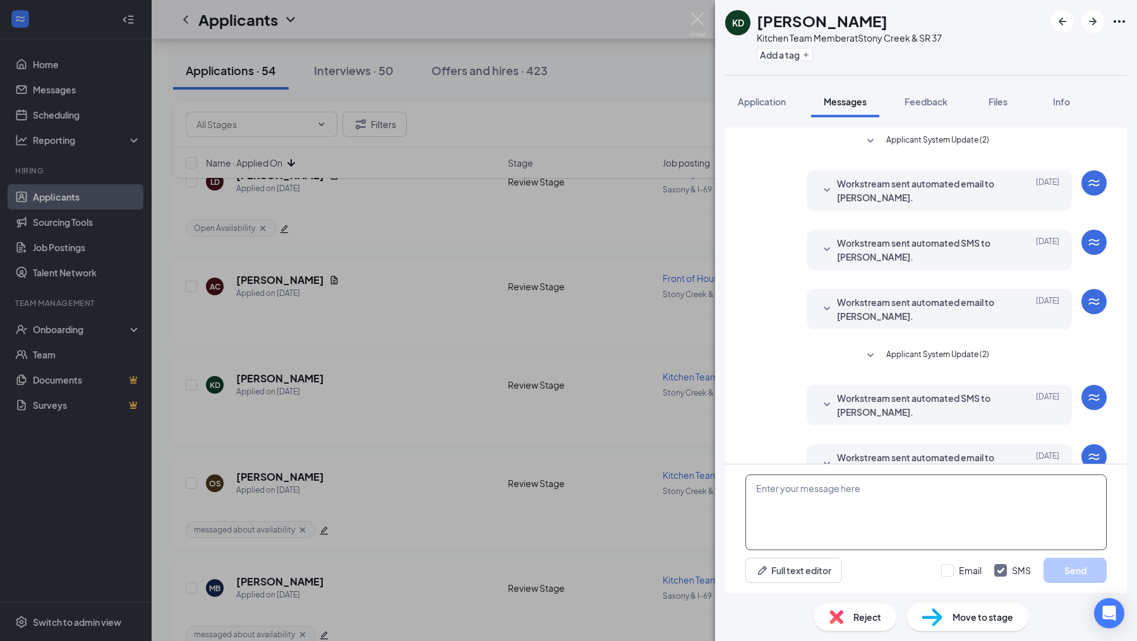
scroll to position [32, 0]
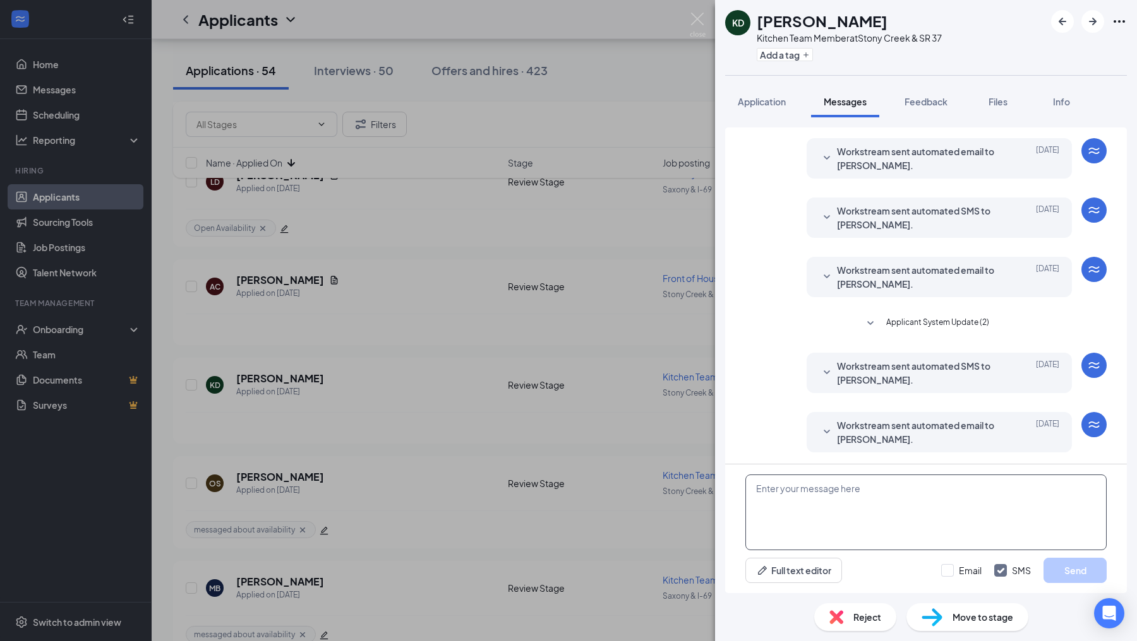
paste textarea "Hello! I wanted to reach out and see what your availability would be. Will you …"
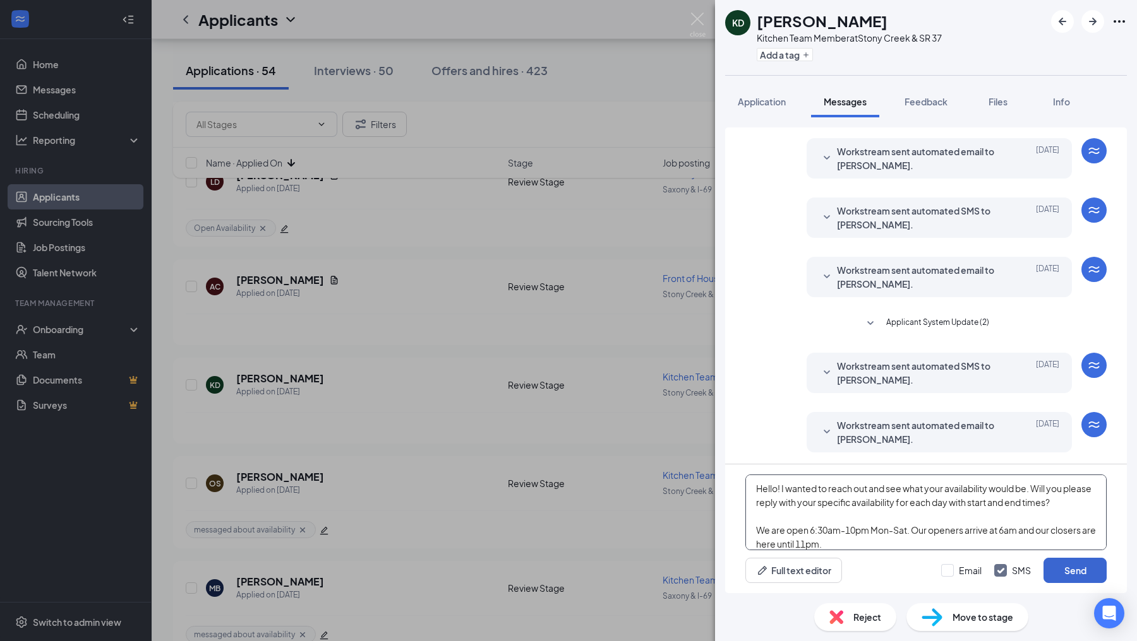
type textarea "Hello! I wanted to reach out and see what your availability would be. Will you …"
click at [1055, 573] on button "Send" at bounding box center [1074, 570] width 63 height 25
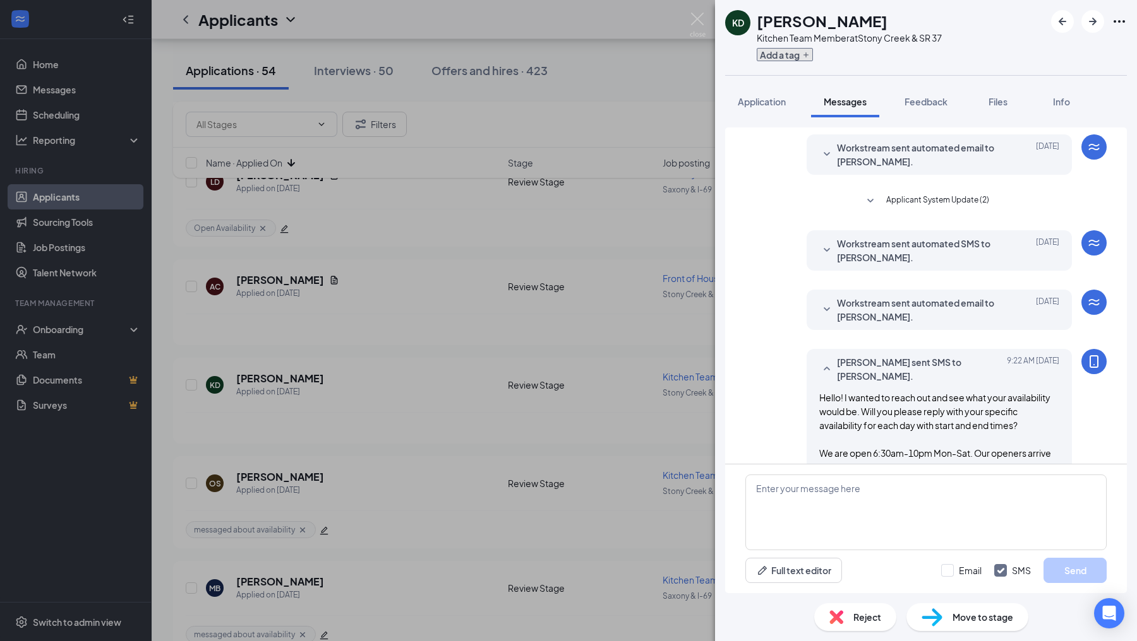
click at [782, 59] on button "Add a tag" at bounding box center [784, 54] width 56 height 13
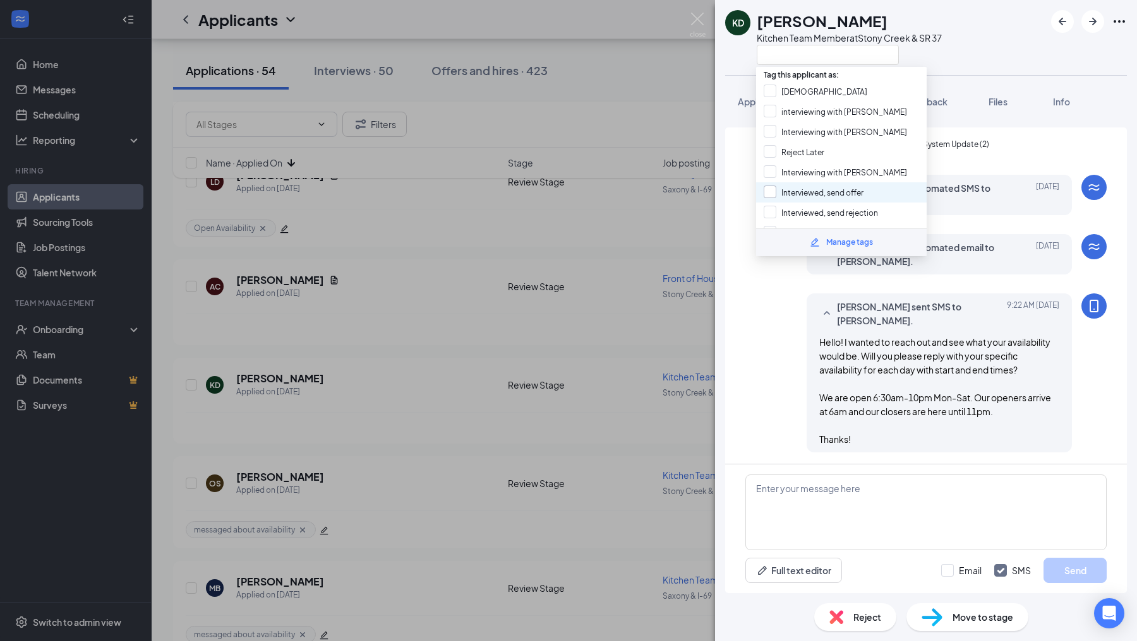
scroll to position [161, 0]
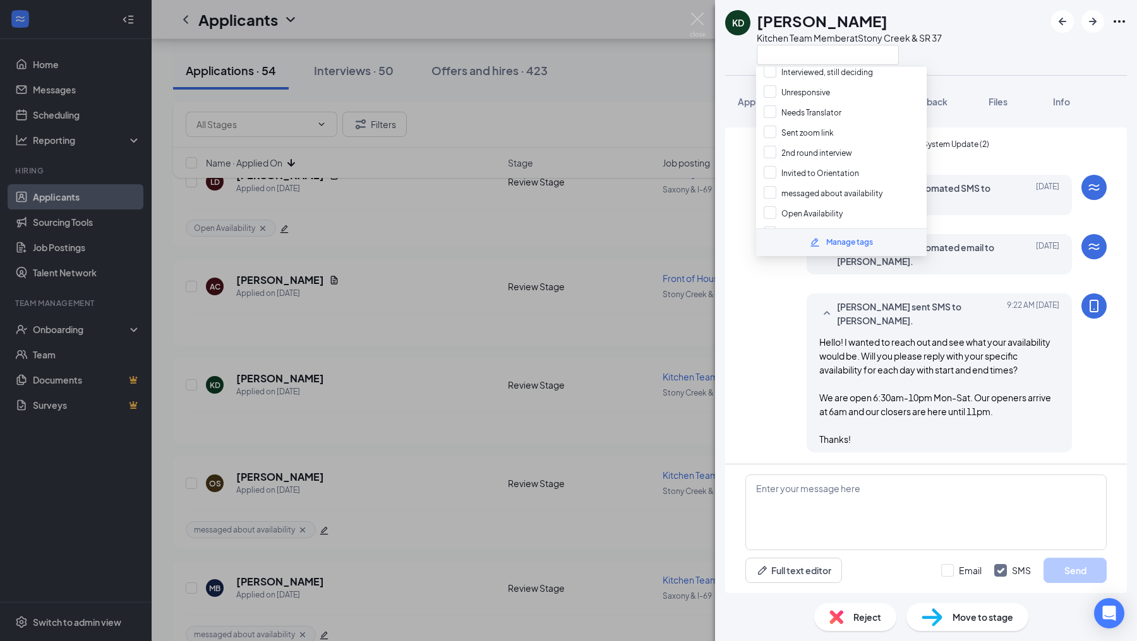
click at [767, 186] on input "messaged about availability" at bounding box center [822, 193] width 119 height 14
checkbox input "true"
click at [756, 327] on div "[PERSON_NAME] sent SMS to [PERSON_NAME]. [DATE] 9:22 AM Hello! I wanted to reac…" at bounding box center [925, 376] width 361 height 165
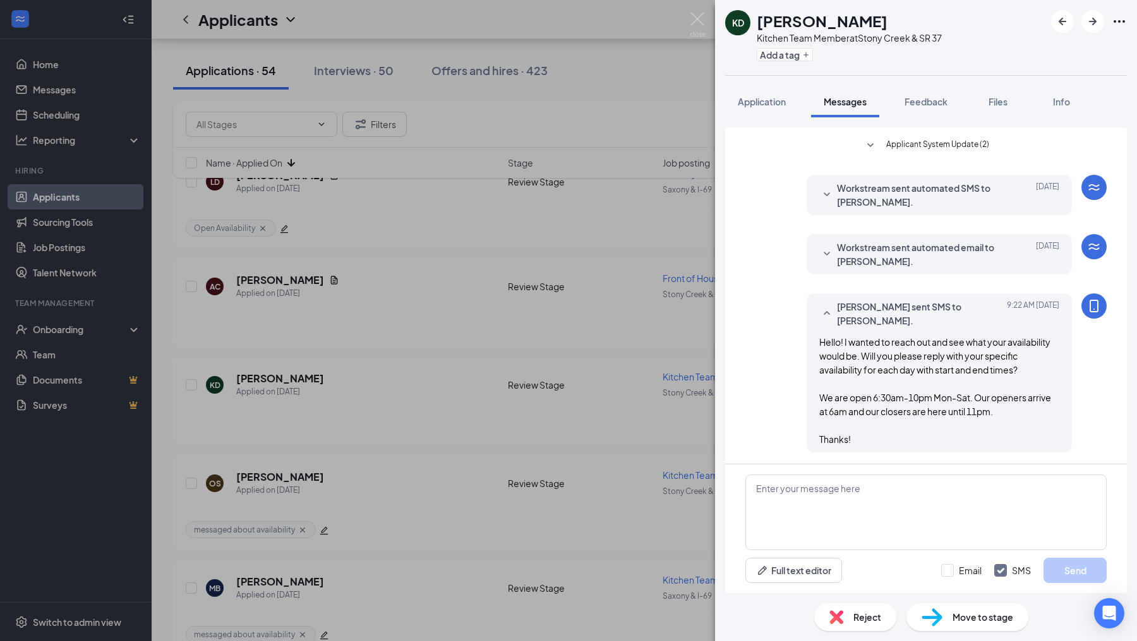
click at [671, 345] on div "KD [PERSON_NAME] Kitchen Team Member at [GEOGRAPHIC_DATA] & SR 37 Add a tag App…" at bounding box center [568, 320] width 1137 height 641
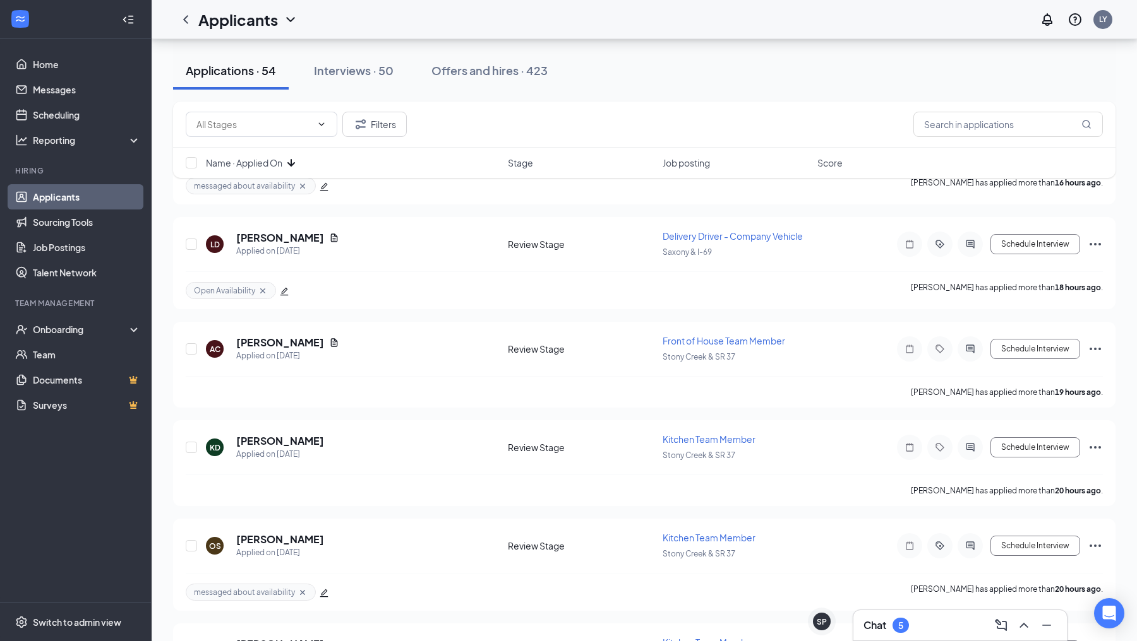
scroll to position [522, 0]
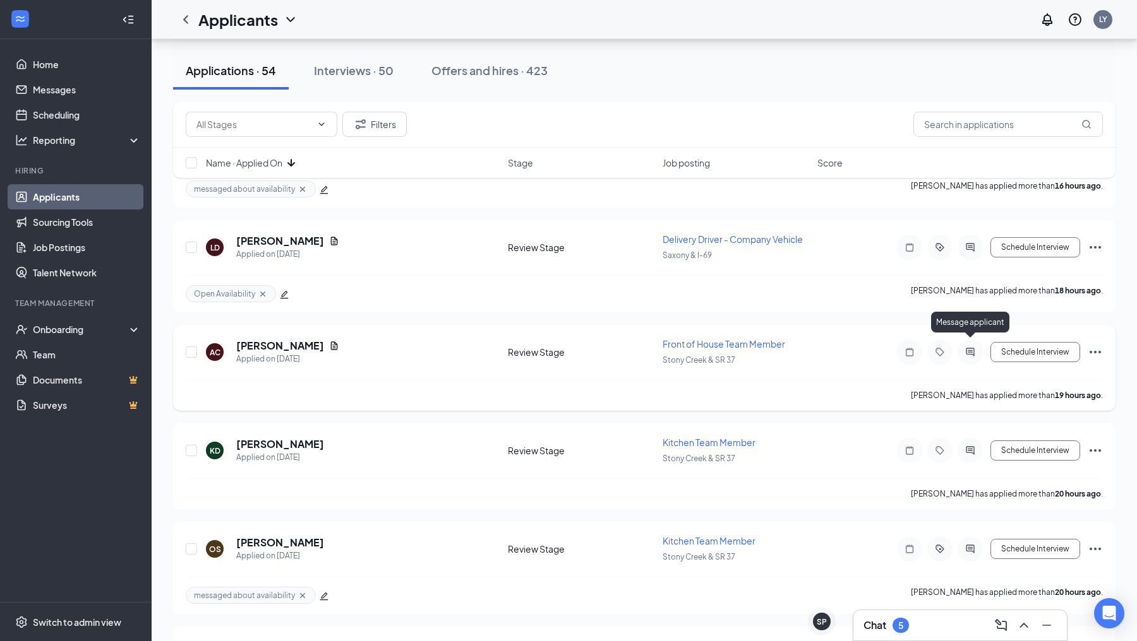
click at [973, 347] on icon "ActiveChat" at bounding box center [969, 352] width 15 height 10
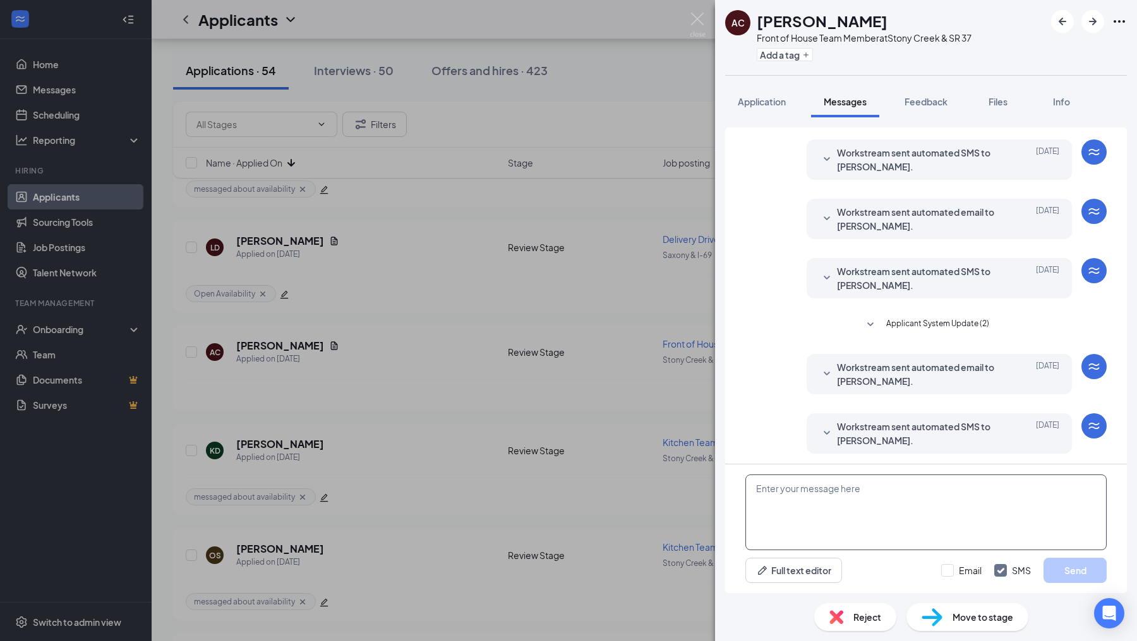
scroll to position [92, 0]
paste textarea "Hello! I wanted to reach out and see what your availability would be. Will you …"
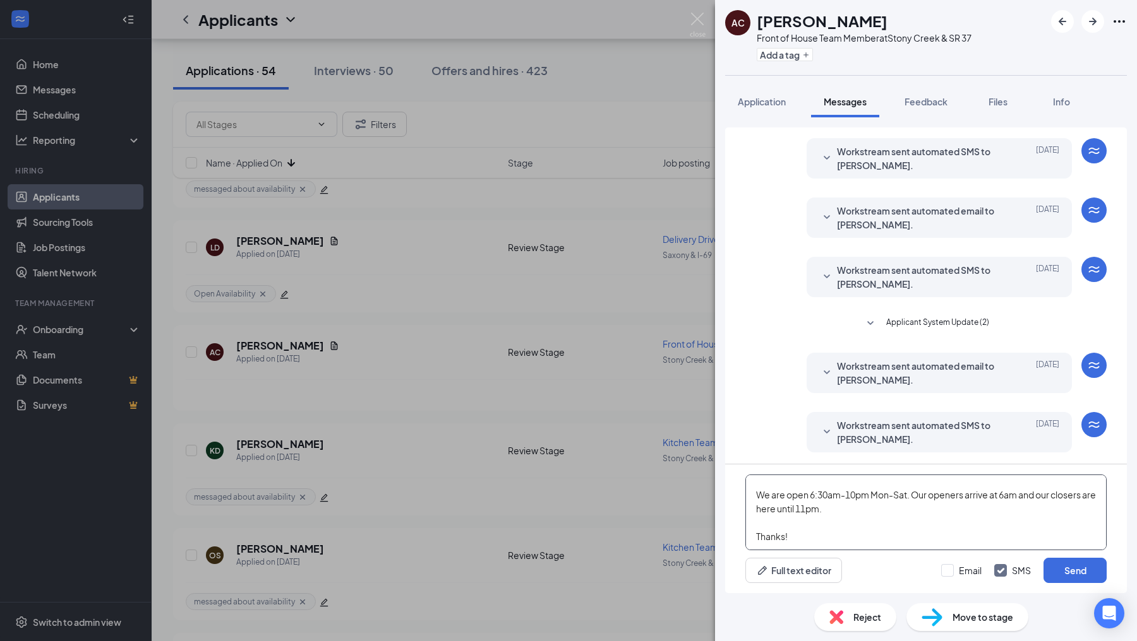
scroll to position [0, 0]
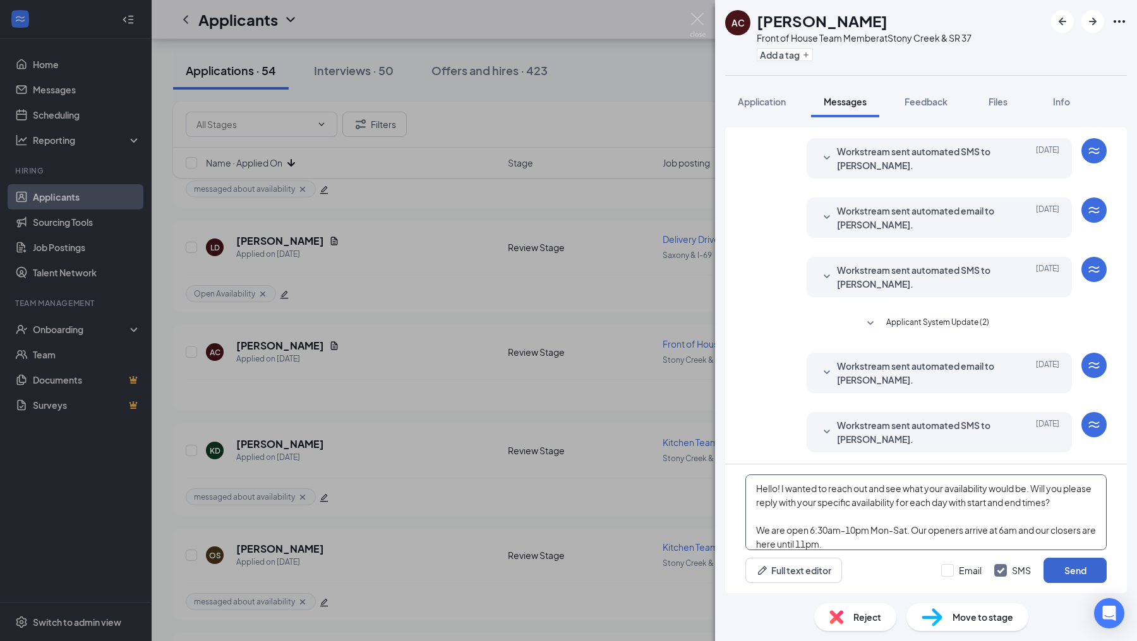
type textarea "Hello! I wanted to reach out and see what your availability would be. Will you …"
click at [1054, 576] on button "Send" at bounding box center [1074, 570] width 63 height 25
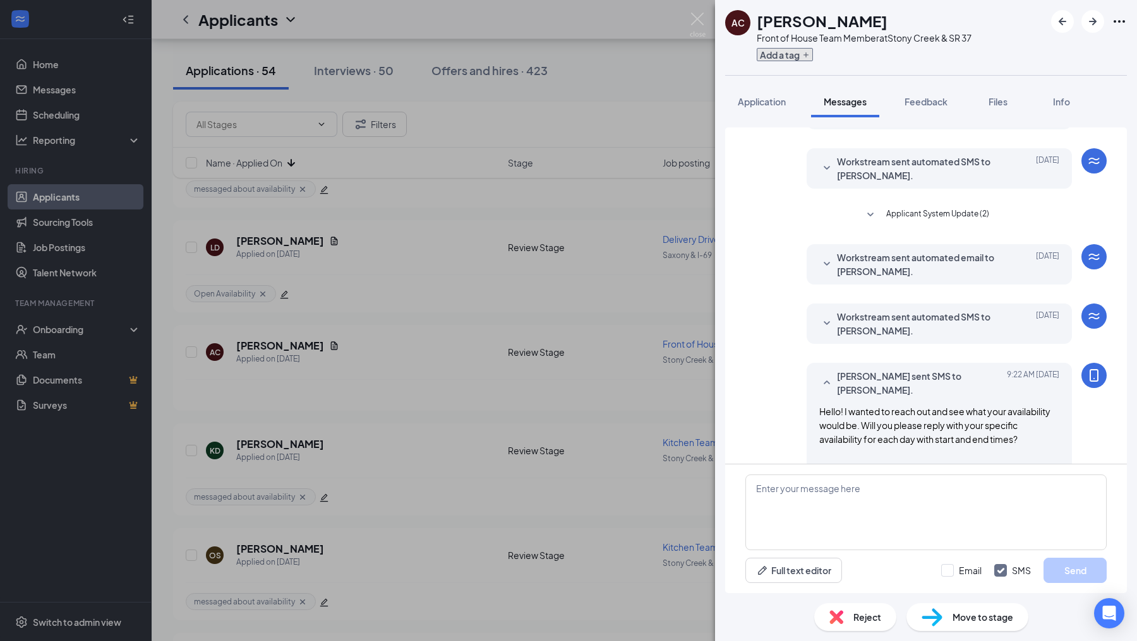
click at [768, 60] on button "Add a tag" at bounding box center [784, 54] width 56 height 13
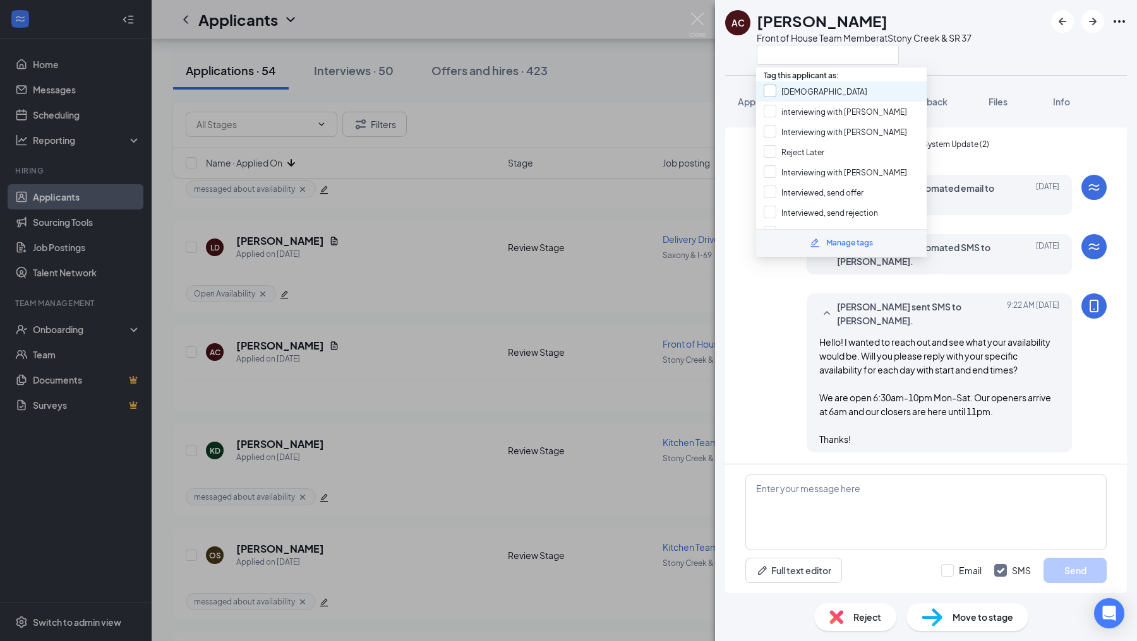
scroll to position [161, 0]
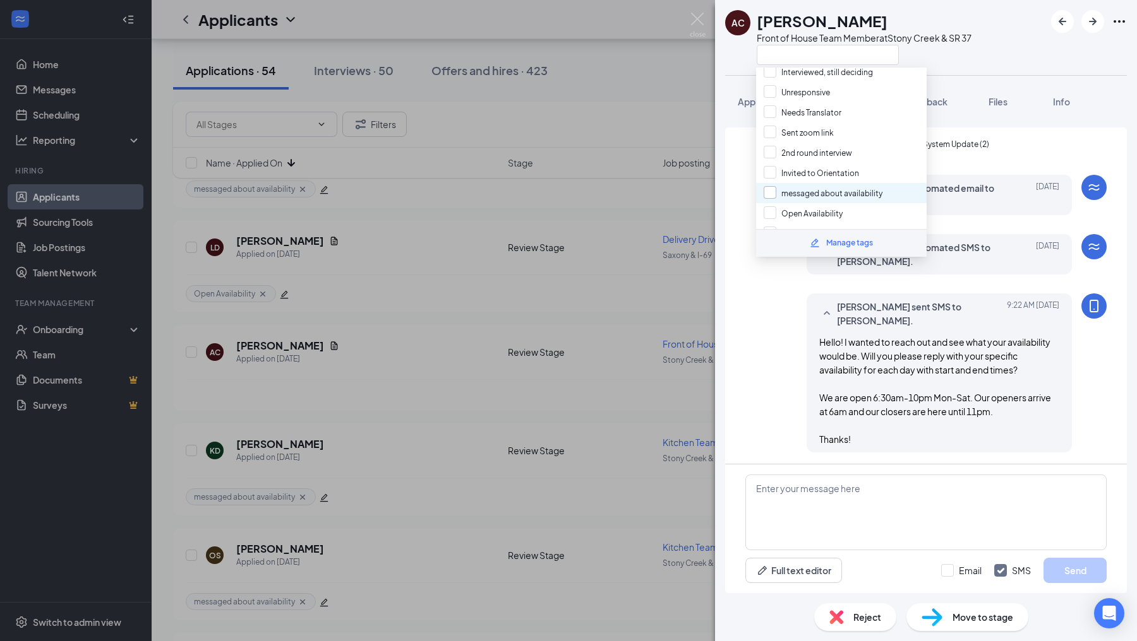
click at [771, 186] on input "messaged about availability" at bounding box center [822, 193] width 119 height 14
checkbox input "true"
click at [771, 369] on div "[PERSON_NAME] sent SMS to [PERSON_NAME]. [DATE] 9:22 AM Hello! I wanted to reac…" at bounding box center [925, 376] width 361 height 165
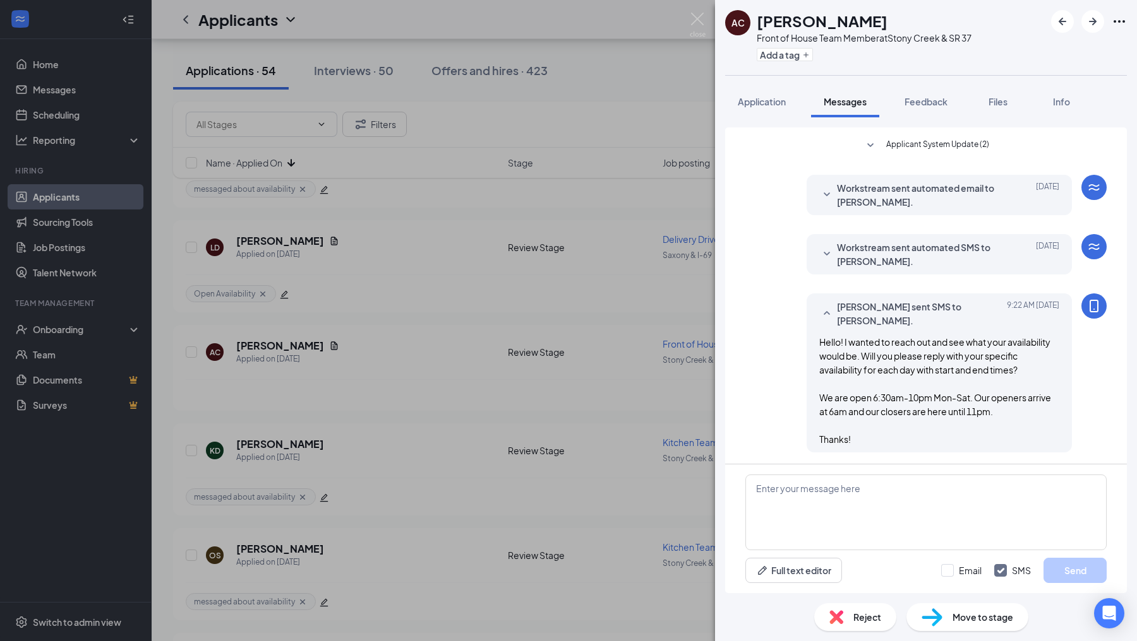
click at [688, 385] on div "AC [PERSON_NAME] Cousin Front of House Team Member at [GEOGRAPHIC_DATA] & SR 37…" at bounding box center [568, 320] width 1137 height 641
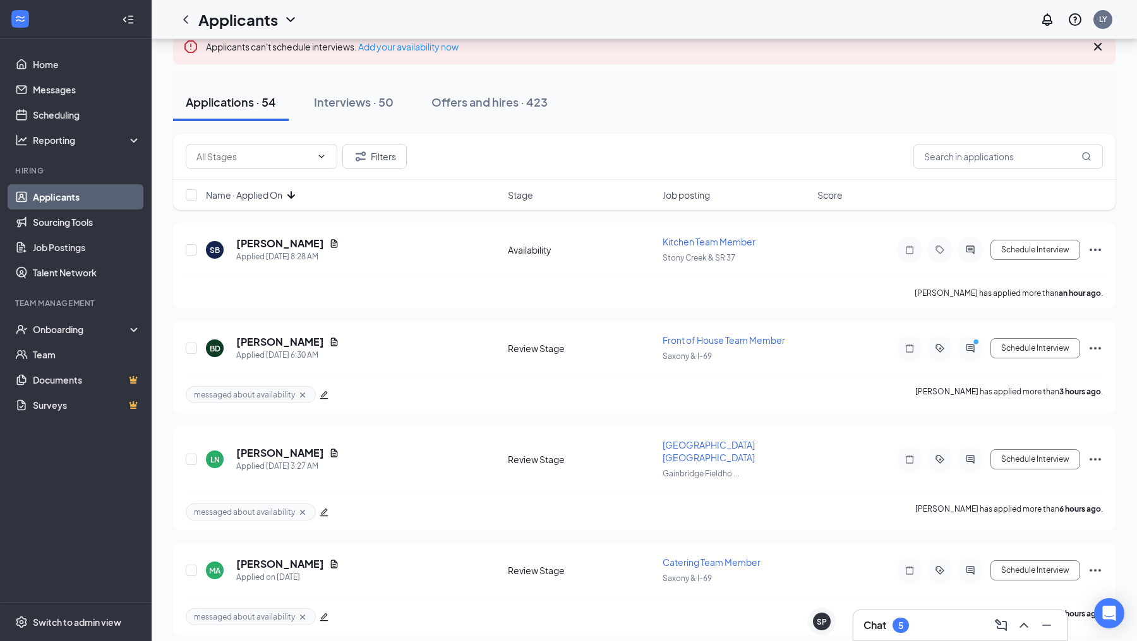
scroll to position [76, 0]
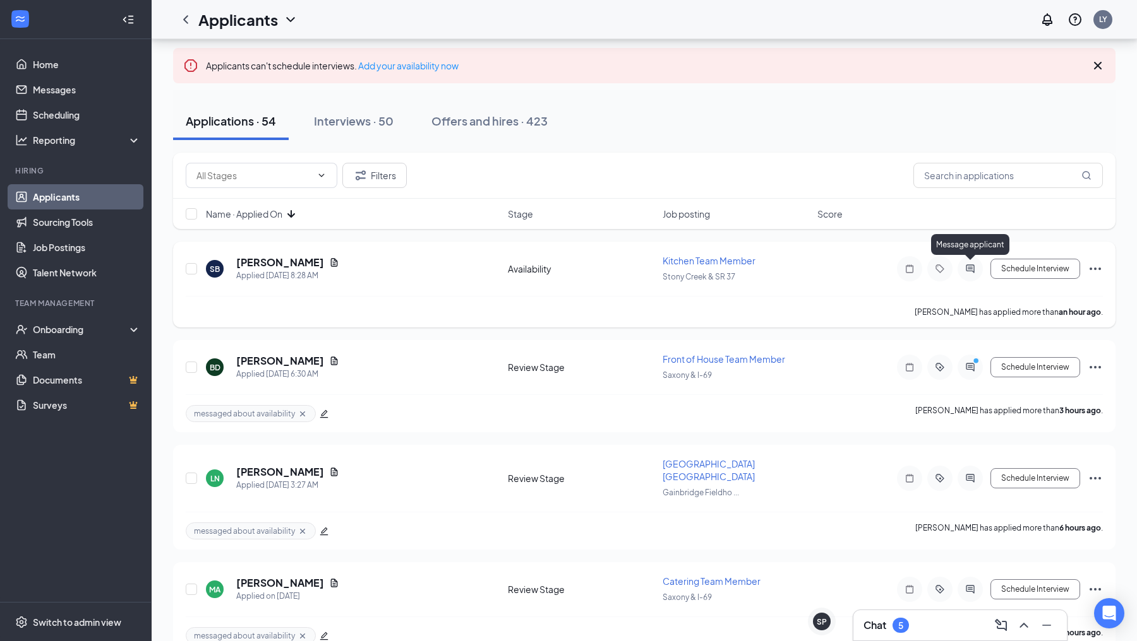
click at [965, 264] on icon "ActiveChat" at bounding box center [969, 269] width 15 height 10
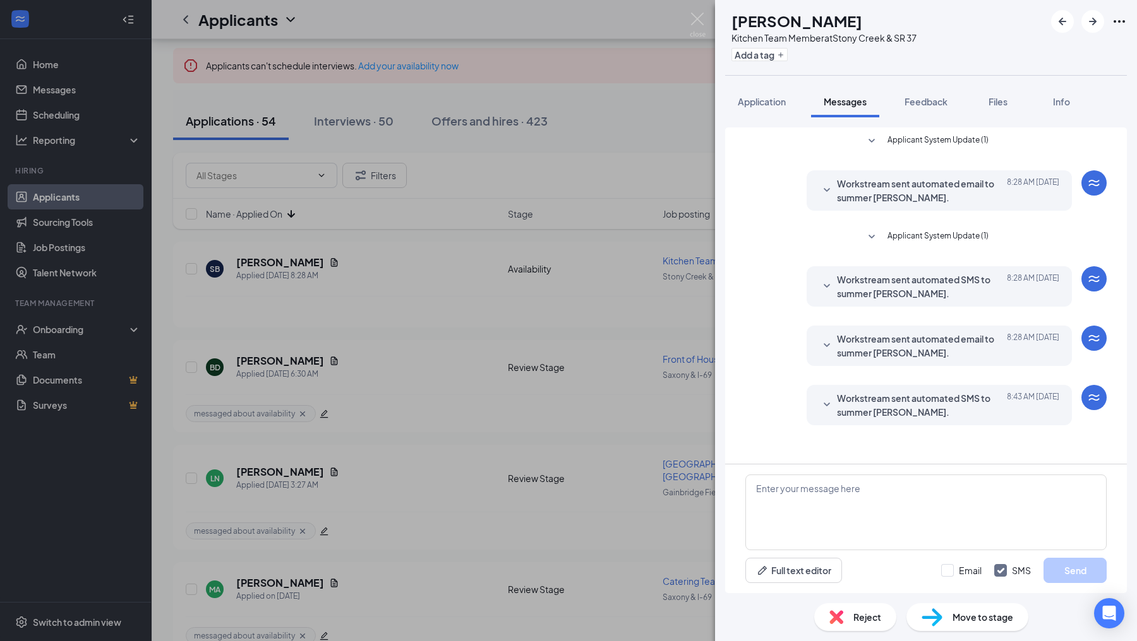
click at [772, 99] on span "Application" at bounding box center [761, 101] width 48 height 11
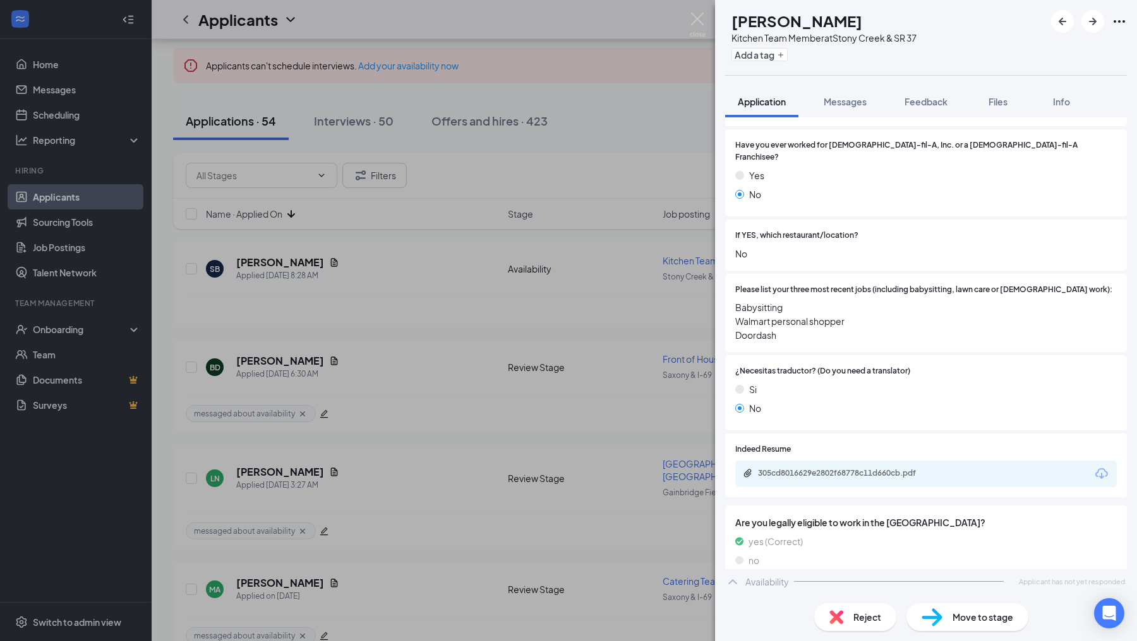
scroll to position [257, 0]
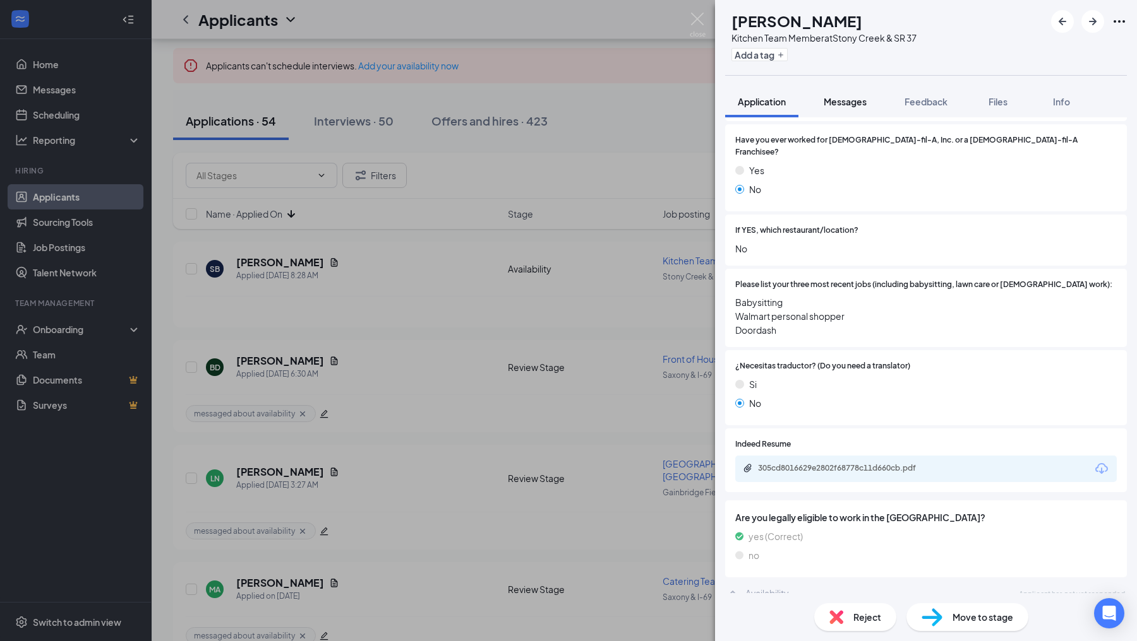
click at [842, 114] on button "Messages" at bounding box center [845, 102] width 68 height 32
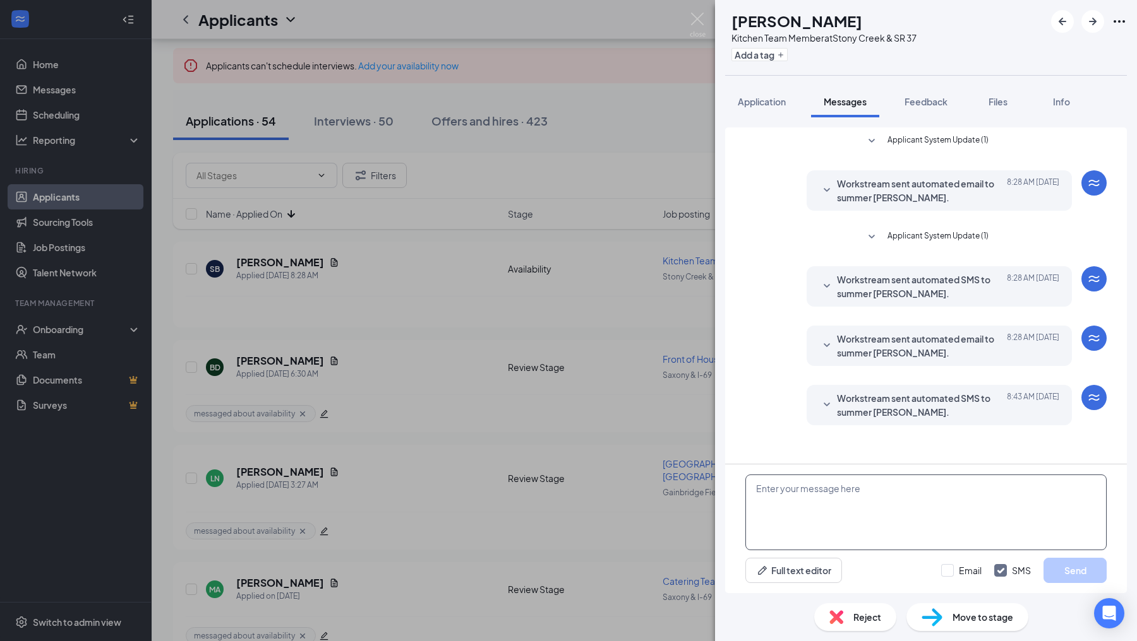
paste textarea "Hello! I wanted to reach out and see what your availability would be. Will you …"
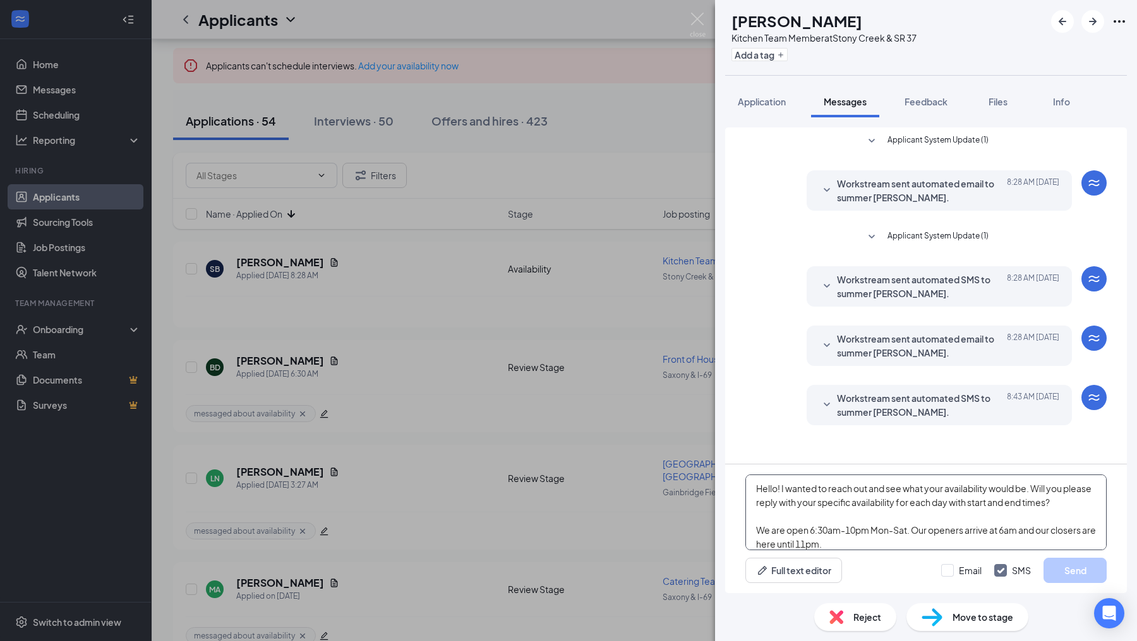
scroll to position [41, 0]
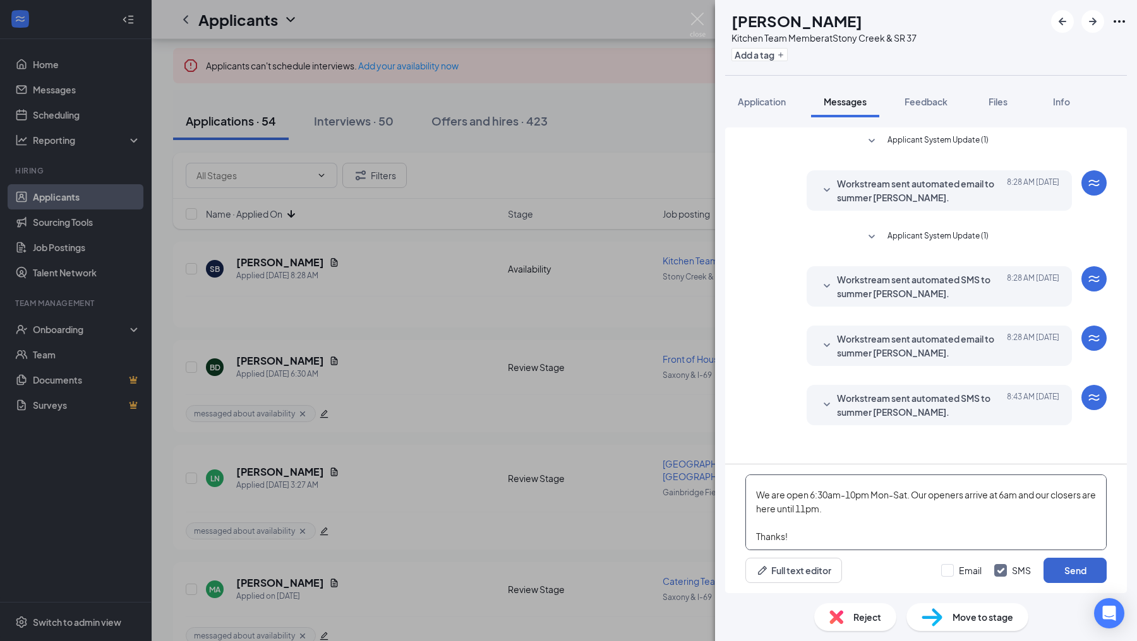
type textarea "Hello! I wanted to reach out and see what your availability would be. Will you …"
click at [1058, 568] on button "Send" at bounding box center [1074, 570] width 63 height 25
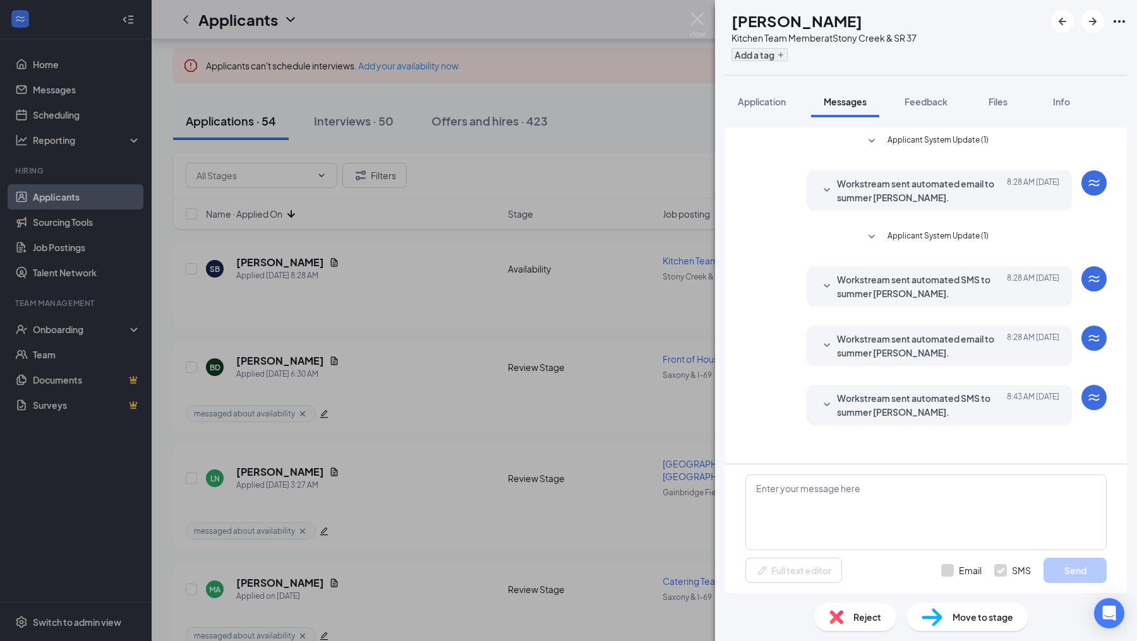
scroll to position [0, 0]
click at [787, 52] on button "Add a tag" at bounding box center [759, 54] width 56 height 13
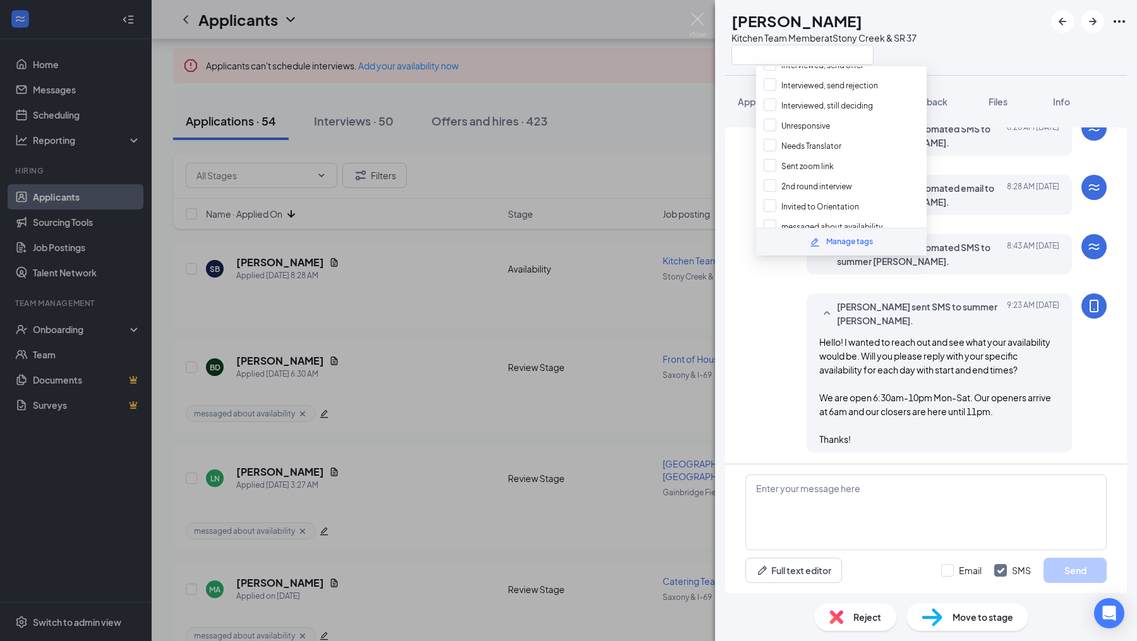
scroll to position [161, 0]
click at [773, 186] on input "messaged about availability" at bounding box center [822, 193] width 119 height 14
checkbox input "true"
click at [766, 342] on div "[PERSON_NAME] sent SMS to summer [PERSON_NAME]. [DATE] 9:23 AM Hello! I wanted …" at bounding box center [925, 376] width 361 height 165
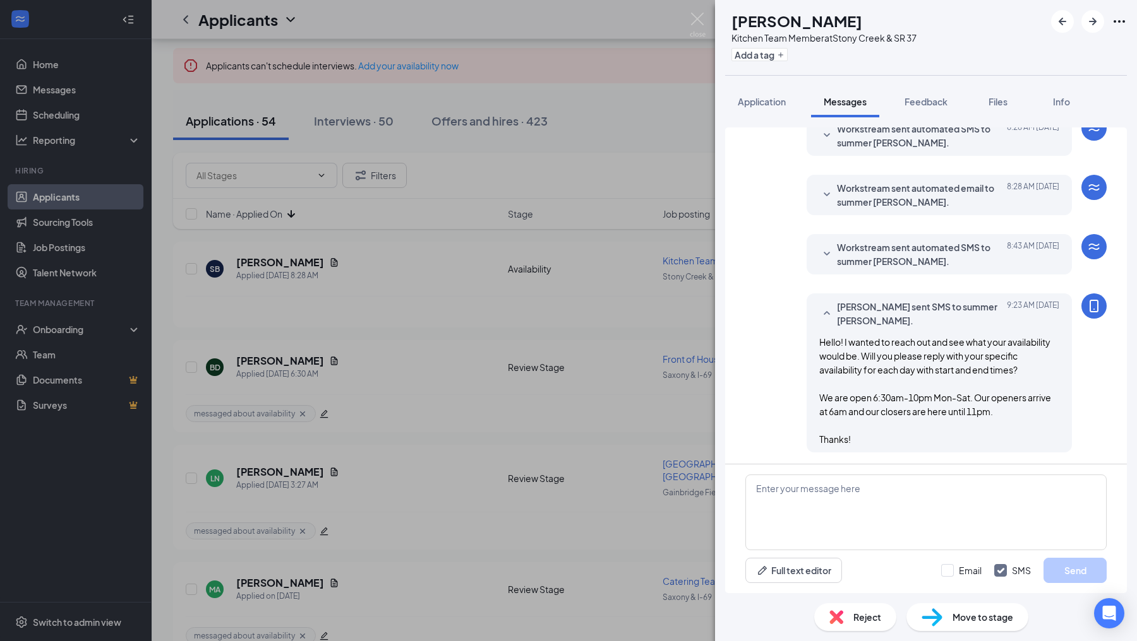
click at [664, 299] on div "SB summer [PERSON_NAME] Kitchen Team Member at [GEOGRAPHIC_DATA] & SR 37 Add a …" at bounding box center [568, 320] width 1137 height 641
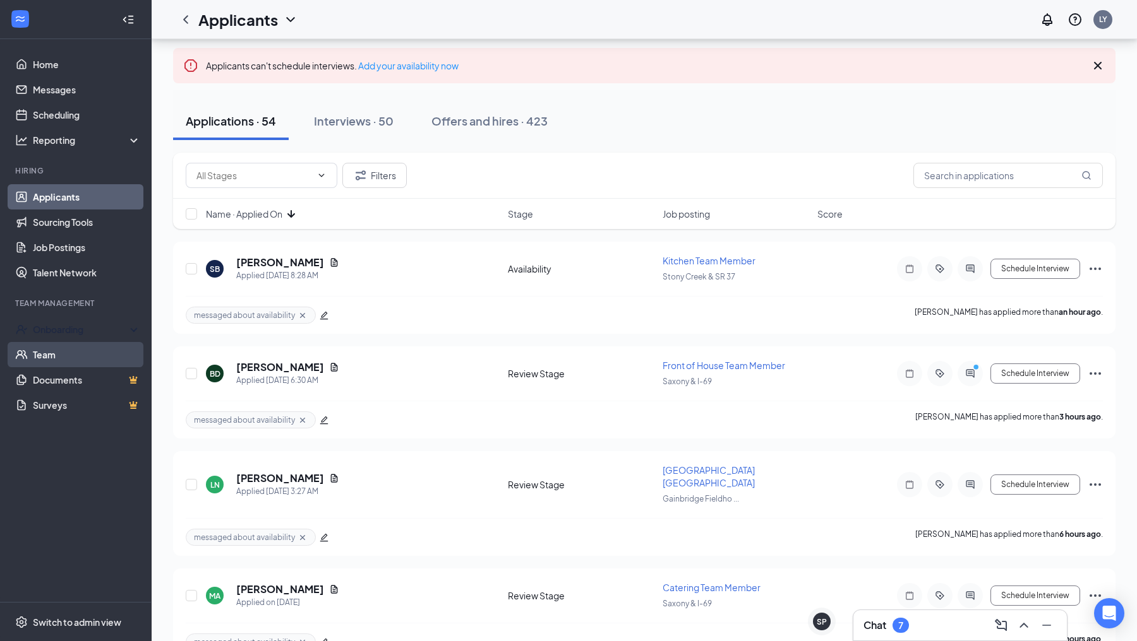
click at [69, 340] on div "Onboarding" at bounding box center [76, 329] width 152 height 25
click at [67, 362] on link "Overview" at bounding box center [85, 357] width 110 height 25
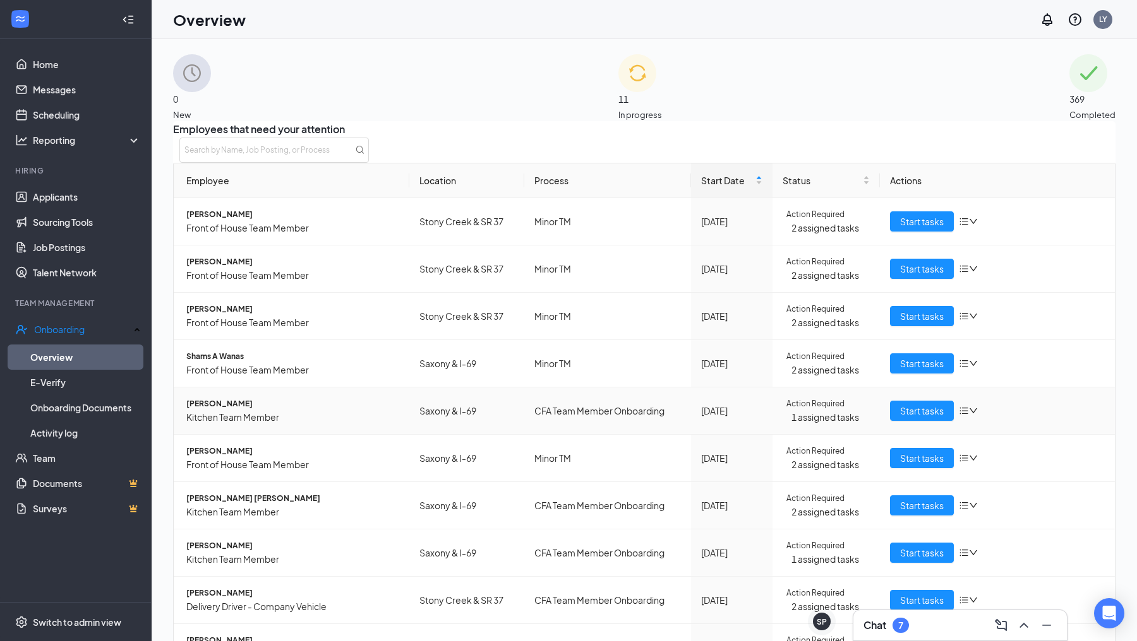
scroll to position [73, 0]
click at [895, 637] on div "Chat 8" at bounding box center [959, 626] width 213 height 30
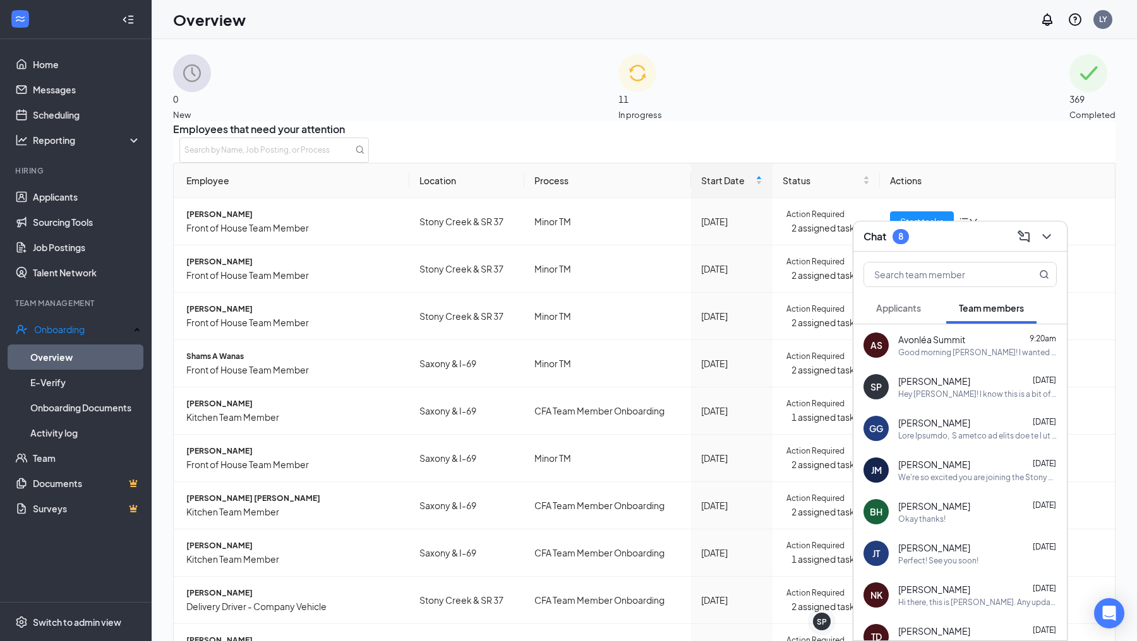
click at [911, 302] on span "Applicants" at bounding box center [898, 307] width 45 height 11
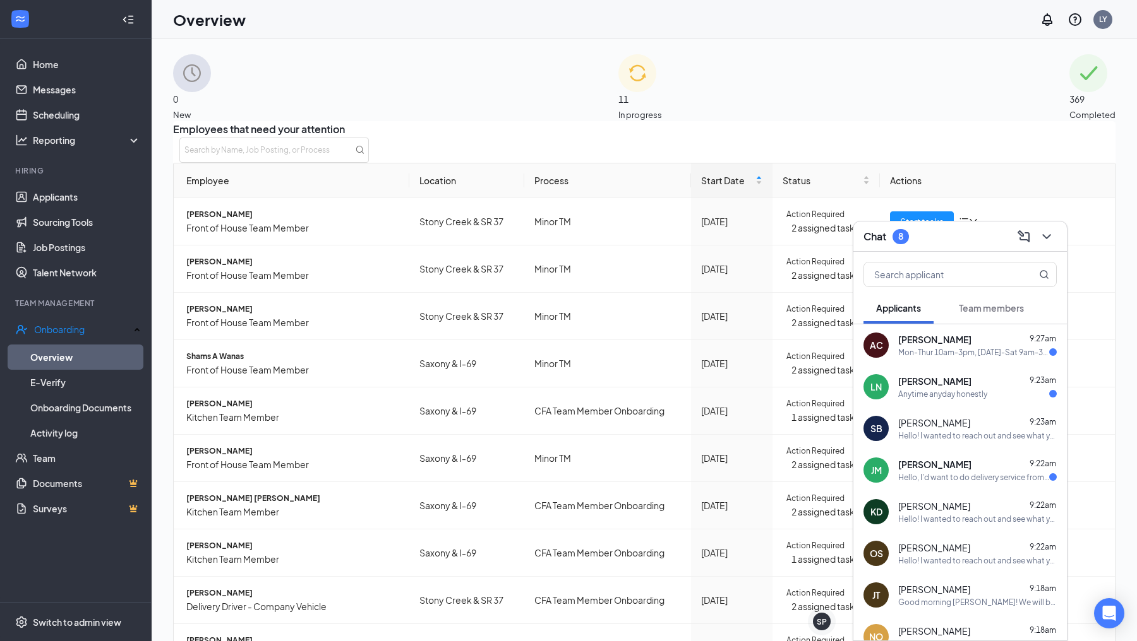
click at [962, 348] on div "Mon-Thur 10am-3pm, [DATE]-Sat 9am-3pm" at bounding box center [973, 352] width 151 height 11
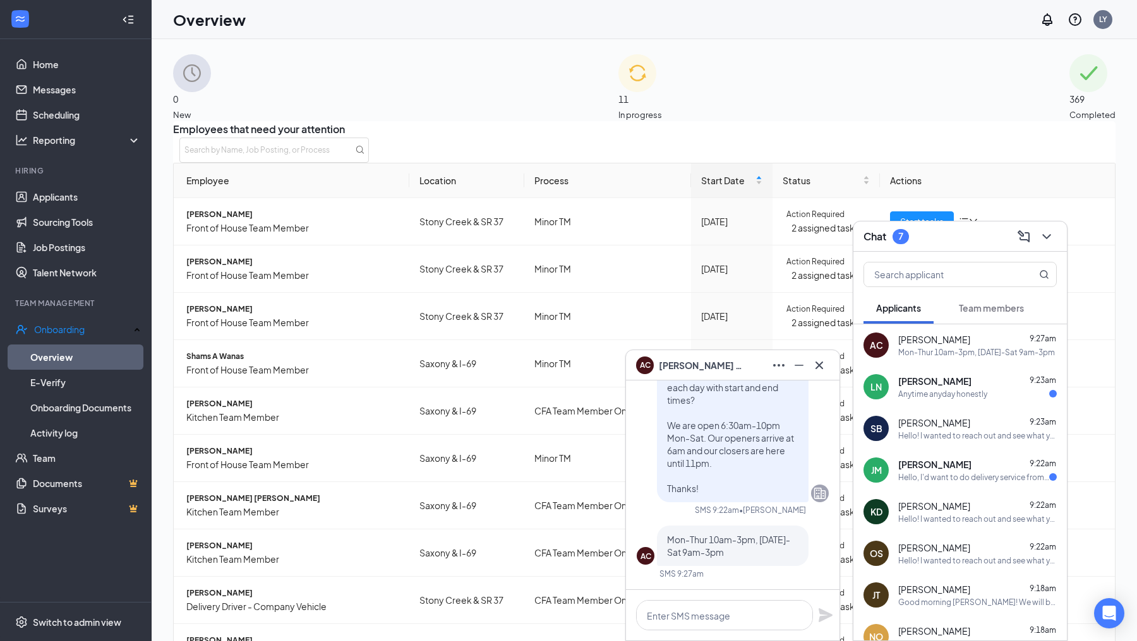
click at [943, 398] on div "Anytime anyday honestly" at bounding box center [942, 394] width 89 height 11
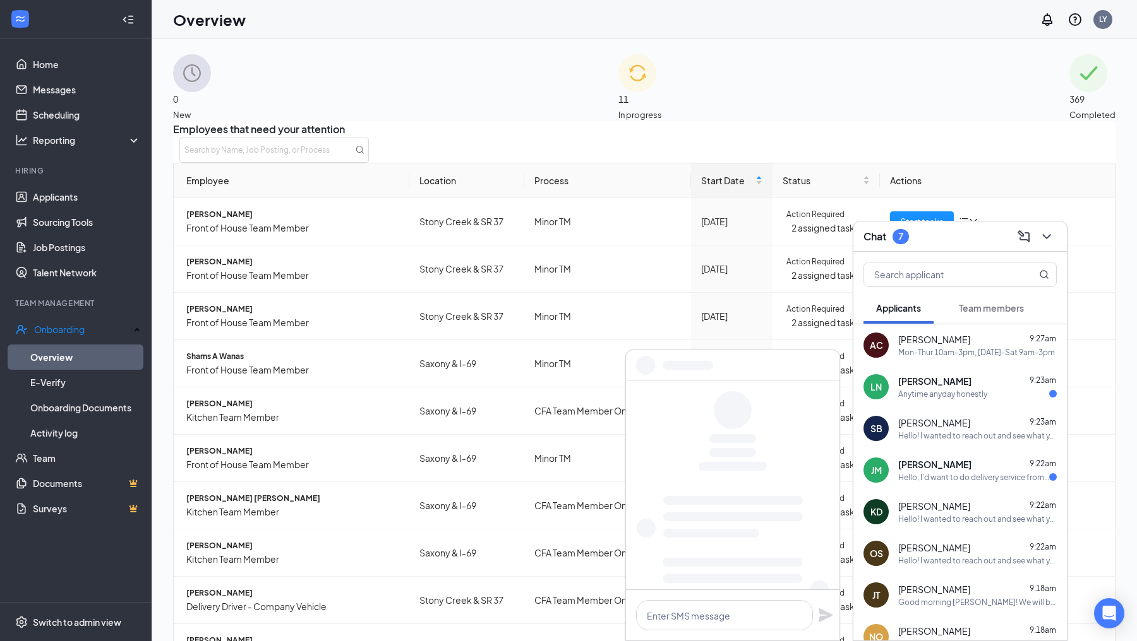
click at [943, 469] on span "[PERSON_NAME]" at bounding box center [934, 464] width 73 height 13
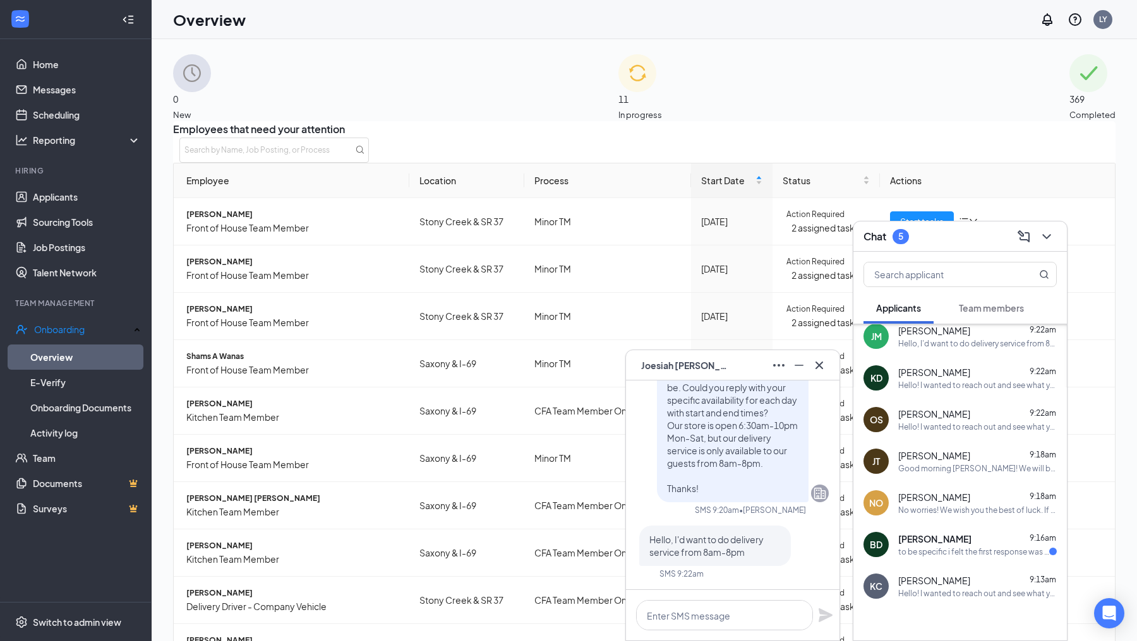
scroll to position [150, 0]
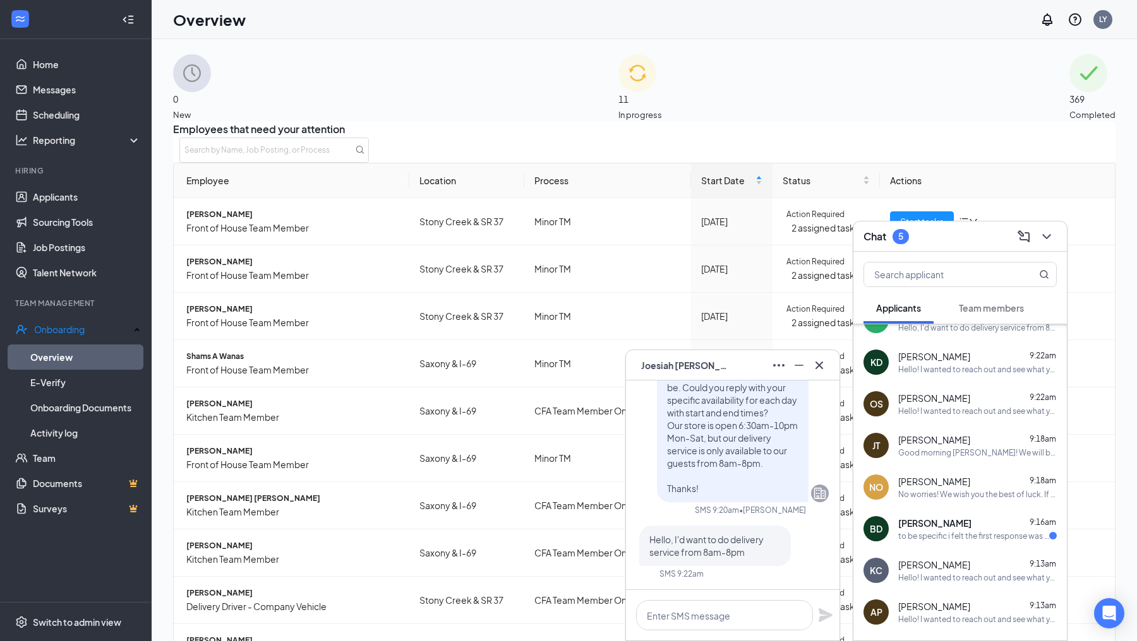
click at [955, 449] on div "Good morning [PERSON_NAME]! We will be having another orientation [DATE] if you…" at bounding box center [977, 453] width 158 height 11
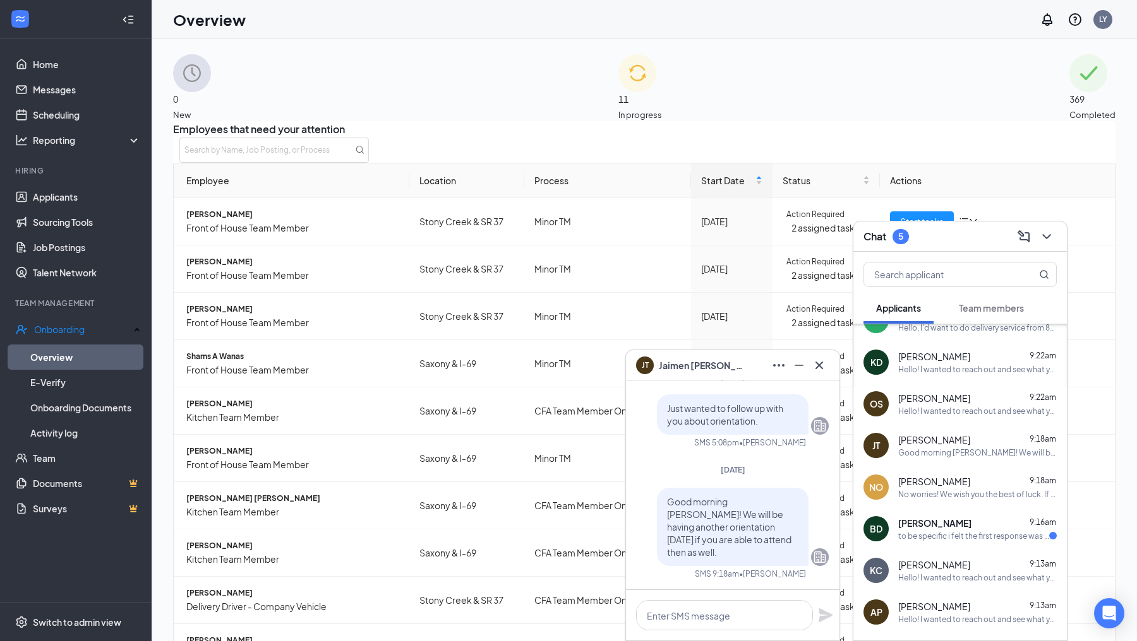
click at [917, 527] on span "[PERSON_NAME]" at bounding box center [934, 523] width 73 height 13
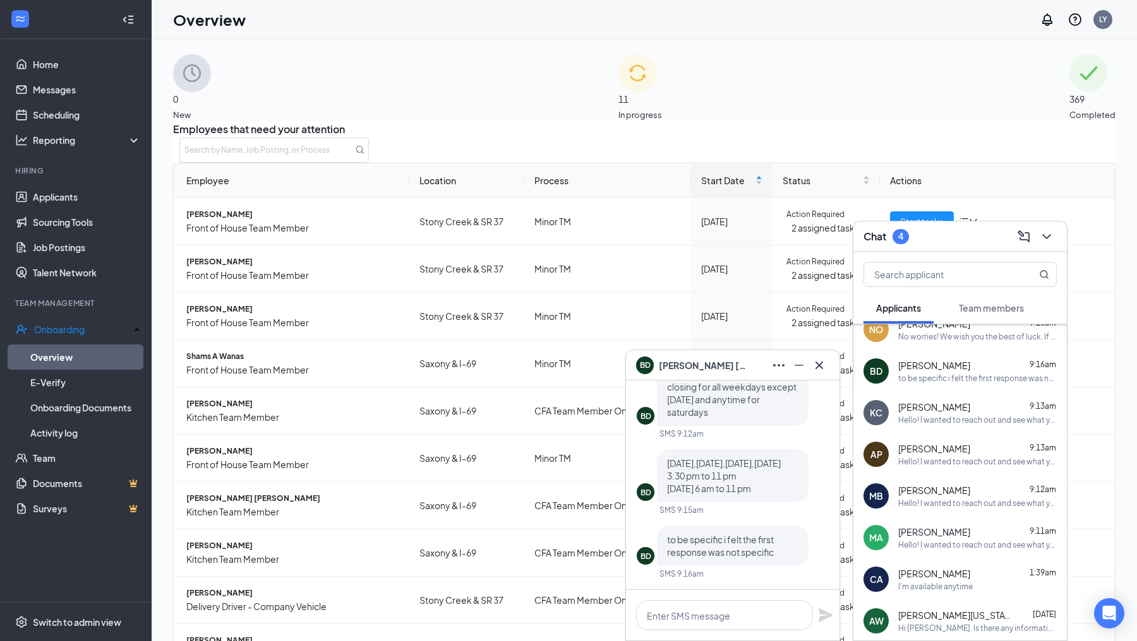
scroll to position [308, 0]
click at [968, 307] on span "Team members" at bounding box center [990, 307] width 65 height 11
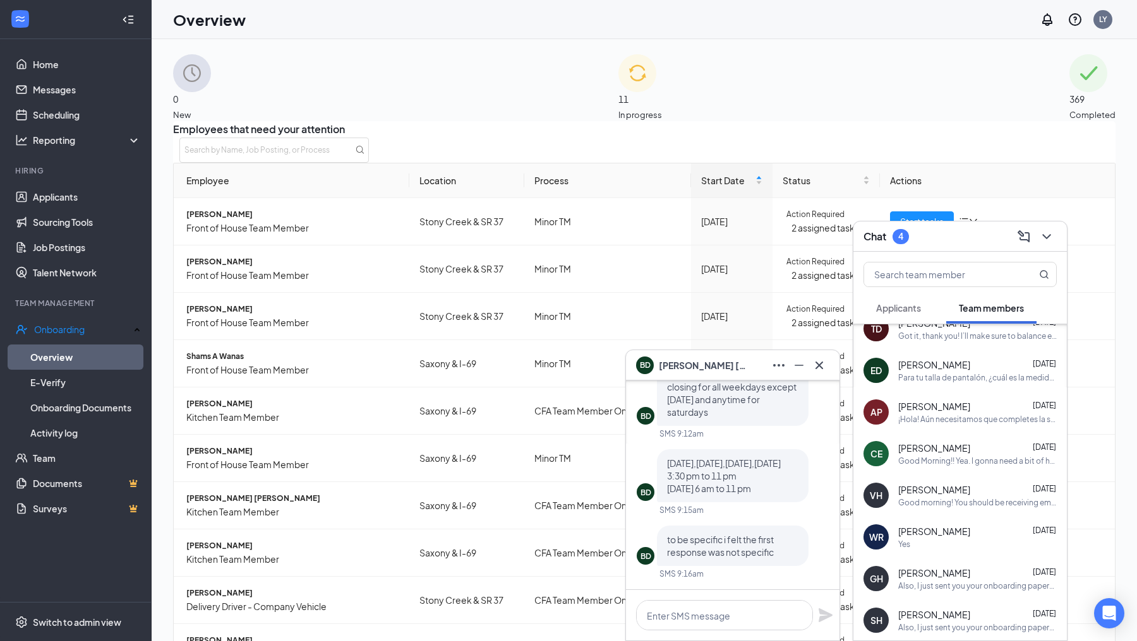
scroll to position [0, 0]
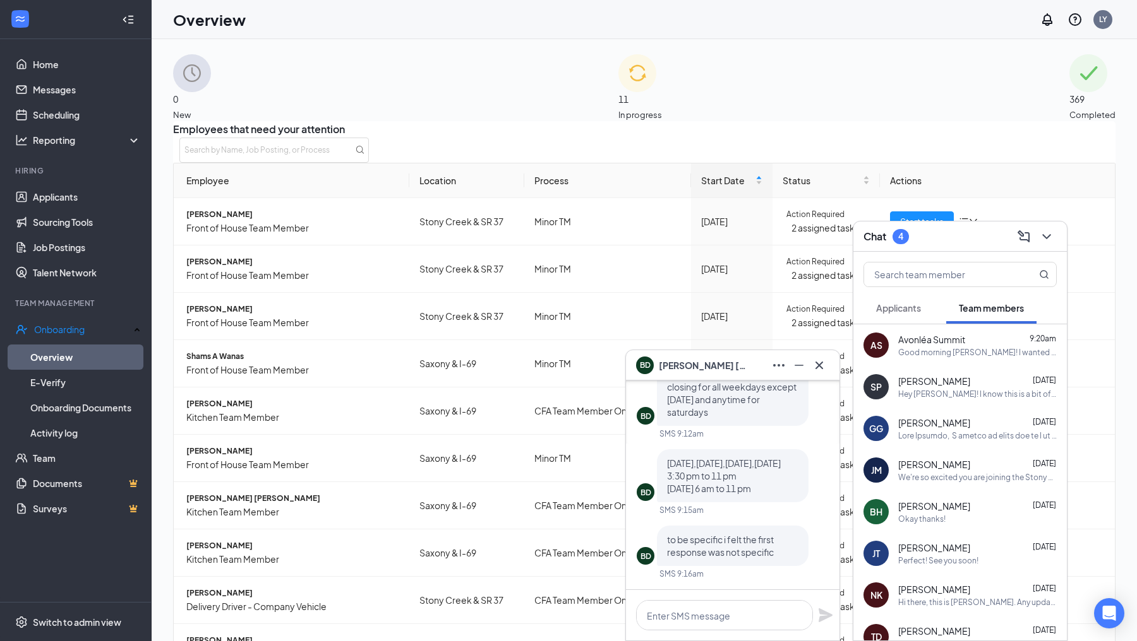
click at [986, 352] on div "Good morning [PERSON_NAME]! I wanted to reach out and let you know that you sti…" at bounding box center [977, 352] width 158 height 11
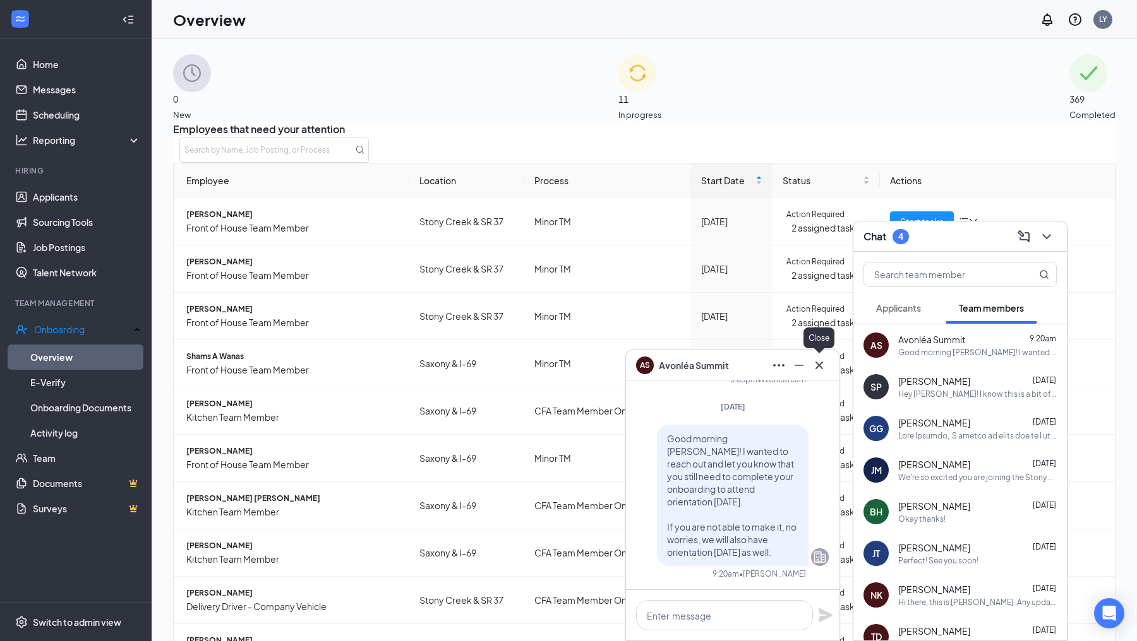
click at [824, 365] on icon "Cross" at bounding box center [818, 365] width 15 height 15
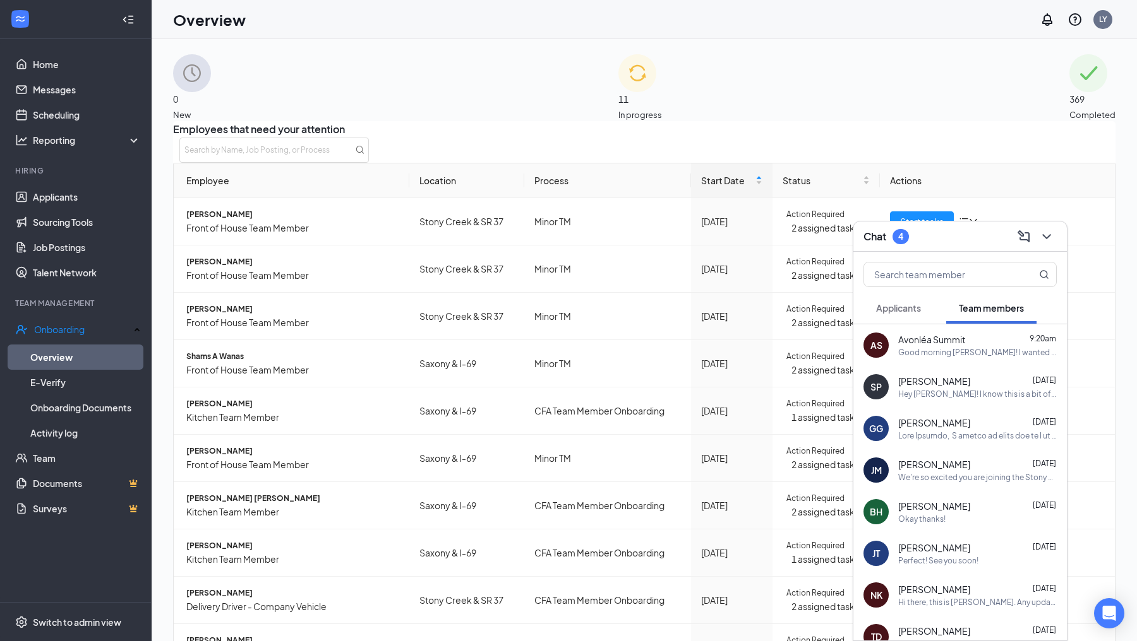
click at [928, 242] on div "Chat 4" at bounding box center [959, 237] width 193 height 20
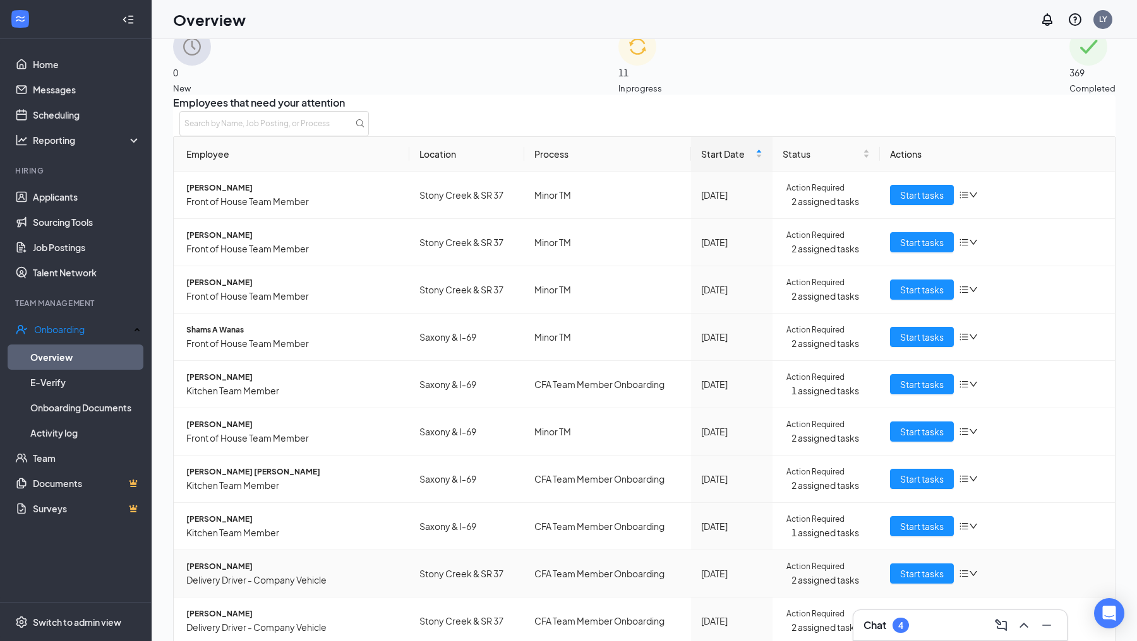
scroll to position [57, 0]
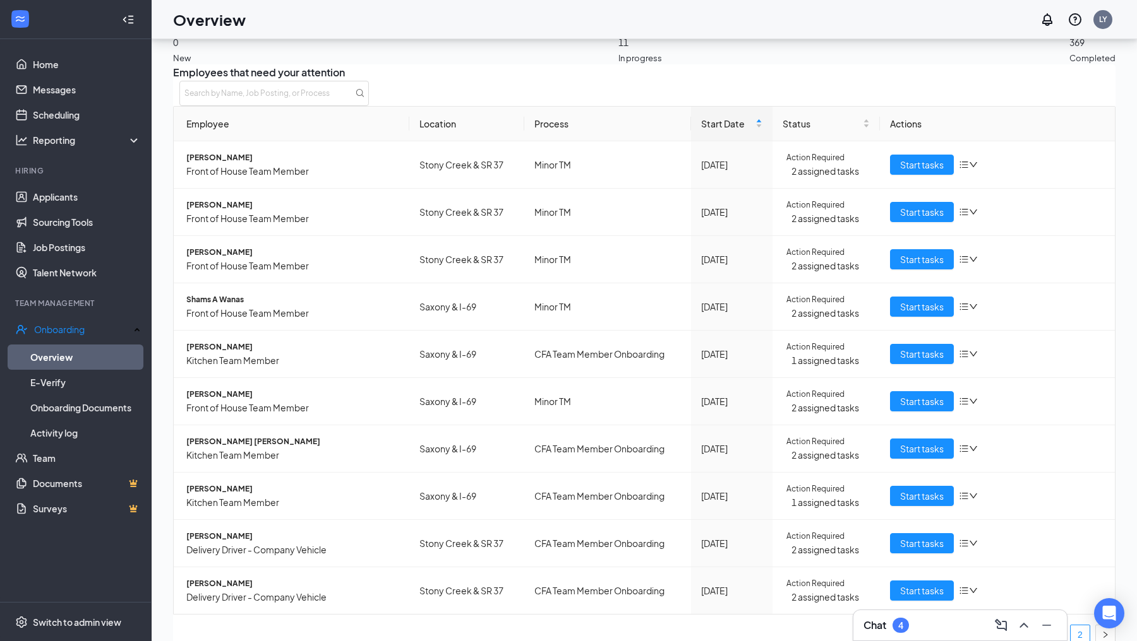
click at [1070, 626] on link "2" at bounding box center [1079, 635] width 19 height 19
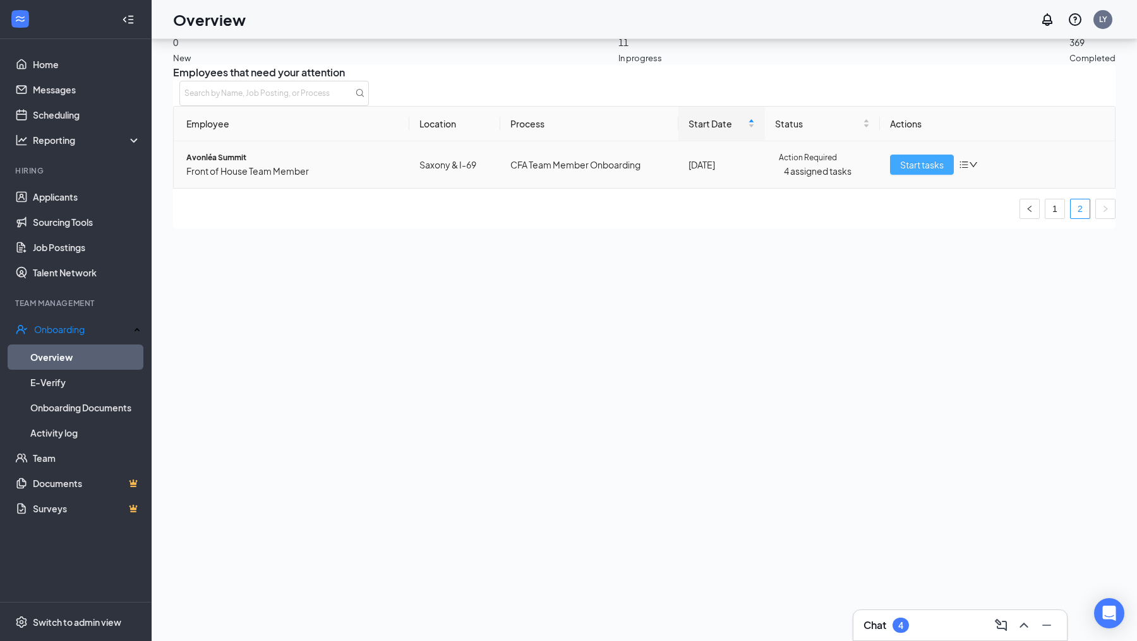
click at [892, 169] on button "Start tasks" at bounding box center [922, 165] width 64 height 20
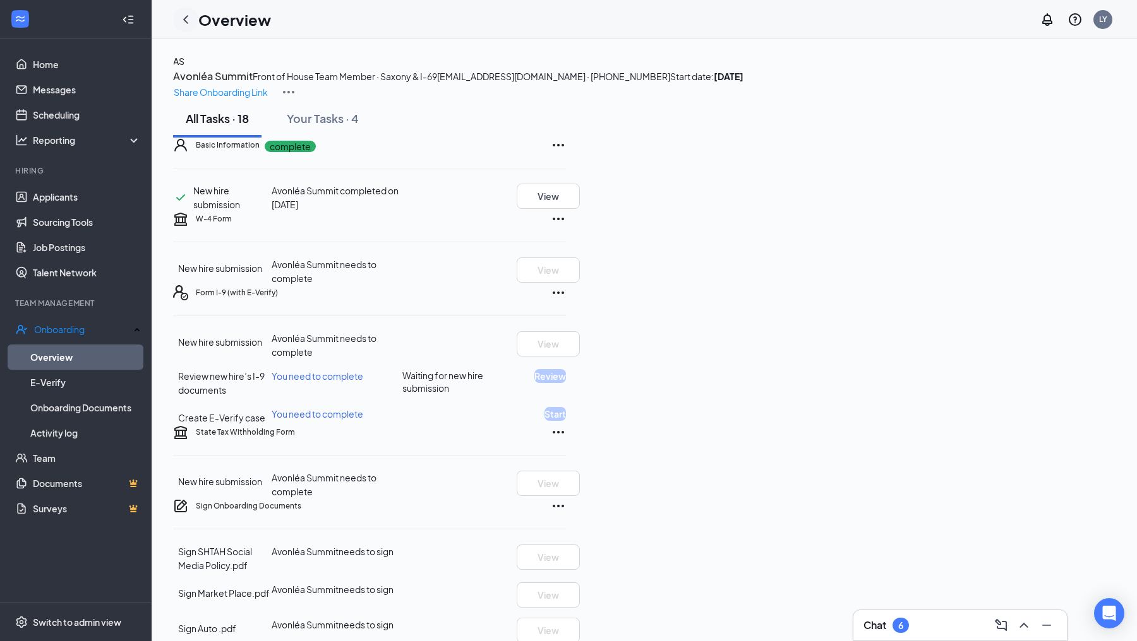
click at [192, 18] on icon "ChevronLeft" at bounding box center [185, 19] width 15 height 15
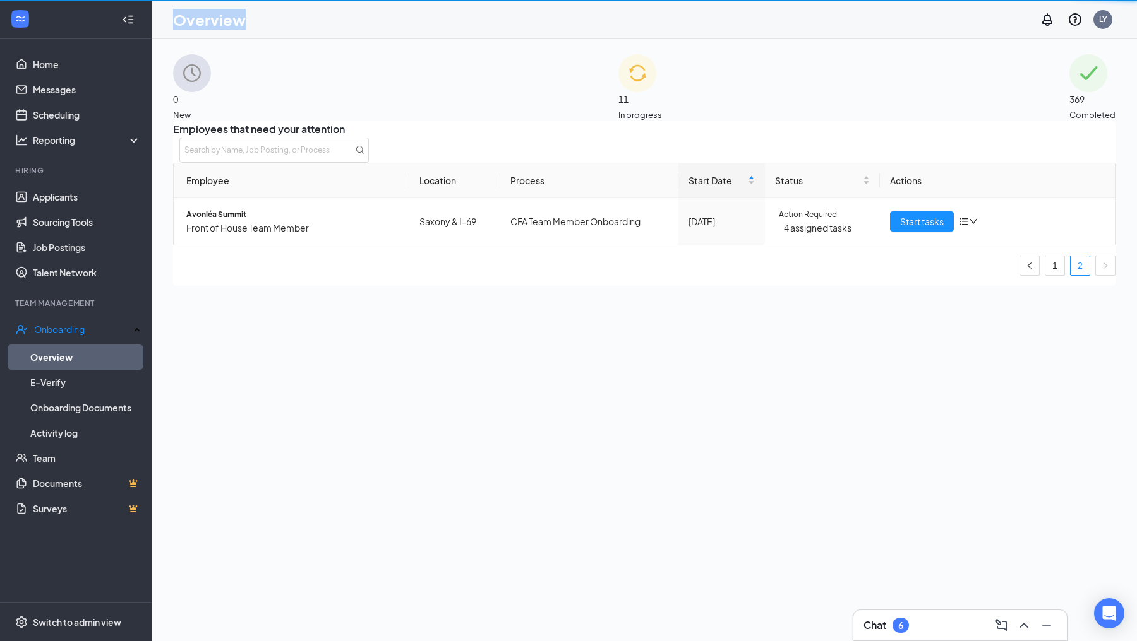
click at [191, 18] on h1 "Overview" at bounding box center [209, 19] width 73 height 21
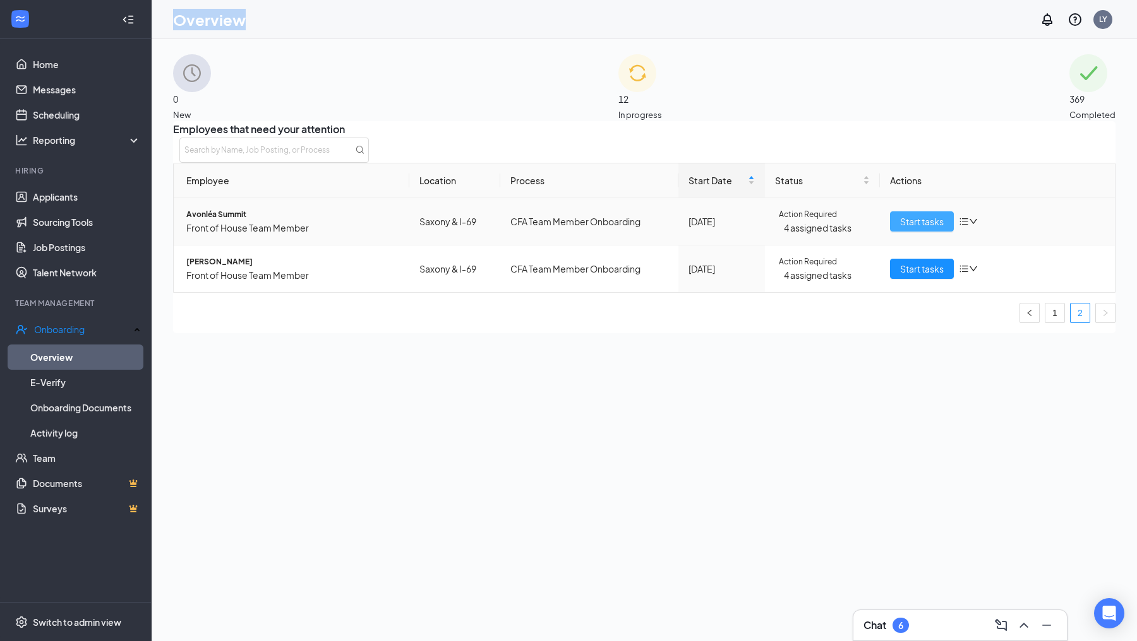
click at [912, 229] on span "Start tasks" at bounding box center [922, 222] width 44 height 14
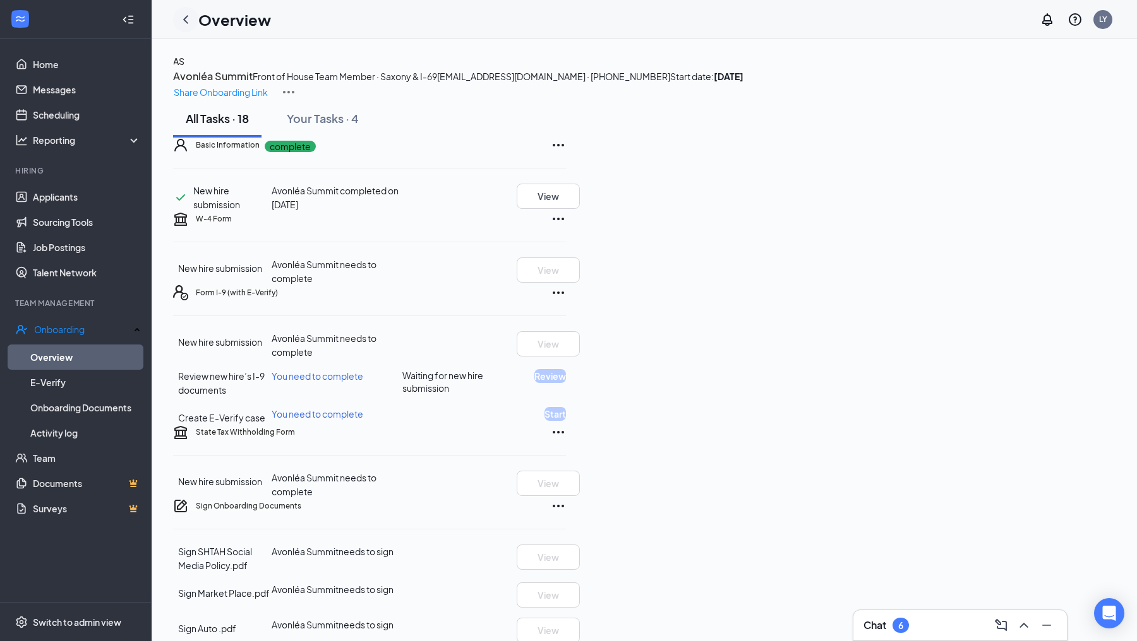
click at [184, 28] on div at bounding box center [185, 19] width 25 height 25
click at [184, 25] on icon "ChevronLeft" at bounding box center [185, 19] width 15 height 15
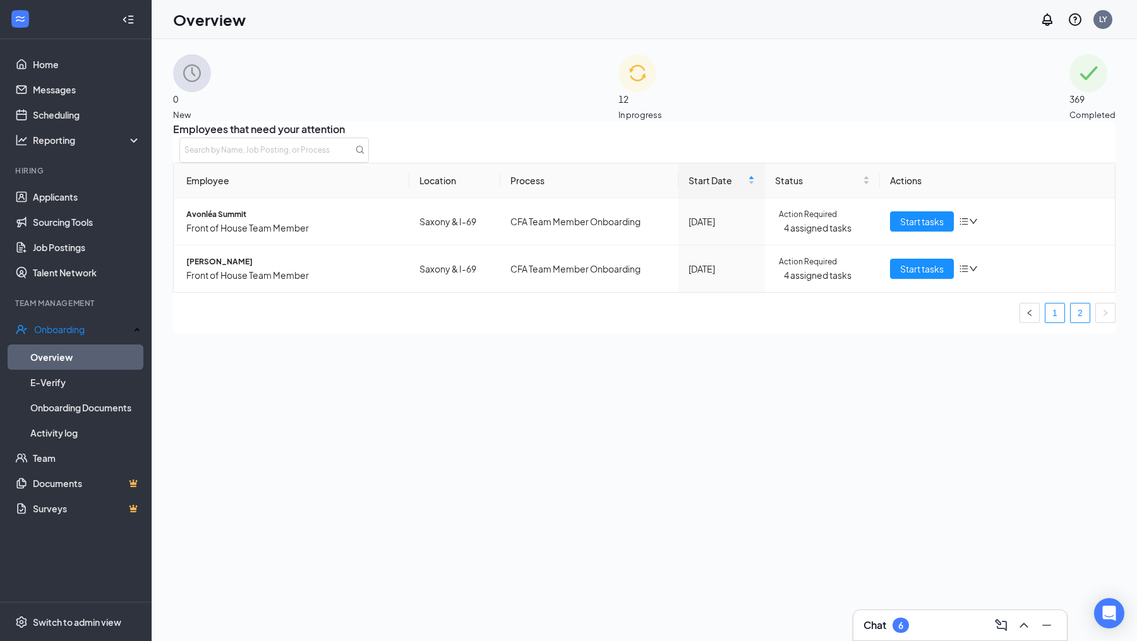
click at [1045, 323] on link "1" at bounding box center [1054, 313] width 19 height 19
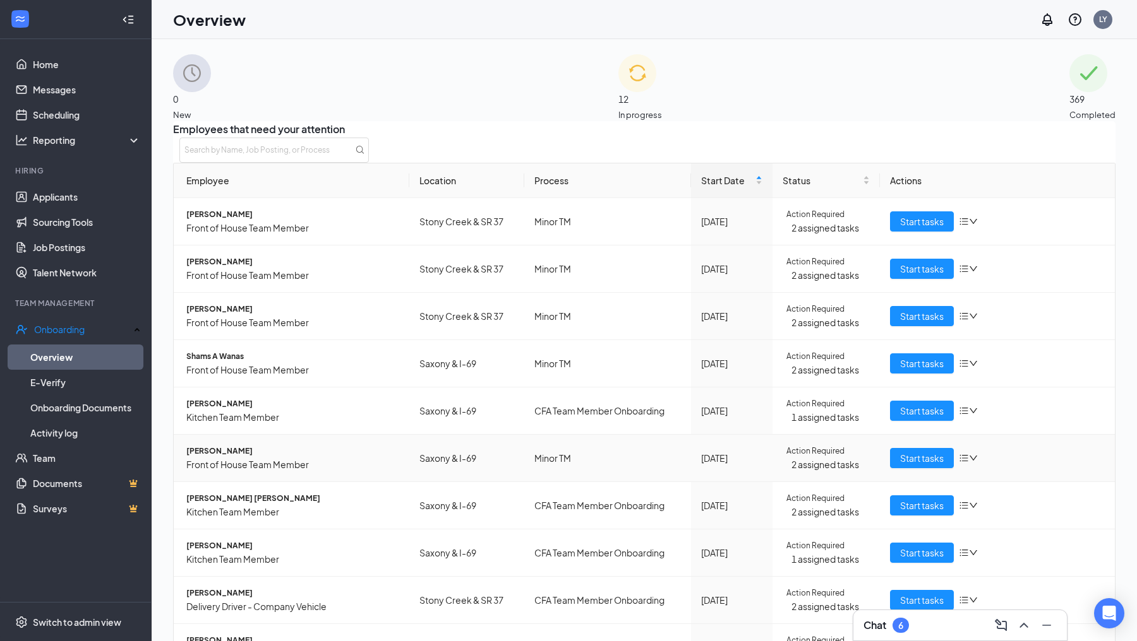
scroll to position [73, 0]
click at [900, 641] on span "Start tasks" at bounding box center [922, 648] width 44 height 14
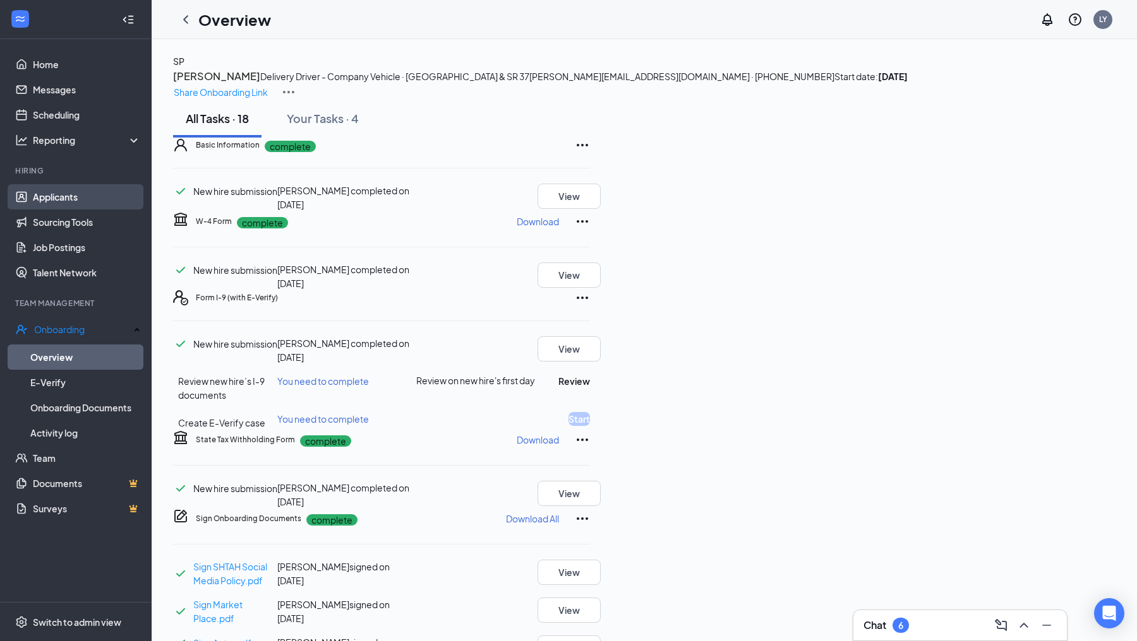
click at [56, 199] on link "Applicants" at bounding box center [87, 196] width 108 height 25
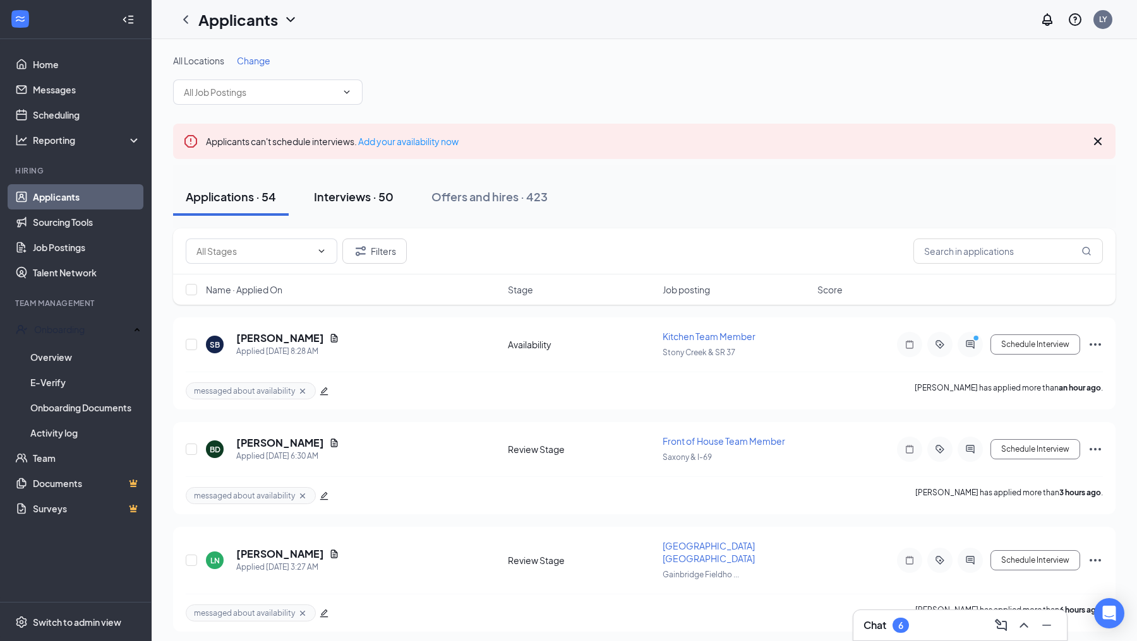
click at [344, 205] on button "Interviews · 50" at bounding box center [353, 197] width 105 height 38
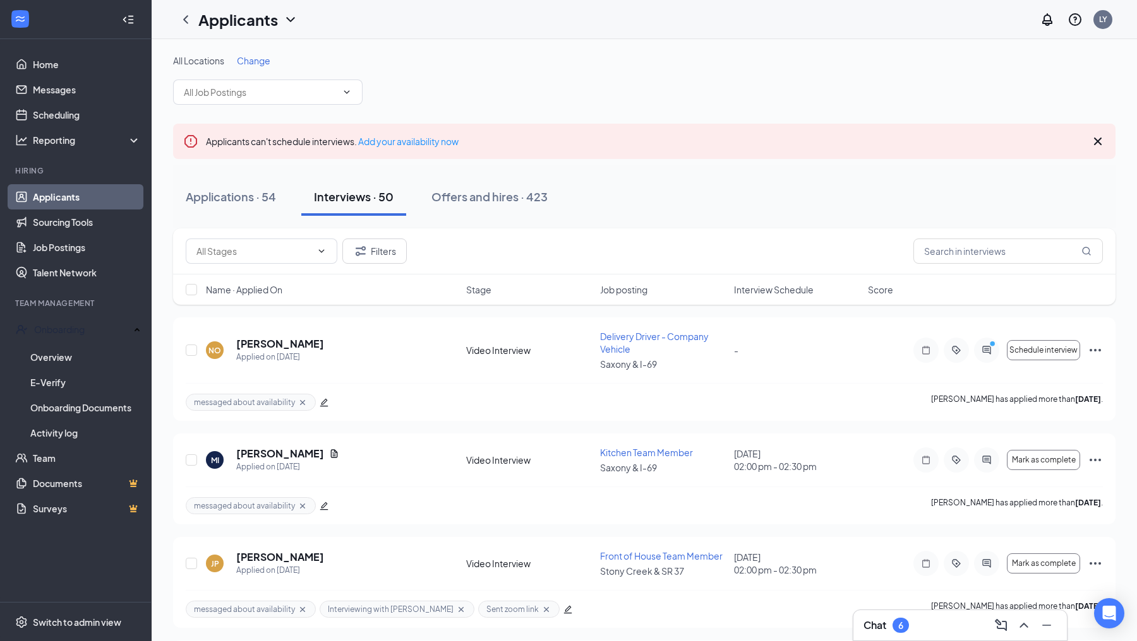
click at [768, 287] on span "Interview Schedule" at bounding box center [774, 289] width 80 height 13
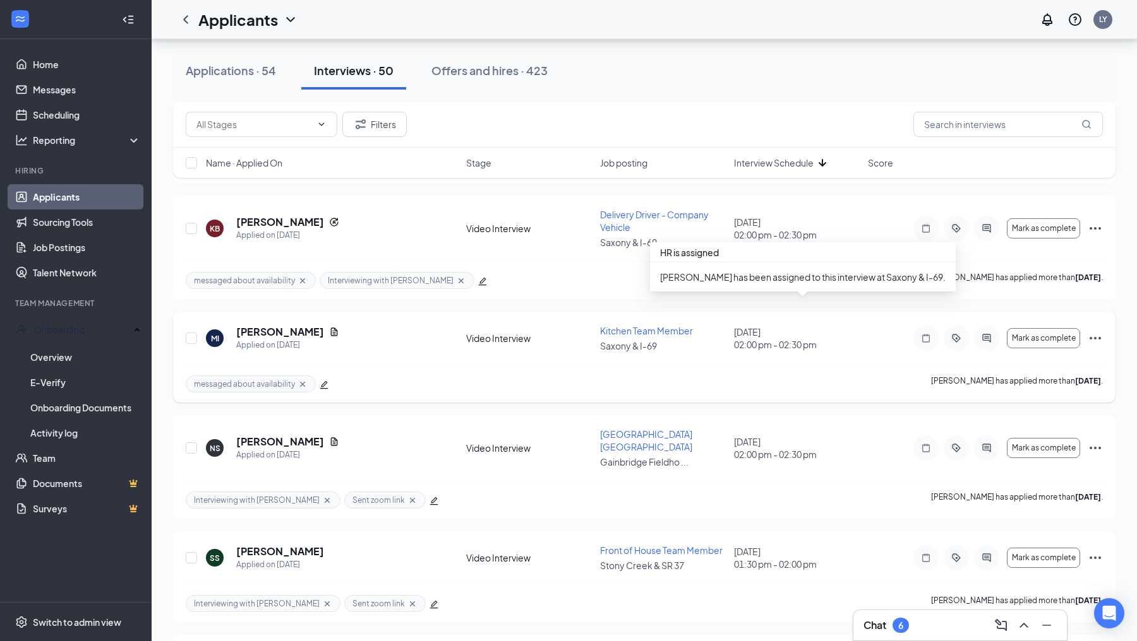
scroll to position [1065, 0]
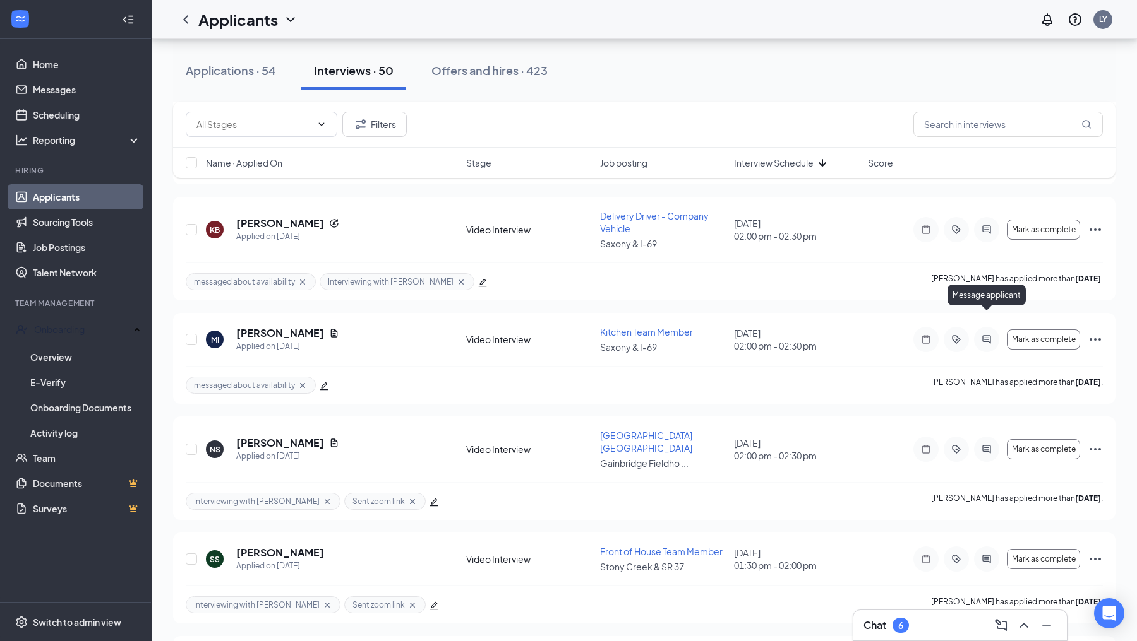
click at [984, 310] on div "Message applicant" at bounding box center [986, 298] width 78 height 26
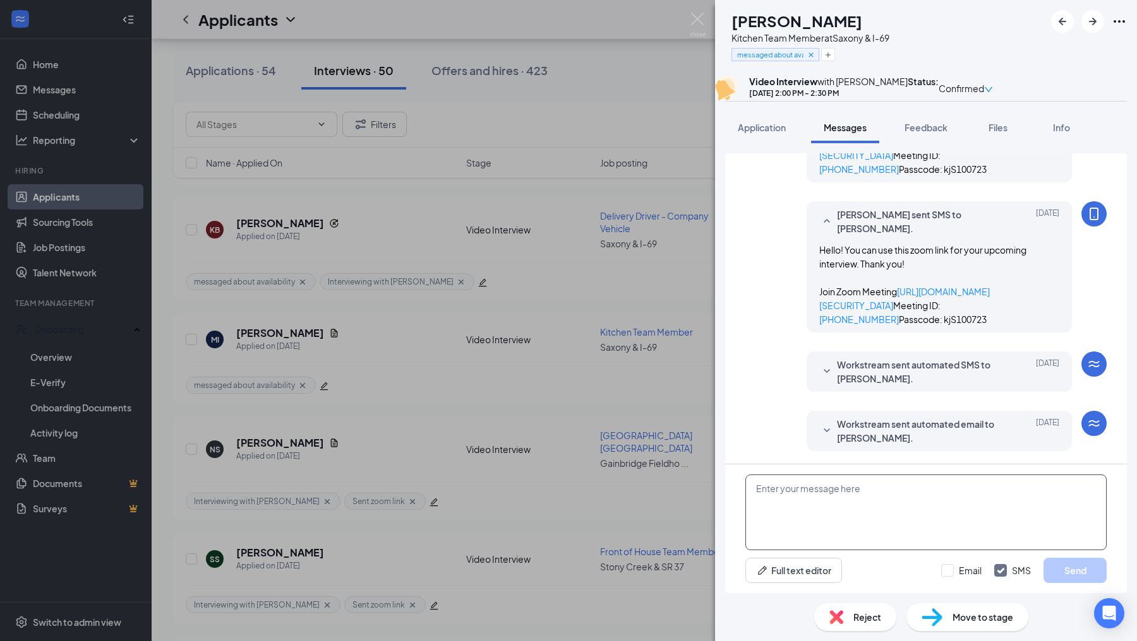
scroll to position [592, 0]
paste textarea "Hello! You can use this zoom link for your upcoming interview. Thank you! Join …"
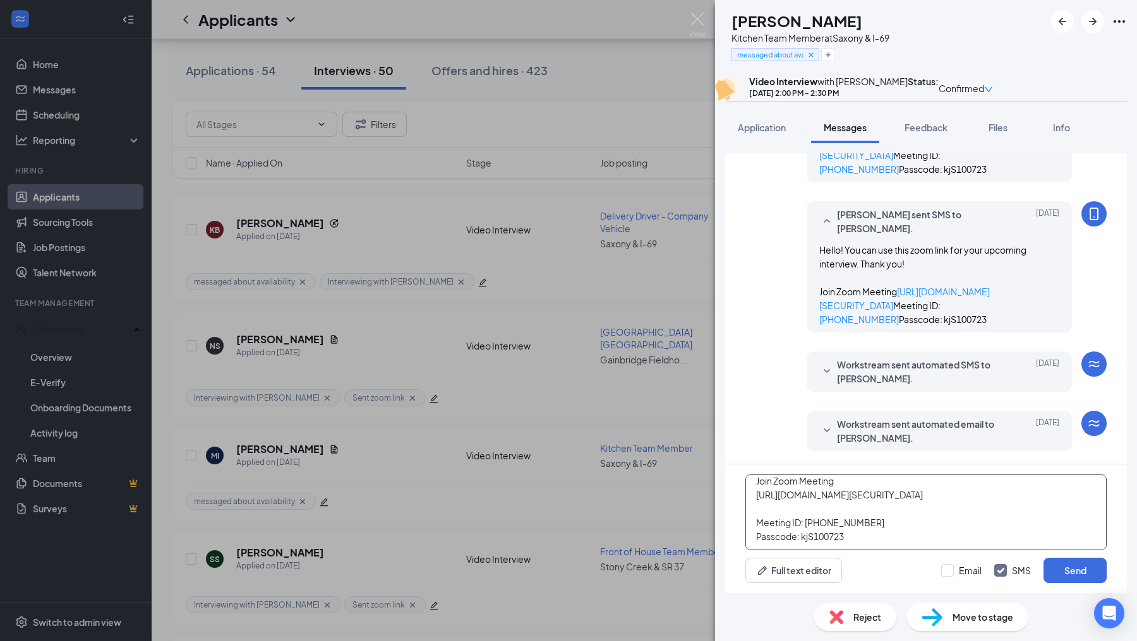
scroll to position [528, 0]
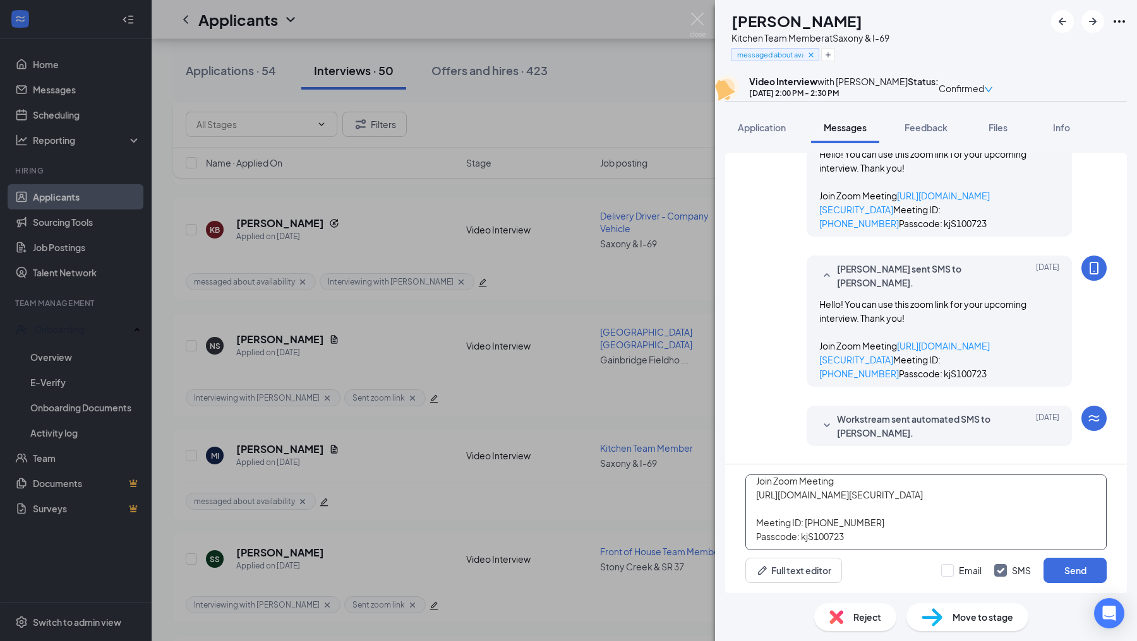
scroll to position [592, 0]
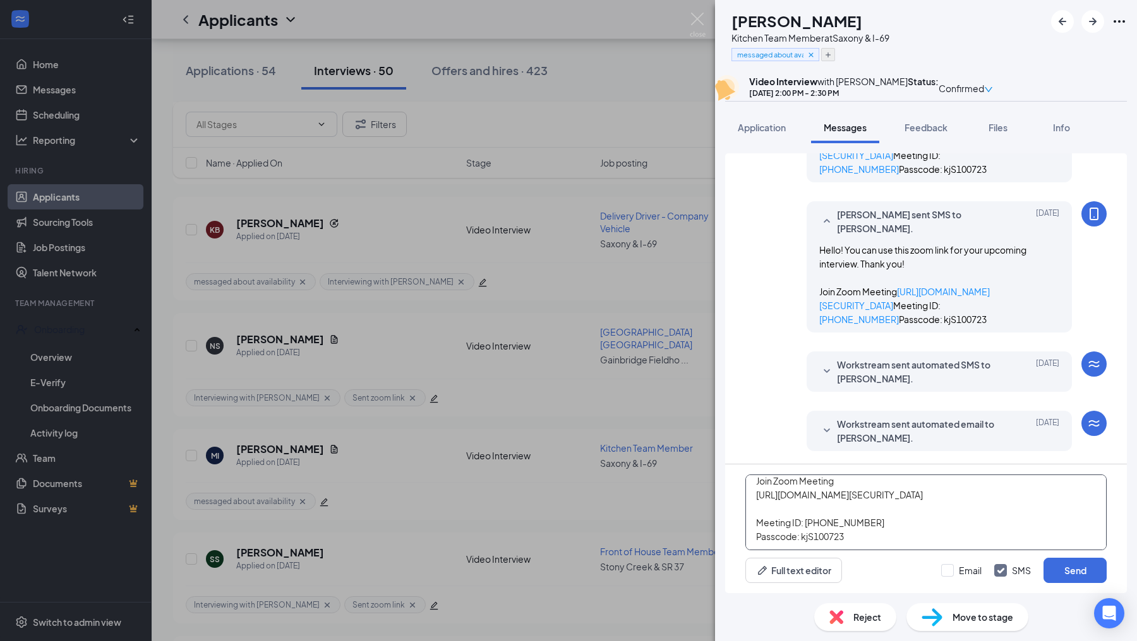
type textarea "Hello! You can use this zoom link for your upcoming interview. Thank you! Join …"
click at [832, 53] on icon "Plus" at bounding box center [828, 55] width 8 height 8
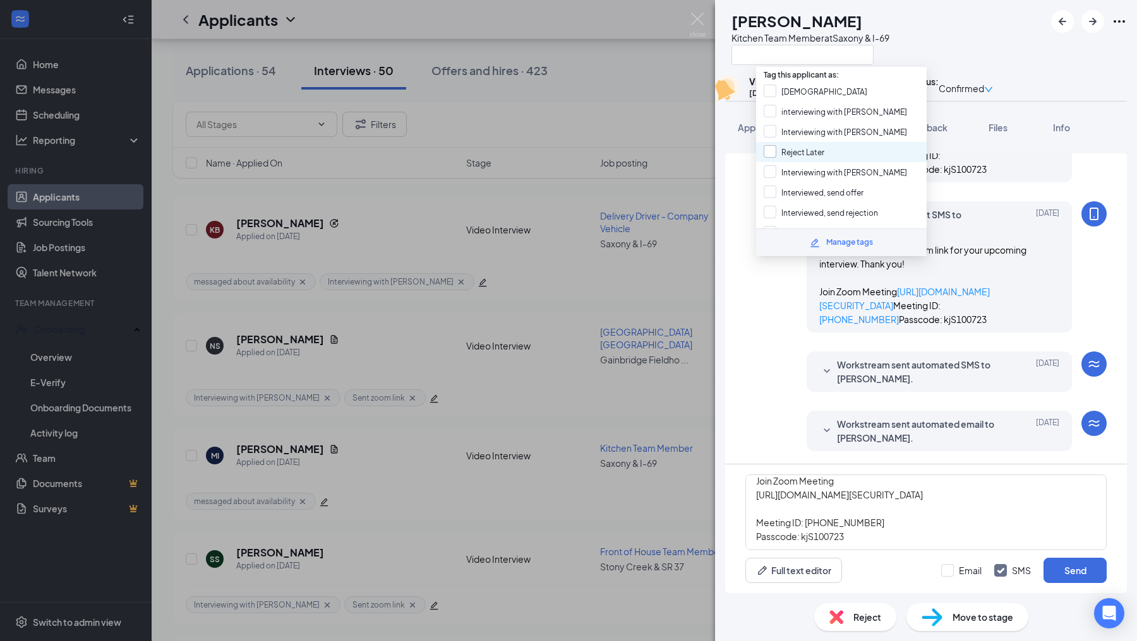
scroll to position [161, 0]
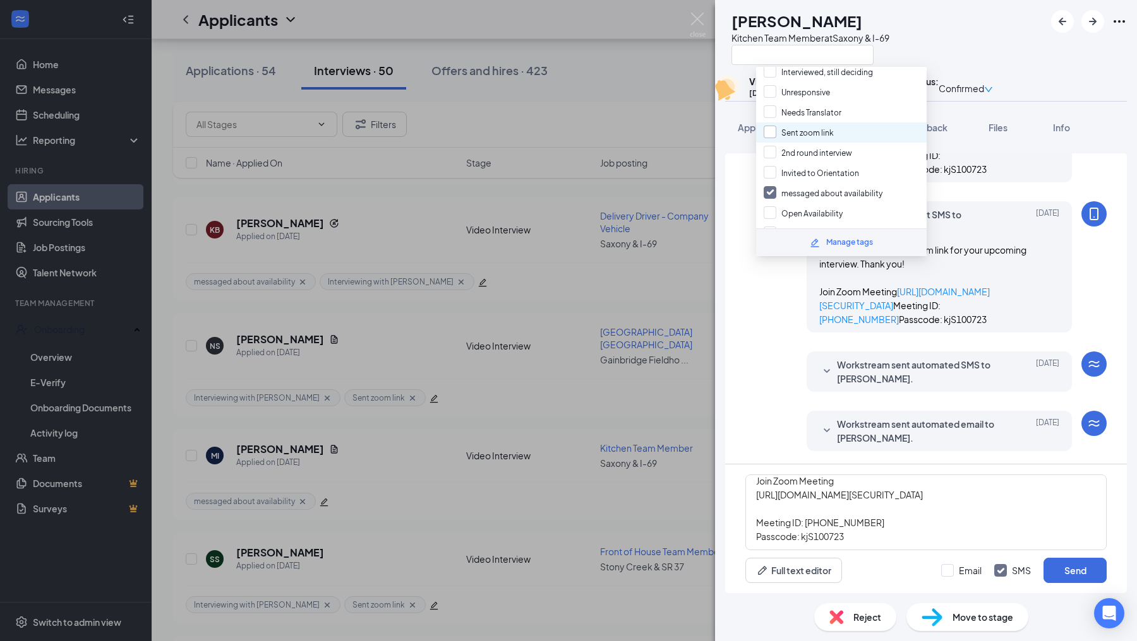
click at [770, 126] on input "Sent zoom link" at bounding box center [798, 133] width 70 height 14
checkbox input "true"
click at [851, 544] on textarea "Hello! You can use this zoom link for your upcoming interview. Thank you! Join …" at bounding box center [925, 513] width 361 height 76
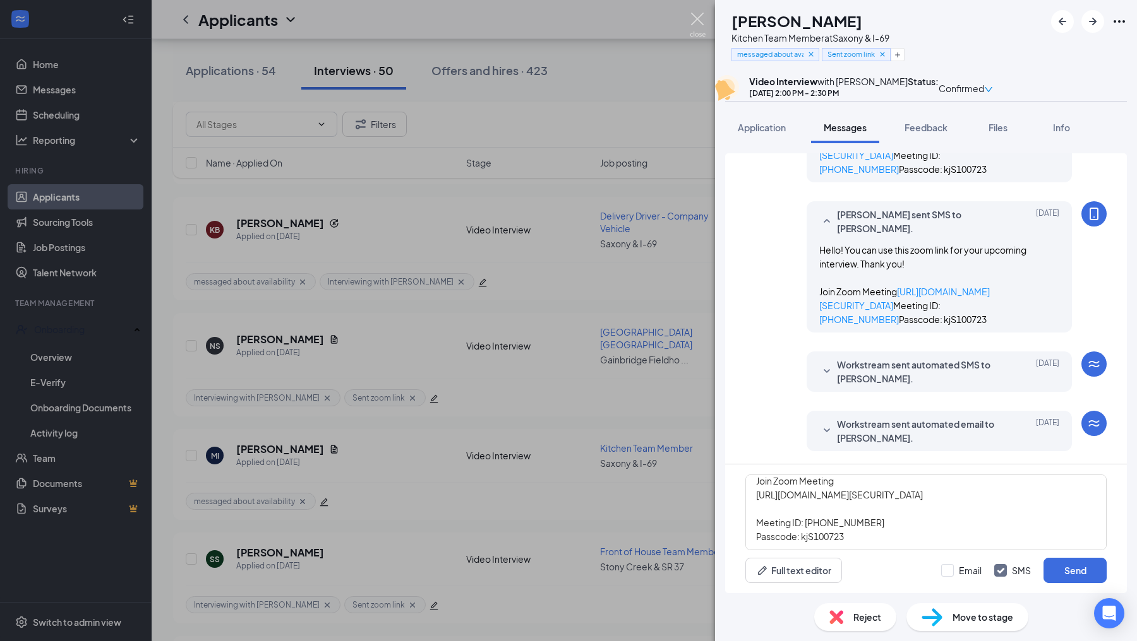
click at [695, 18] on img at bounding box center [697, 25] width 16 height 25
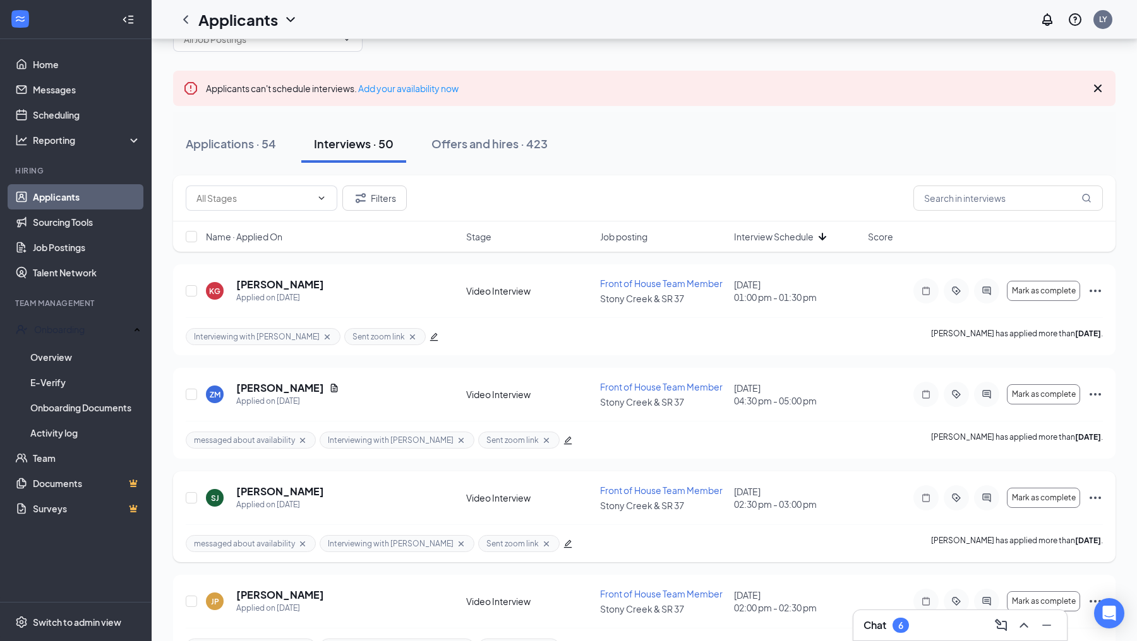
scroll to position [51, 0]
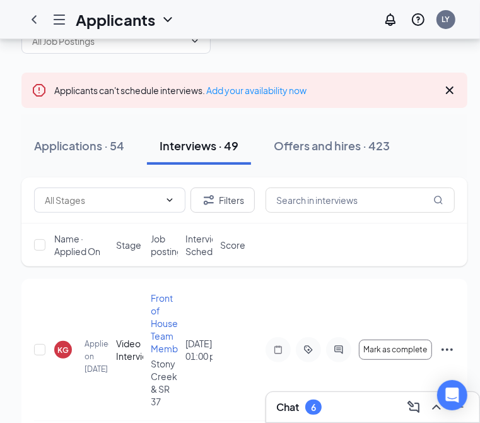
click at [425, 139] on div "Applications · 54 Interviews · 49 Offers and hires · 423" at bounding box center [244, 146] width 446 height 38
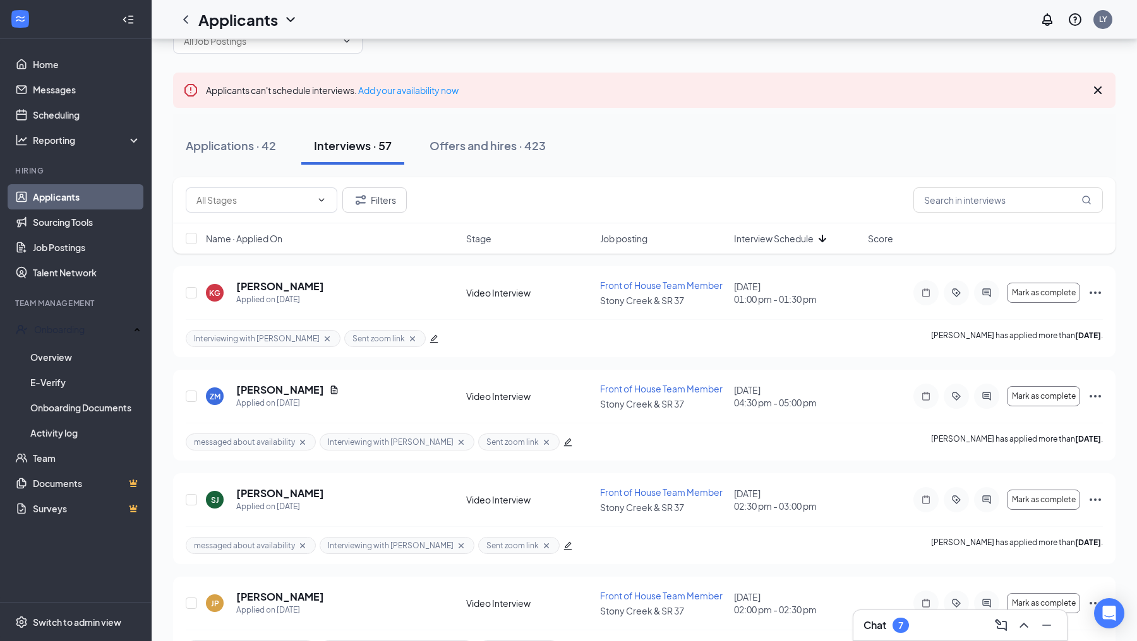
click at [917, 628] on div "Chat 7" at bounding box center [959, 626] width 193 height 20
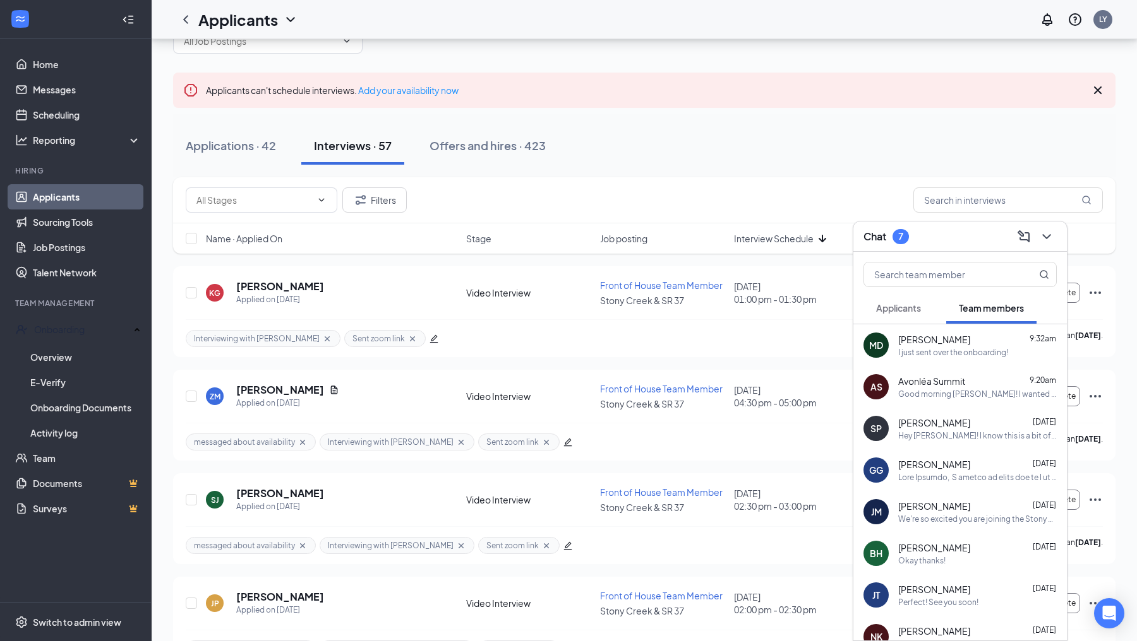
click at [906, 307] on span "Applicants" at bounding box center [898, 307] width 45 height 11
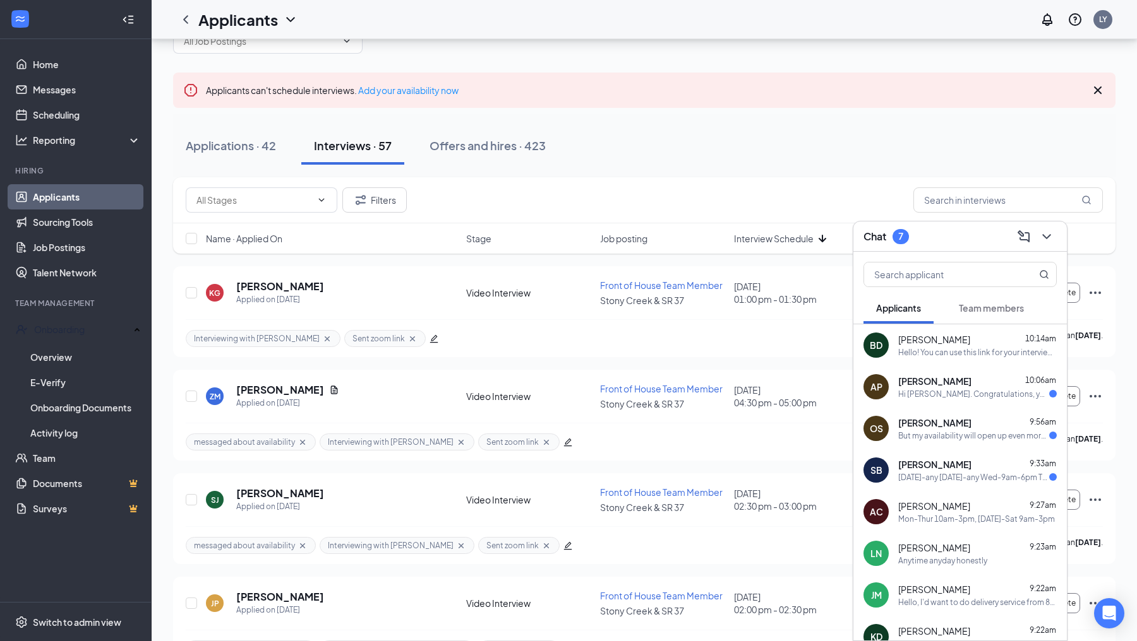
click at [945, 395] on div "Hi [PERSON_NAME]. Congratulations, your video interview with [DEMOGRAPHIC_DATA]…" at bounding box center [973, 394] width 151 height 11
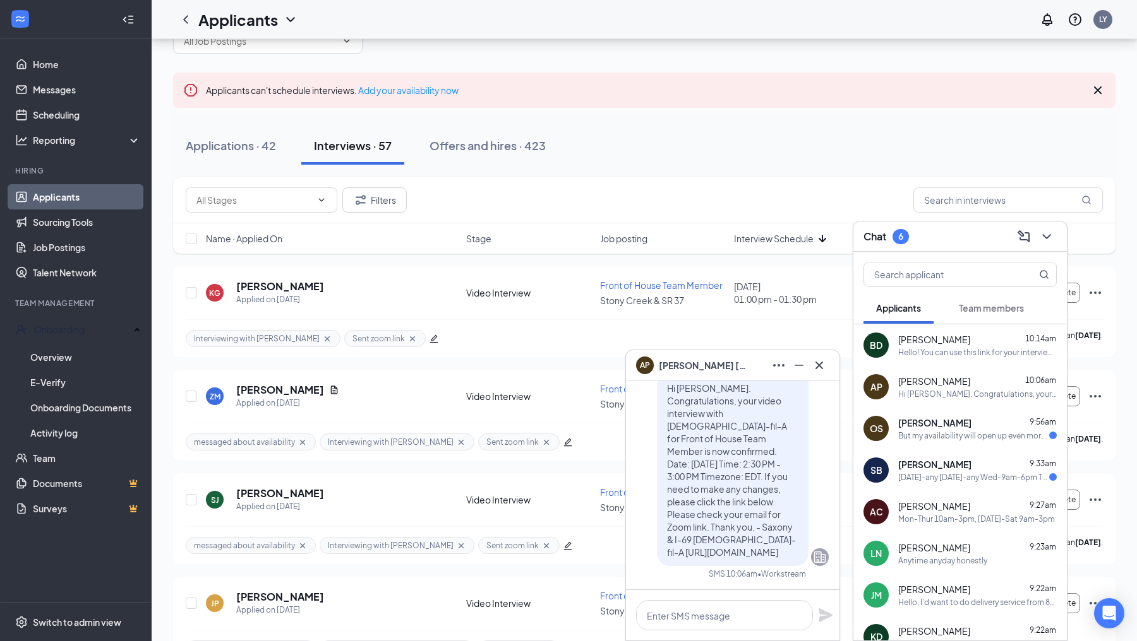
click at [919, 433] on div "But my availability will open up even more later into the year" at bounding box center [973, 436] width 151 height 11
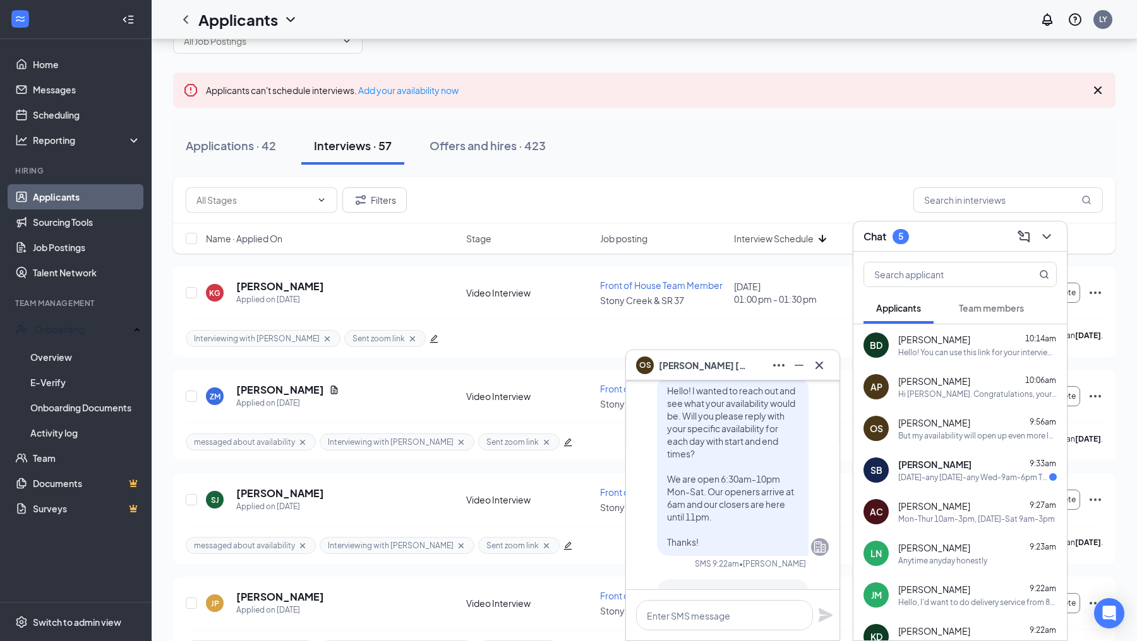
scroll to position [0, 0]
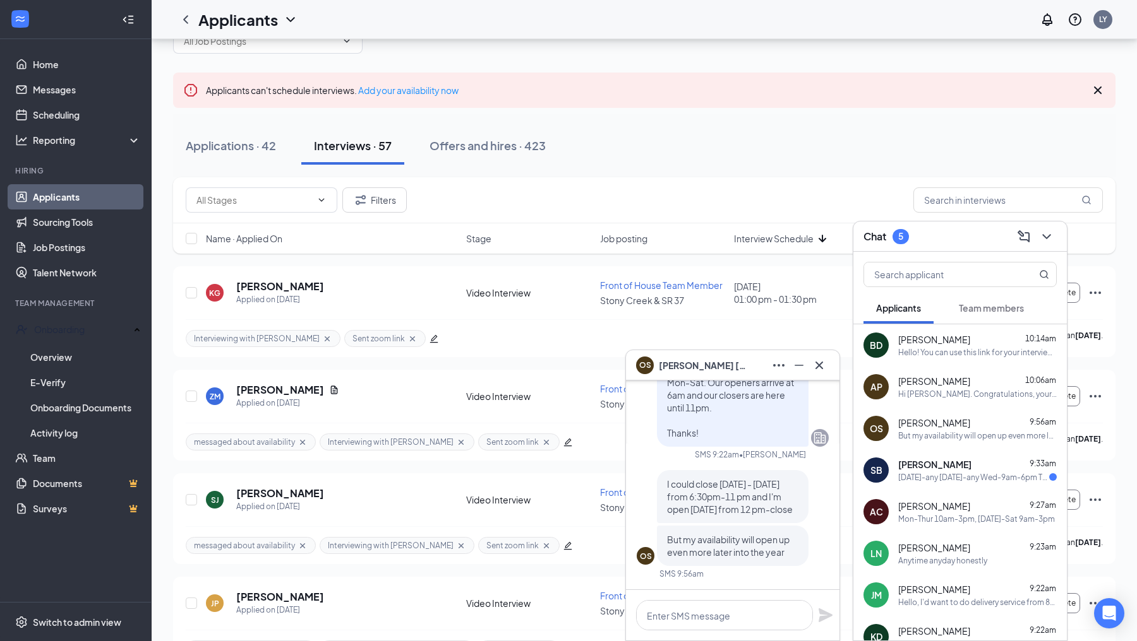
click at [917, 455] on div "SB summer [PERSON_NAME] 9:33am [DATE]-any [DATE]-any Wed-9am-6pm Thurs-9am-6pm …" at bounding box center [959, 471] width 213 height 42
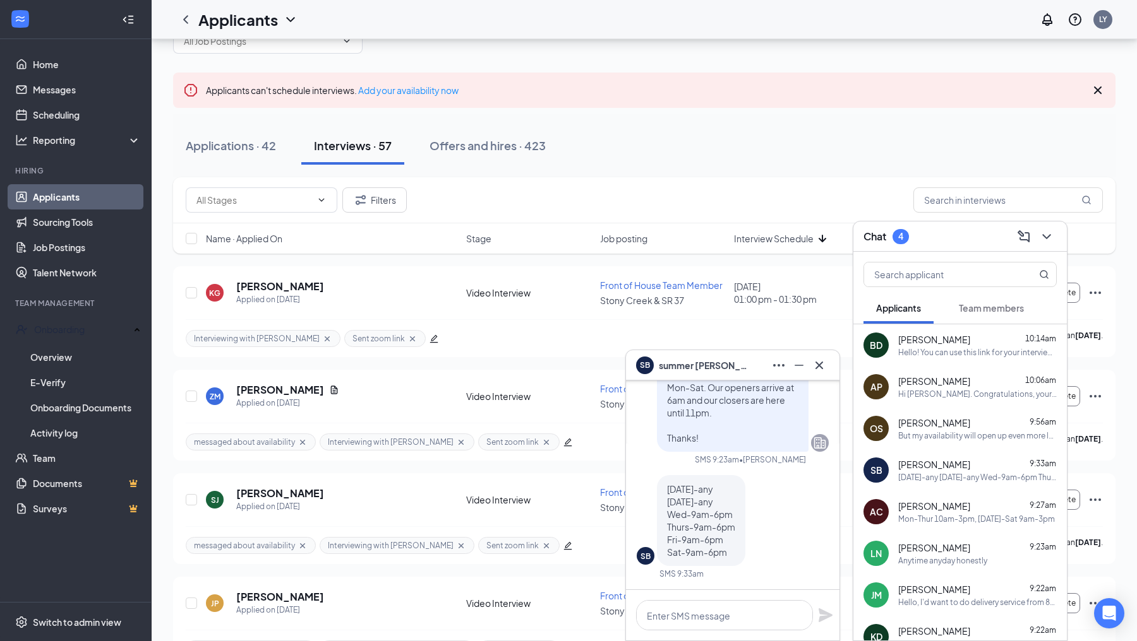
click at [821, 374] on button at bounding box center [819, 365] width 20 height 20
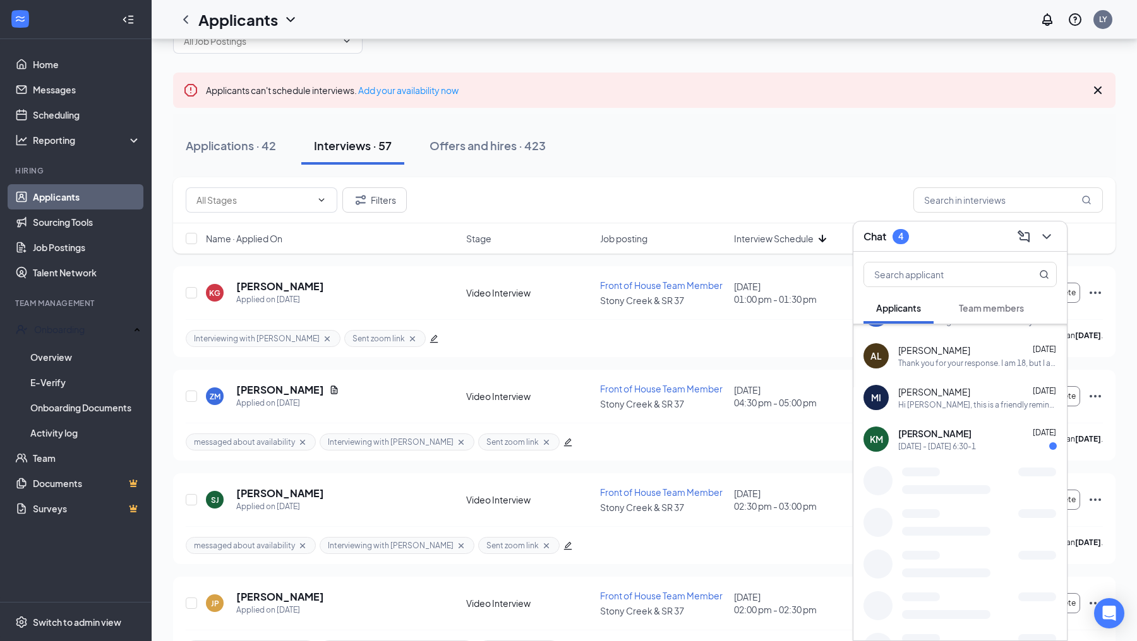
scroll to position [698, 0]
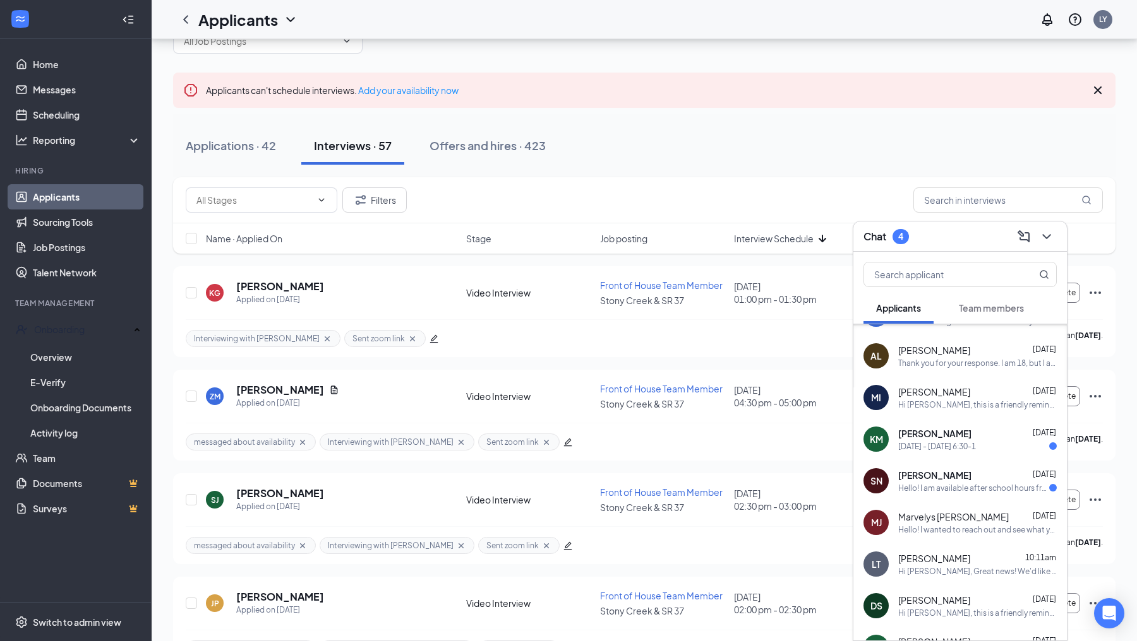
click at [954, 447] on div "[DATE] - [DATE] 6:30-1" at bounding box center [937, 446] width 78 height 11
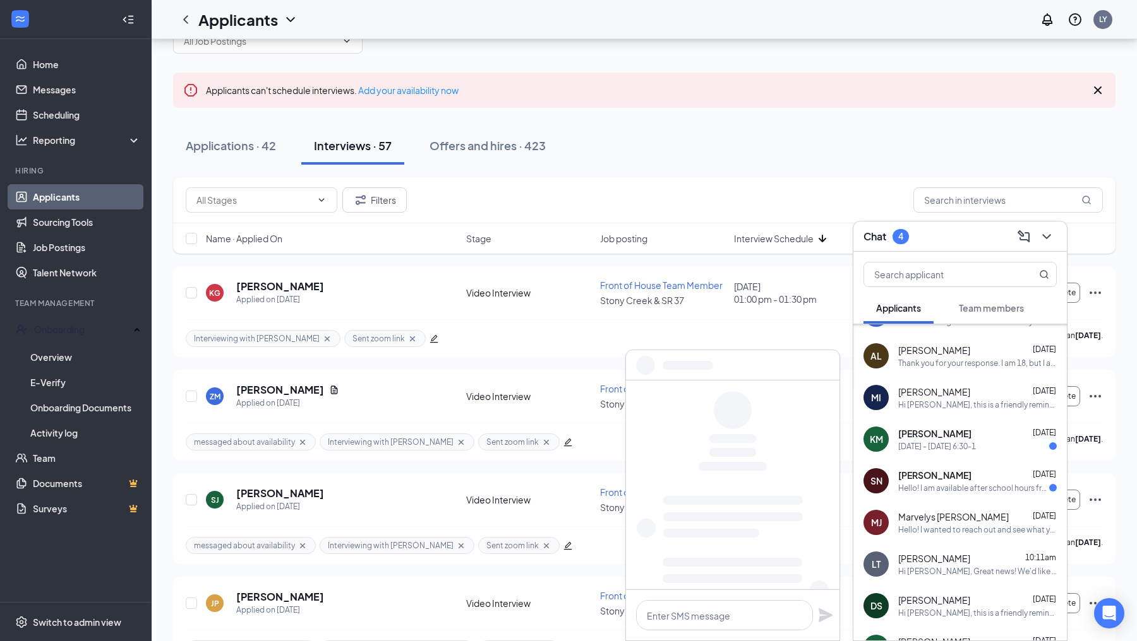
click at [945, 486] on div "Hello! I am available after school hours from 4pm-8 or 9pm on weekdays mon-thur…" at bounding box center [973, 488] width 151 height 11
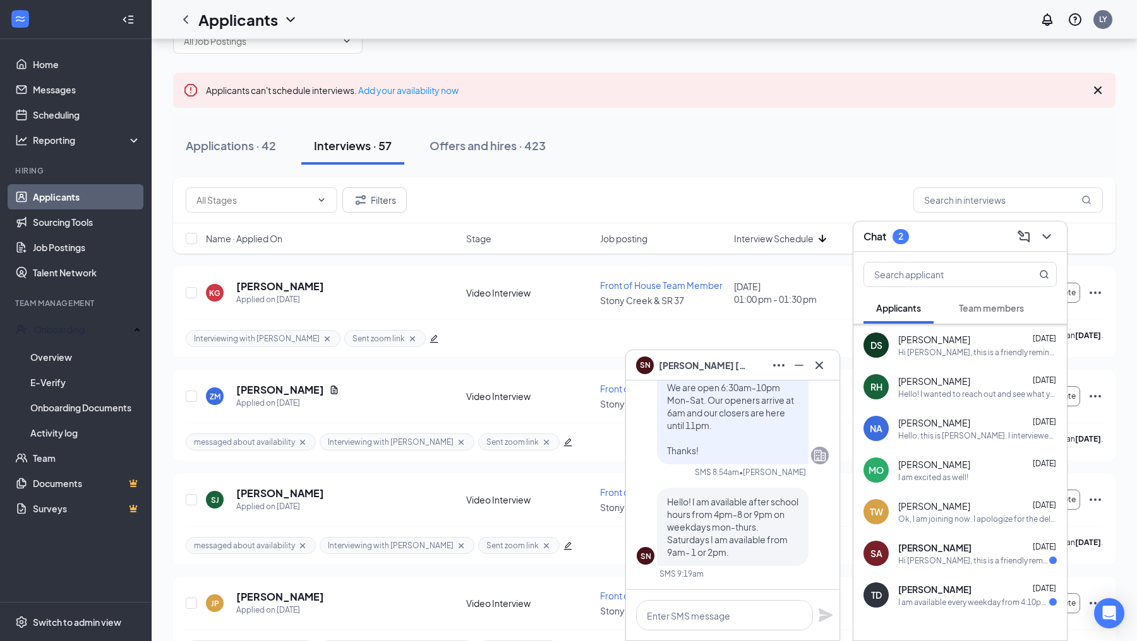
scroll to position [985, 0]
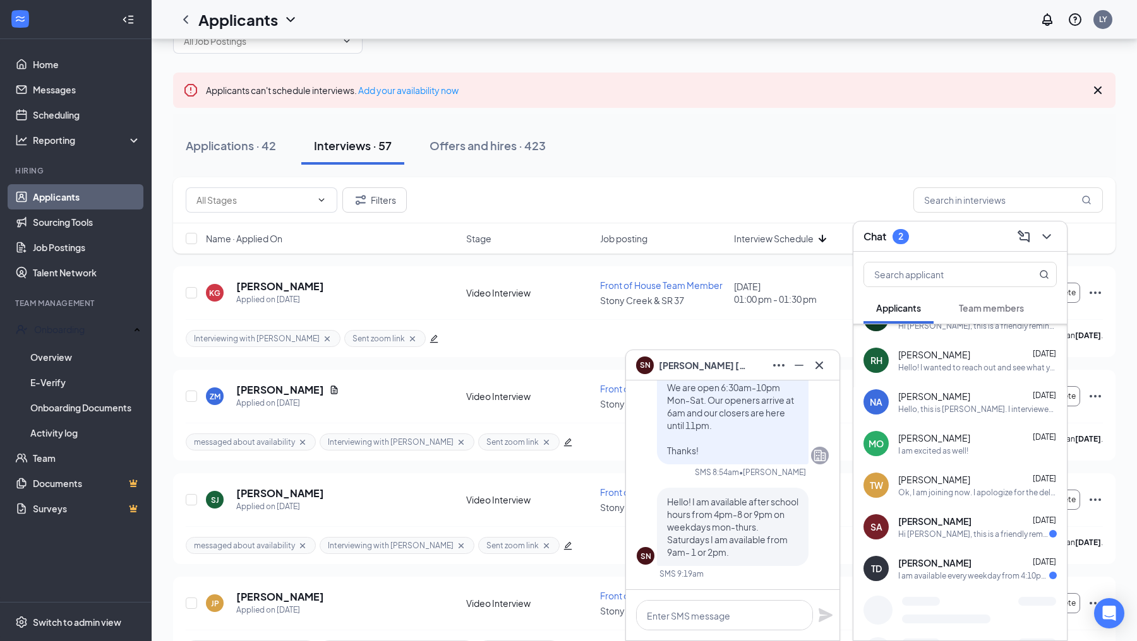
click at [922, 532] on div "Hi [PERSON_NAME], this is a friendly reminder. Your interview with [DEMOGRAPHIC…" at bounding box center [973, 534] width 151 height 11
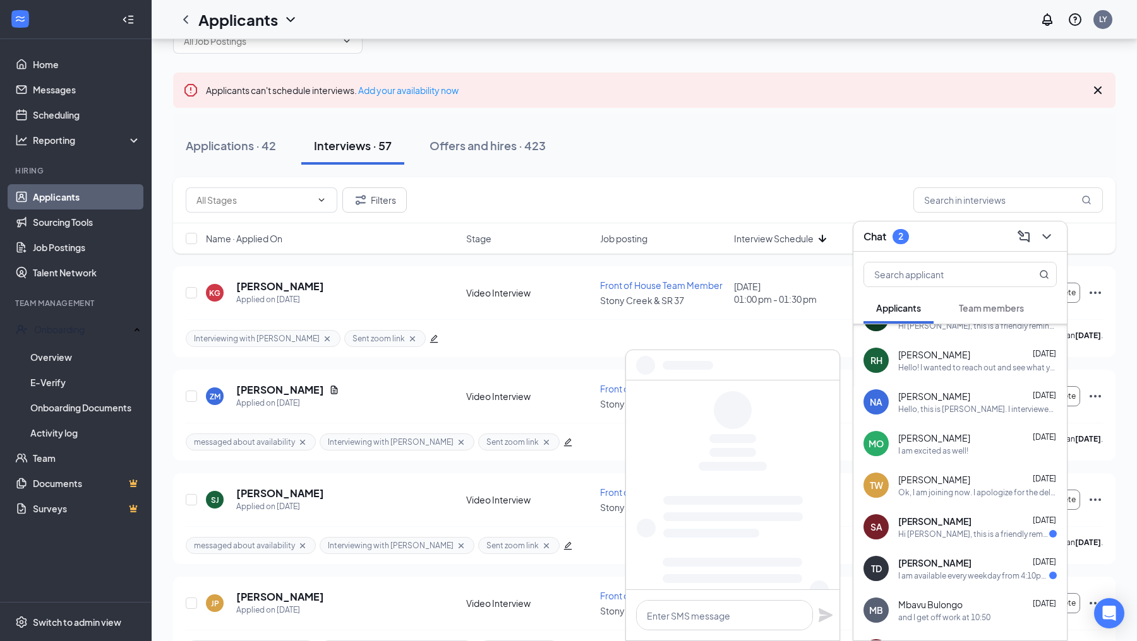
click at [922, 571] on div "I am available every weekday from 4:10pm-9:30pm, and [GEOGRAPHIC_DATA][DATE] I'…" at bounding box center [973, 576] width 151 height 11
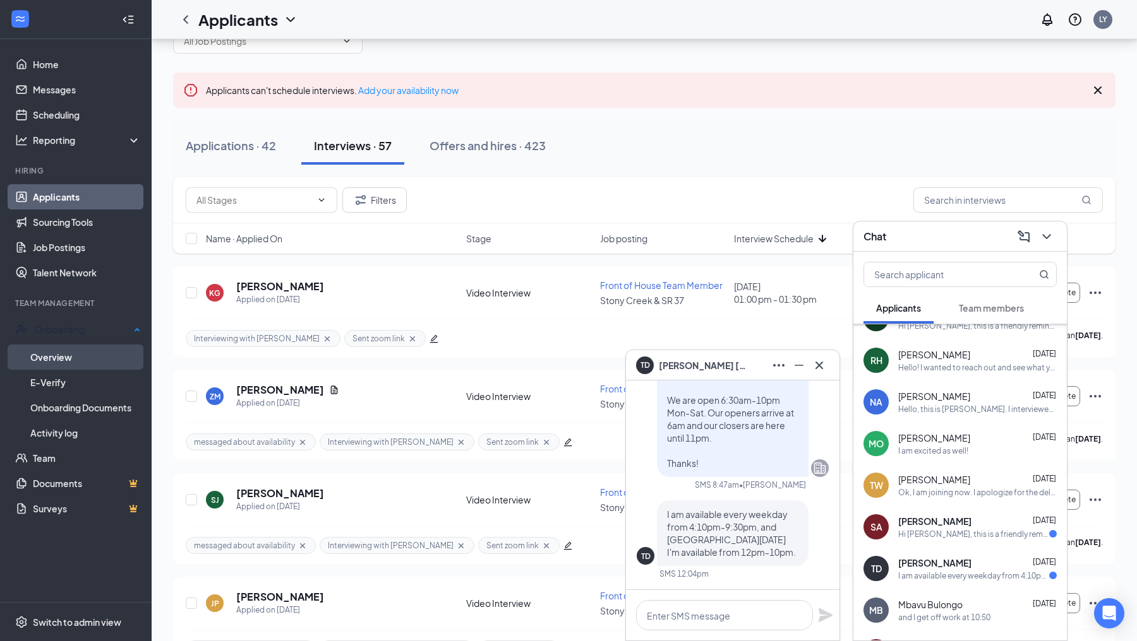
click at [56, 349] on link "Overview" at bounding box center [85, 357] width 110 height 25
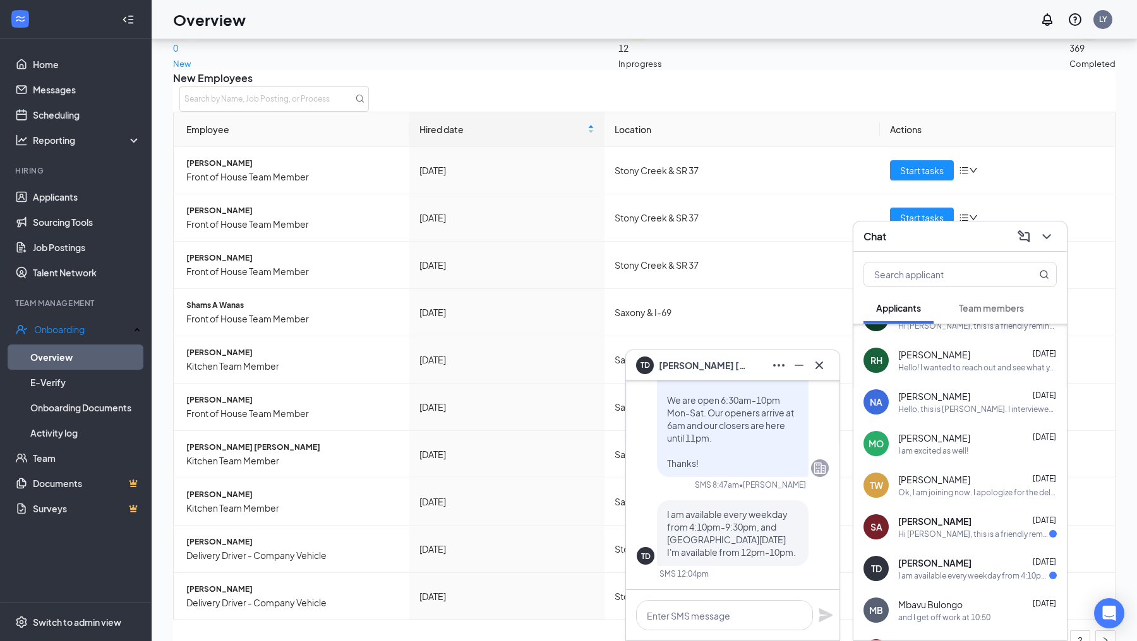
click at [822, 362] on icon "Cross" at bounding box center [819, 365] width 8 height 8
click at [1041, 229] on button at bounding box center [1046, 237] width 20 height 20
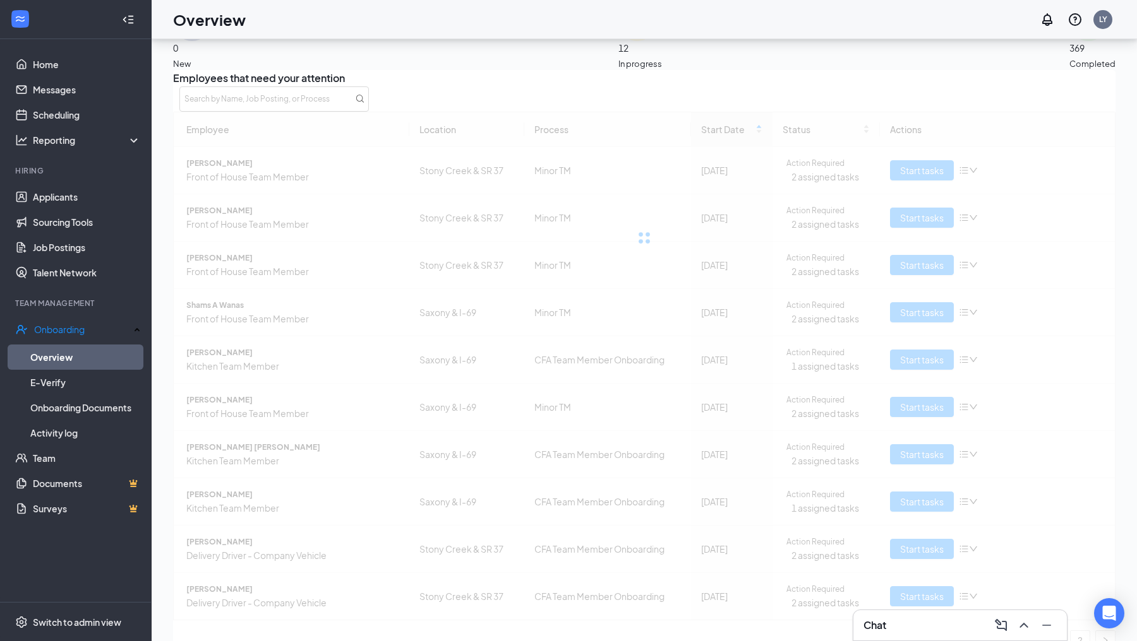
scroll to position [73, 0]
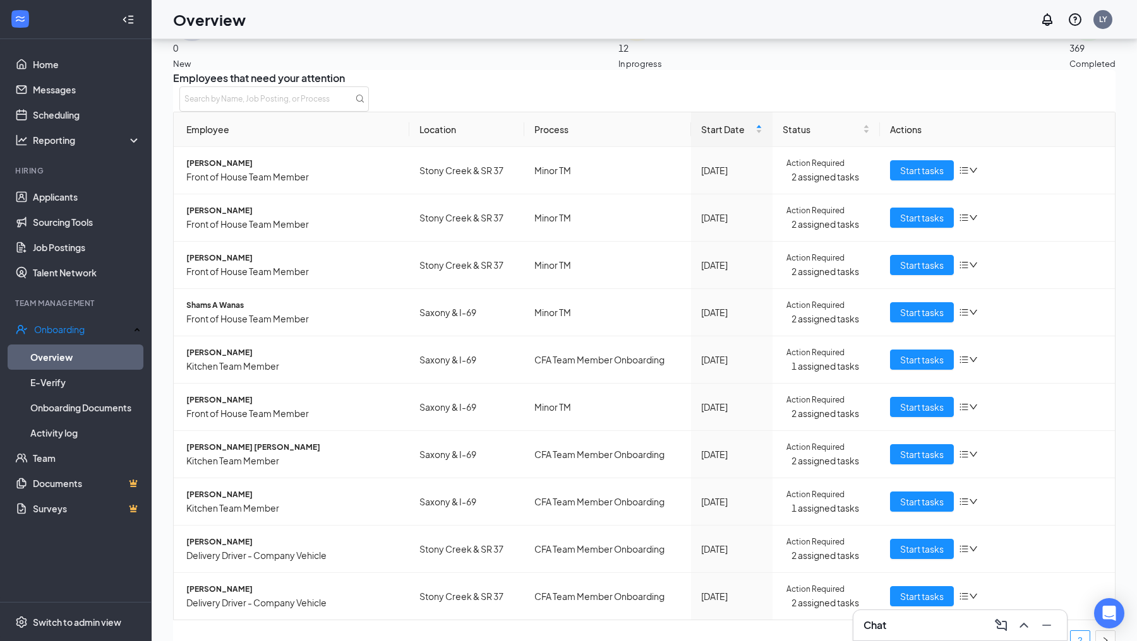
click at [1070, 631] on link "2" at bounding box center [1079, 640] width 19 height 19
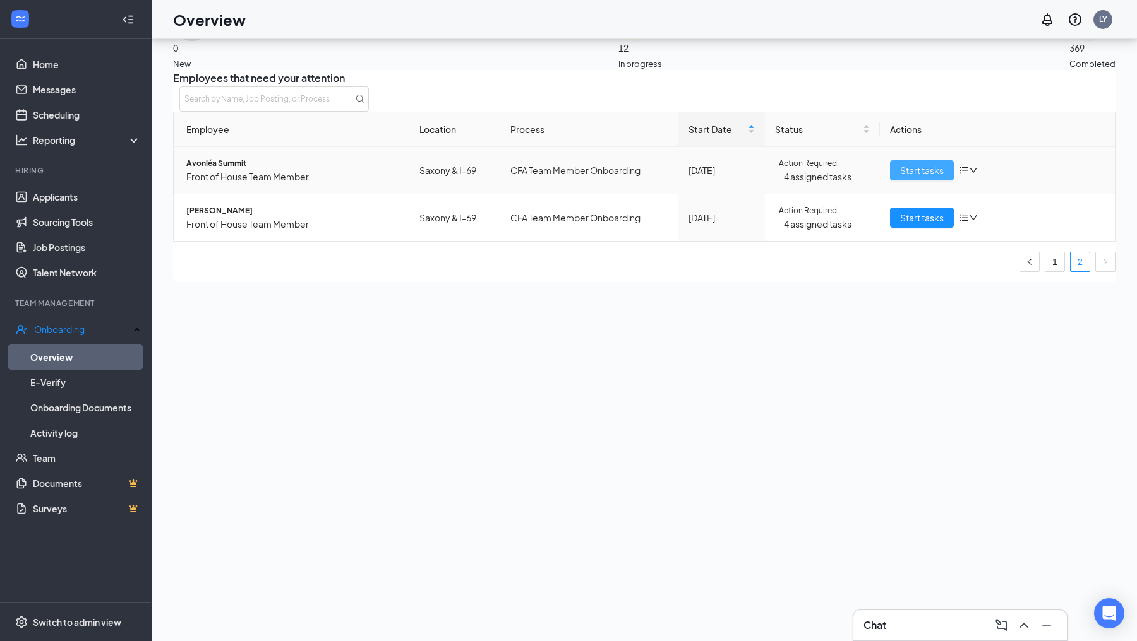
click at [906, 177] on span "Start tasks" at bounding box center [922, 171] width 44 height 14
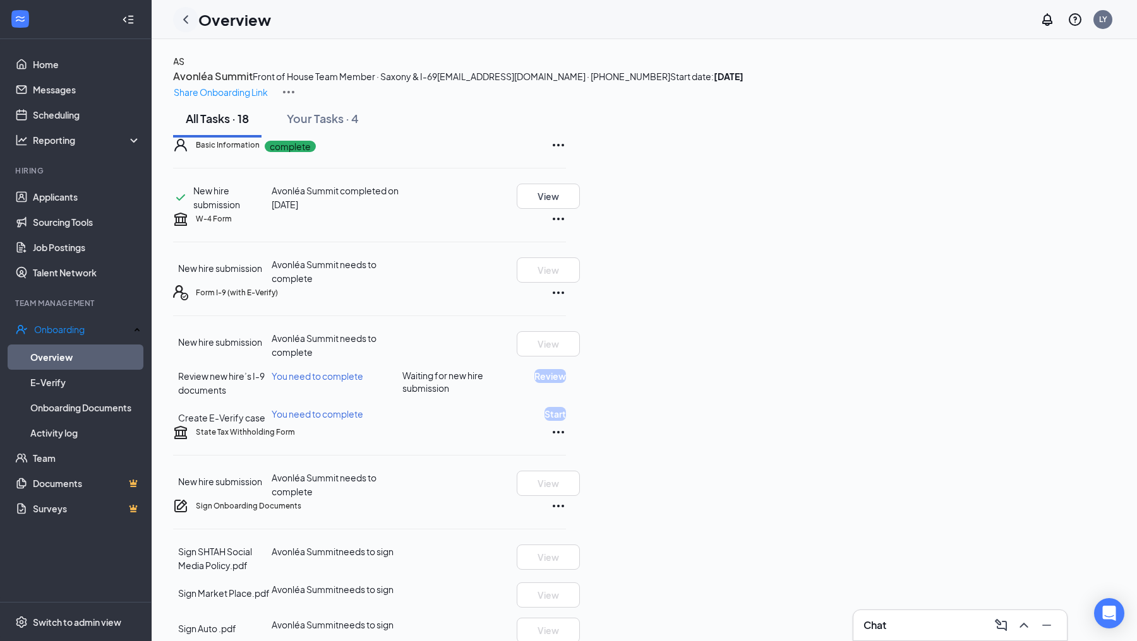
click at [189, 21] on icon "ChevronLeft" at bounding box center [185, 19] width 15 height 15
